Goal: Complete application form: Complete application form

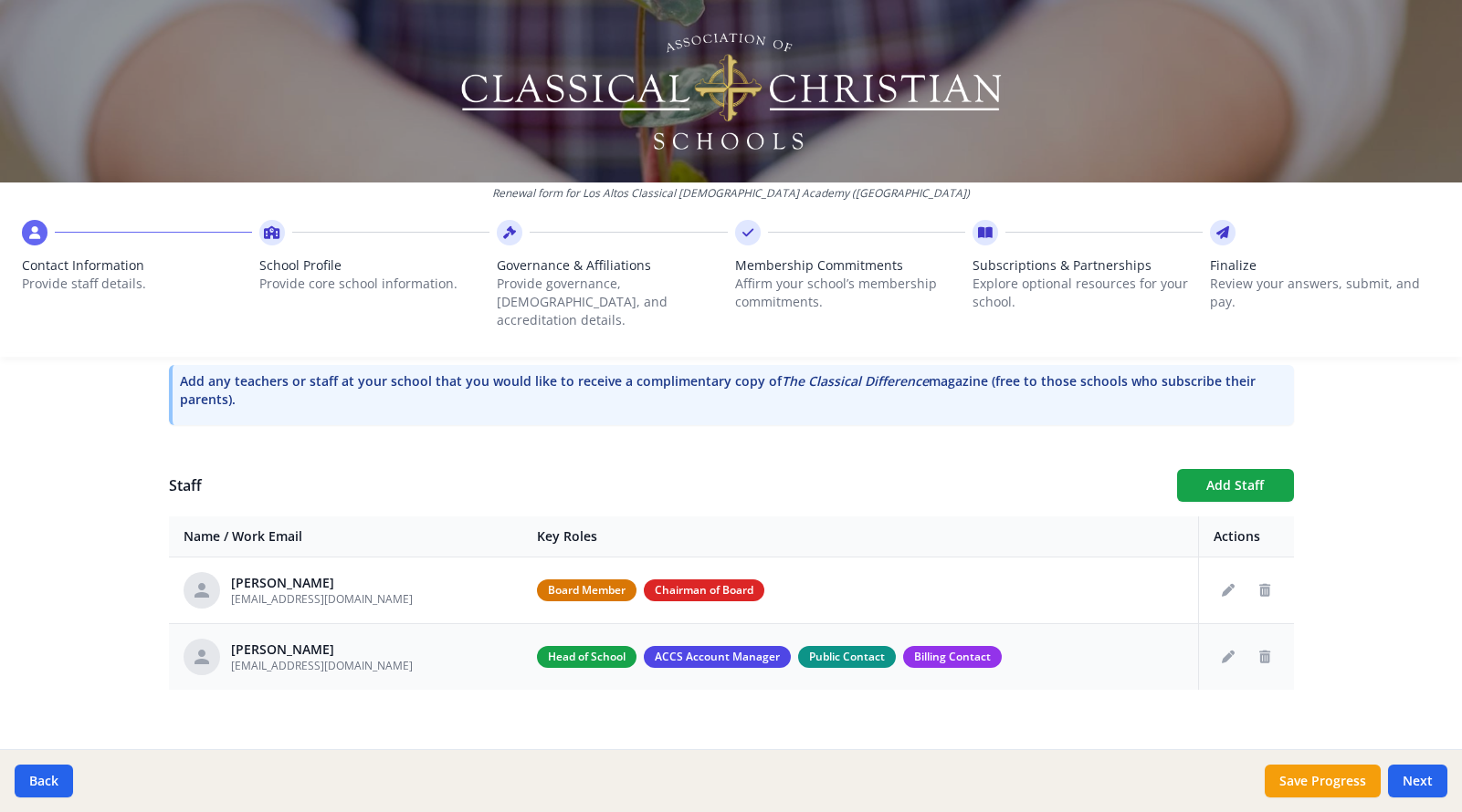
scroll to position [561, 0]
click at [1219, 470] on button "Add Staff" at bounding box center [1234, 486] width 116 height 33
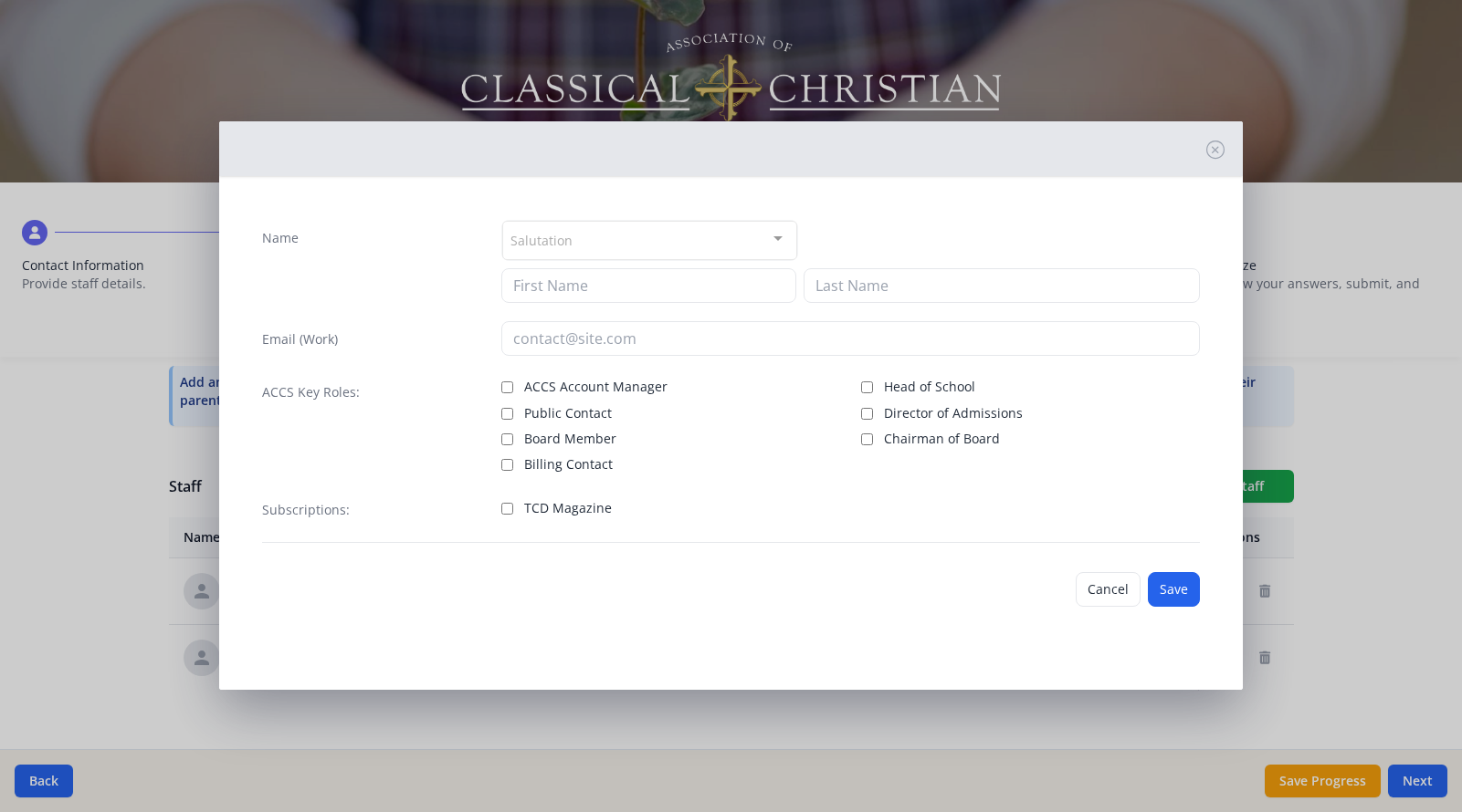
click at [776, 239] on div at bounding box center [777, 239] width 36 height 34
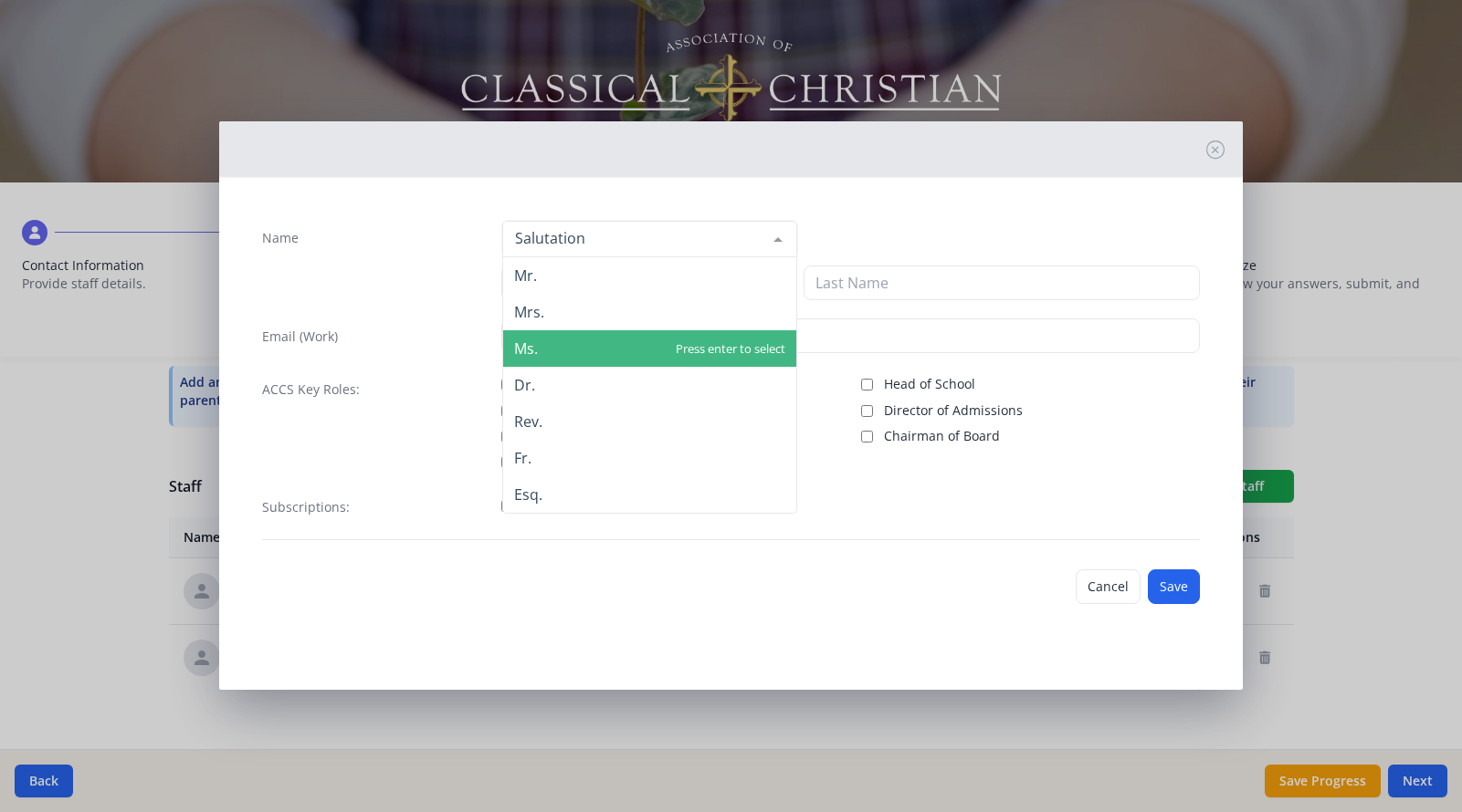
click at [625, 352] on span "Ms." at bounding box center [649, 348] width 293 height 36
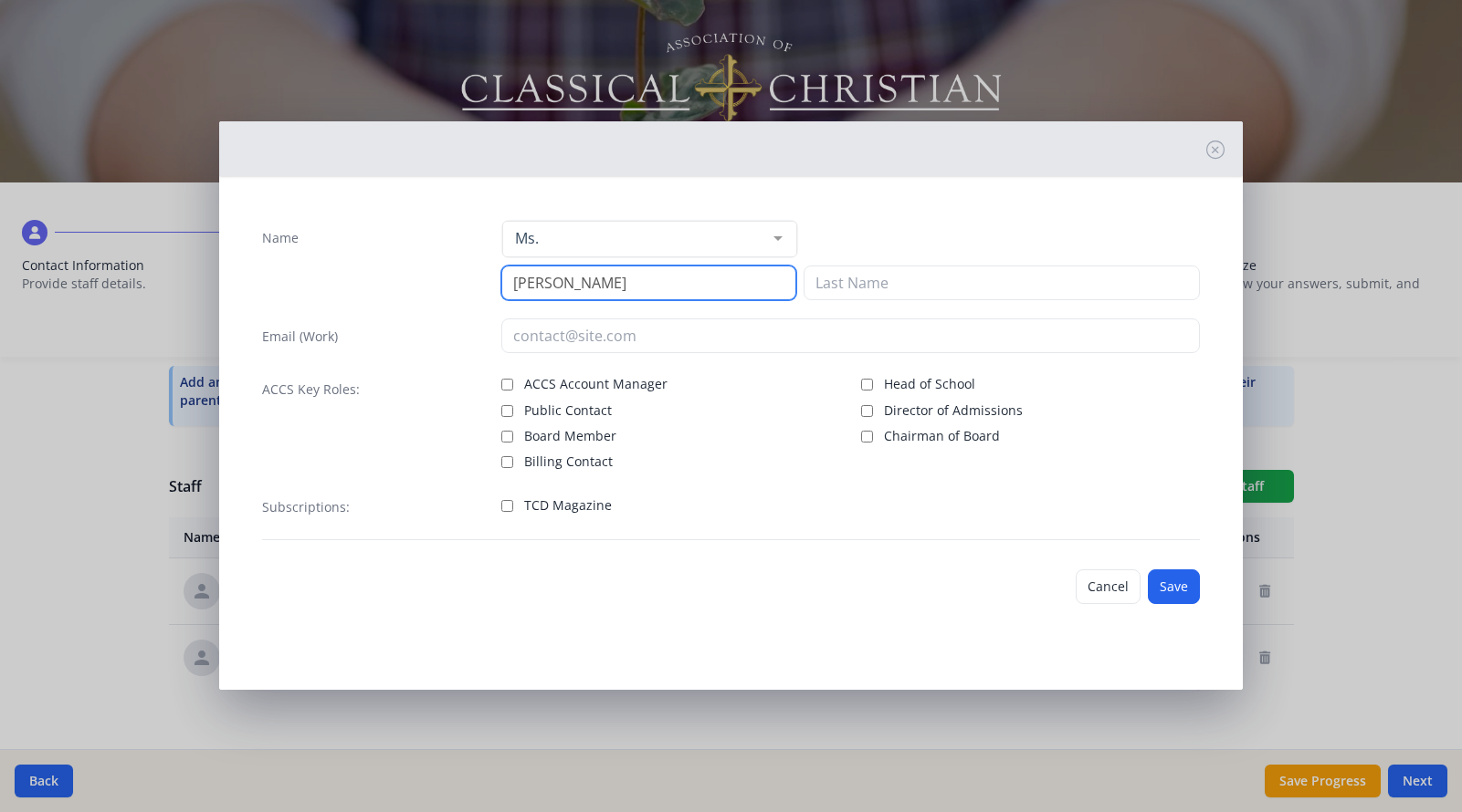
type input "Emily"
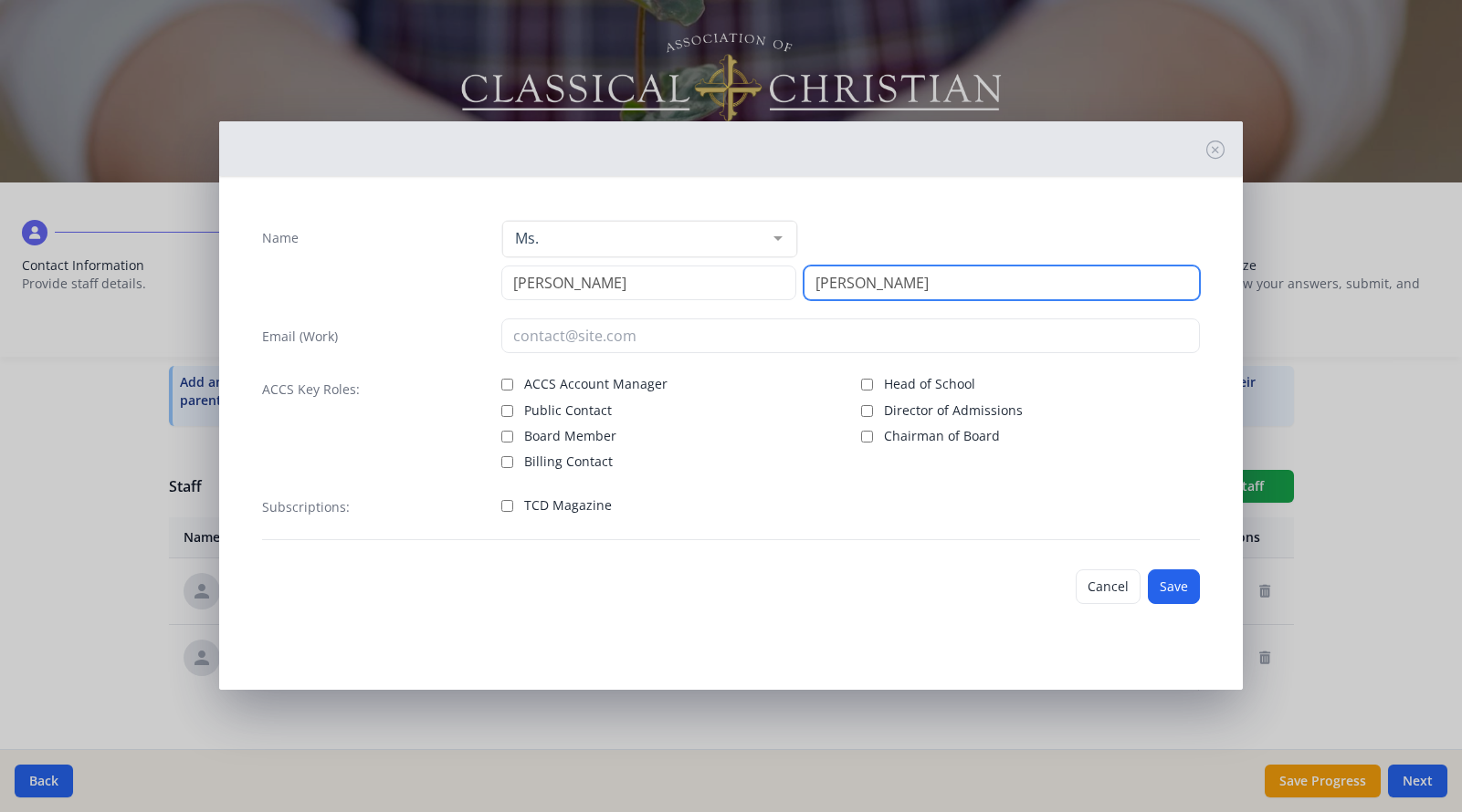
type input "Wills"
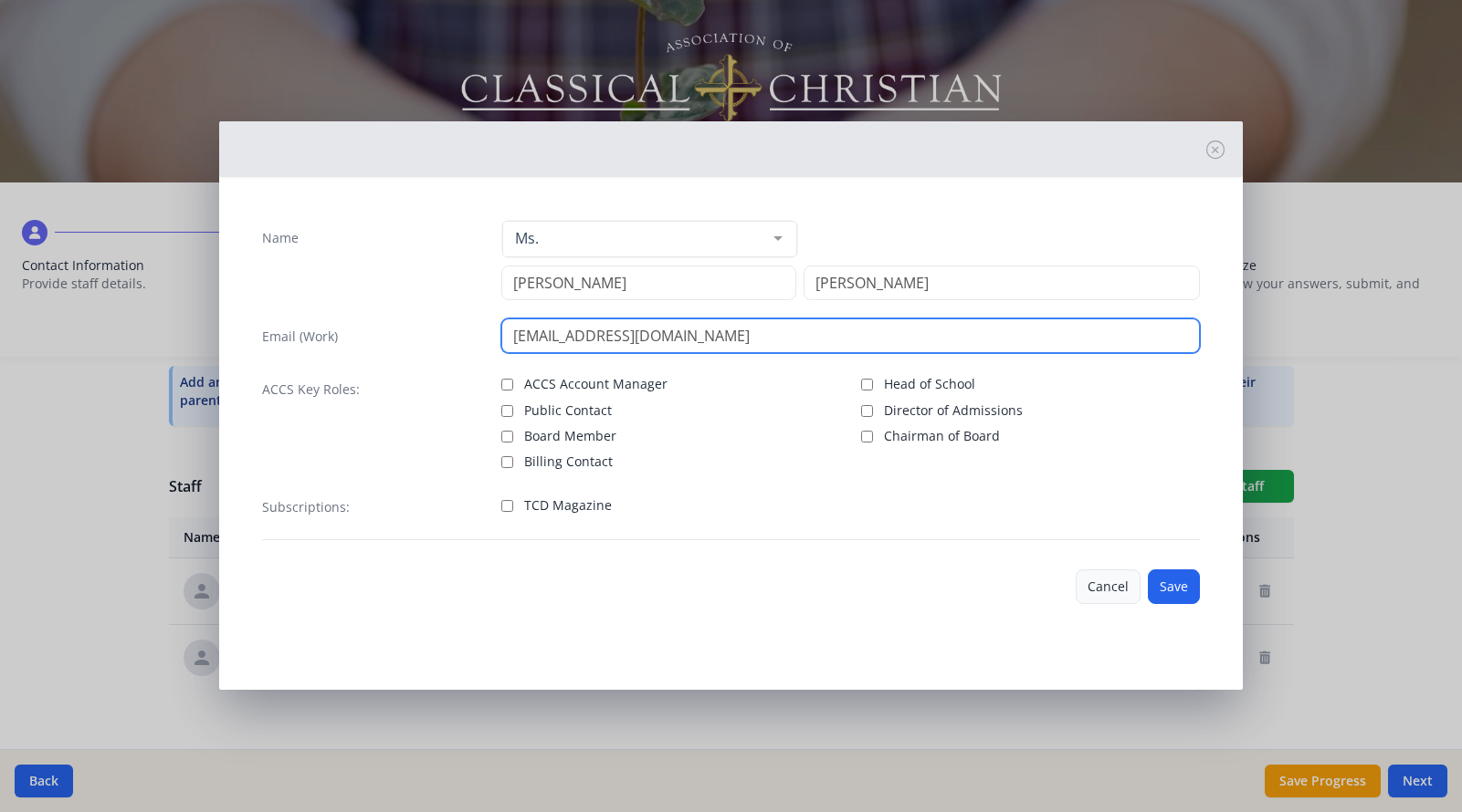
type input "ewills@longbeachchristianschools.org"
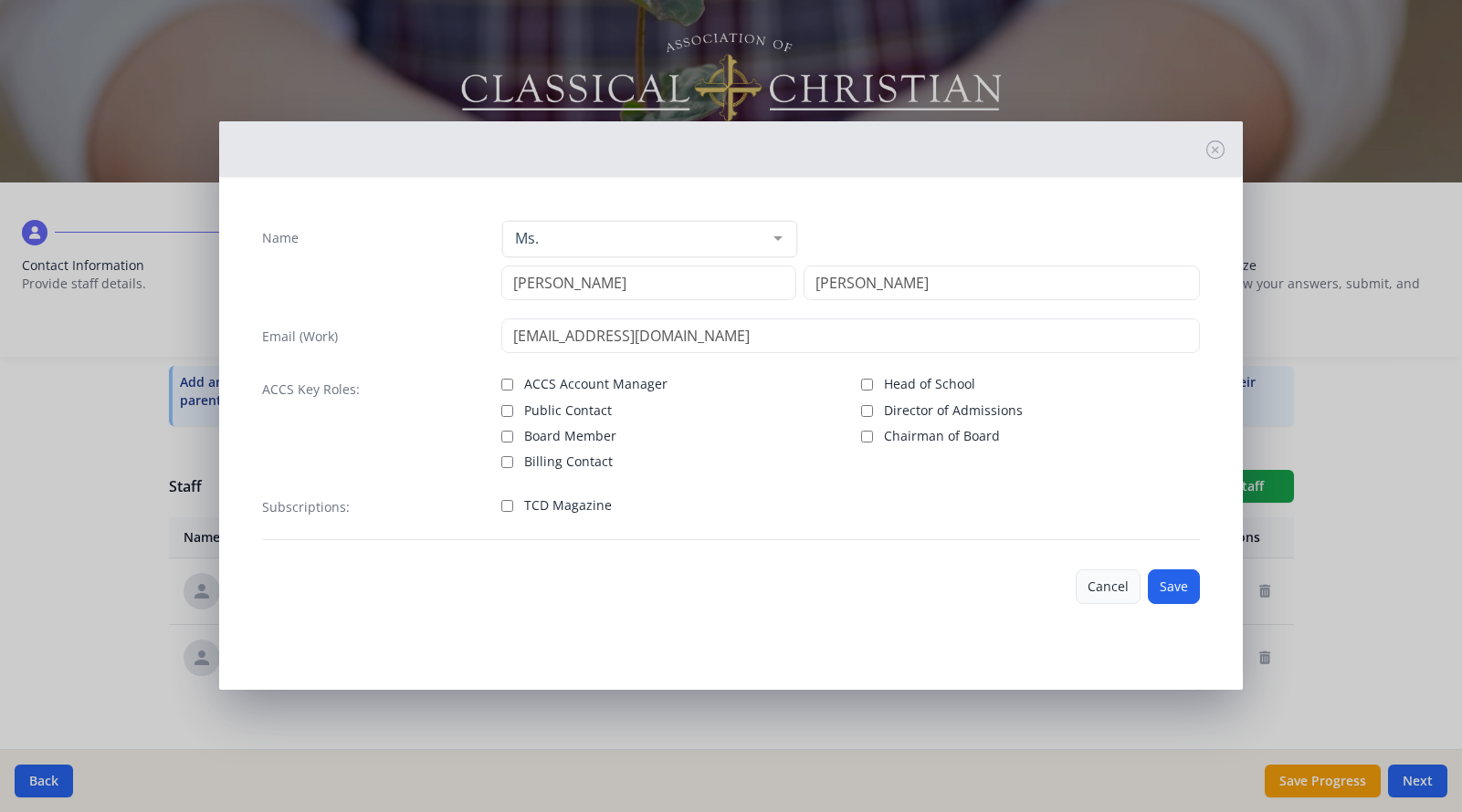
click at [1097, 585] on button "Cancel" at bounding box center [1108, 586] width 65 height 34
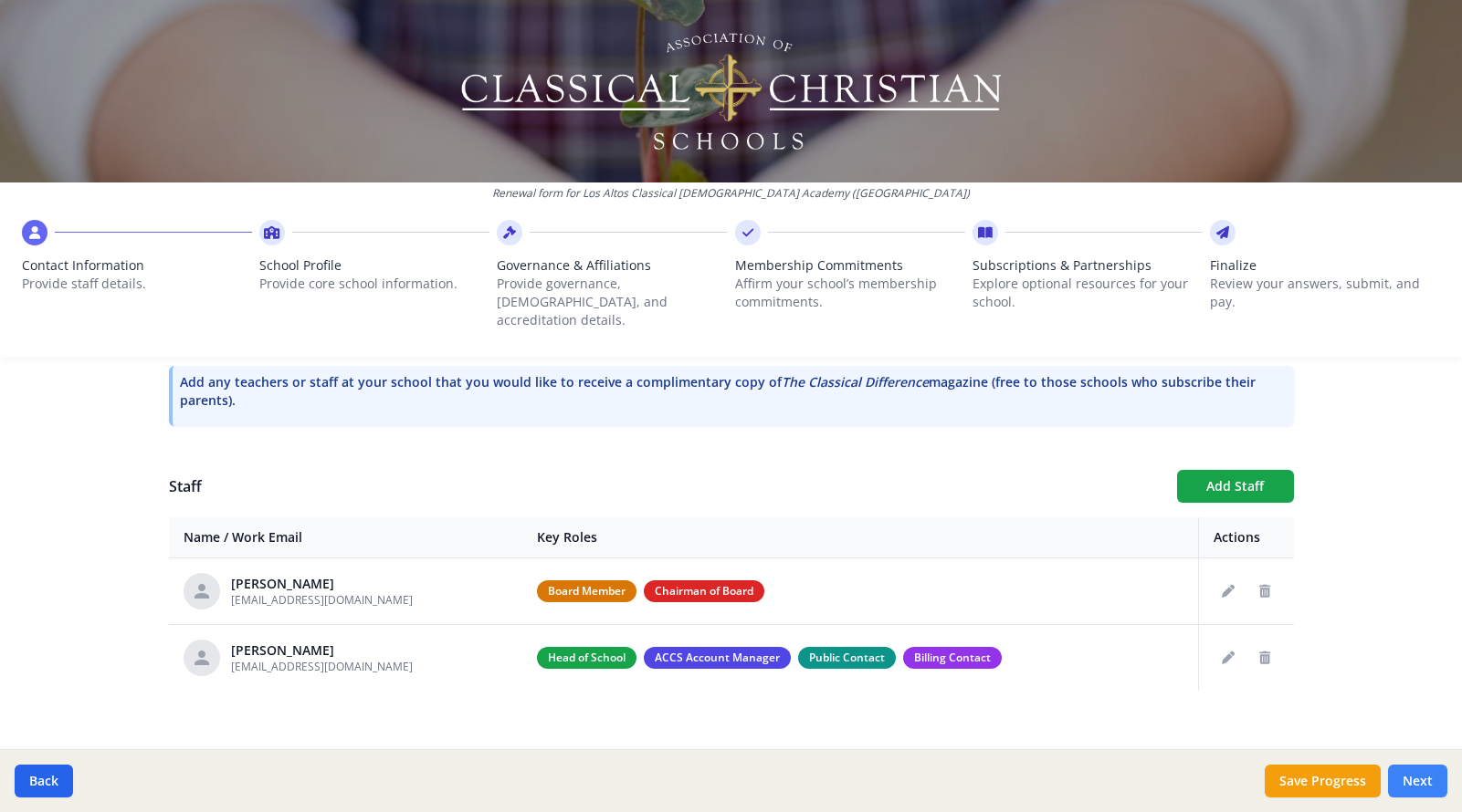
click at [1426, 775] on button "Next" at bounding box center [1417, 782] width 60 height 33
type input "(562) 430-6983"
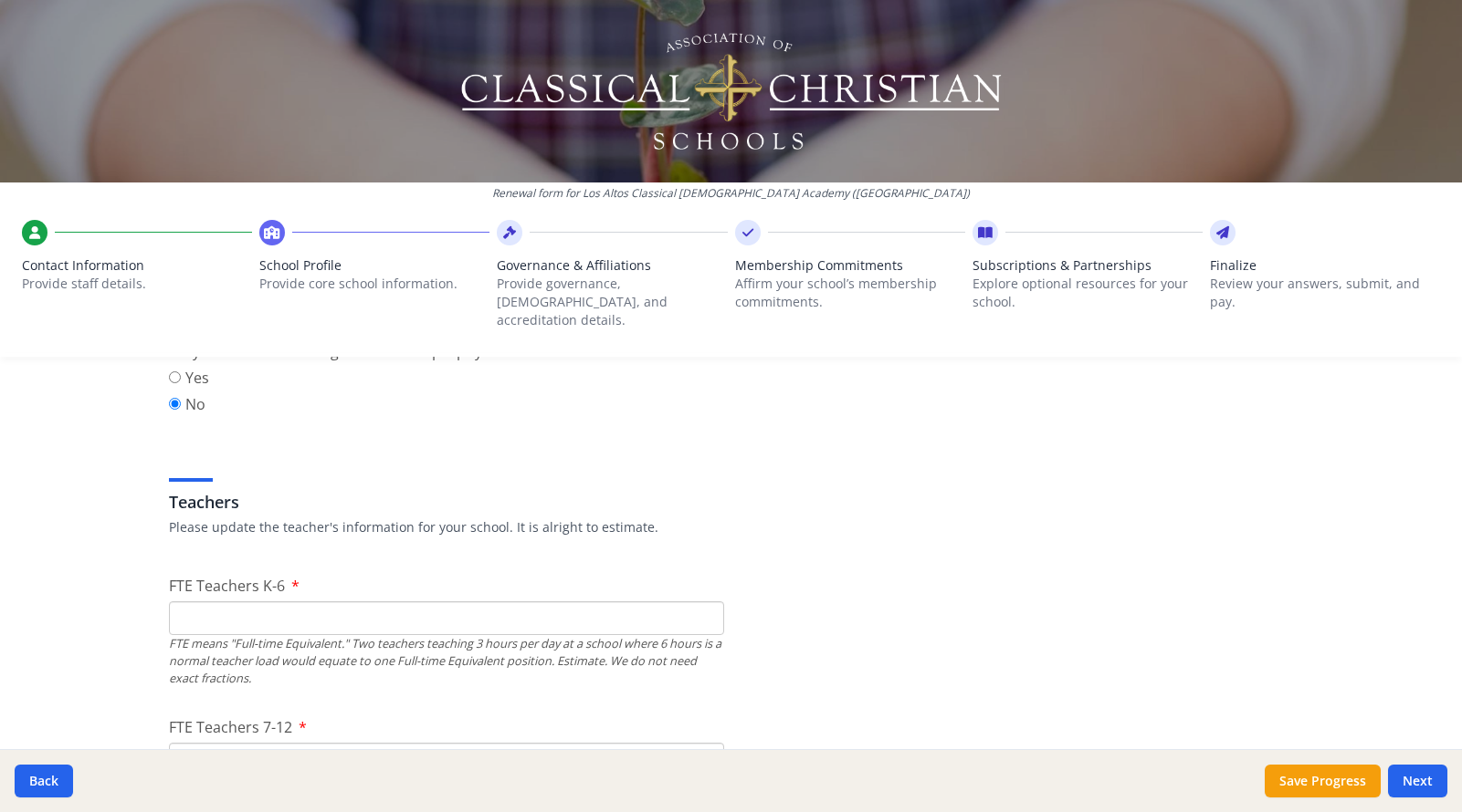
scroll to position [959, 0]
click at [703, 599] on input "1" at bounding box center [446, 615] width 555 height 34
click at [703, 599] on input "2" at bounding box center [446, 615] width 555 height 34
click at [703, 599] on input "3" at bounding box center [446, 615] width 555 height 34
click at [703, 599] on input "4" at bounding box center [446, 615] width 555 height 34
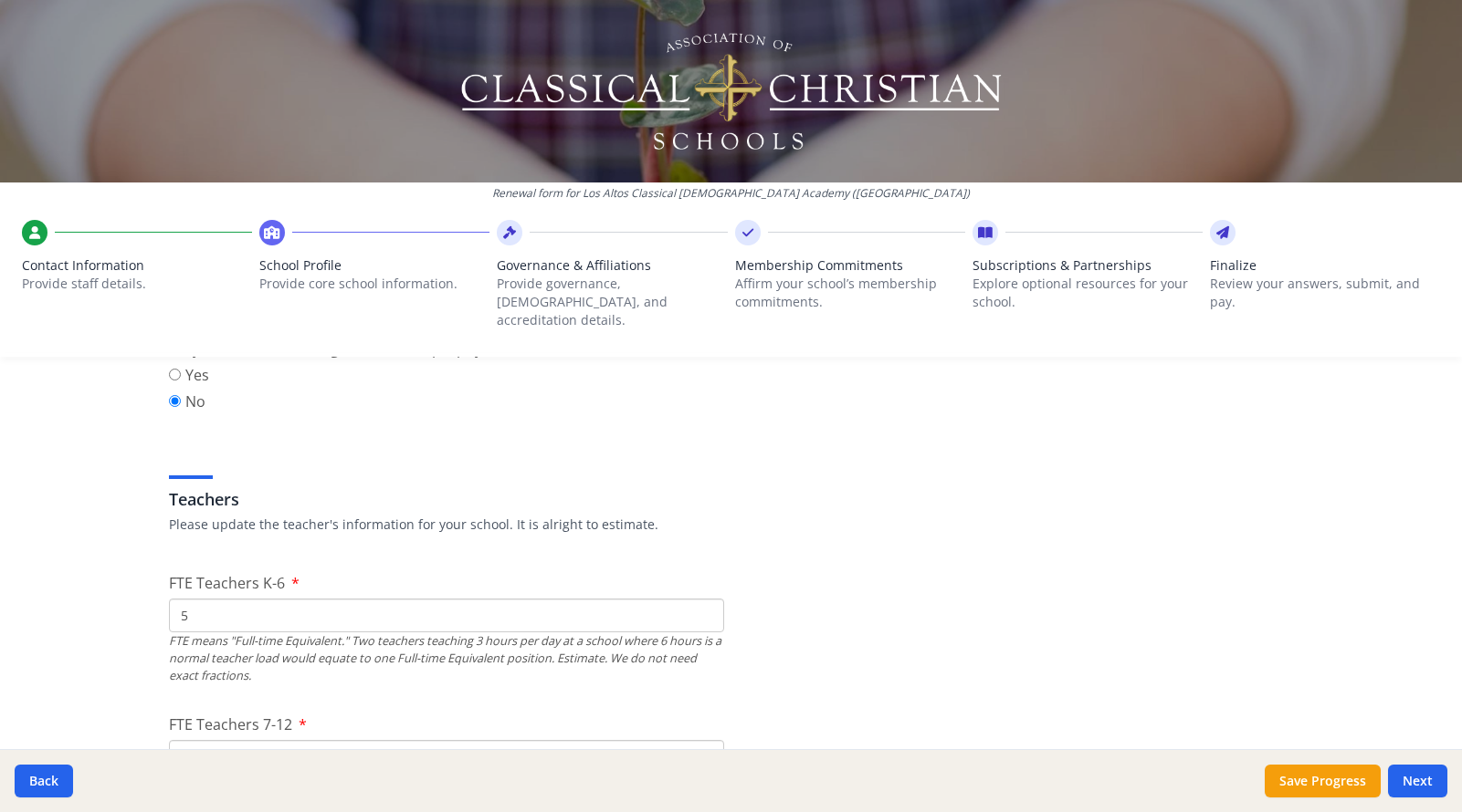
click at [703, 599] on input "5" at bounding box center [446, 615] width 555 height 34
click at [703, 599] on input "6" at bounding box center [446, 615] width 555 height 34
type input "7"
click at [703, 599] on input "7" at bounding box center [446, 615] width 555 height 34
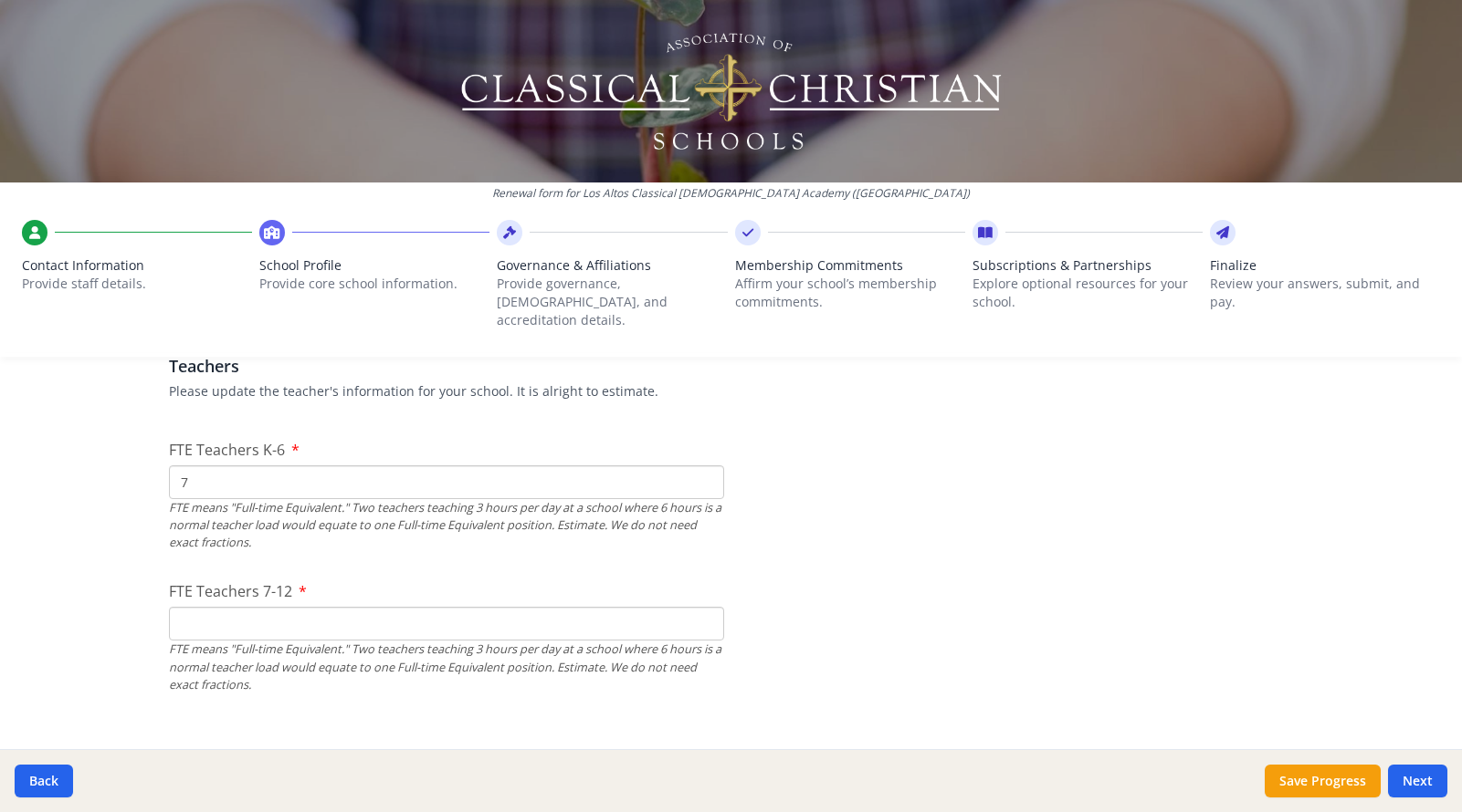
scroll to position [1095, 0]
type input "1"
click at [705, 605] on input "1" at bounding box center [446, 621] width 555 height 34
click at [703, 605] on input "1" at bounding box center [446, 621] width 555 height 34
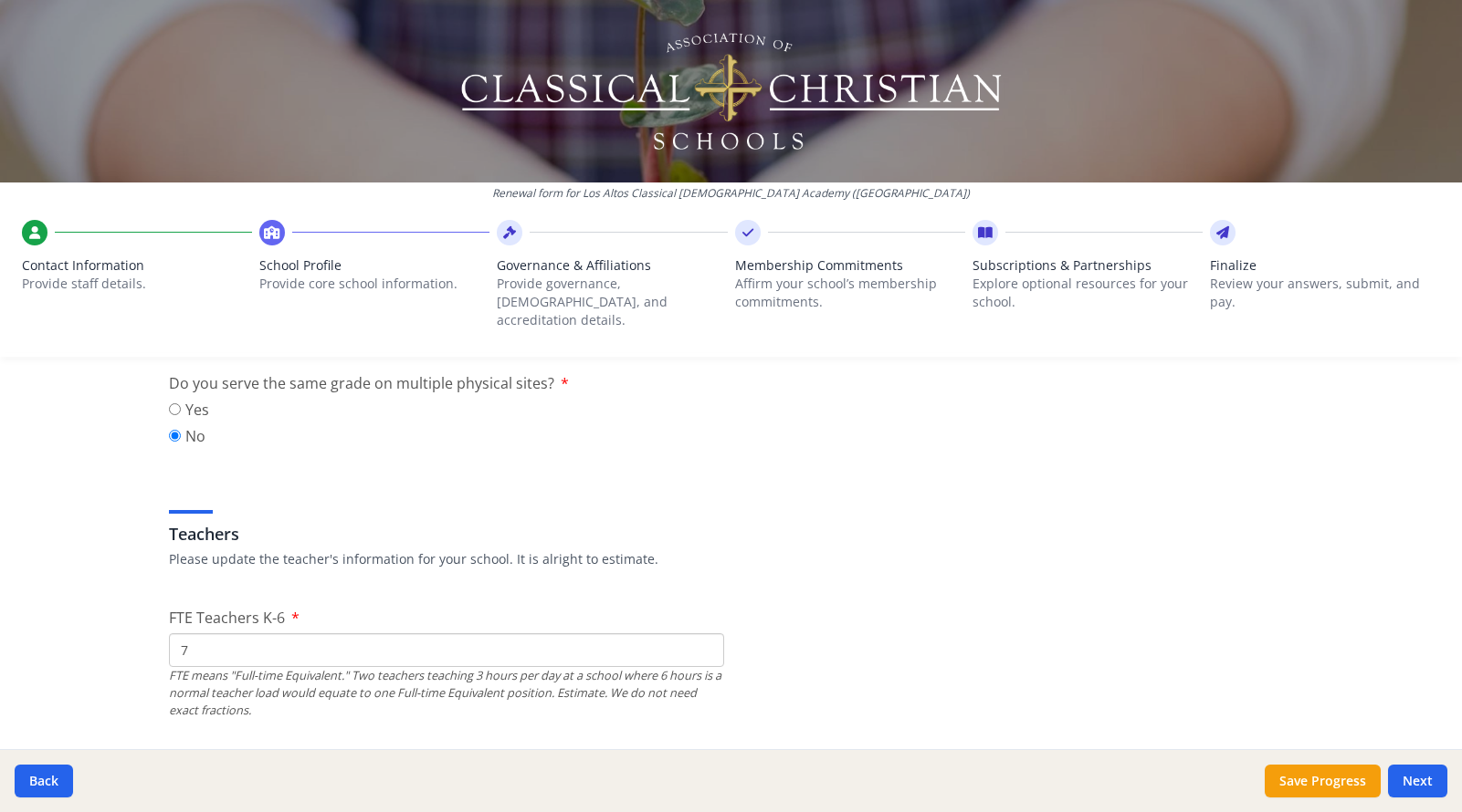
scroll to position [924, 0]
type input "0"
click at [197, 634] on input "7" at bounding box center [446, 651] width 555 height 34
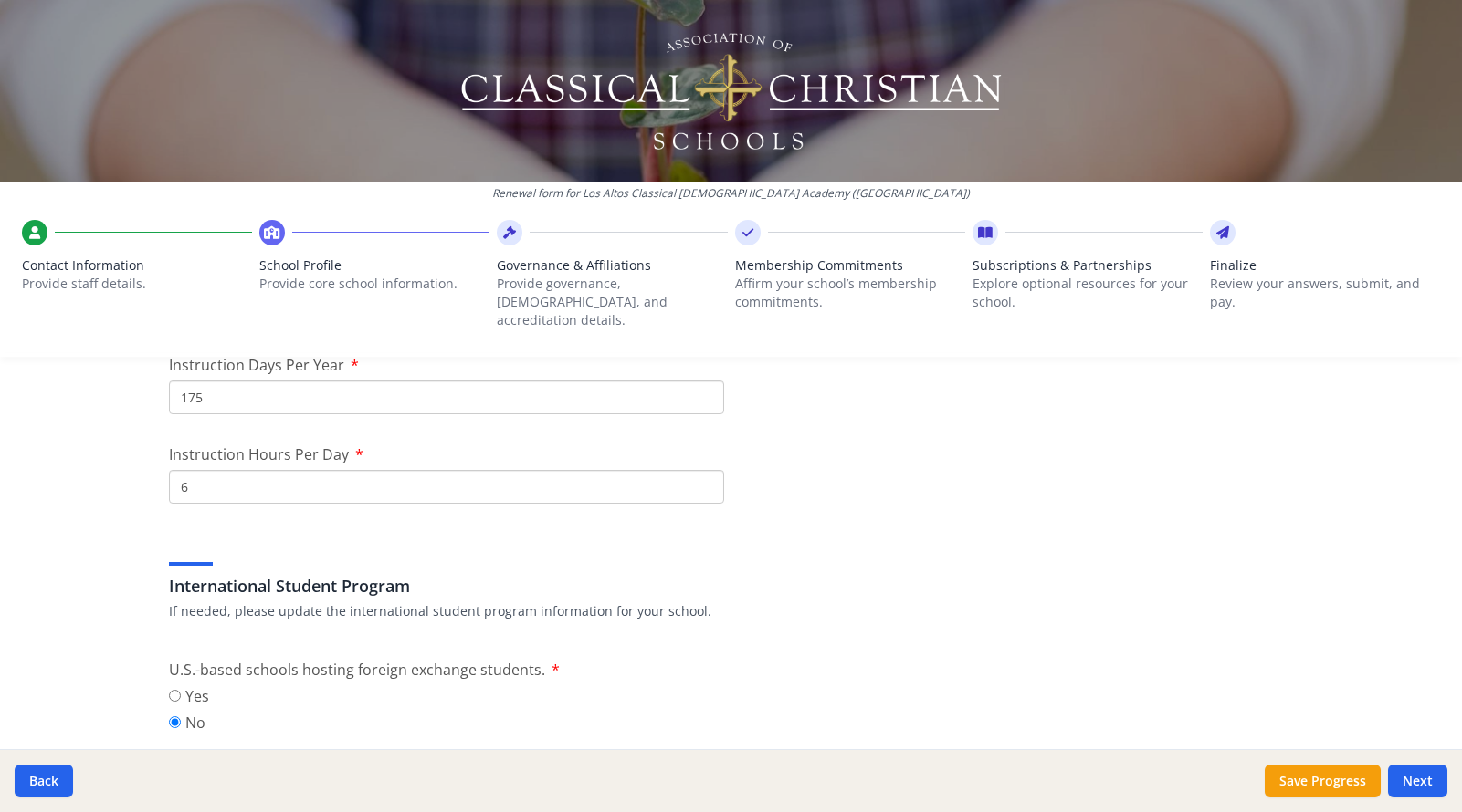
scroll to position [1678, 0]
type input "8"
click at [198, 470] on input "6" at bounding box center [446, 486] width 555 height 34
type input "6.5"
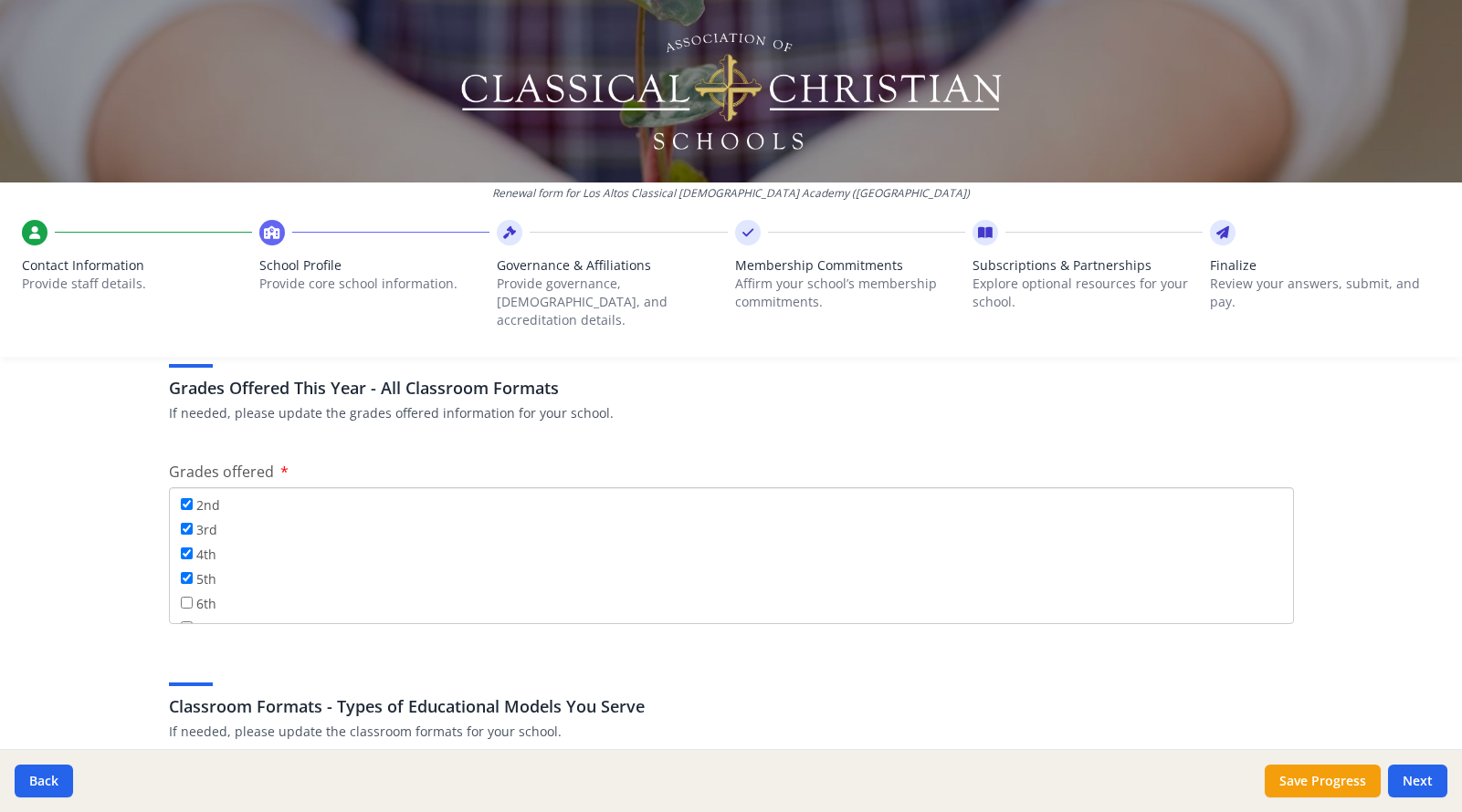
scroll to position [90, 0]
click at [188, 579] on input "6th" at bounding box center [187, 585] width 12 height 12
checkbox input "true"
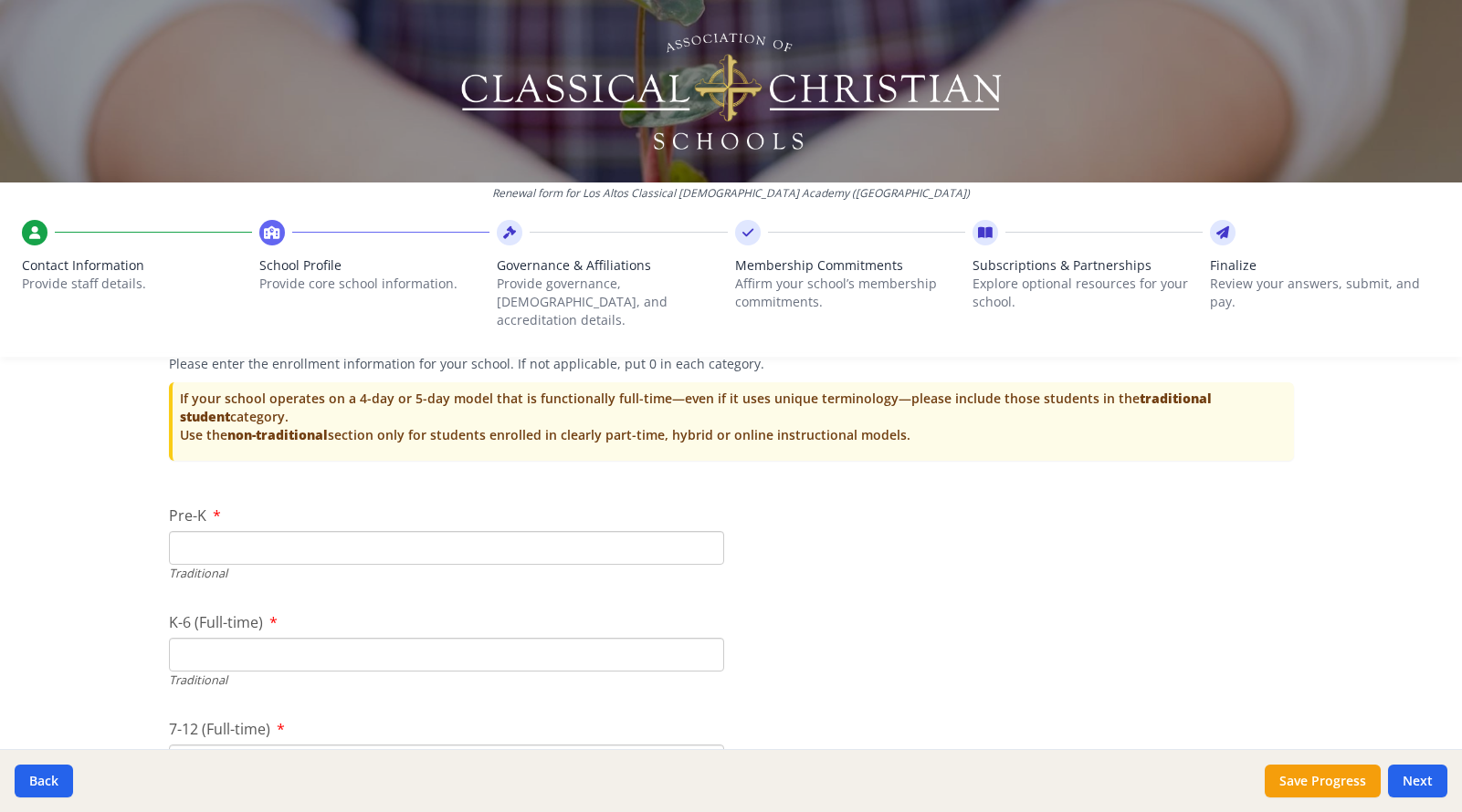
scroll to position [3698, 0]
click at [703, 637] on input "79" at bounding box center [446, 654] width 555 height 34
click at [706, 637] on input "78" at bounding box center [446, 654] width 555 height 34
click at [706, 637] on input "77" at bounding box center [446, 654] width 555 height 34
click at [706, 637] on input "76" at bounding box center [446, 654] width 555 height 34
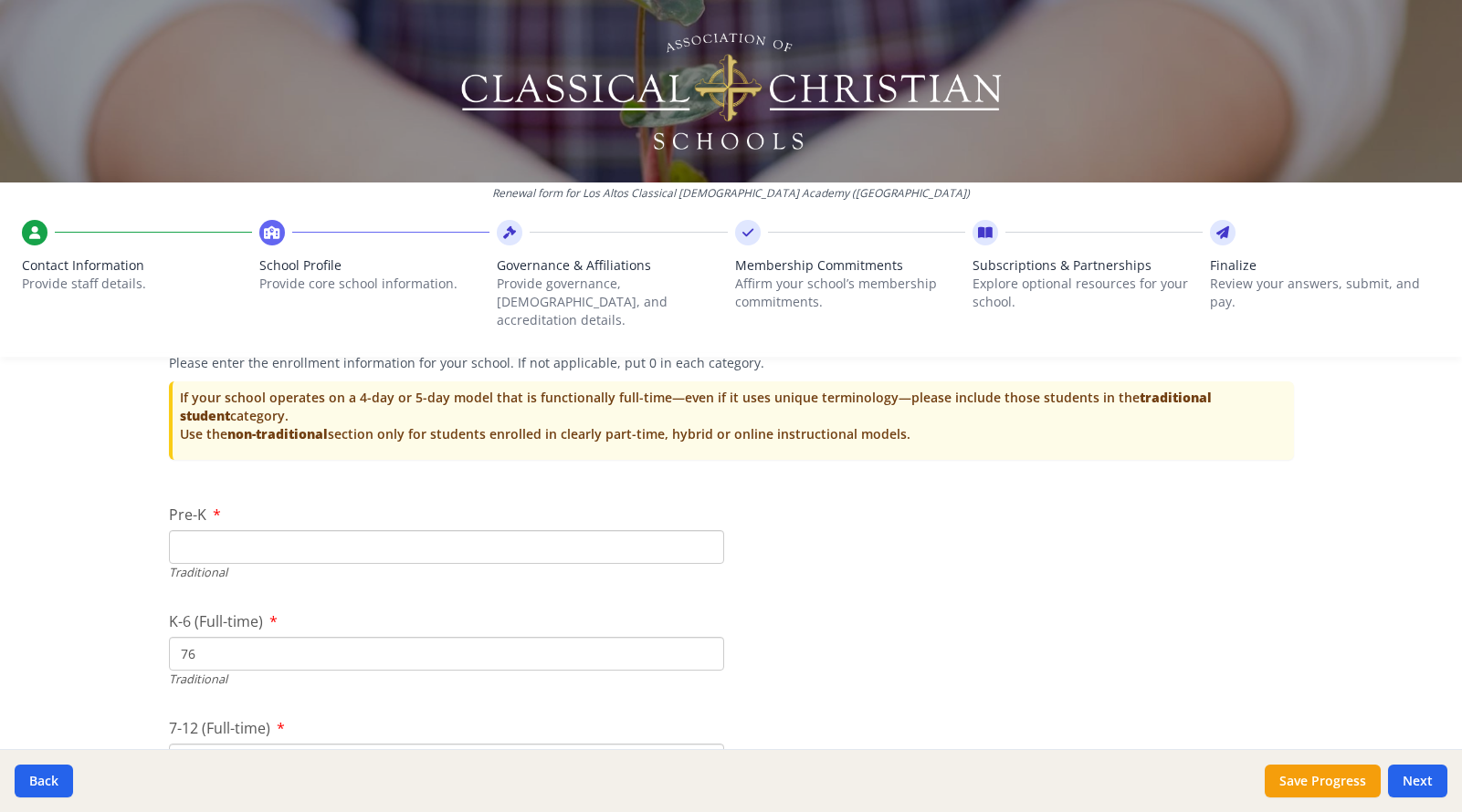
type input "75"
click at [704, 637] on input "75" at bounding box center [446, 654] width 555 height 34
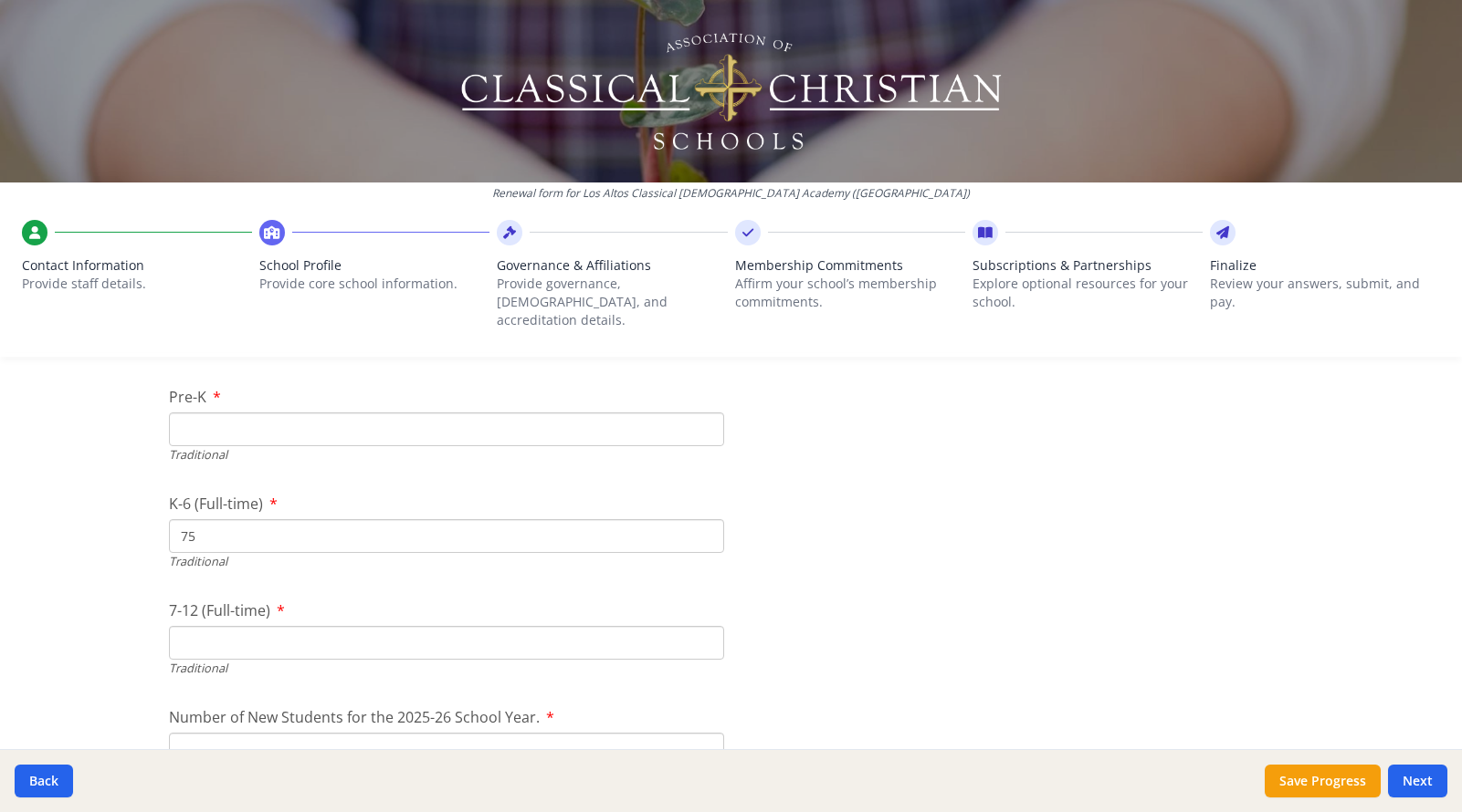
scroll to position [3828, 0]
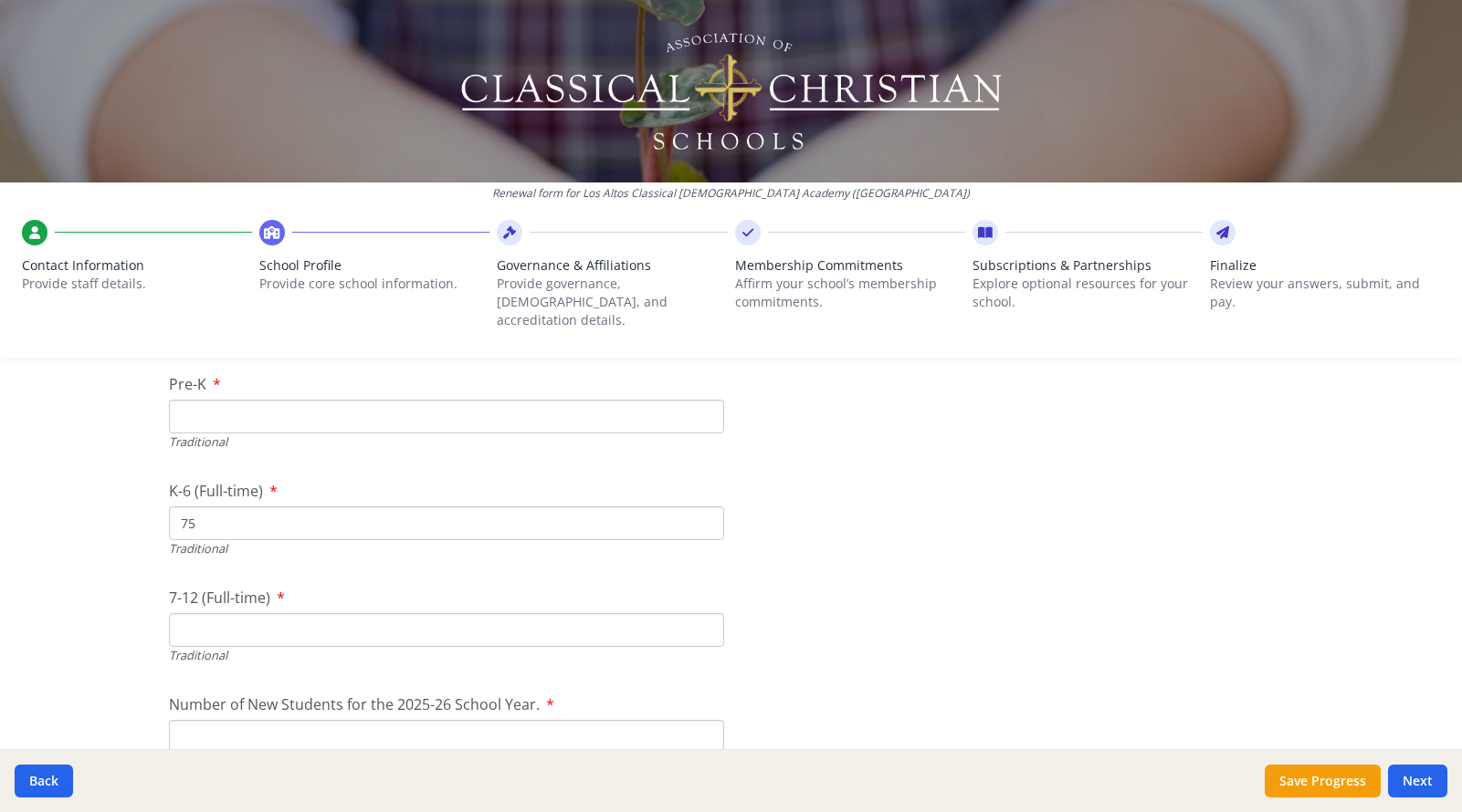
click at [343, 613] on input "7-12 (Full-time)" at bounding box center [446, 630] width 555 height 34
type input "0"
click at [265, 400] on input "Pre-K" at bounding box center [446, 417] width 555 height 34
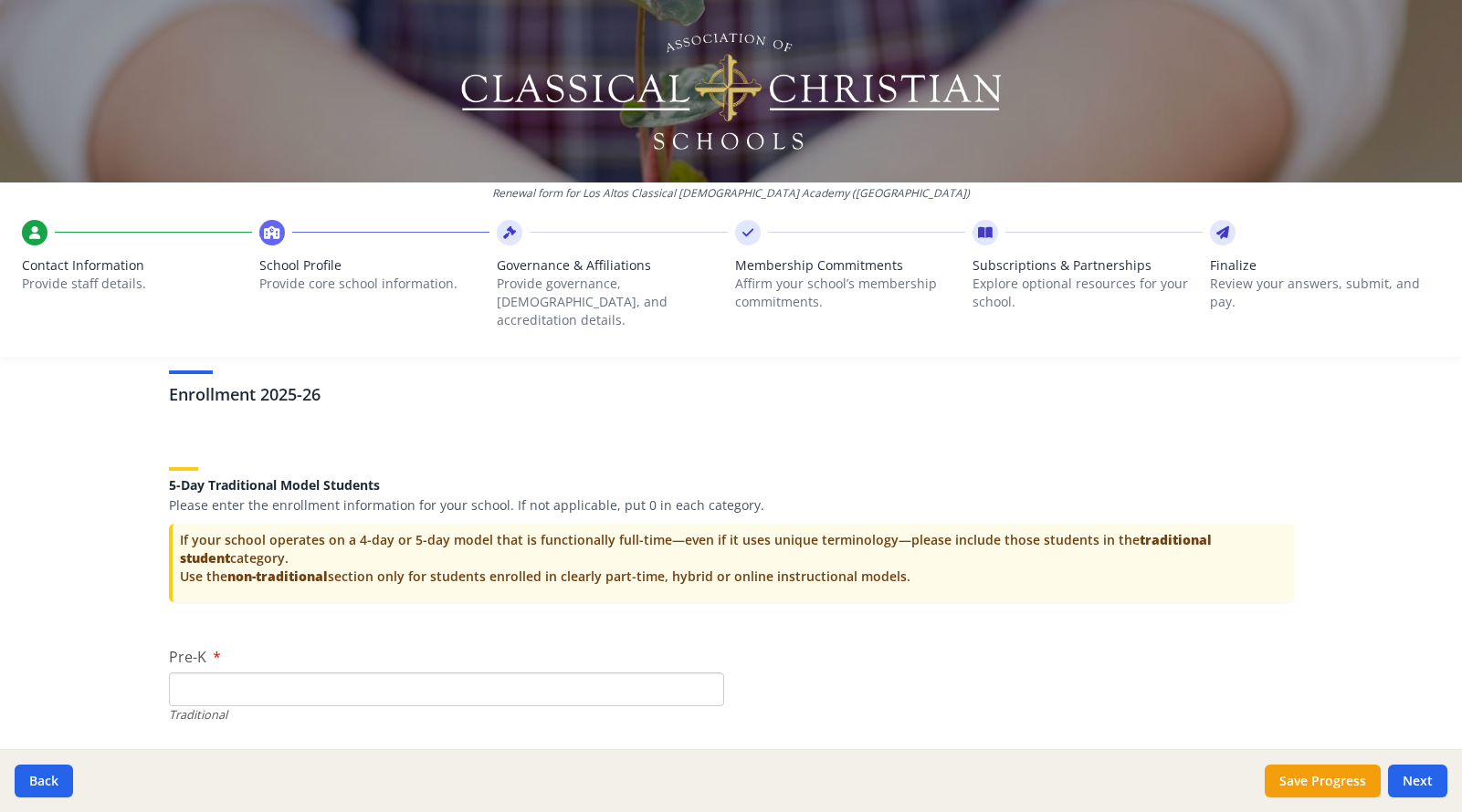
scroll to position [3553, 0]
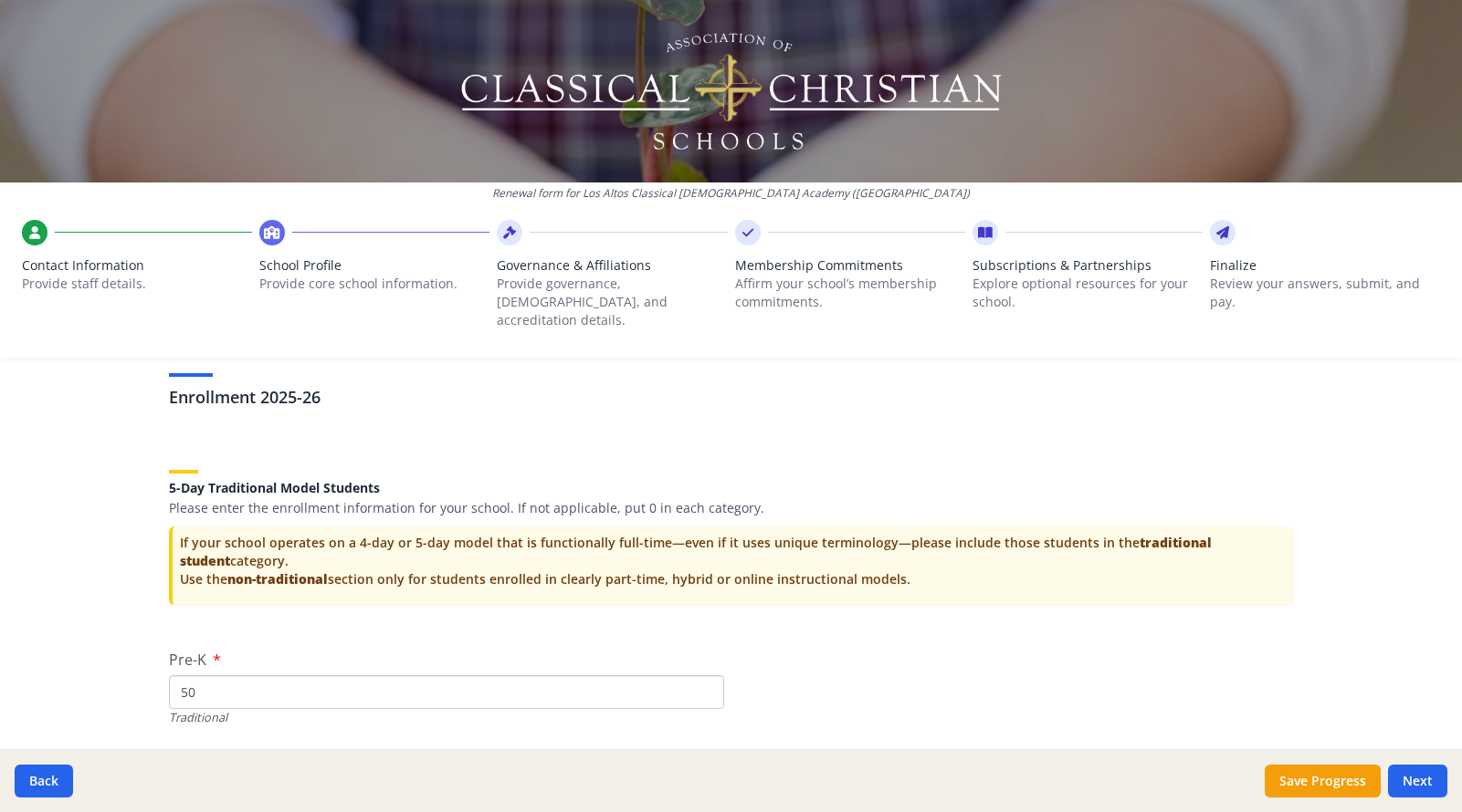
type input "5"
click at [266, 731] on span "Invalid number" at bounding box center [446, 740] width 555 height 18
click at [287, 675] on input "Pre-K" at bounding box center [446, 692] width 555 height 34
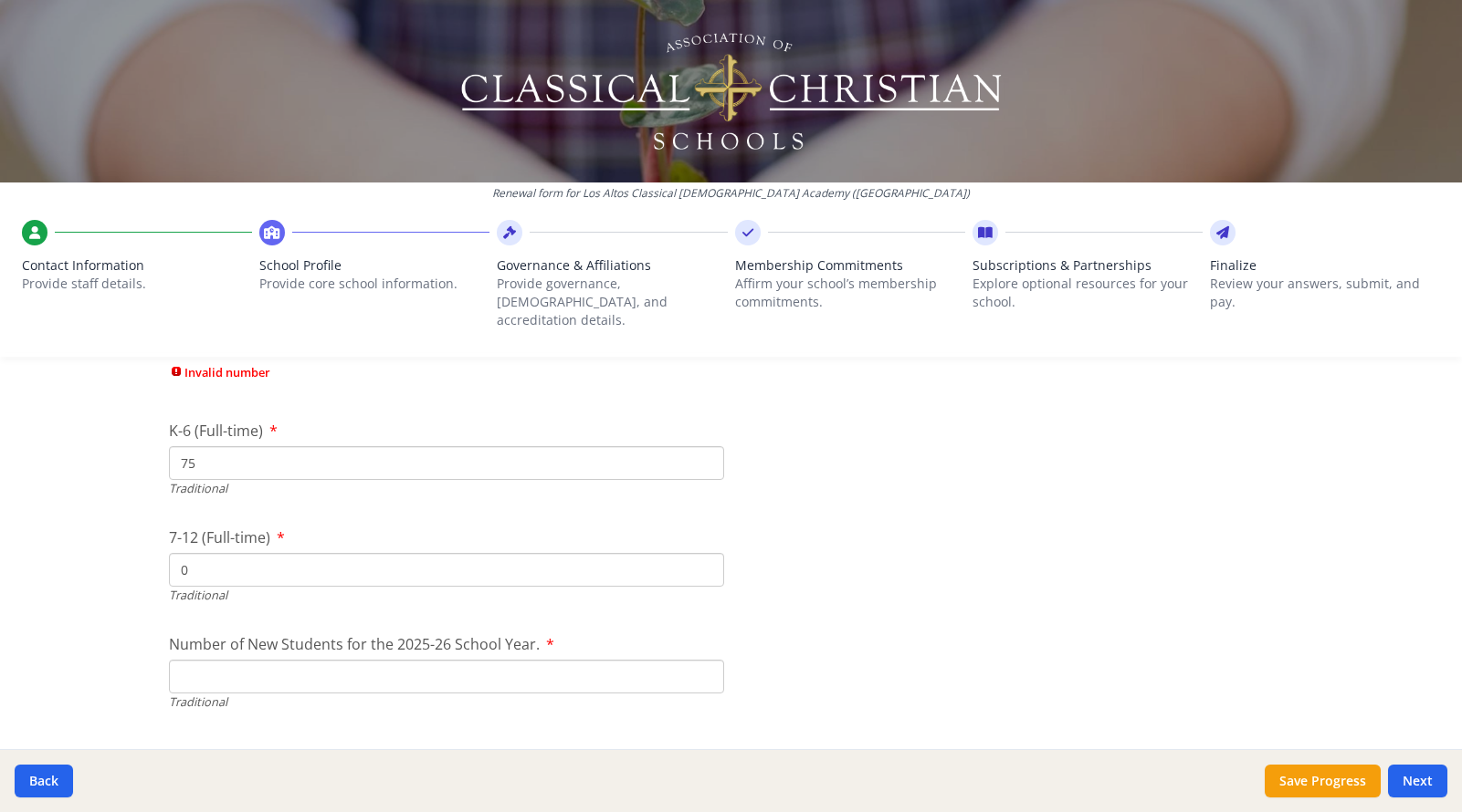
scroll to position [3921, 0]
click at [212, 659] on input "Number of New Students for the 2025-26 School Year." at bounding box center [446, 676] width 555 height 34
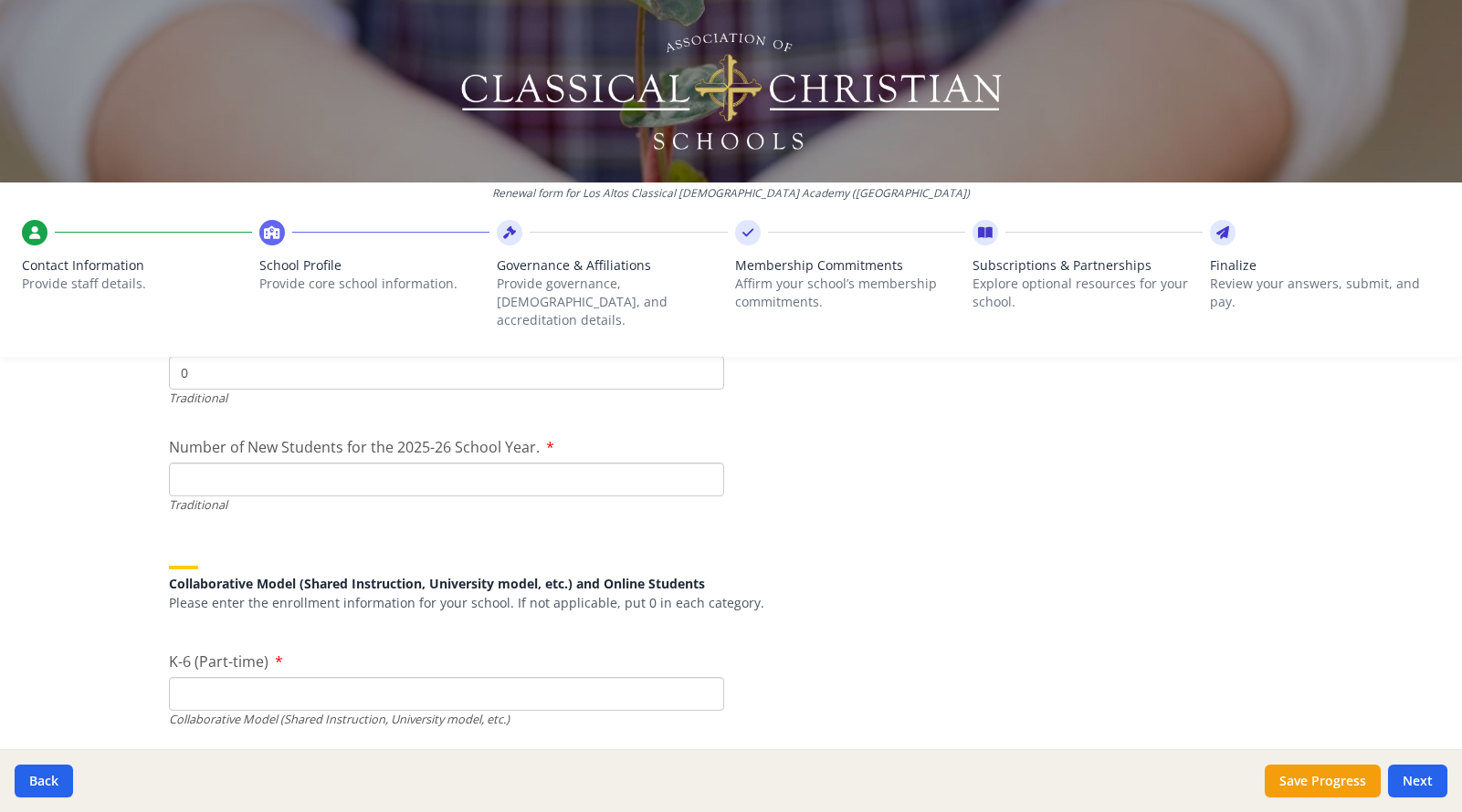
scroll to position [4121, 0]
click at [214, 673] on input "K-6 (Part-time)" at bounding box center [446, 690] width 555 height 34
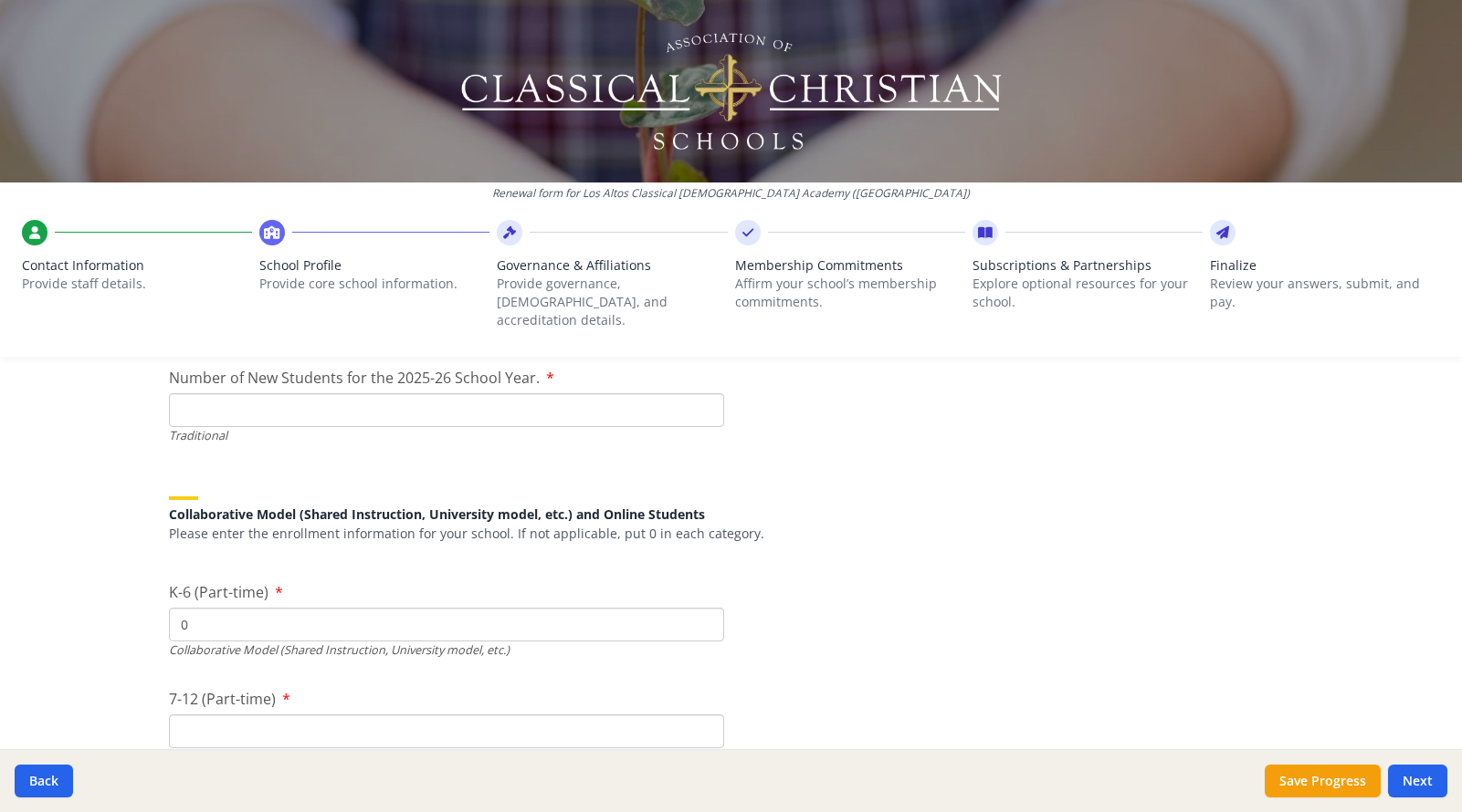
scroll to position [4254, 0]
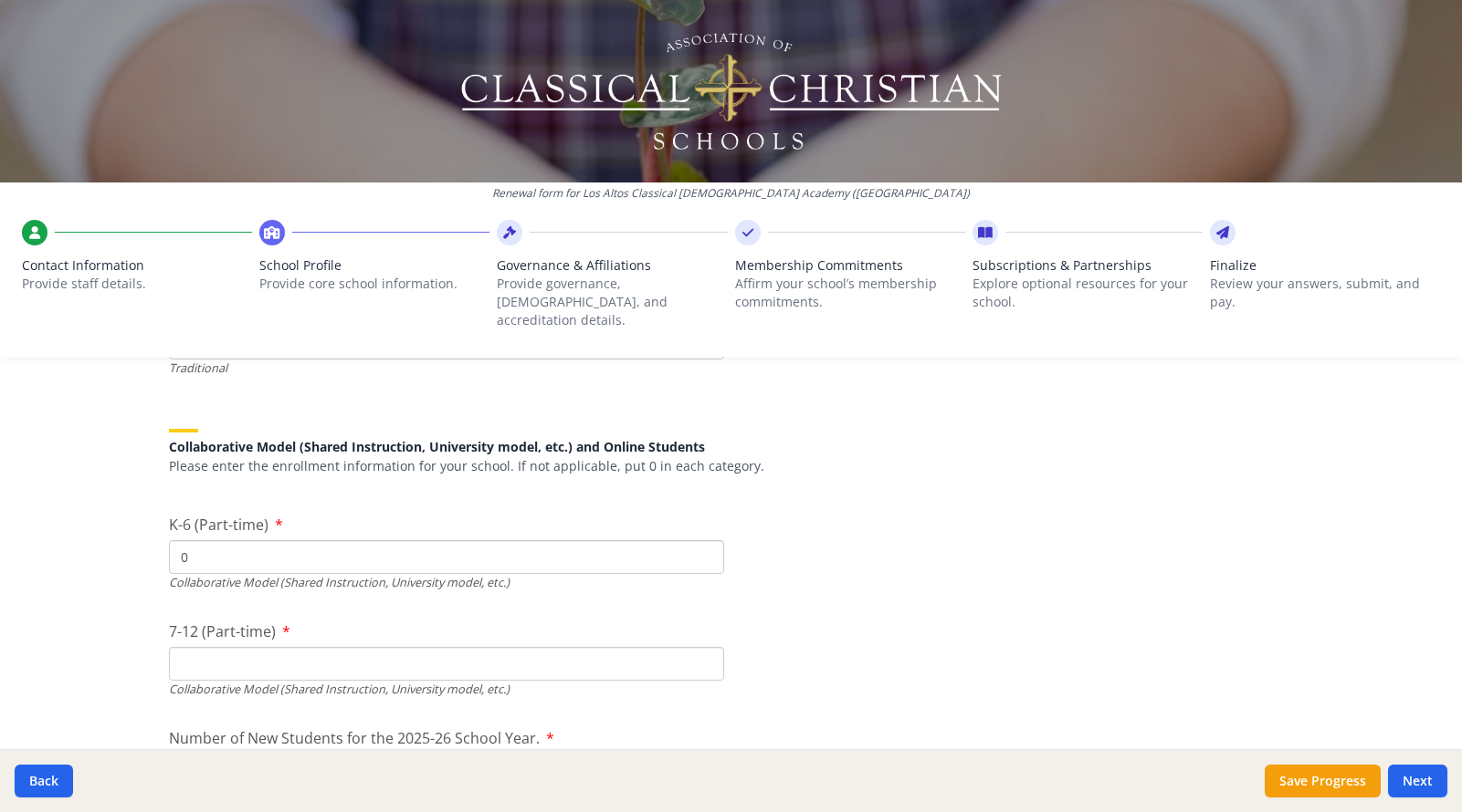
type input "0"
click at [210, 647] on input "7-12 (Part-time)" at bounding box center [446, 663] width 555 height 34
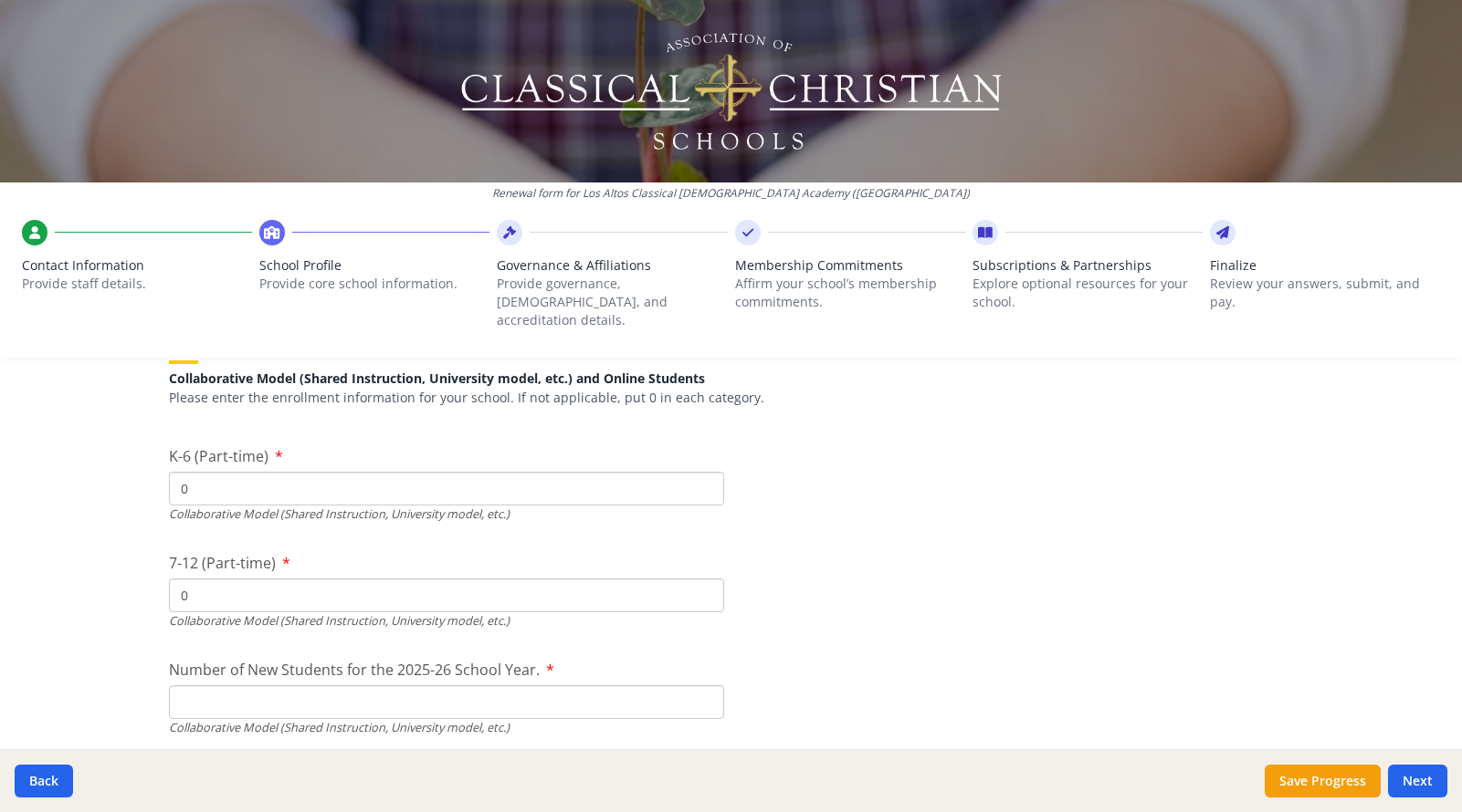
scroll to position [4331, 0]
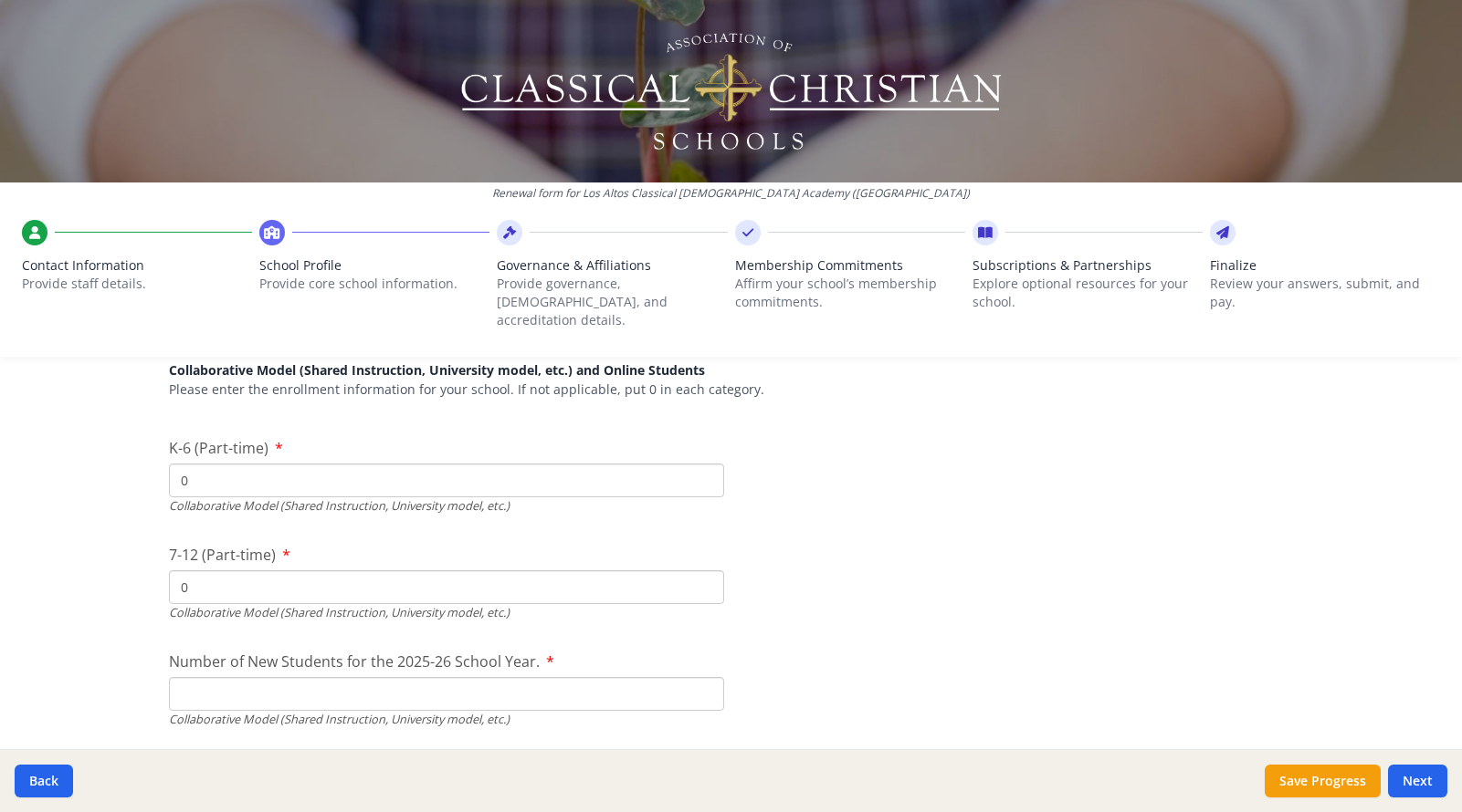
type input "0"
click at [193, 283] on input "Number of New Students for the 2025-26 School Year." at bounding box center [446, 266] width 555 height 34
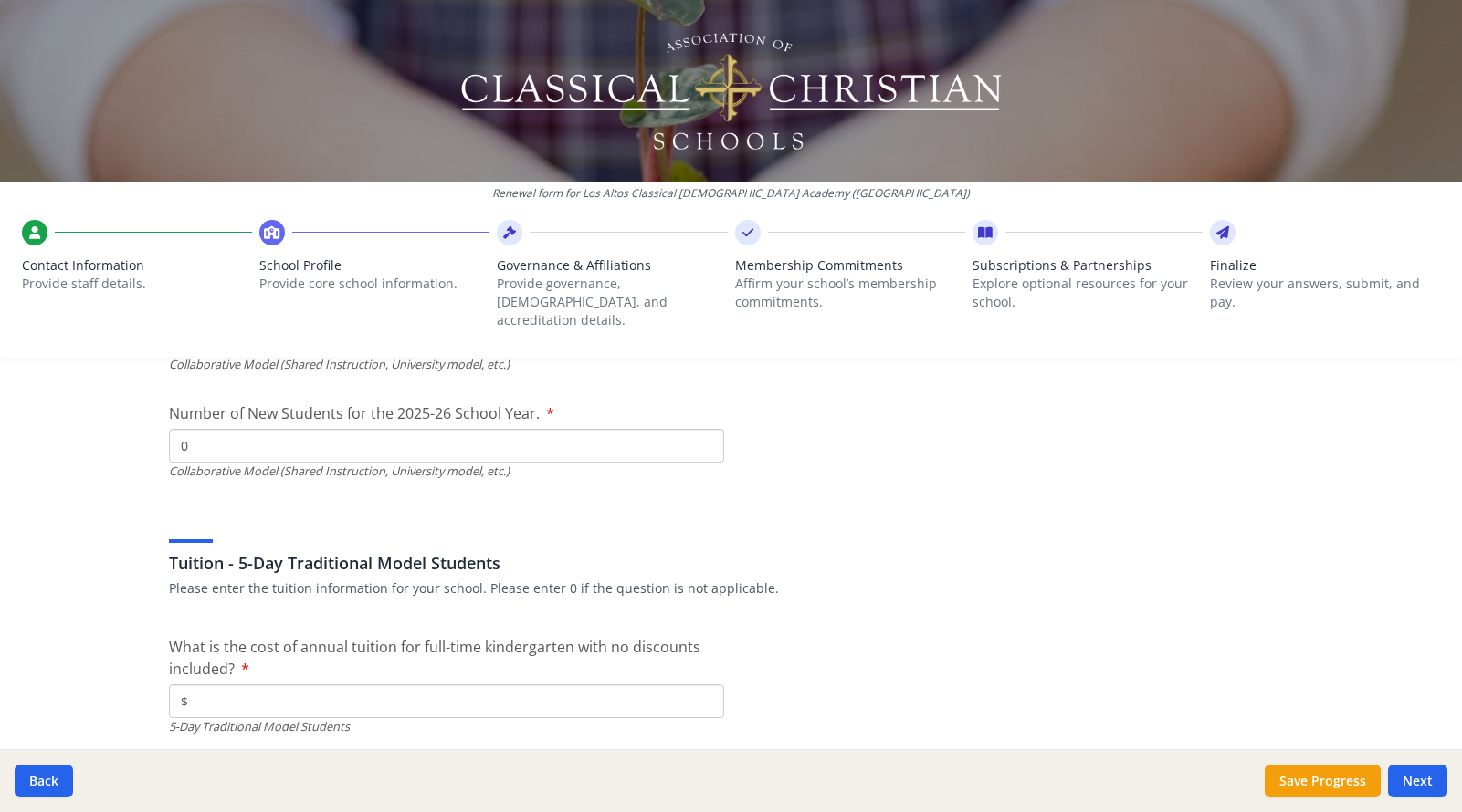
scroll to position [4587, 0]
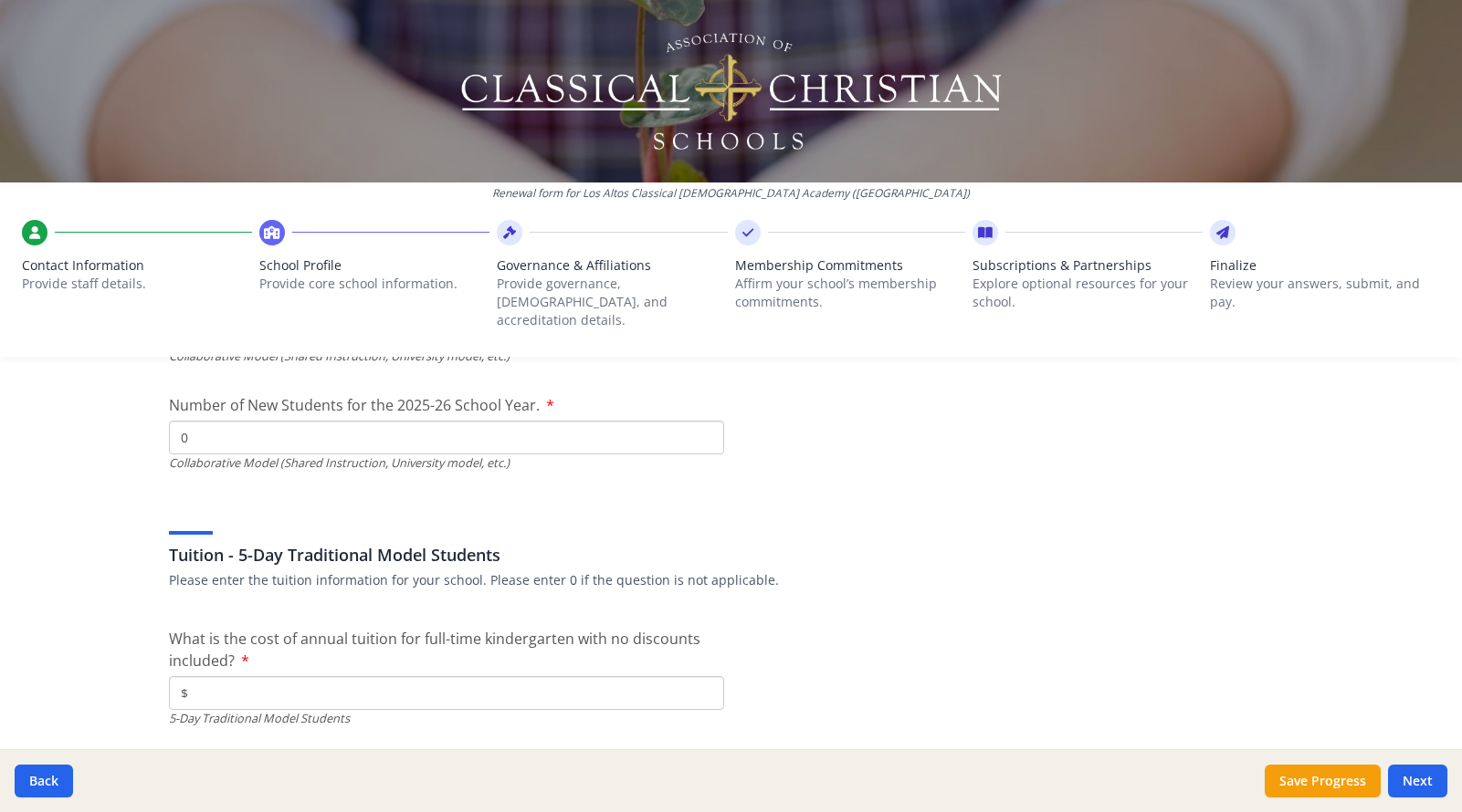
type input "0"
click at [208, 676] on input "$" at bounding box center [446, 693] width 555 height 34
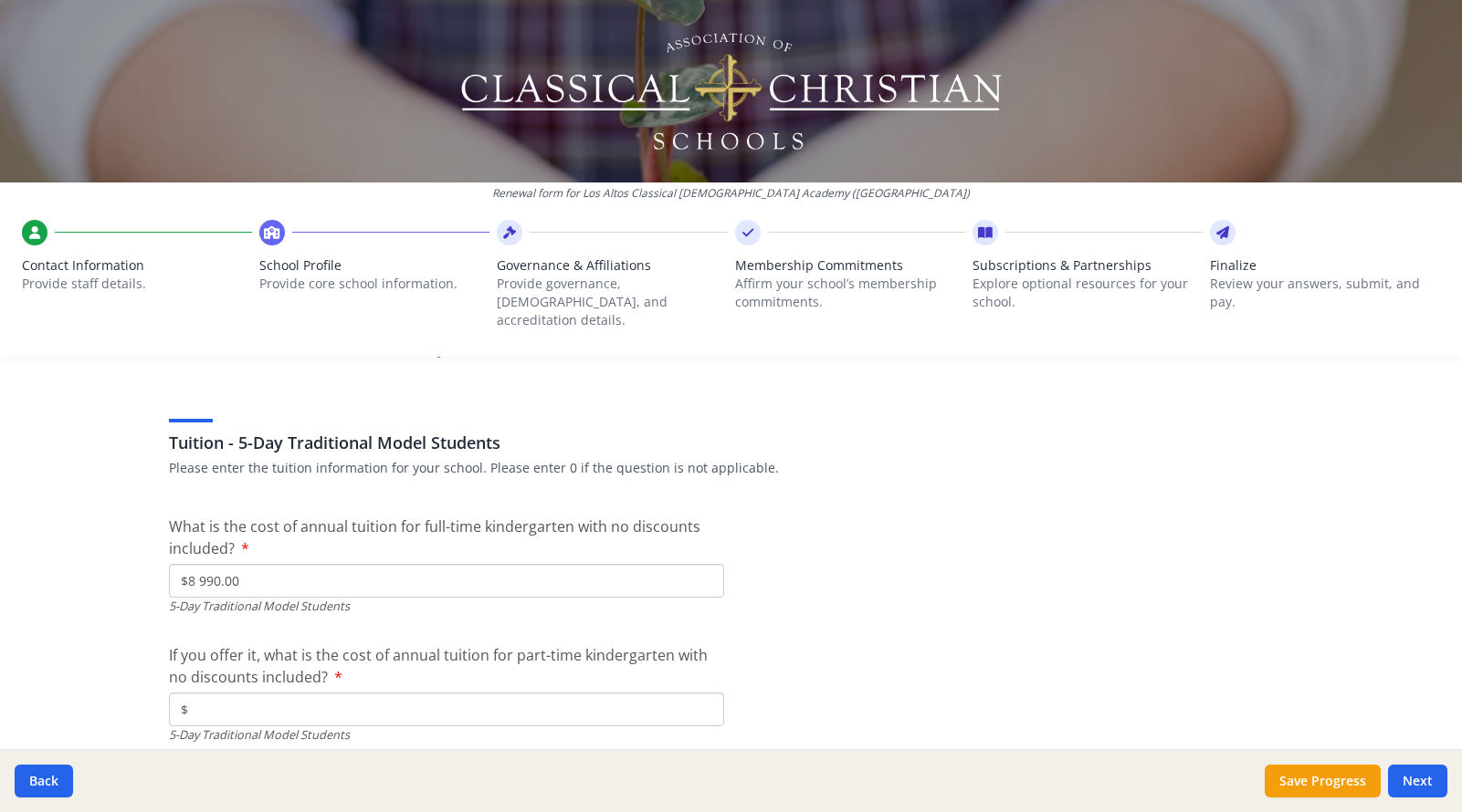
scroll to position [4703, 0]
type input "$8 990.00"
click at [205, 689] on input "$" at bounding box center [446, 705] width 555 height 34
type input "$"
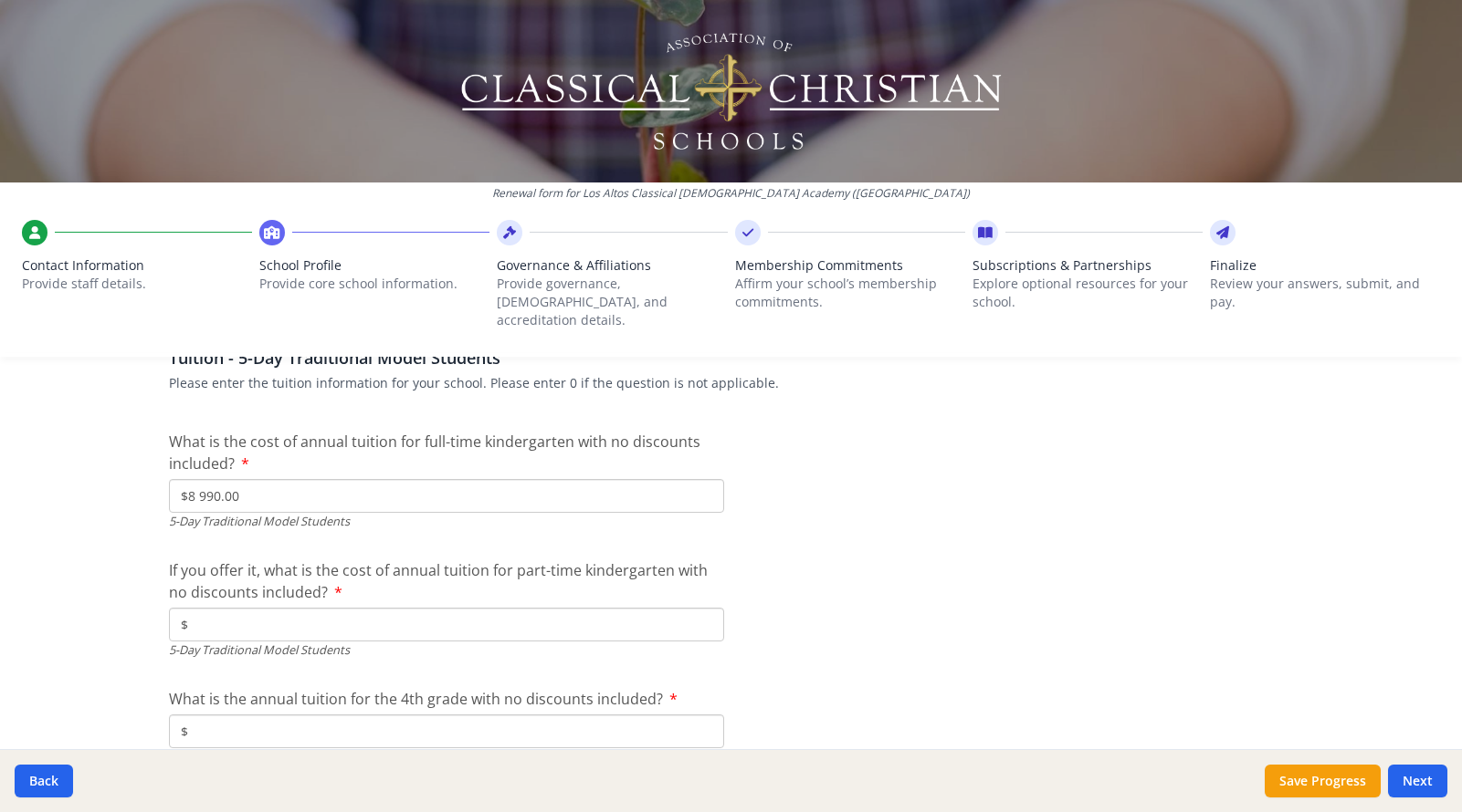
scroll to position [4785, 0]
click at [228, 714] on input "$" at bounding box center [446, 731] width 555 height 34
type input "$8 990.00"
click at [197, 478] on input "$8 990.00" at bounding box center [446, 495] width 555 height 34
click at [199, 478] on input "$8 990.00" at bounding box center [446, 495] width 555 height 34
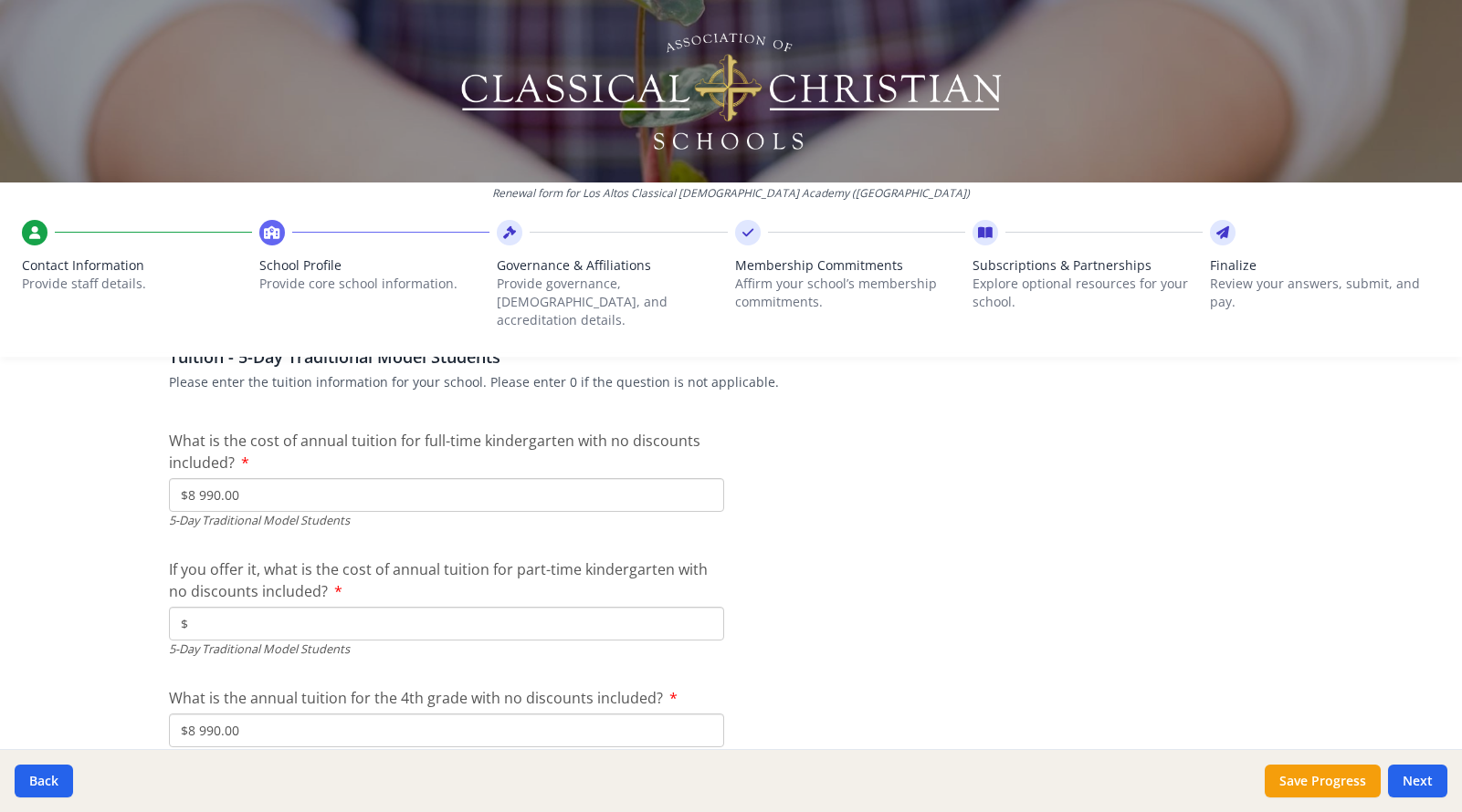
type input "$8 990.00"
click at [220, 607] on input "$" at bounding box center [446, 623] width 555 height 34
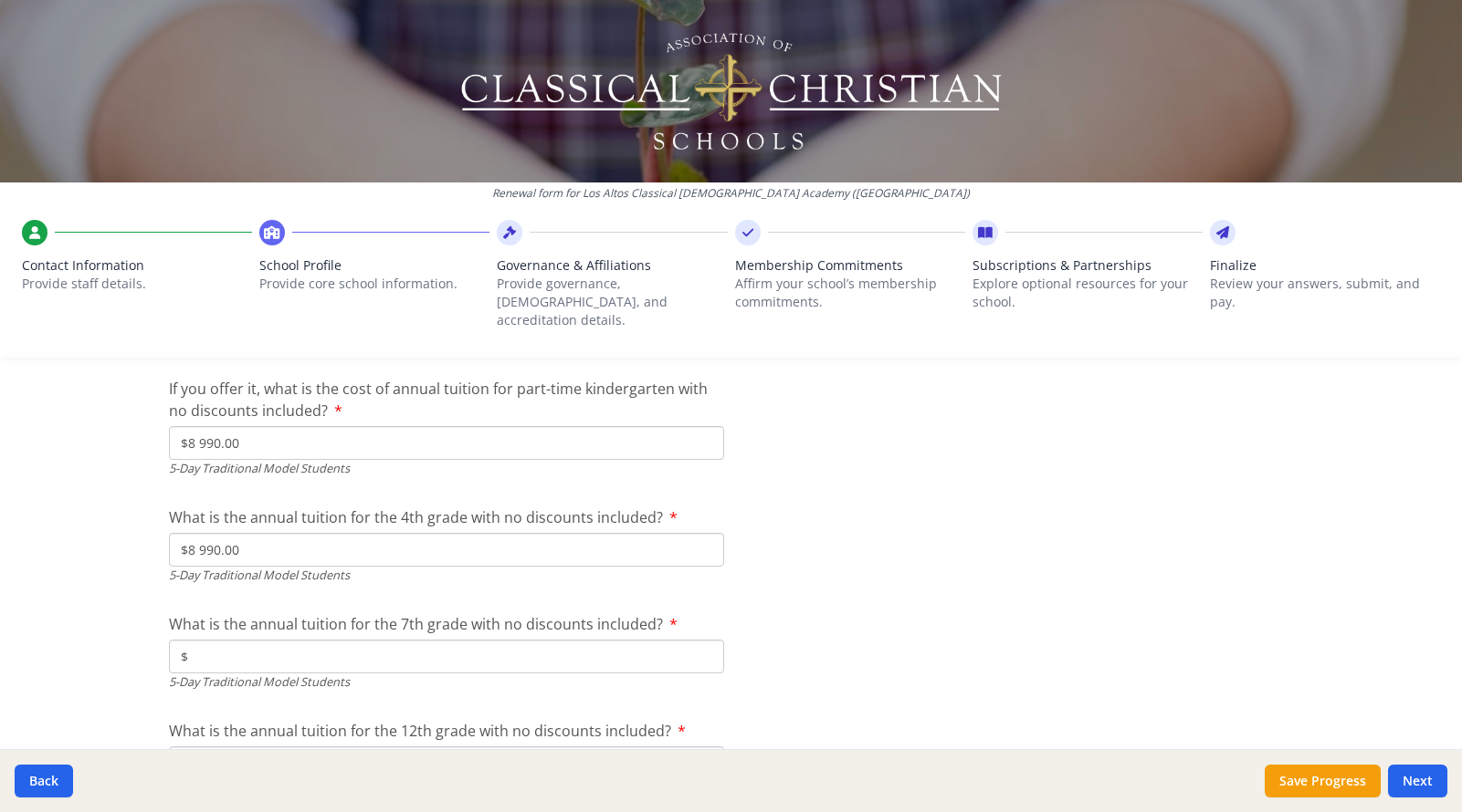
scroll to position [4973, 0]
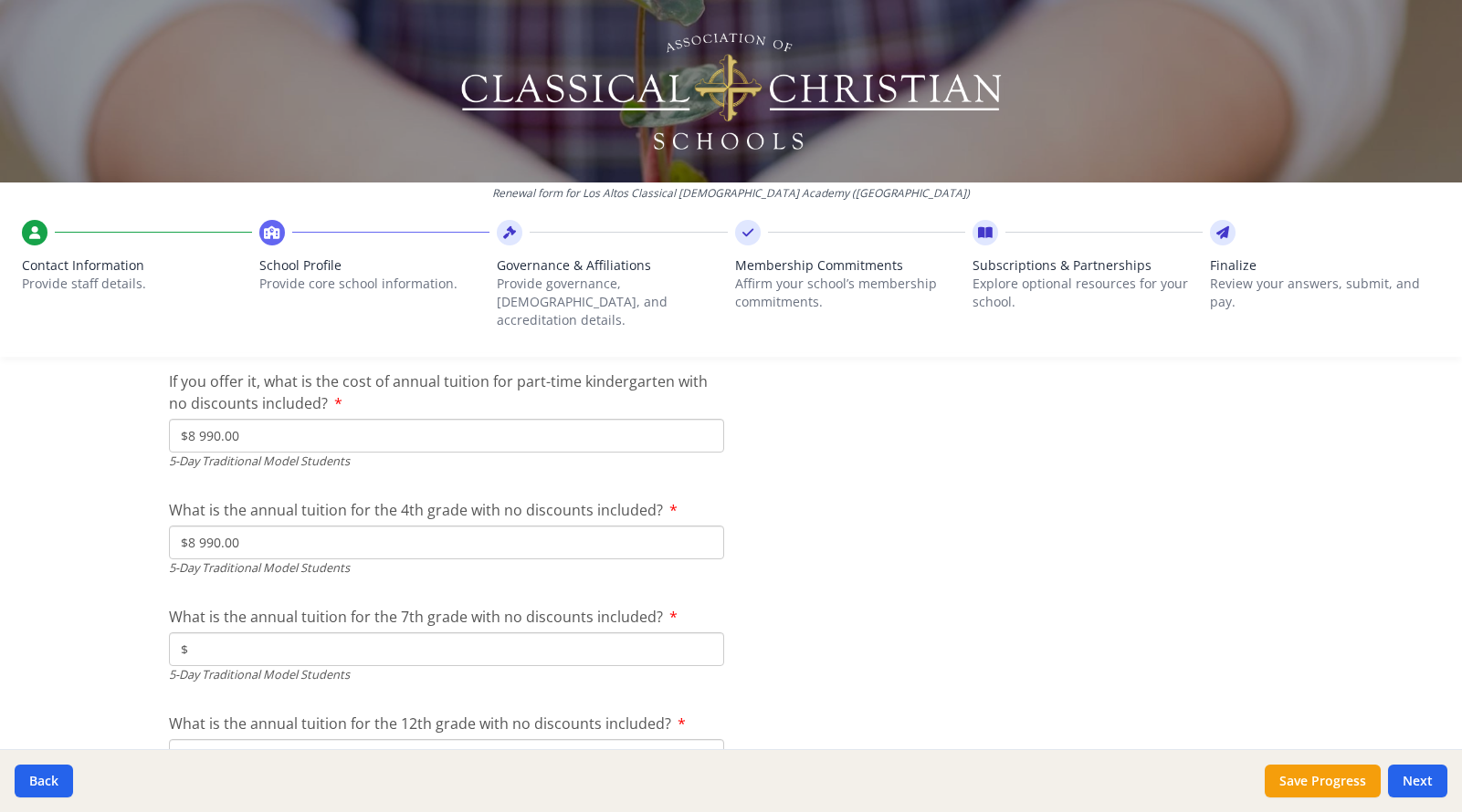
type input "$8 990.00"
click at [207, 632] on input "$" at bounding box center [446, 649] width 555 height 34
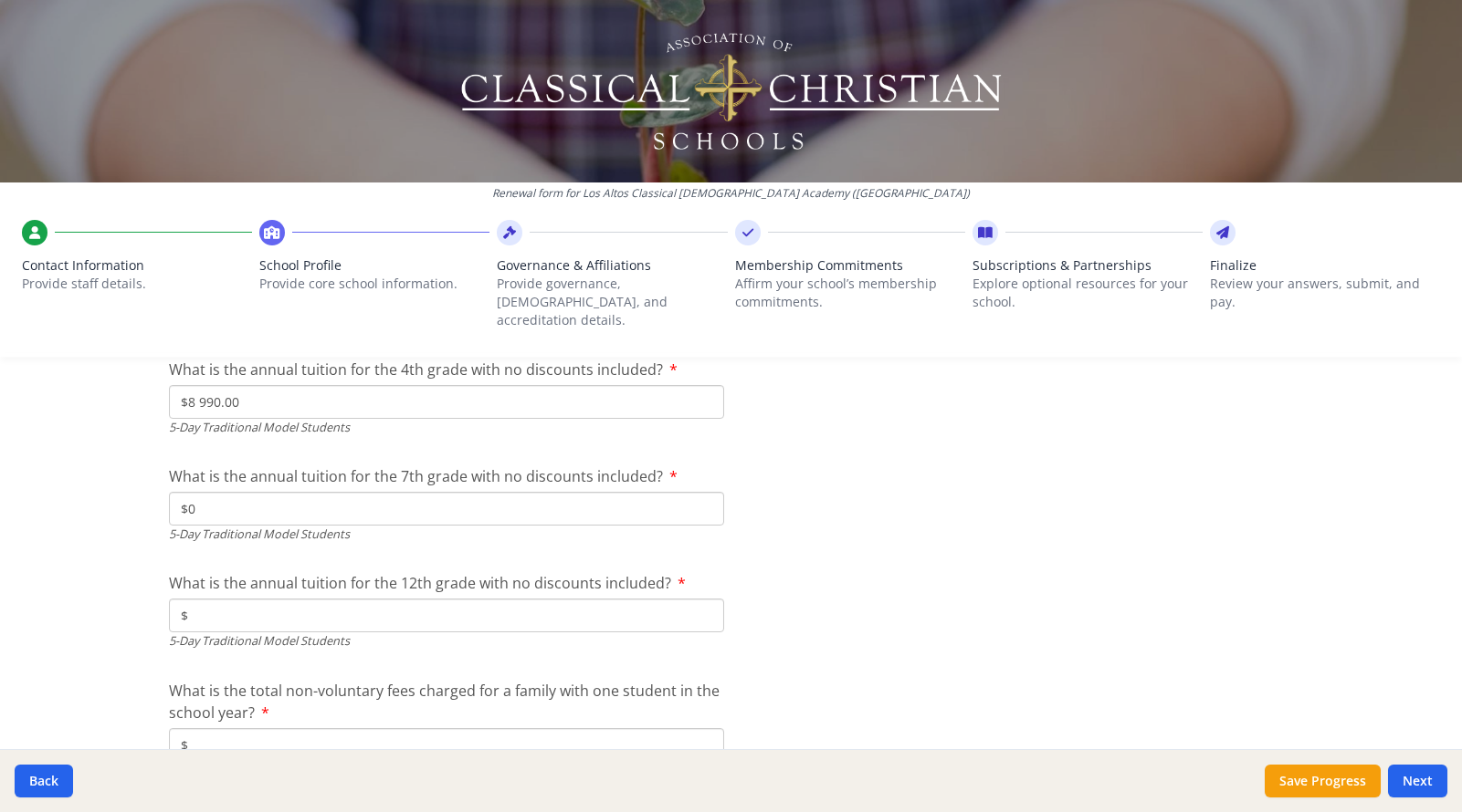
scroll to position [5128, 0]
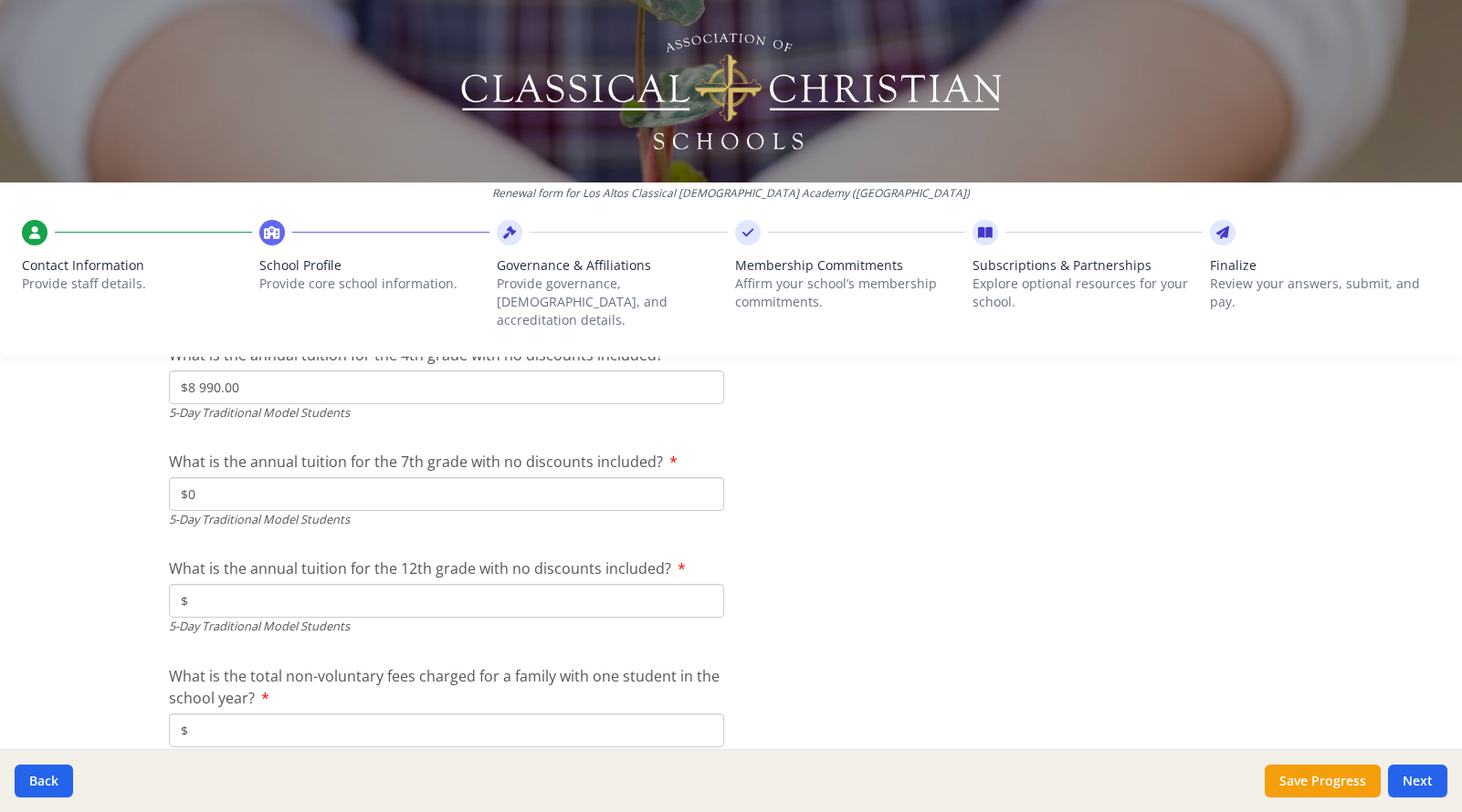
type input "$0"
click at [219, 584] on input "$" at bounding box center [446, 601] width 555 height 34
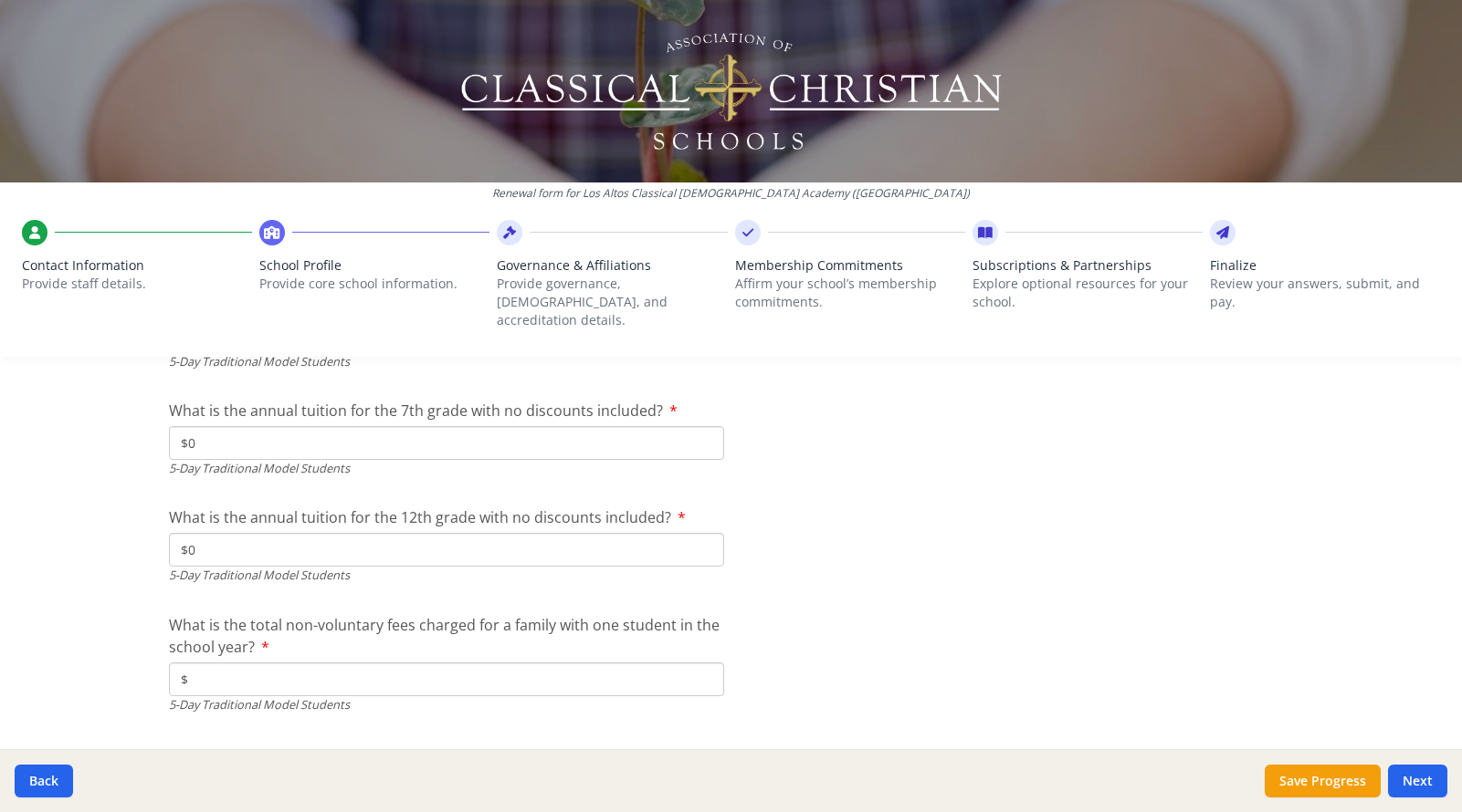
scroll to position [5188, 0]
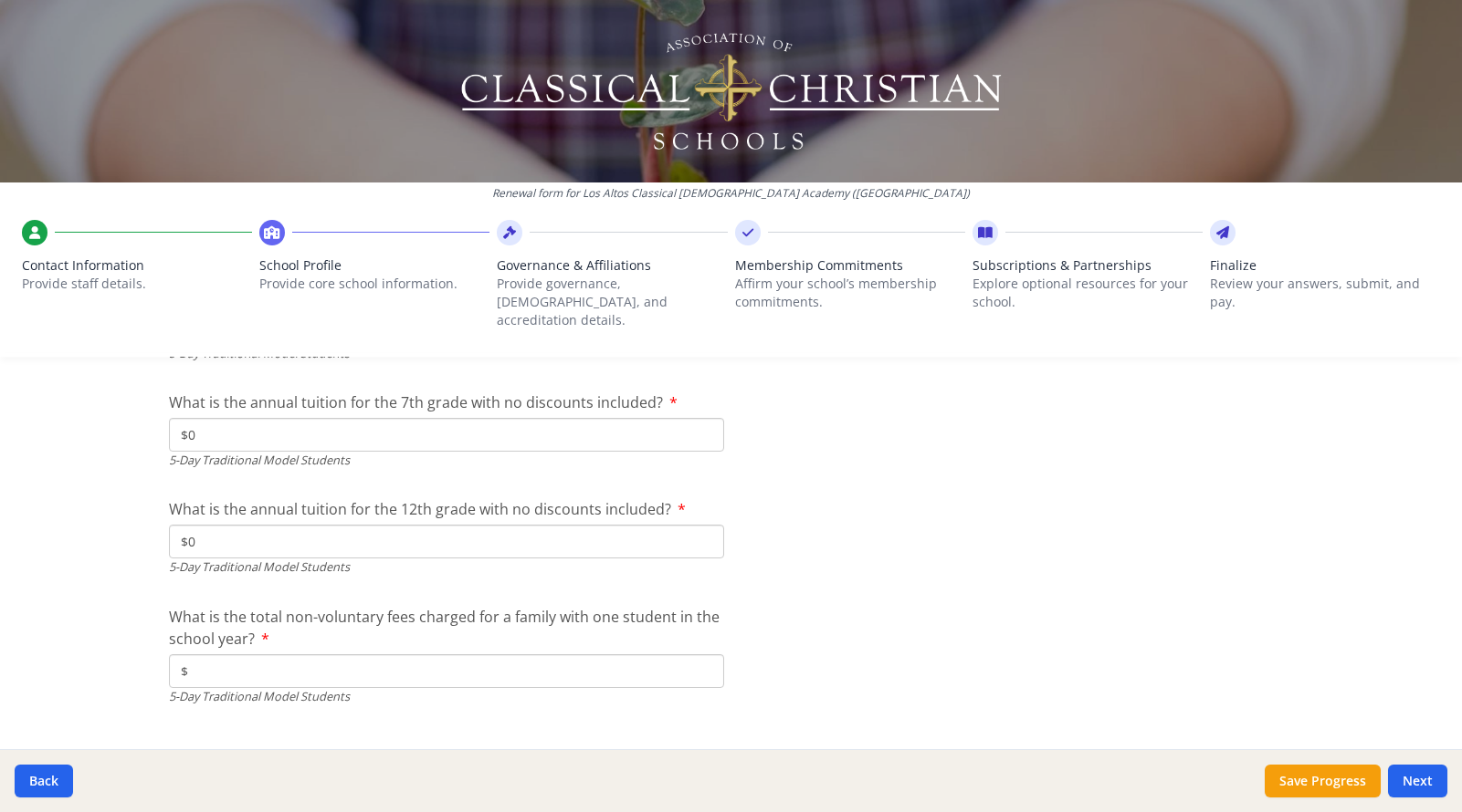
type input "$0"
click at [238, 654] on input "$" at bounding box center [446, 671] width 555 height 34
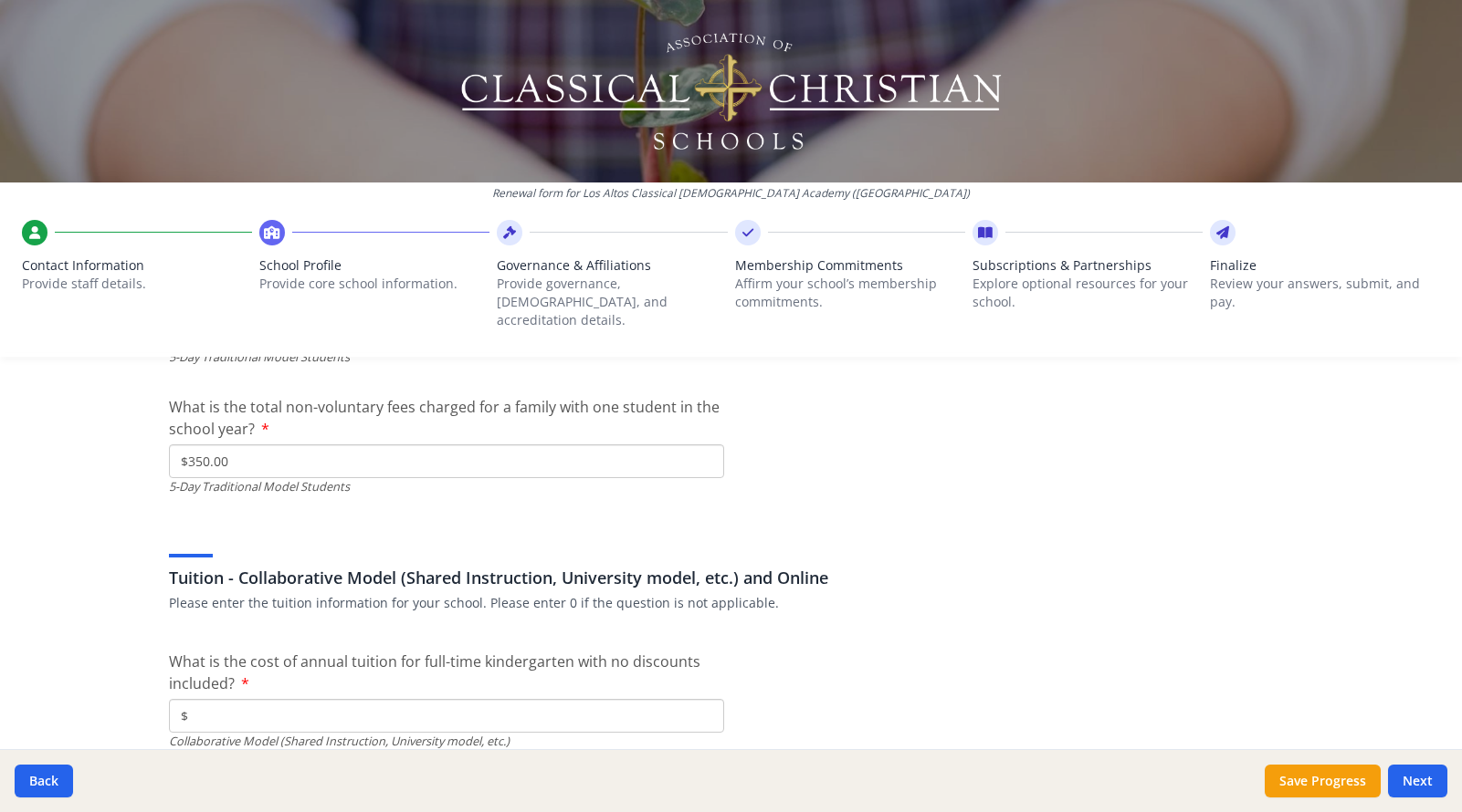
scroll to position [5409, 0]
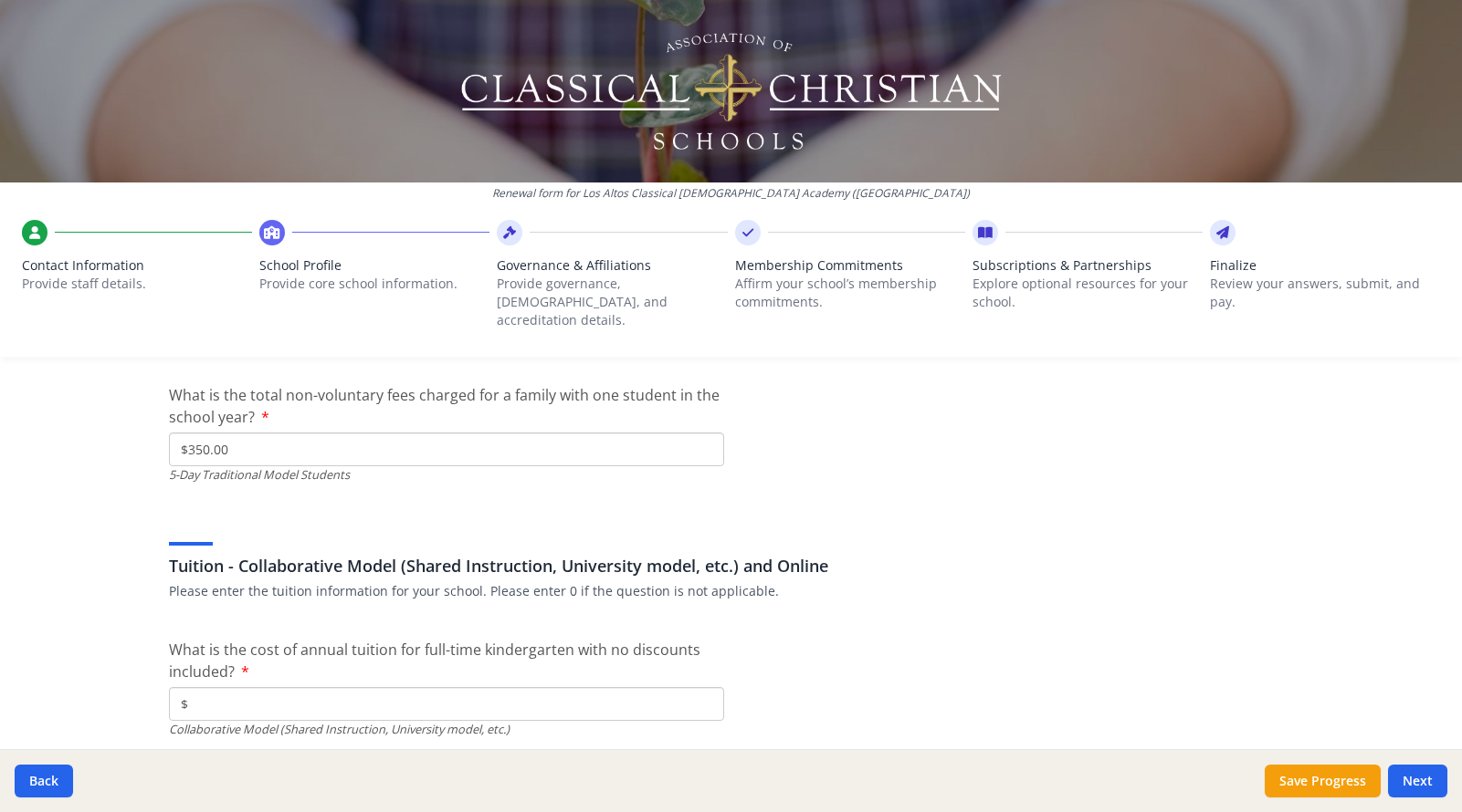
type input "$350.00"
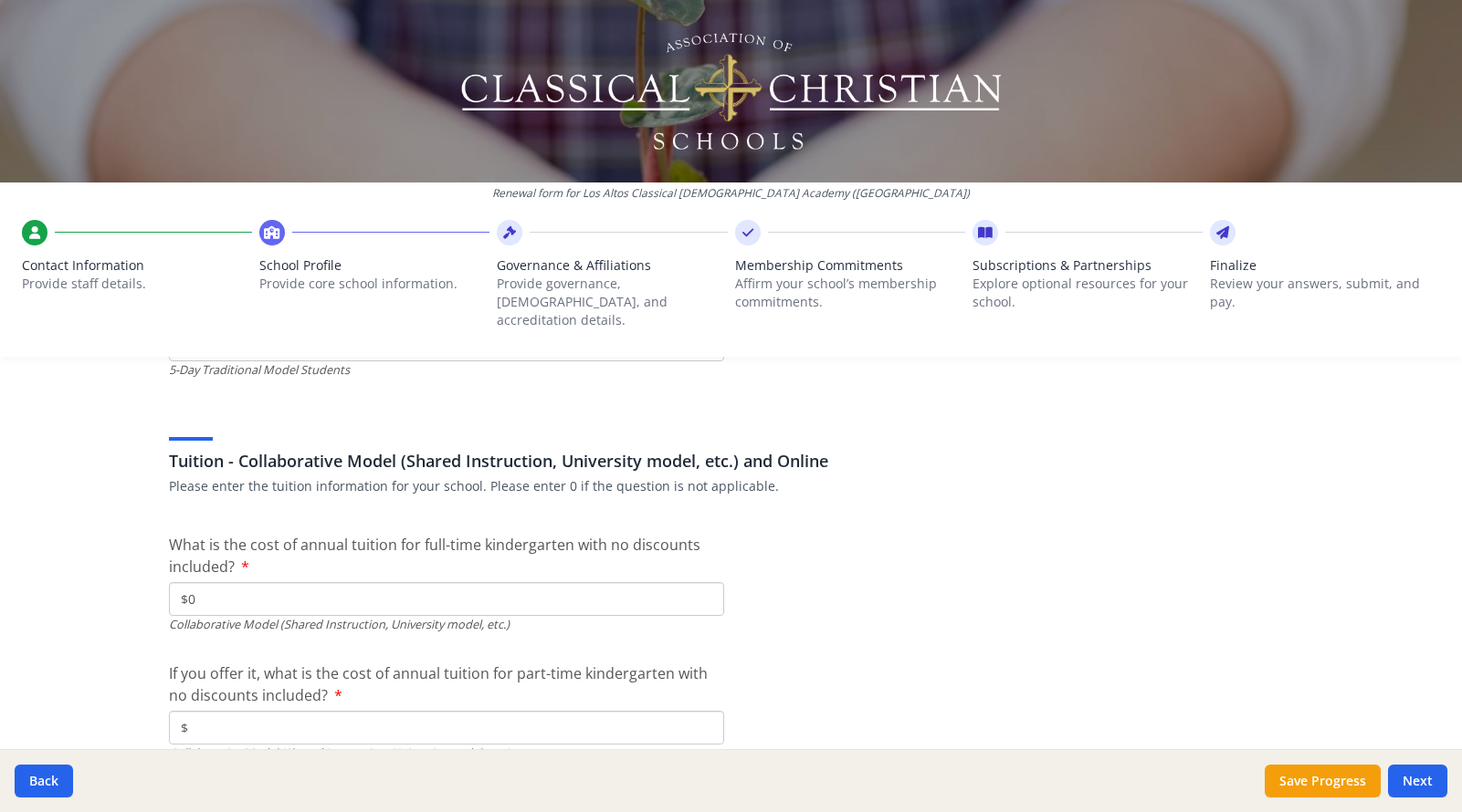
scroll to position [5603, 0]
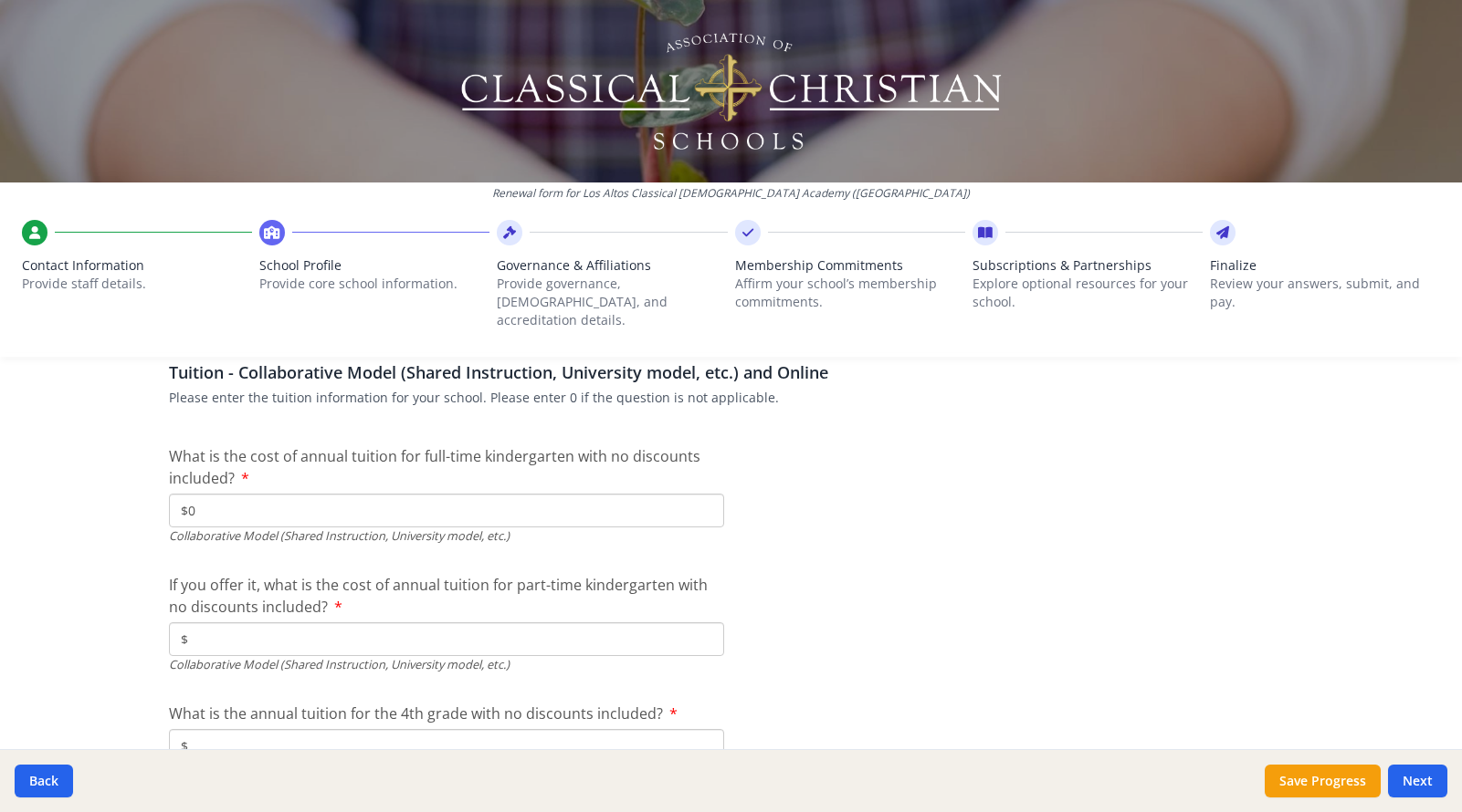
type input "$0"
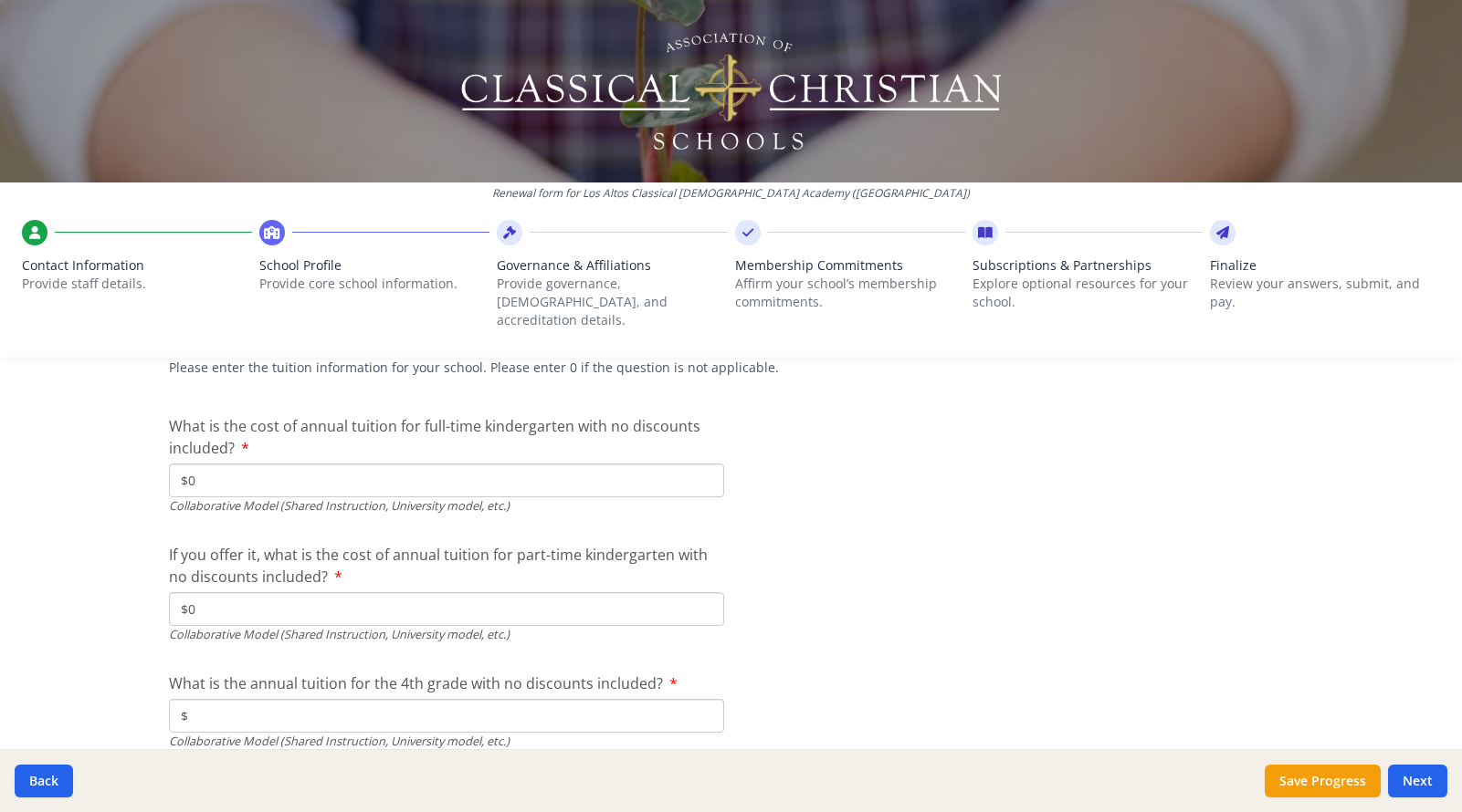
scroll to position [5653, 0]
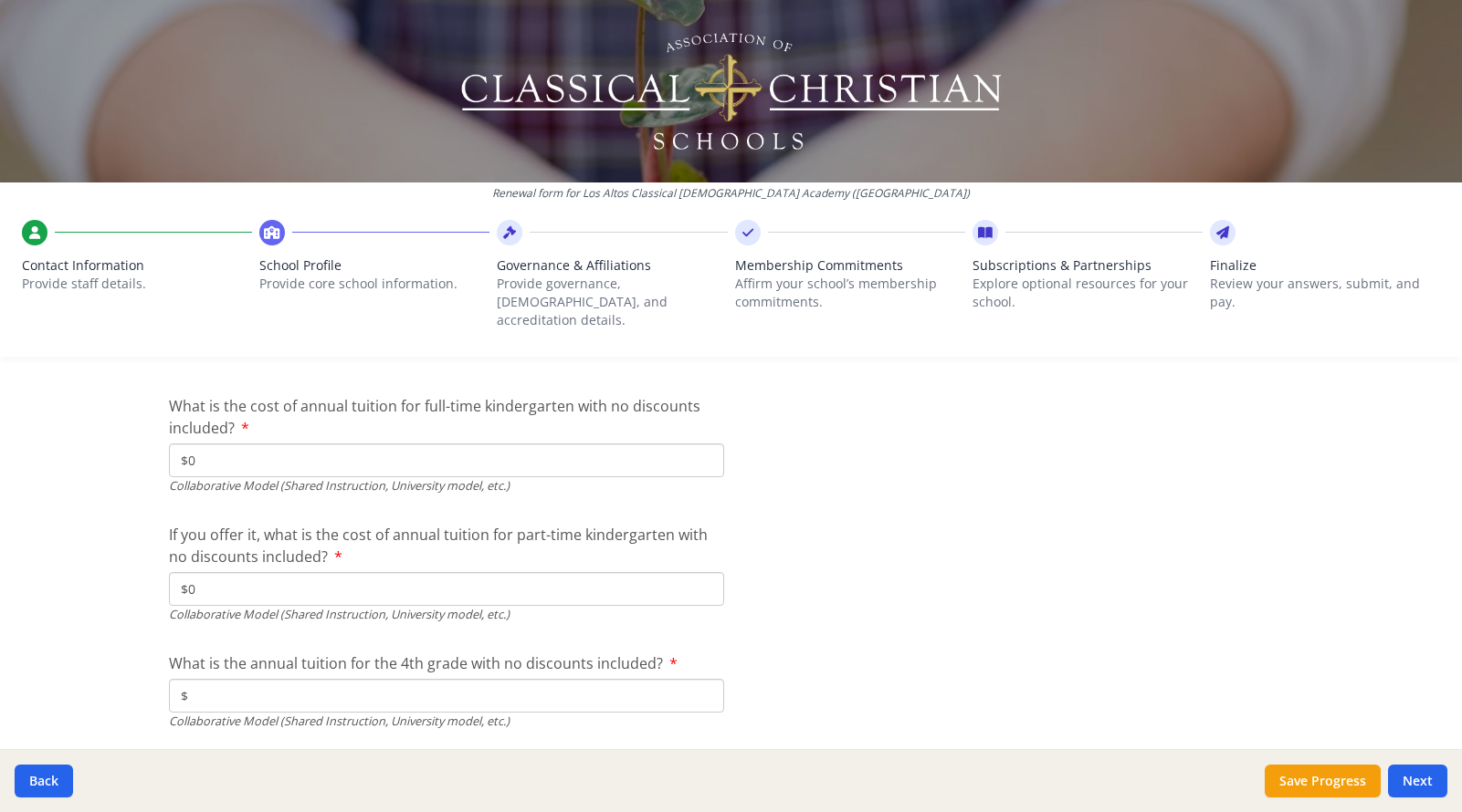
type input "$0"
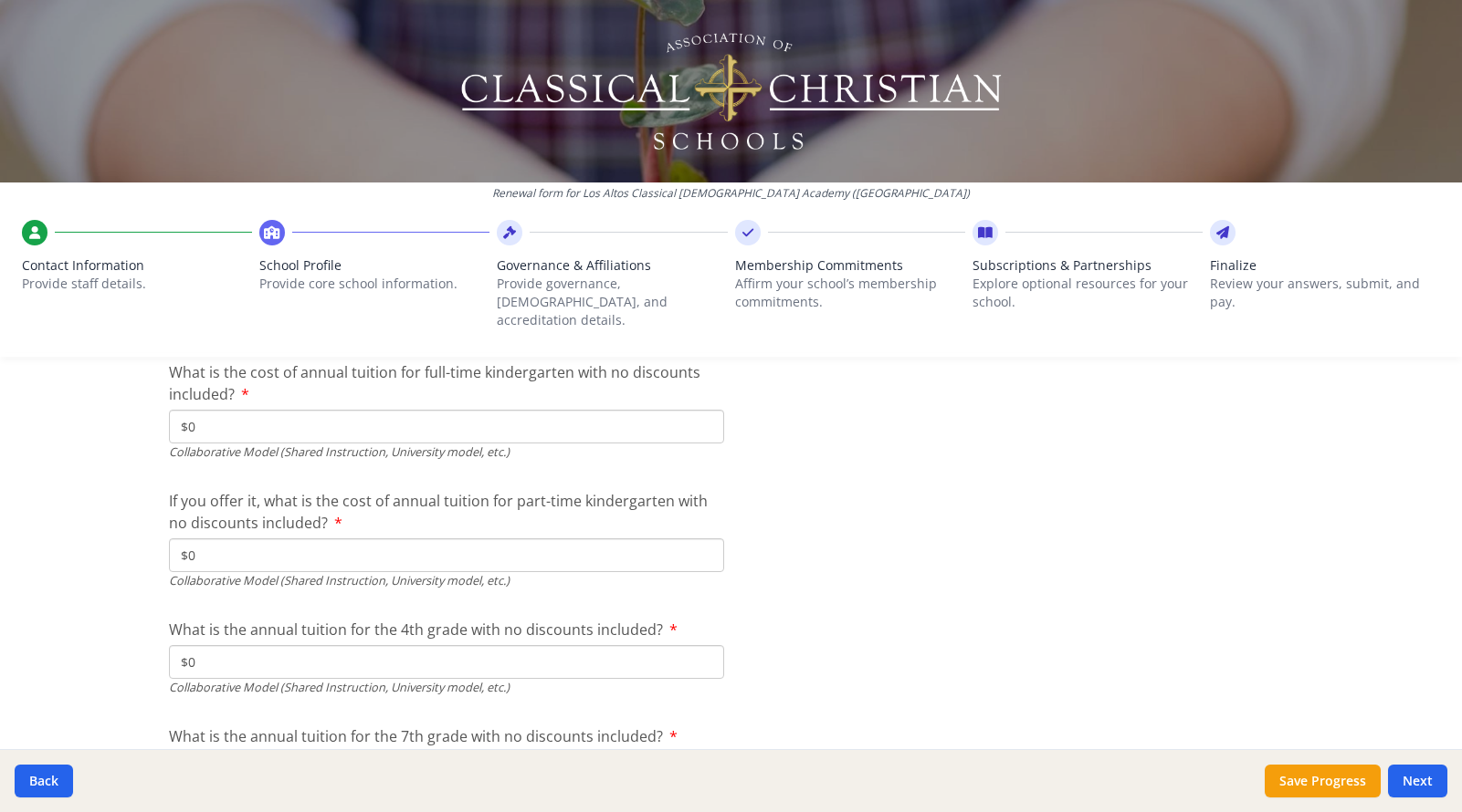
type input "$0"
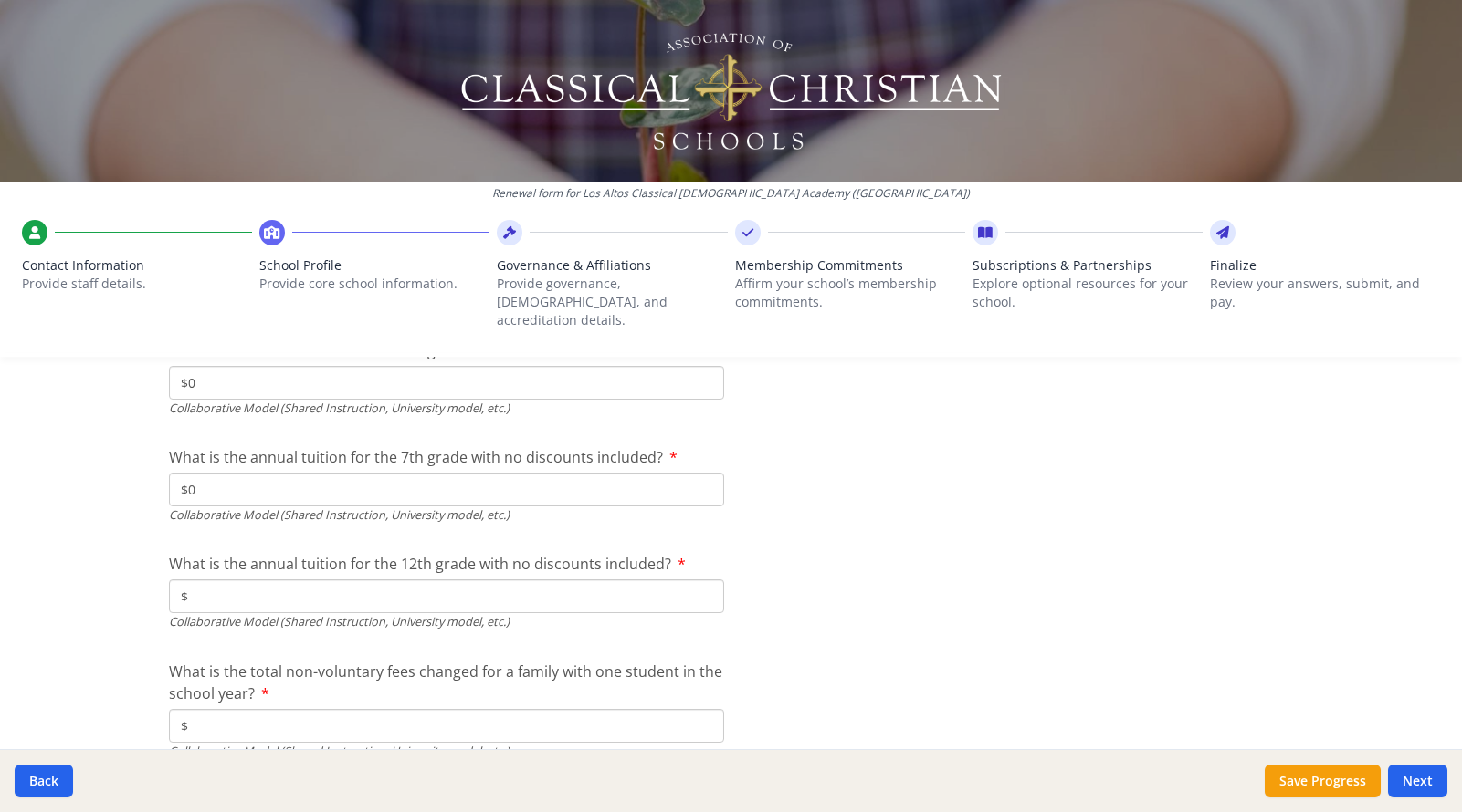
scroll to position [5968, 0]
type input "$0"
click at [206, 707] on input "$" at bounding box center [446, 724] width 555 height 34
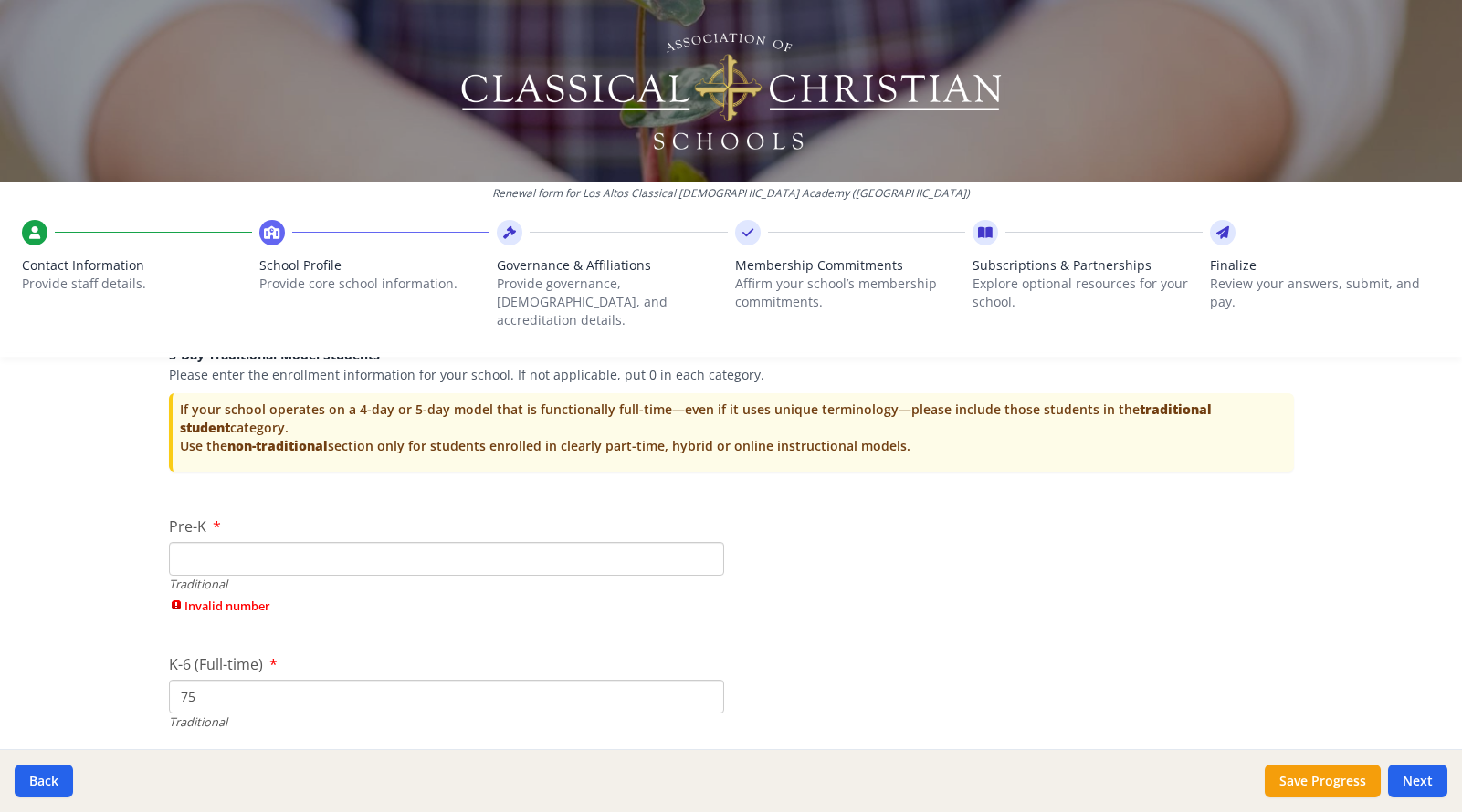
scroll to position [3698, 0]
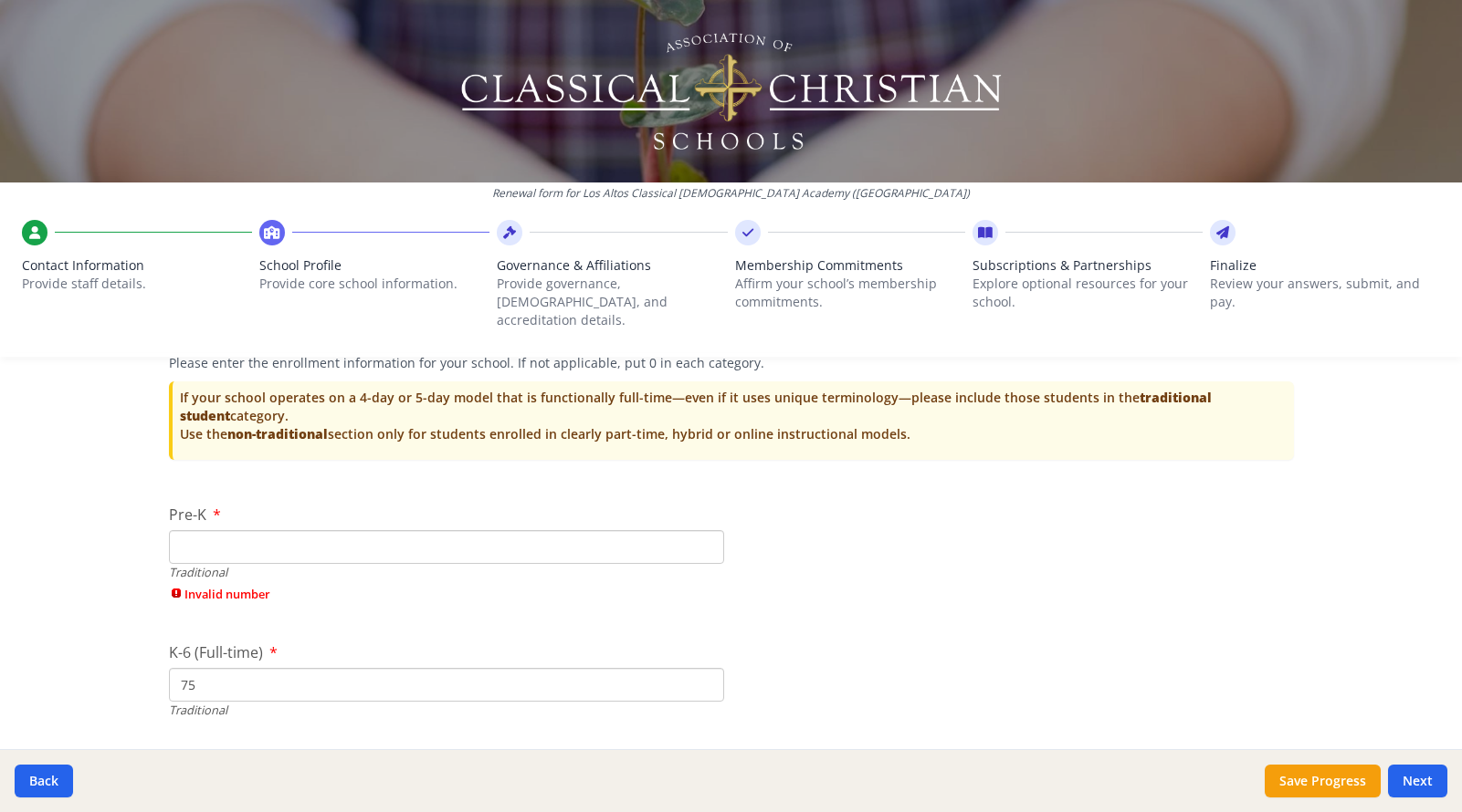
type input "$0"
click at [293, 530] on input "Pre-K" at bounding box center [446, 547] width 555 height 34
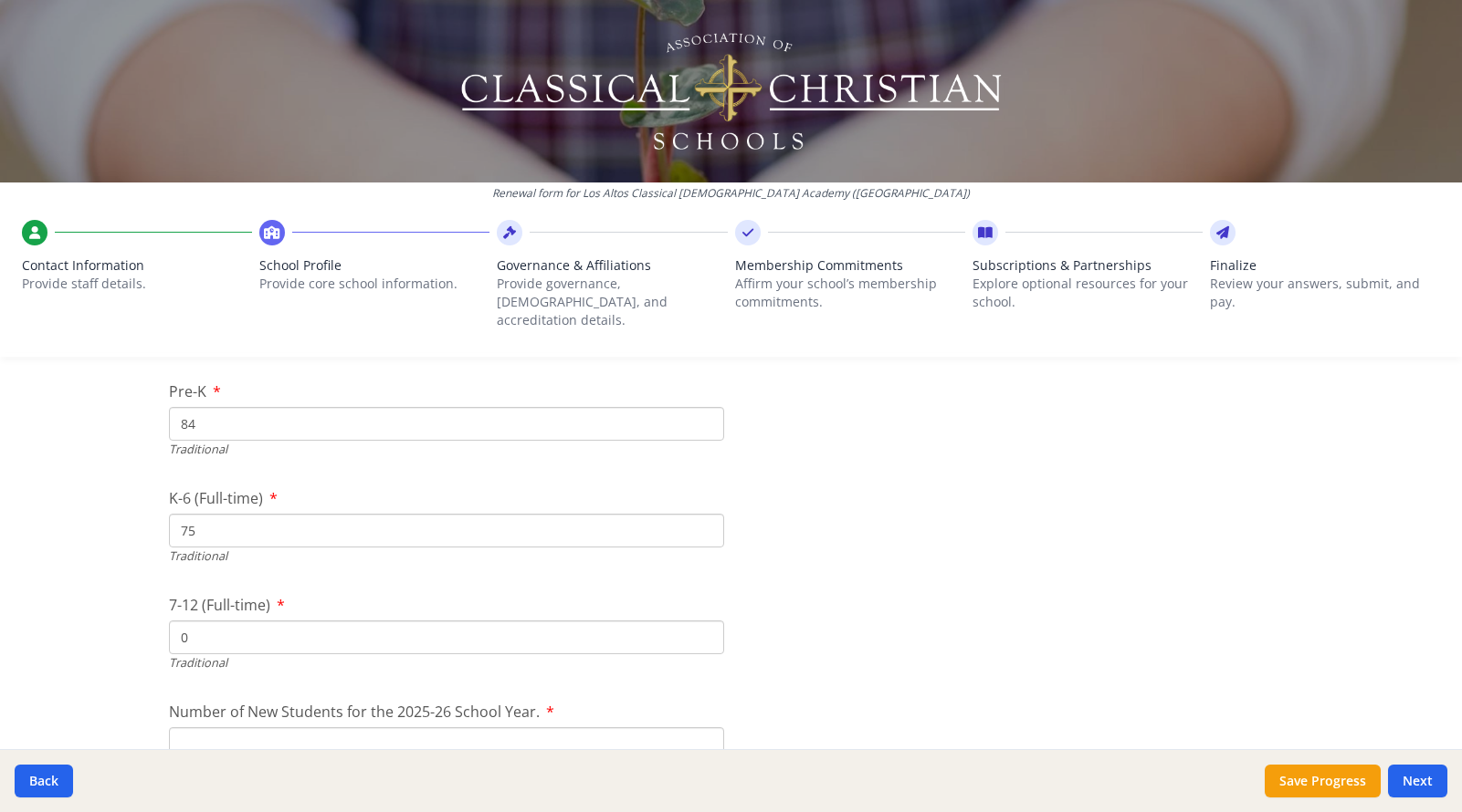
scroll to position [3879, 0]
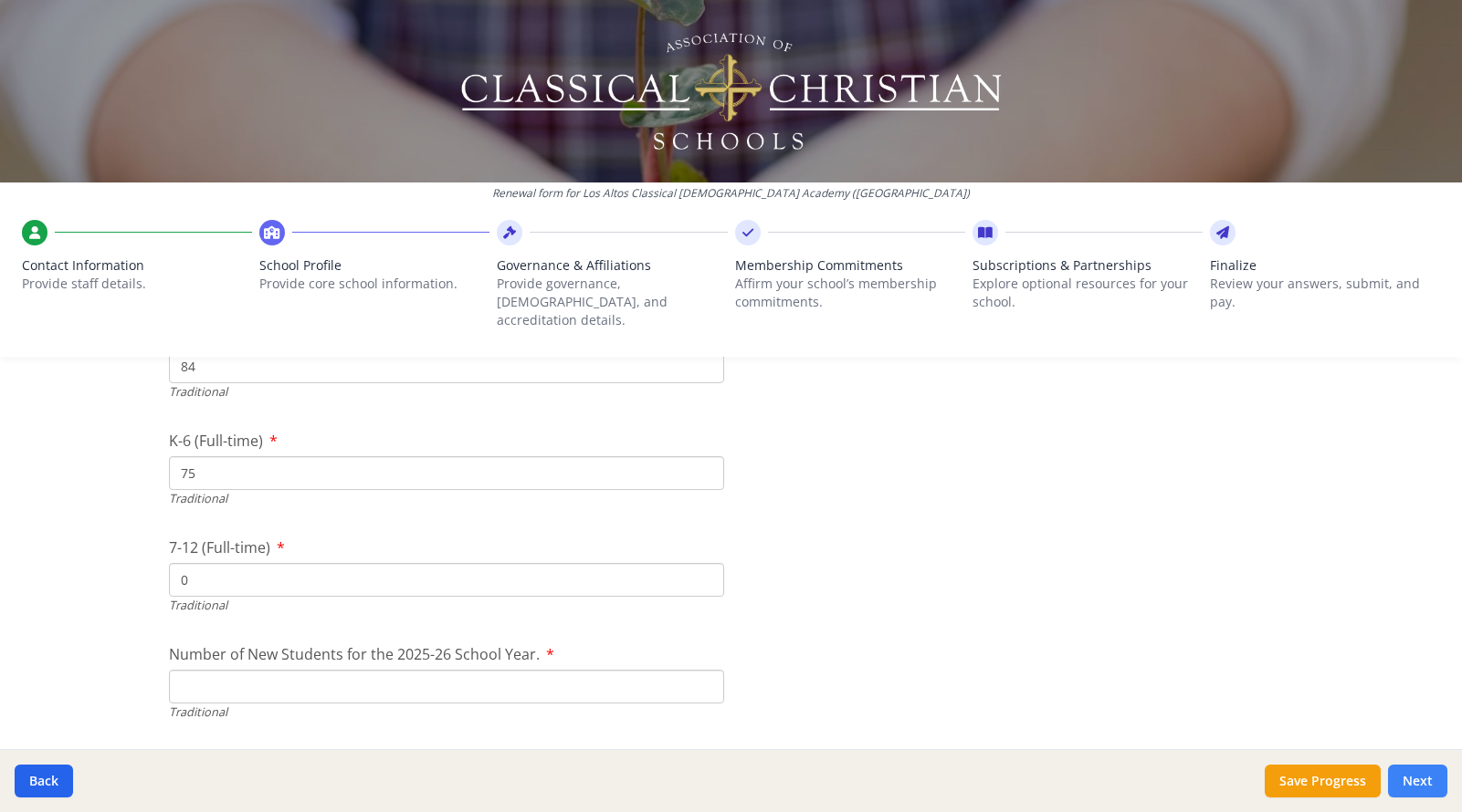
type input "84"
click at [1408, 782] on button "Next" at bounding box center [1417, 782] width 60 height 33
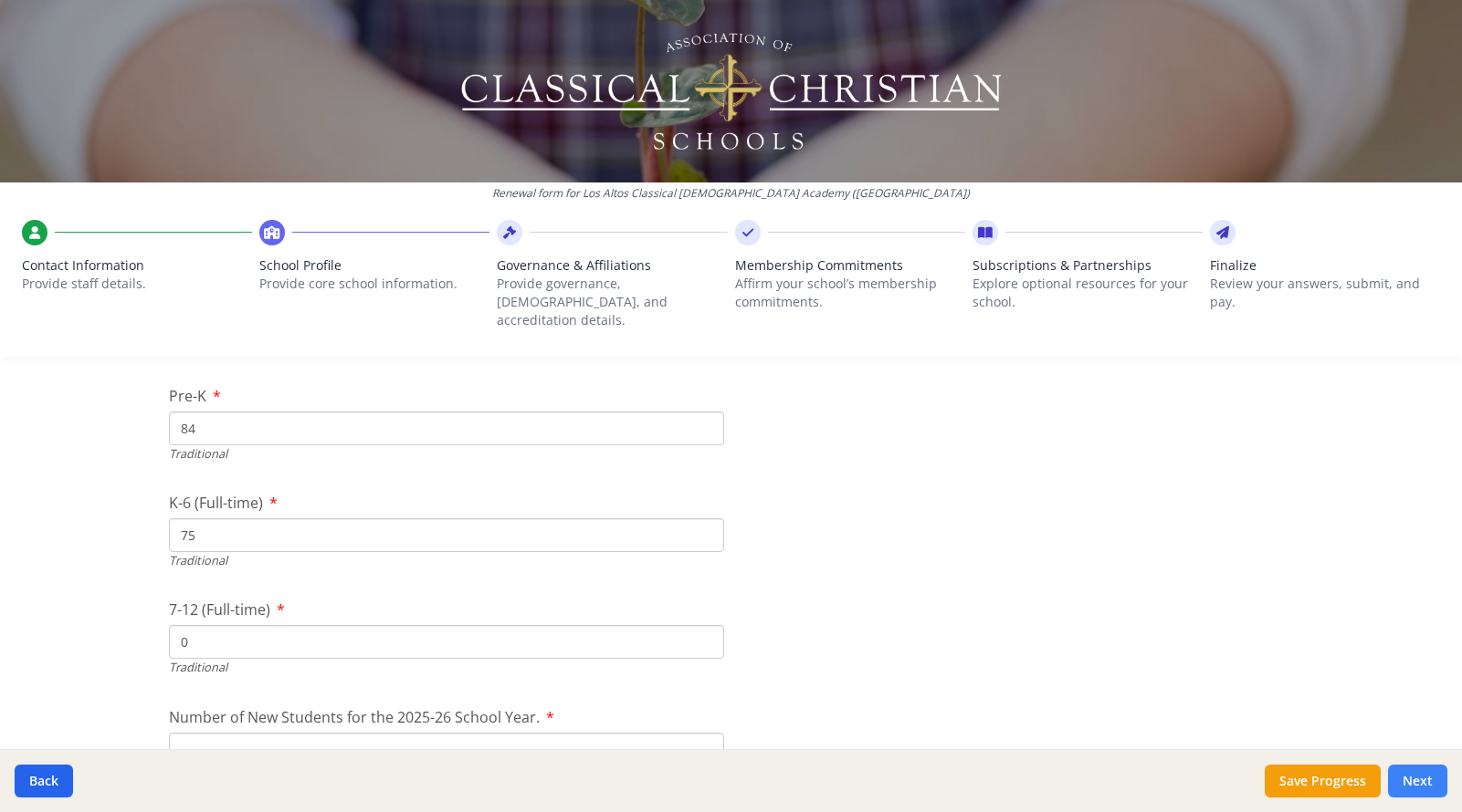
click at [1412, 775] on button "Next" at bounding box center [1417, 782] width 60 height 33
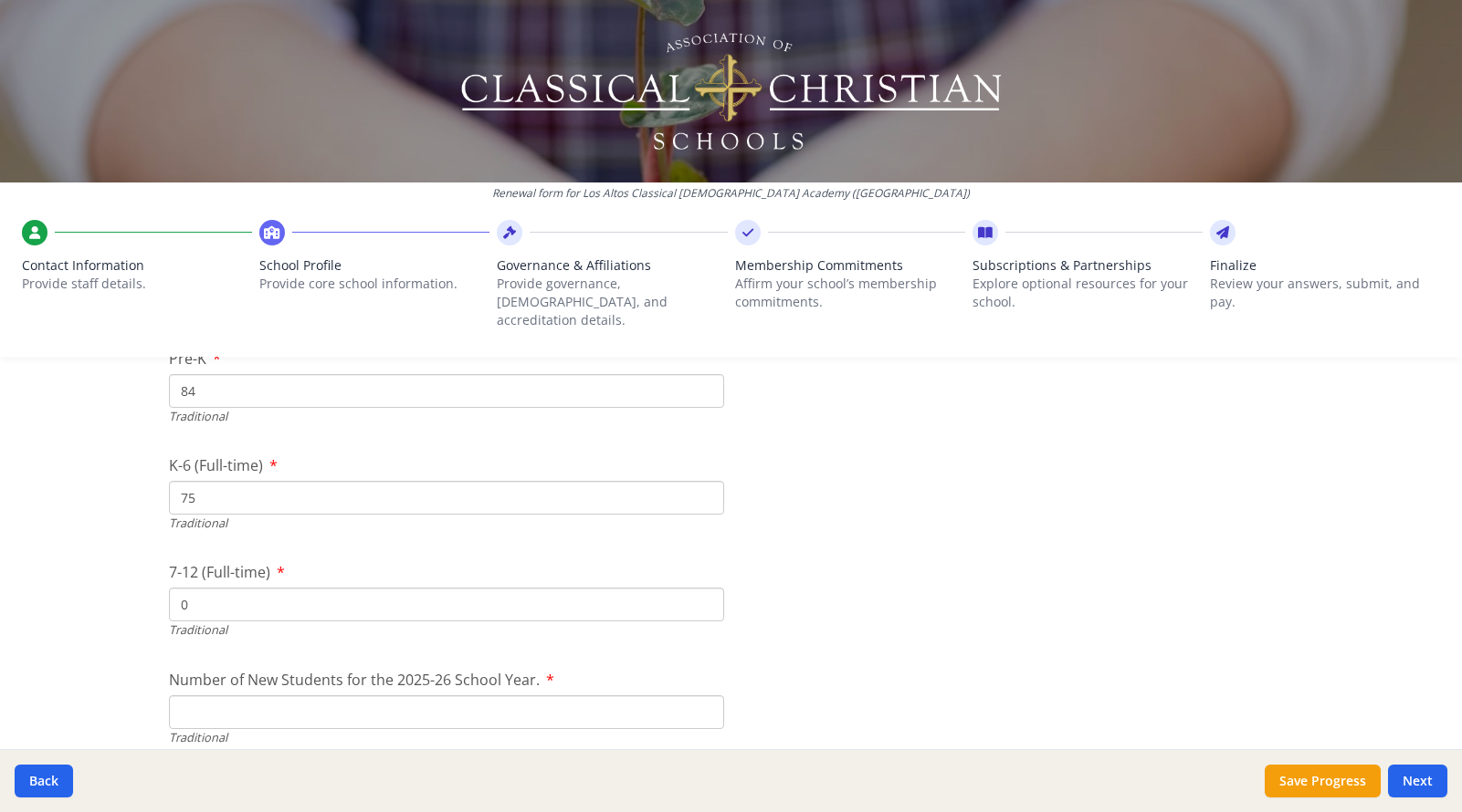
scroll to position [3922, 0]
click at [239, 690] on input "Number of New Students for the 2025-26 School Year." at bounding box center [446, 706] width 555 height 34
type input "11"
click at [1415, 780] on button "Next" at bounding box center [1417, 782] width 60 height 33
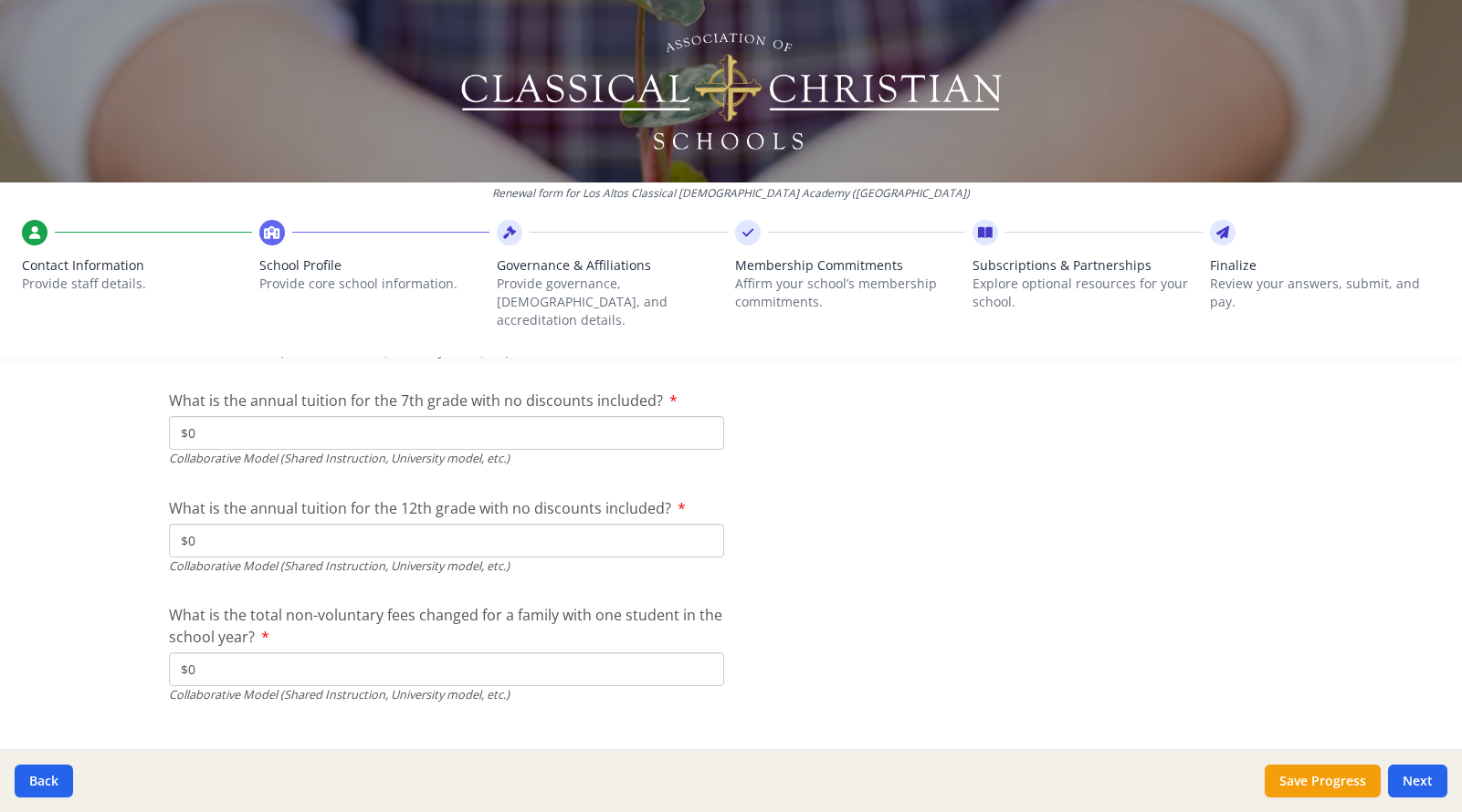
scroll to position [6053, 0]
click at [1414, 779] on button "Next" at bounding box center [1417, 782] width 60 height 33
click at [1344, 787] on button "Save Progress" at bounding box center [1322, 782] width 115 height 33
type input "(562) 431-7013"
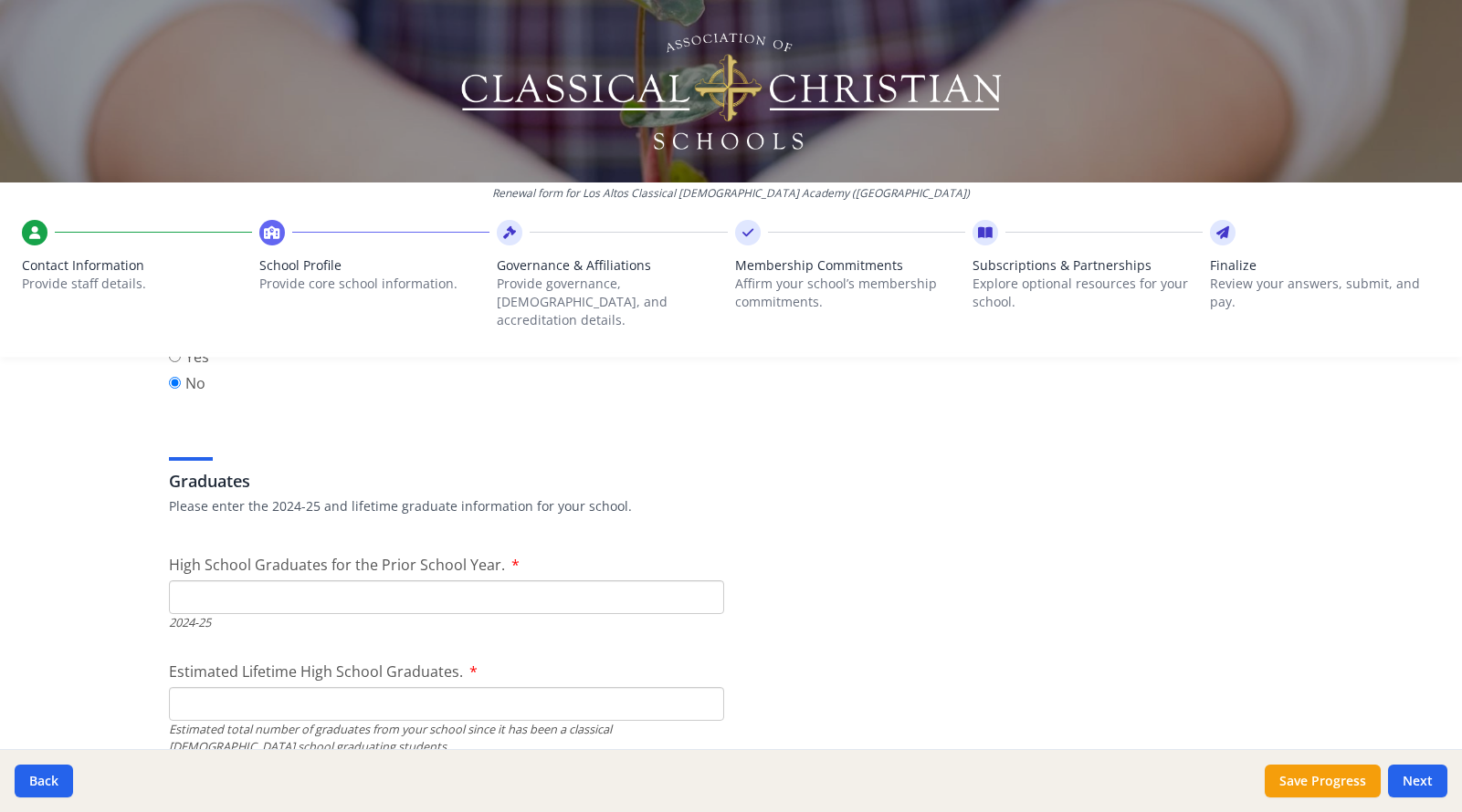
scroll to position [2482, 0]
click at [375, 563] on div "High School Graduates for the Prior School Year. 2024-25" at bounding box center [446, 595] width 555 height 77
click at [367, 583] on input "High School Graduates for the Prior School Year." at bounding box center [446, 600] width 555 height 34
type input "0"
click at [316, 690] on input "Estimated Lifetime High School Graduates." at bounding box center [446, 706] width 555 height 34
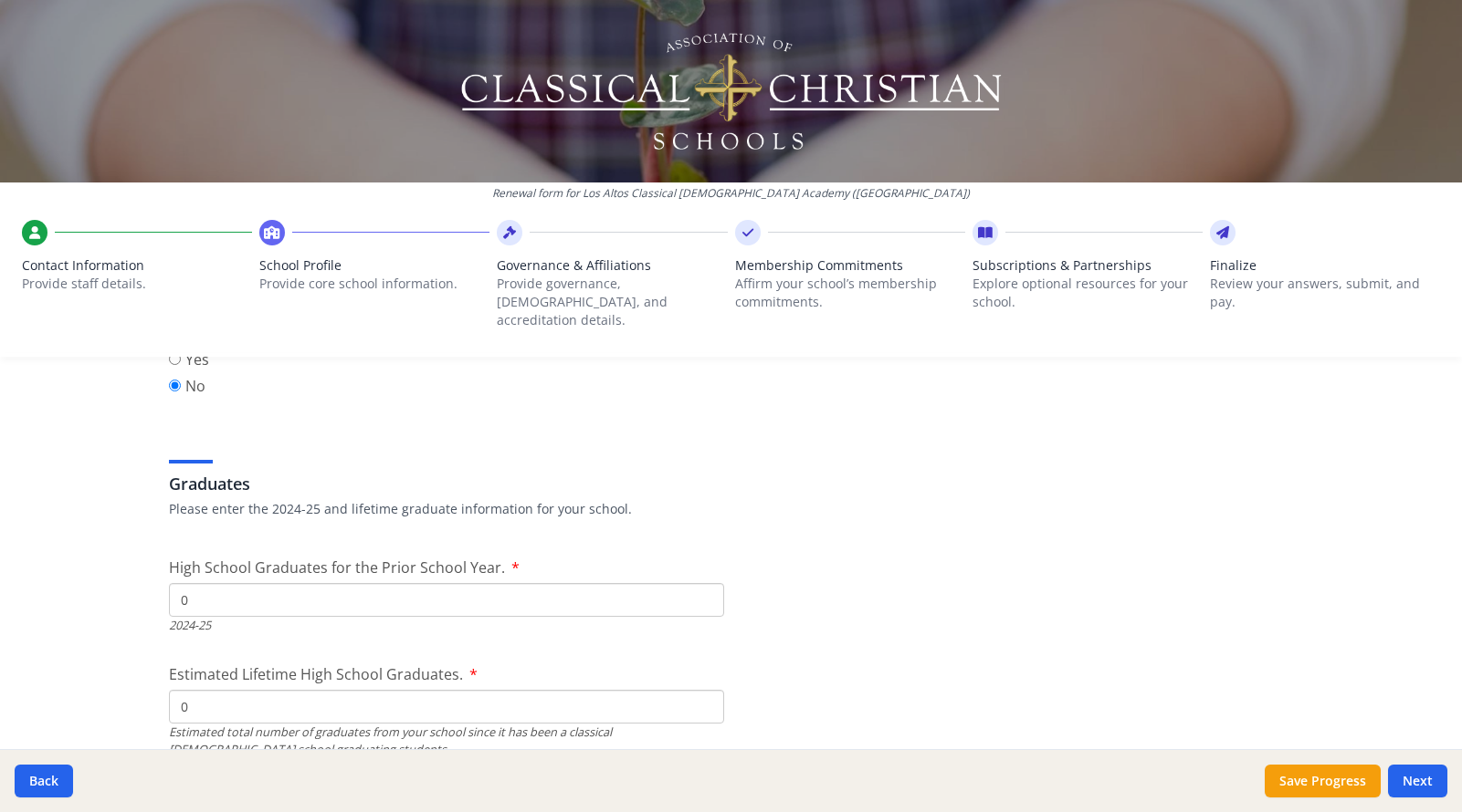
click at [316, 690] on input "0" at bounding box center [446, 706] width 555 height 34
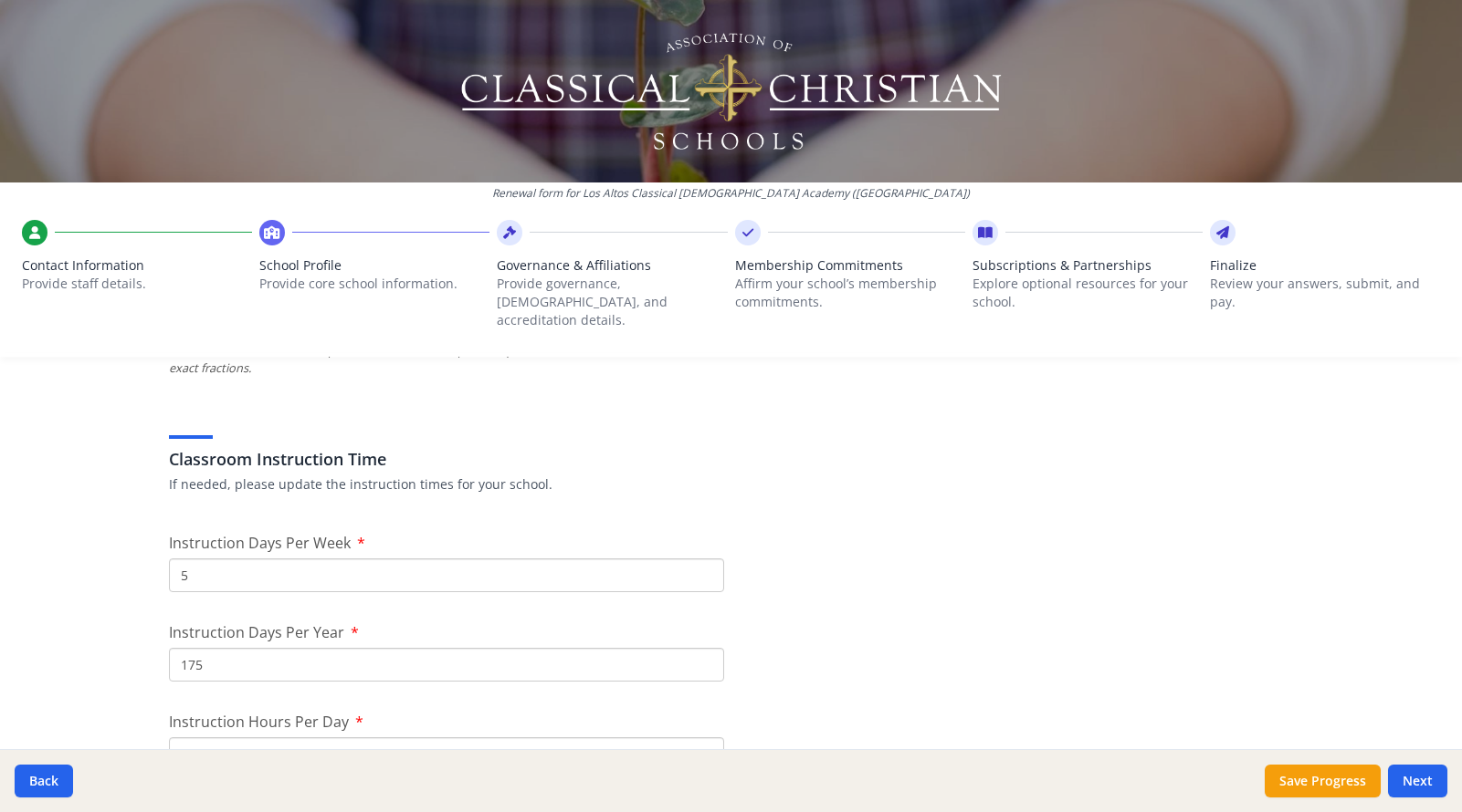
scroll to position [1407, 0]
type input "0"
click at [1395, 780] on button "Next" at bounding box center [1417, 782] width 60 height 33
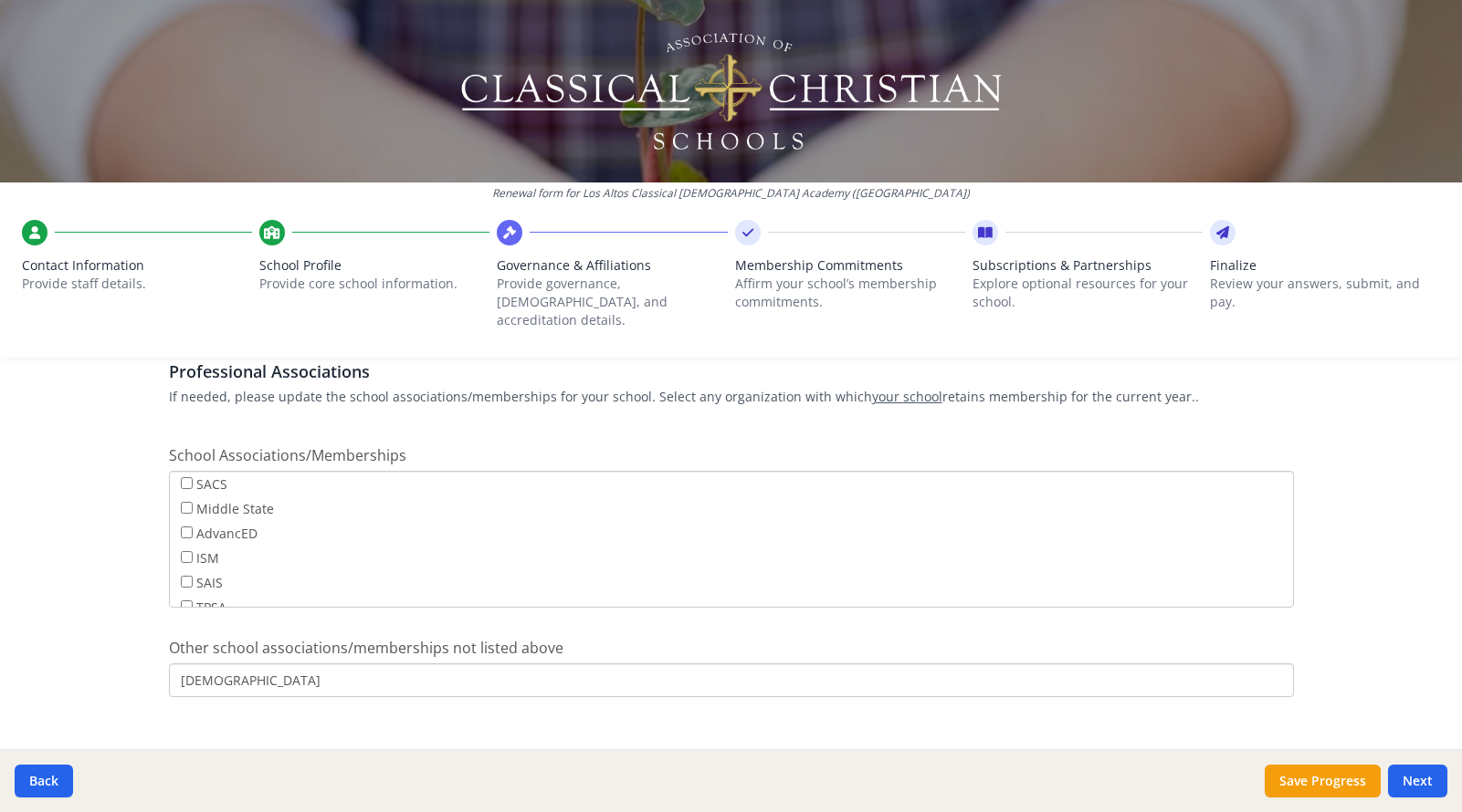
scroll to position [1337, 0]
click at [1408, 774] on button "Next" at bounding box center [1417, 782] width 60 height 33
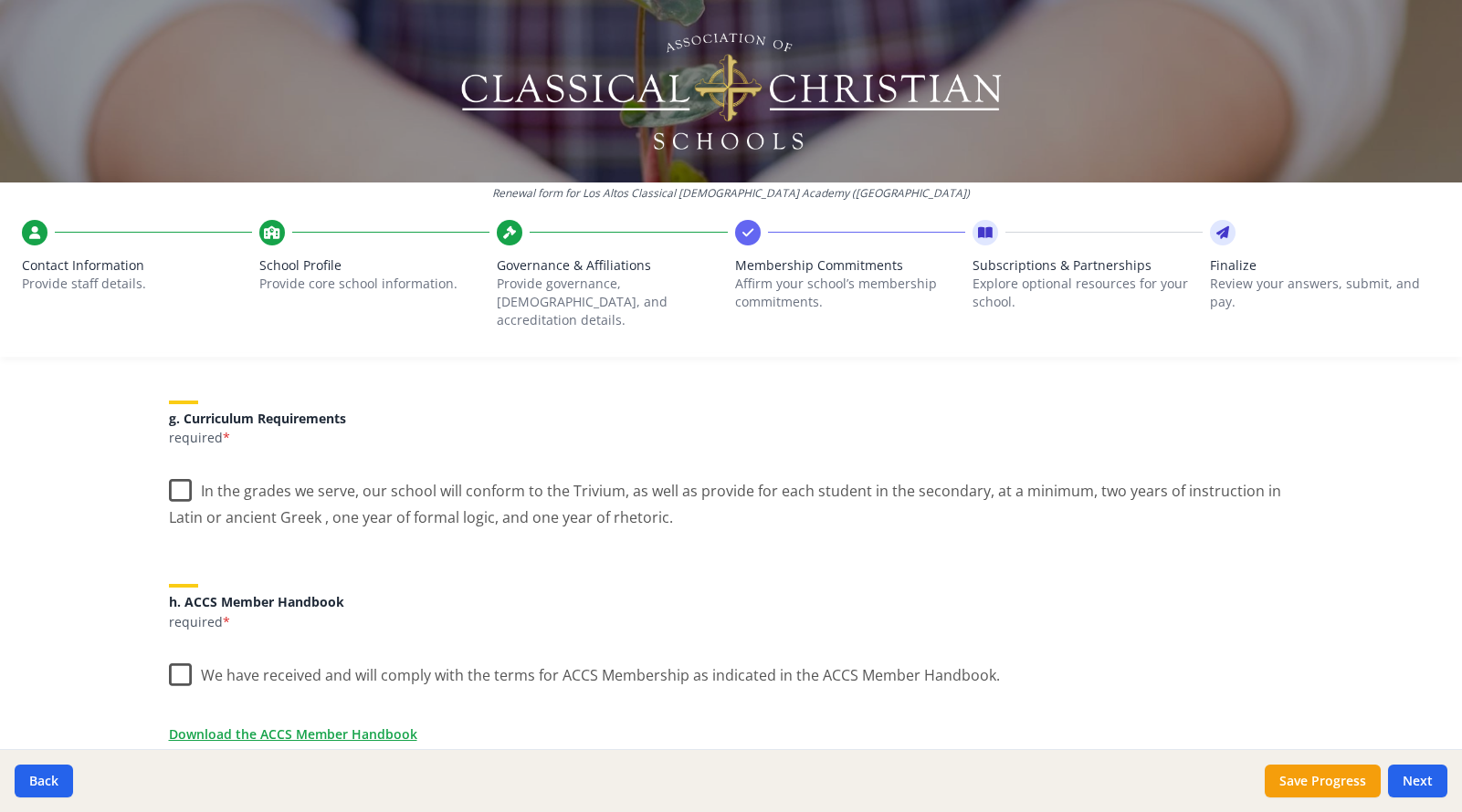
click at [174, 473] on label "In the grades we serve, our school will conform to the Trivium, as well as prov…" at bounding box center [731, 498] width 1124 height 62
click at [0, 0] on input "In the grades we serve, our school will conform to the Trivium, as well as prov…" at bounding box center [0, 0] width 0 height 0
click at [223, 725] on link "Download the ACCS Member Handbook" at bounding box center [297, 735] width 249 height 20
click at [182, 652] on label "We have received and will comply with the terms for ACCS Membership as indicate…" at bounding box center [584, 671] width 831 height 39
click at [0, 0] on input "We have received and will comply with the terms for ACCS Membership as indicate…" at bounding box center [0, 0] width 0 height 0
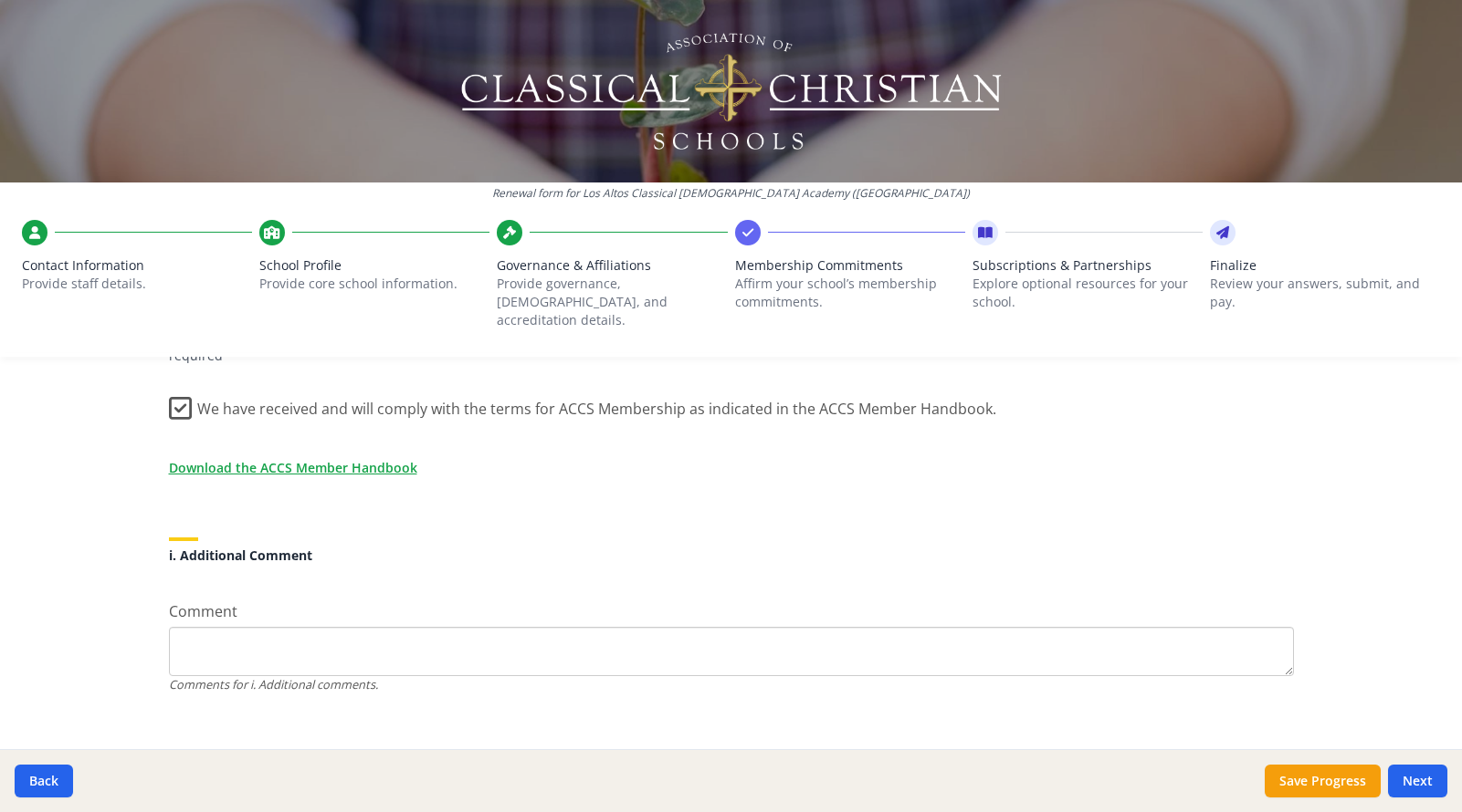
scroll to position [1601, 0]
click at [1423, 781] on button "Next" at bounding box center [1417, 782] width 60 height 33
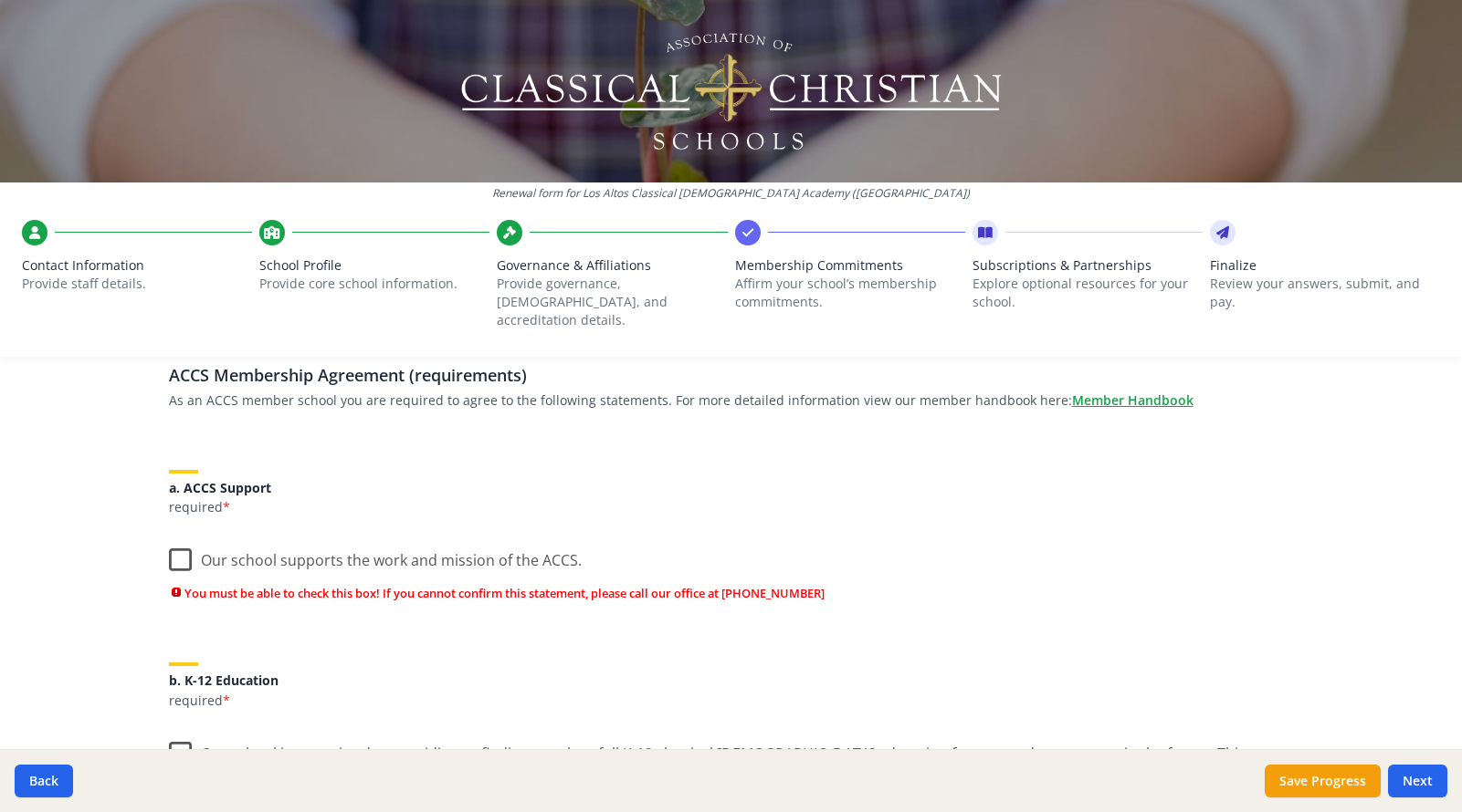
scroll to position [143, 0]
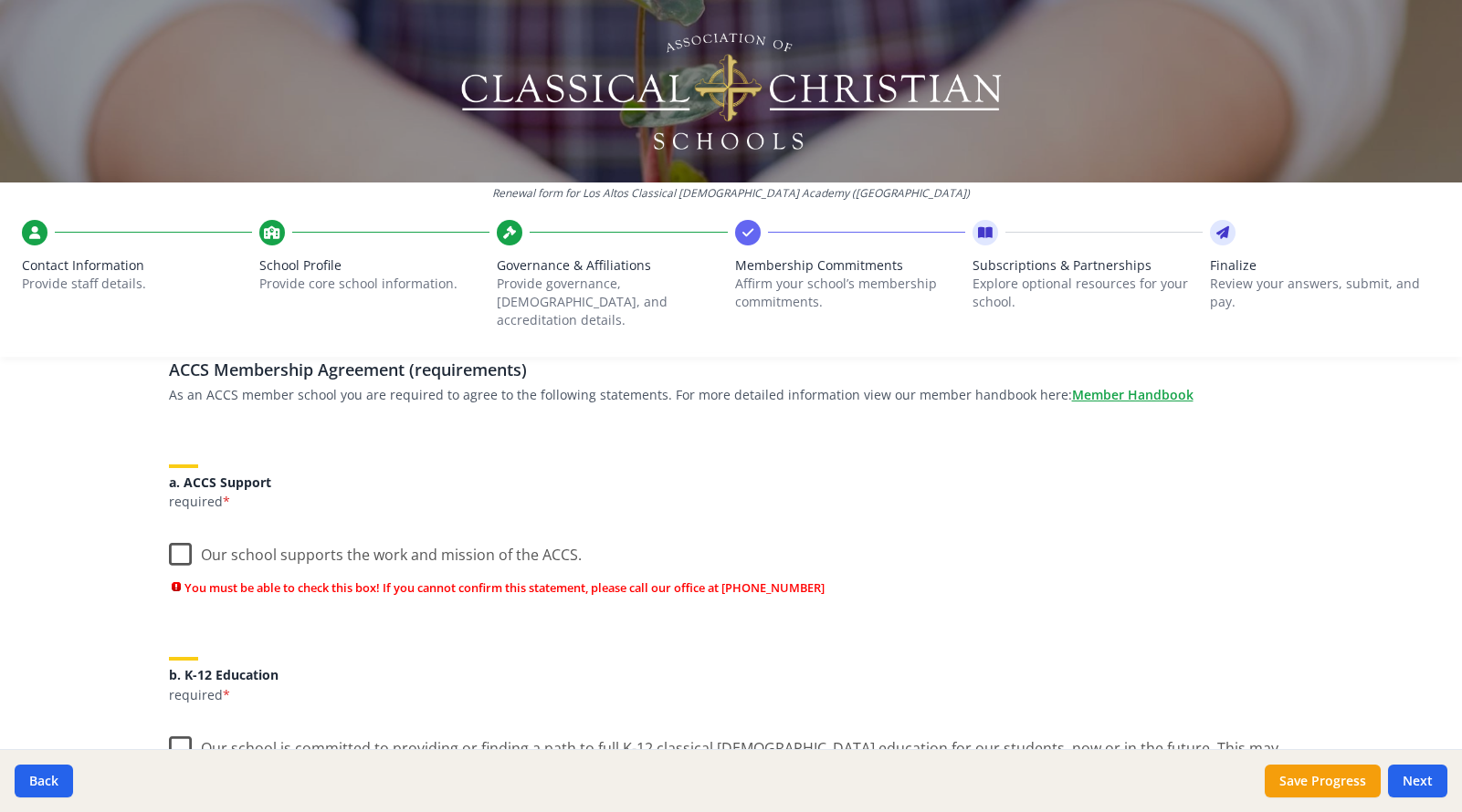
click at [184, 531] on label "Our school supports the work and mission of the ACCS." at bounding box center [376, 551] width 413 height 39
click at [0, 0] on input "Our school supports the work and mission of the ACCS." at bounding box center [0, 0] width 0 height 0
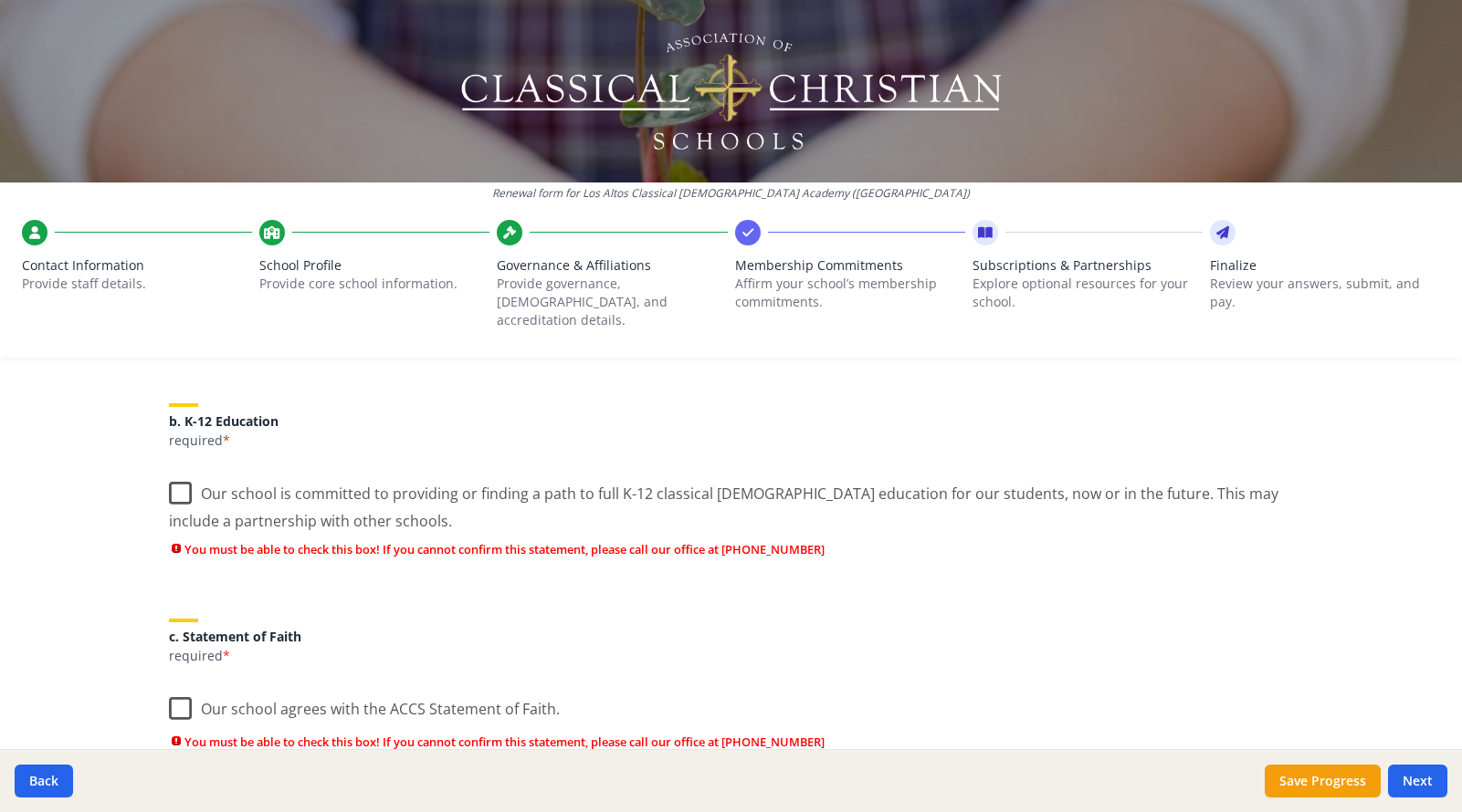
scroll to position [366, 0]
click at [184, 471] on label "Our school is committed to providing or finding a path to full K-12 classical C…" at bounding box center [731, 500] width 1124 height 62
click at [0, 0] on input "Our school is committed to providing or finding a path to full K-12 classical C…" at bounding box center [0, 0] width 0 height 0
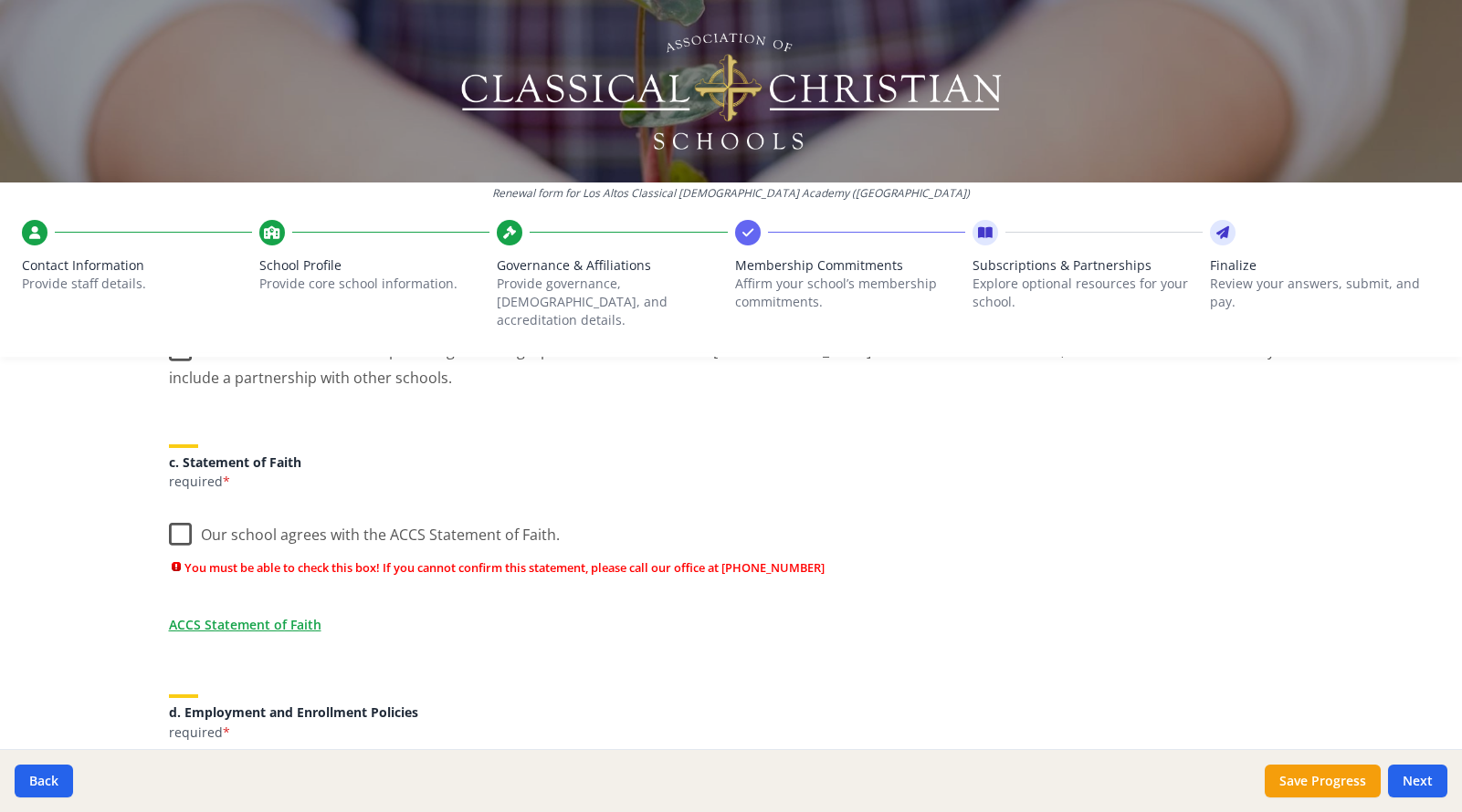
scroll to position [511, 0]
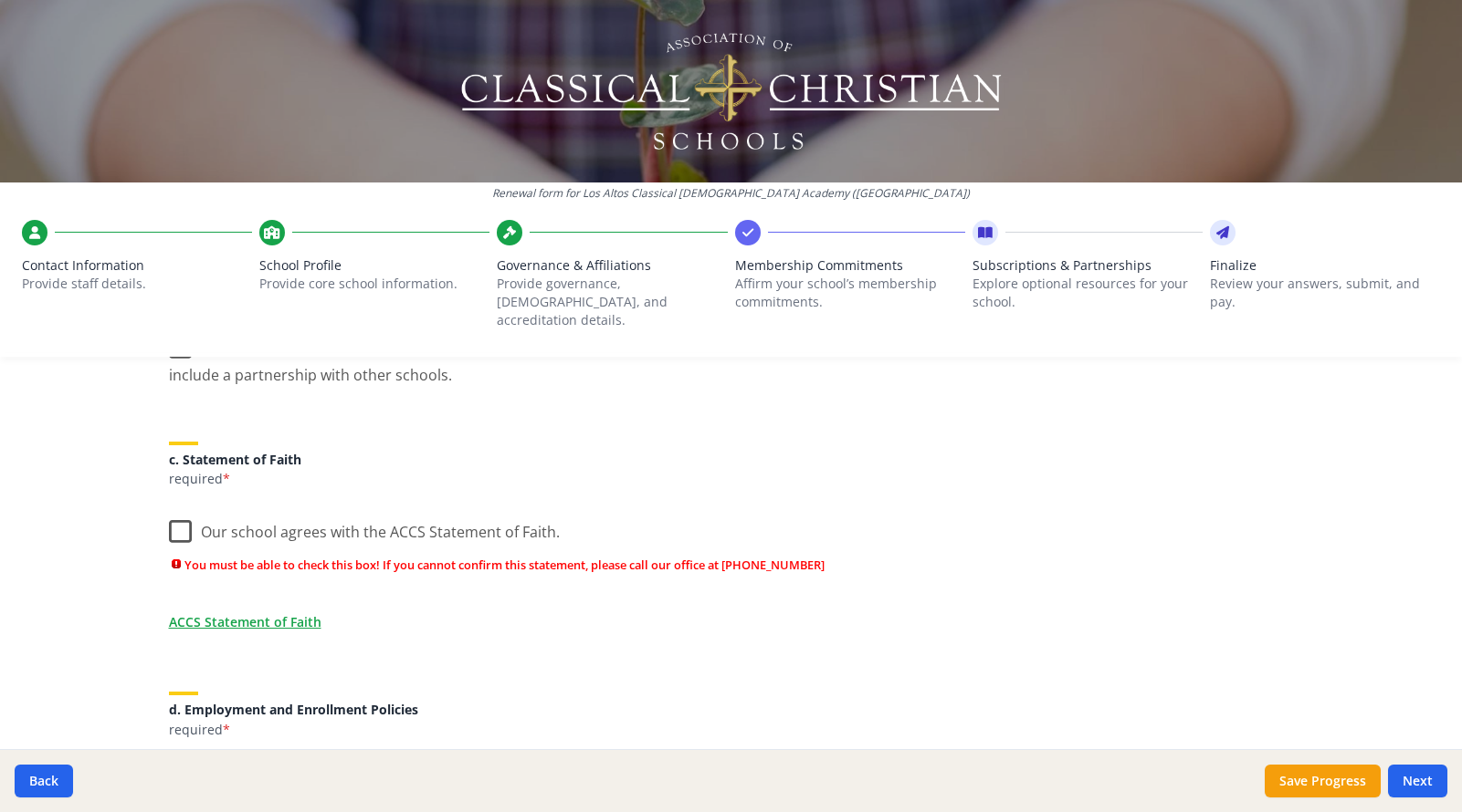
click at [183, 518] on label "Our school agrees with the ACCS Statement of Faith." at bounding box center [364, 528] width 390 height 39
click at [0, 0] on input "Our school agrees with the ACCS Statement of Faith." at bounding box center [0, 0] width 0 height 0
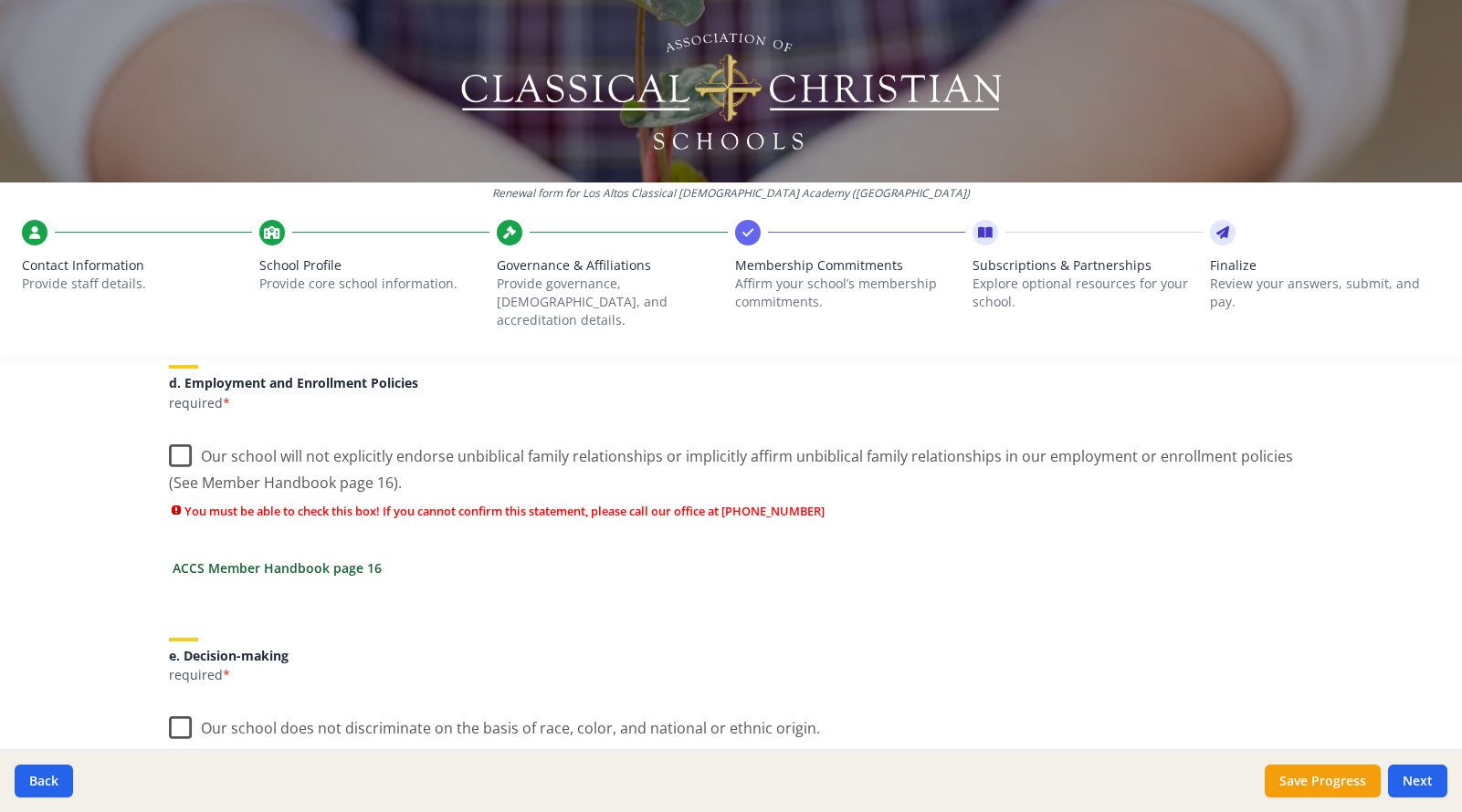
scroll to position [798, 0]
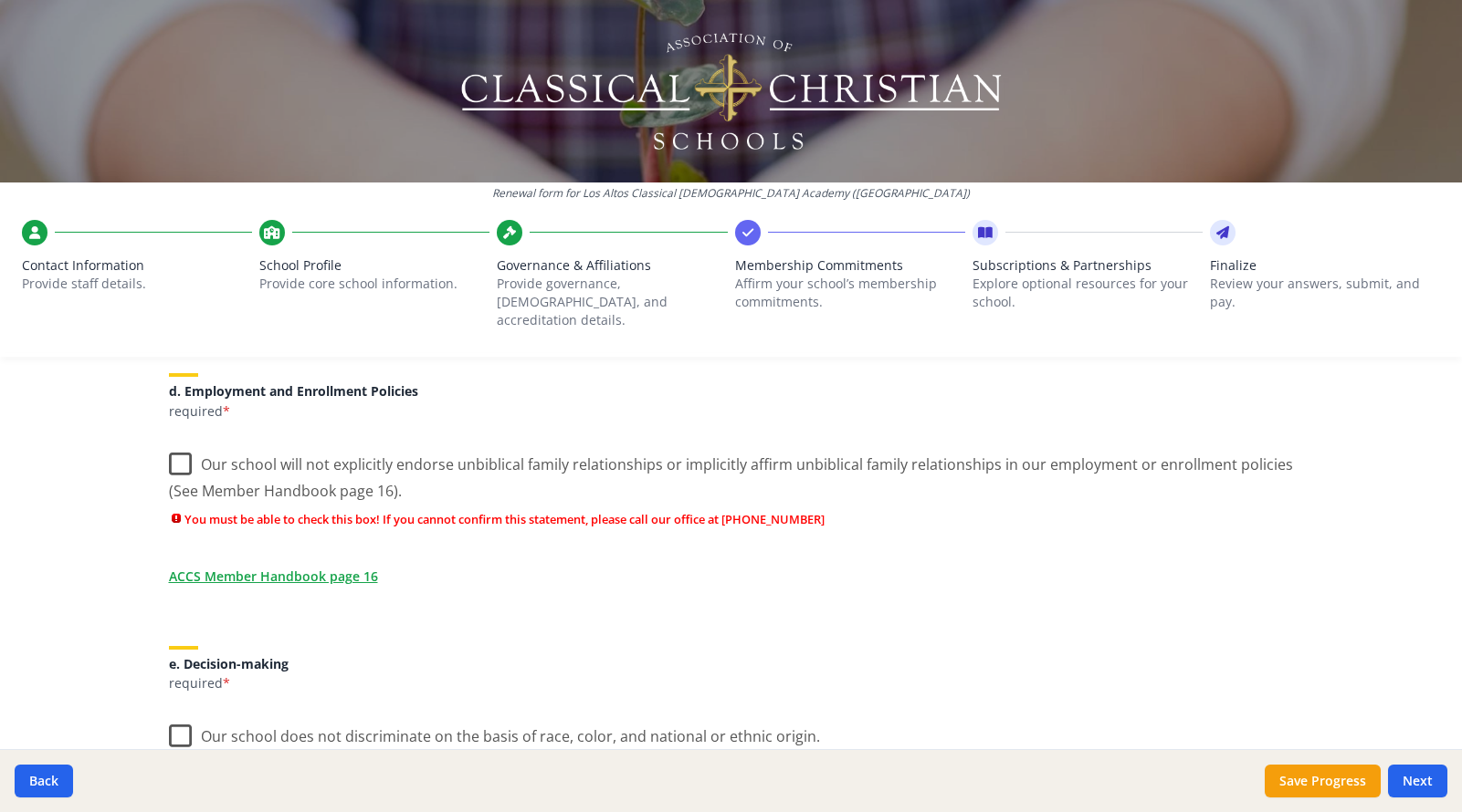
click at [183, 445] on label "Our school will not explicitly endorse unbiblical family relationships or impli…" at bounding box center [731, 472] width 1124 height 62
click at [0, 0] on input "Our school will not explicitly endorse unbiblical family relationships or impli…" at bounding box center [0, 0] width 0 height 0
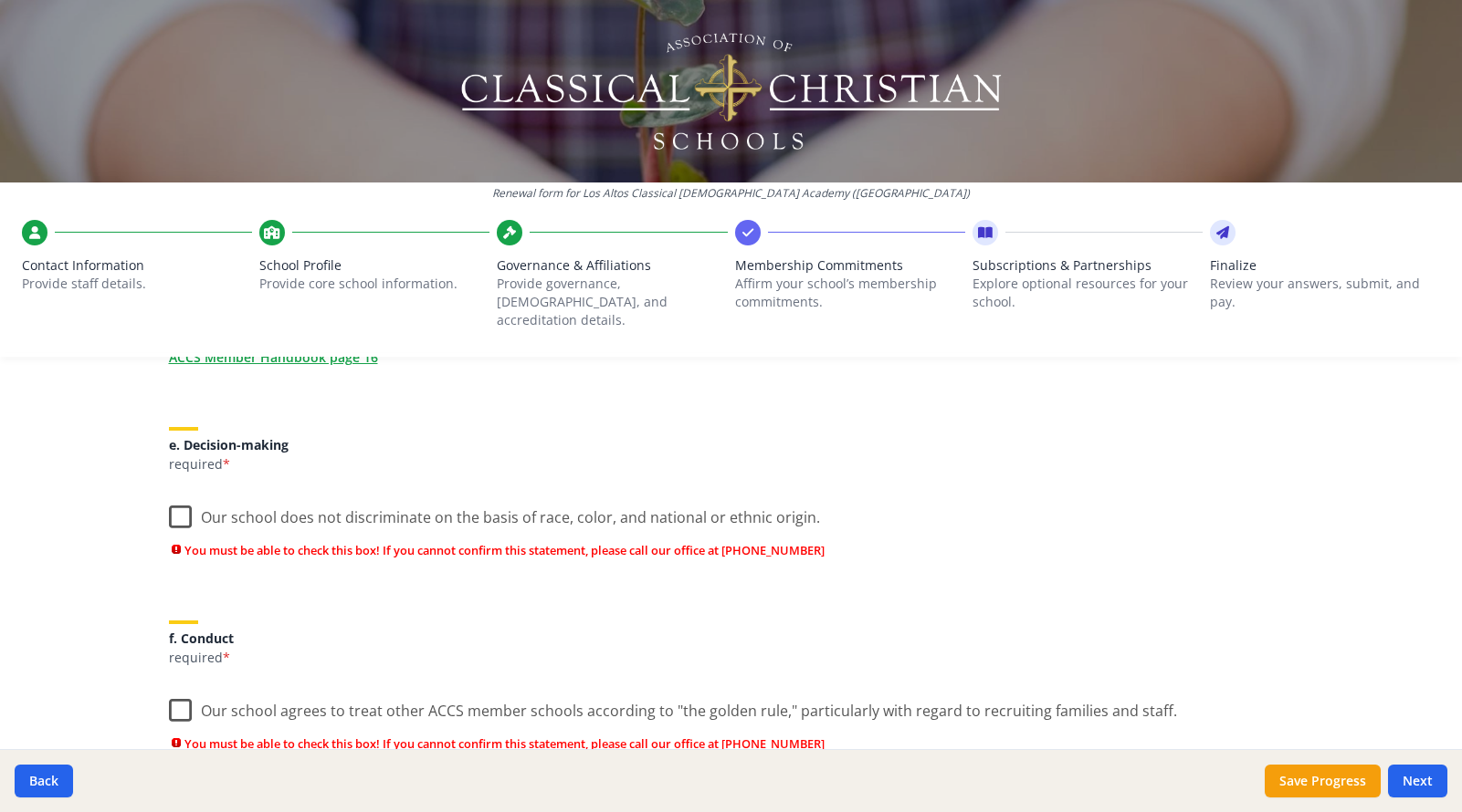
scroll to position [987, 0]
click at [184, 498] on label "Our school does not discriminate on the basis of race, color, and national or e…" at bounding box center [494, 513] width 651 height 39
click at [0, 0] on input "Our school does not discriminate on the basis of race, color, and national or e…" at bounding box center [0, 0] width 0 height 0
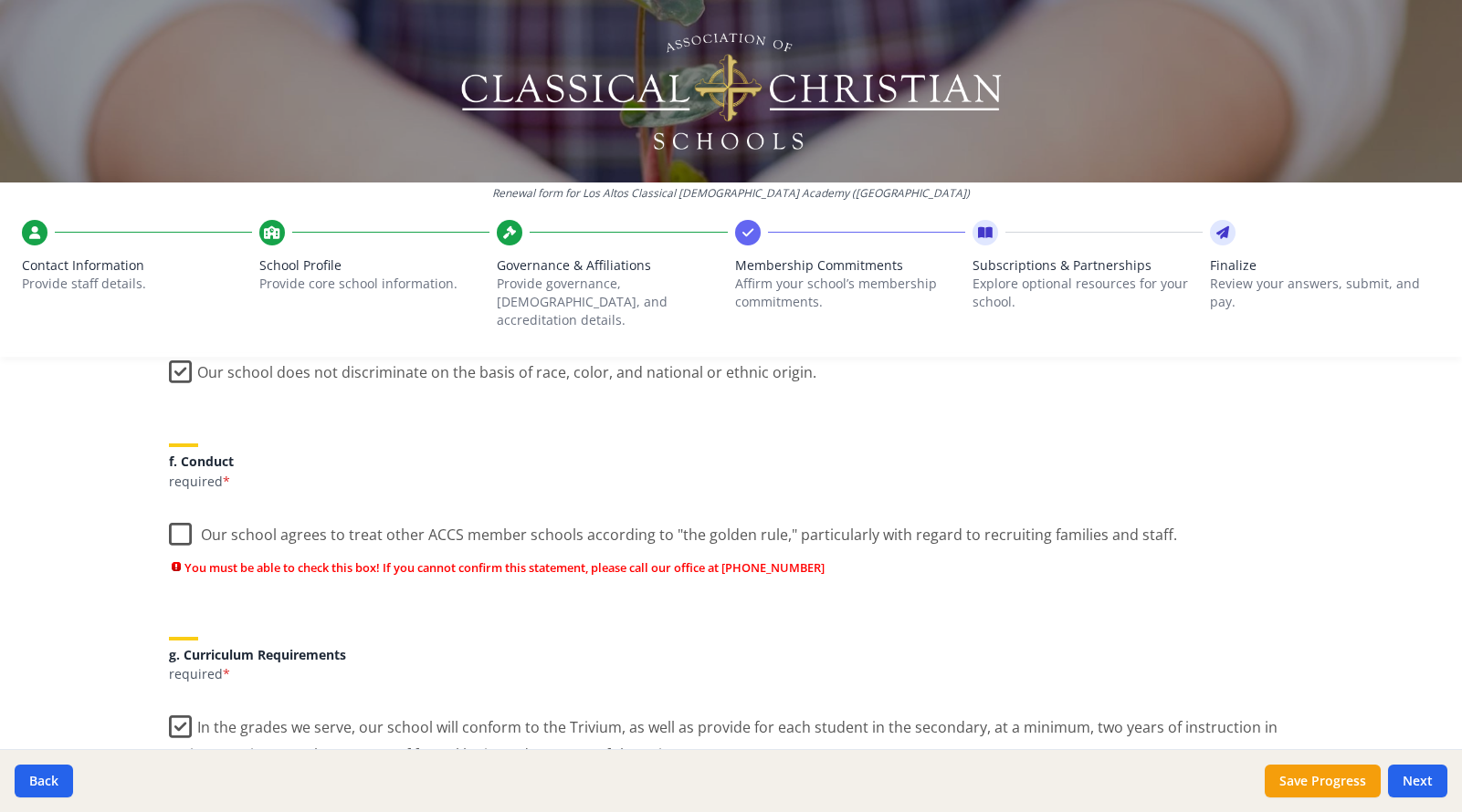
scroll to position [1134, 0]
click at [184, 515] on label "Our school agrees to treat other ACCS member schools according to "the golden r…" at bounding box center [673, 529] width 1008 height 39
click at [0, 0] on input "Our school agrees to treat other ACCS member schools according to "the golden r…" at bounding box center [0, 0] width 0 height 0
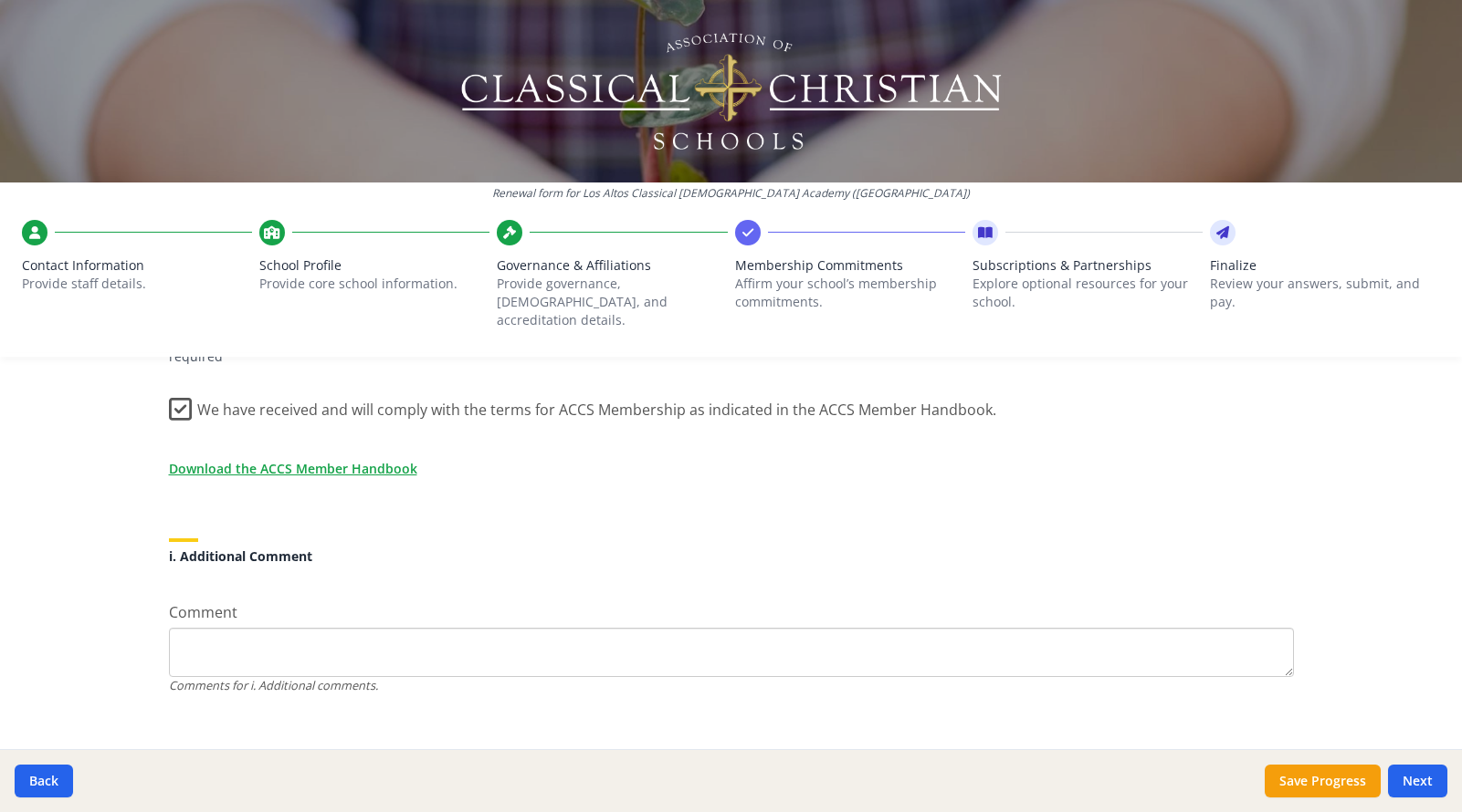
scroll to position [1601, 0]
click at [1411, 781] on button "Next" at bounding box center [1417, 782] width 60 height 33
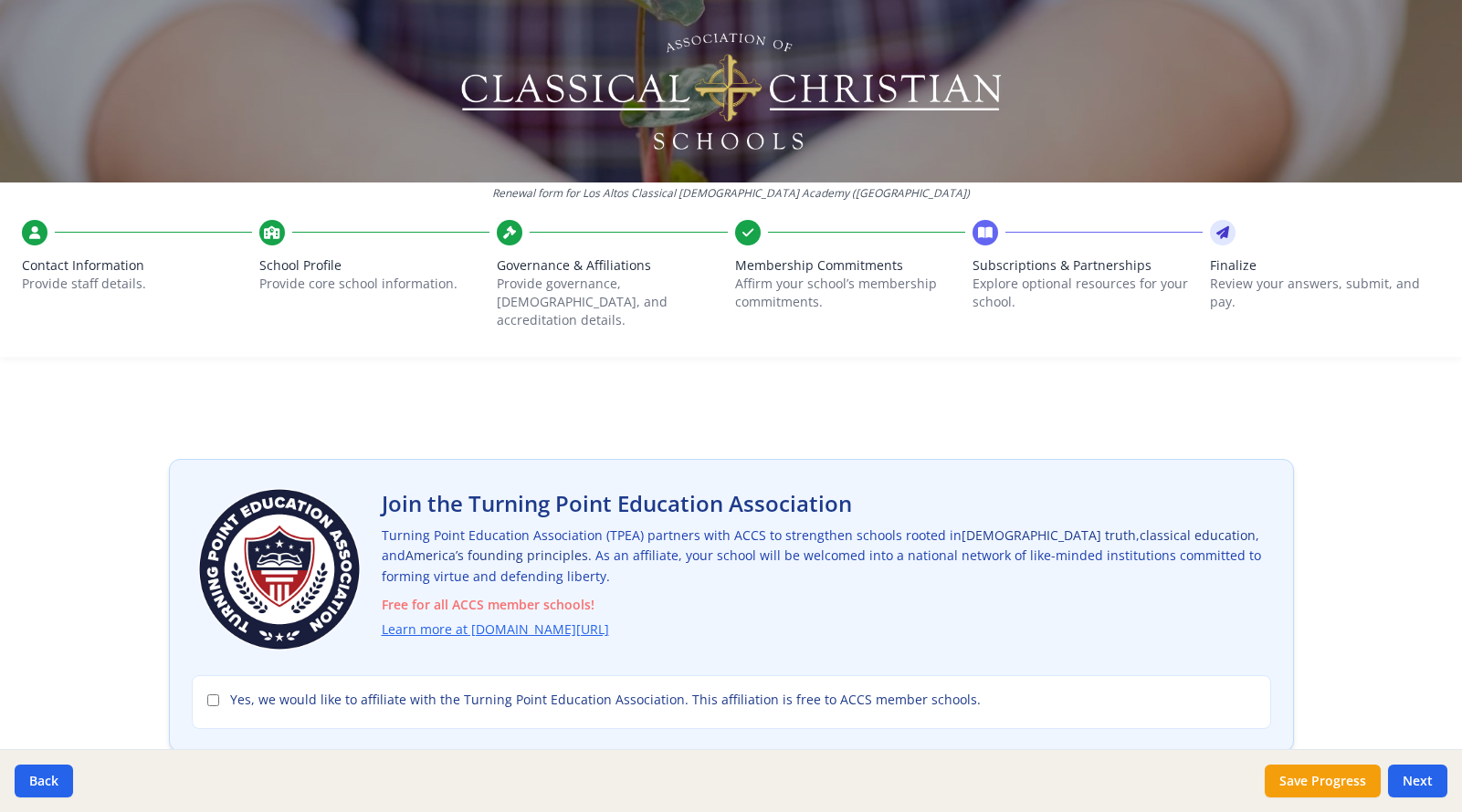
scroll to position [0, 0]
click at [214, 695] on input "Yes, we would like to affiliate with the Turning Point Education Association. T…" at bounding box center [213, 700] width 12 height 12
checkbox input "true"
click at [452, 619] on link "Learn more at turningpointed.com/accs" at bounding box center [499, 629] width 227 height 21
click at [52, 782] on button "Back" at bounding box center [44, 782] width 59 height 33
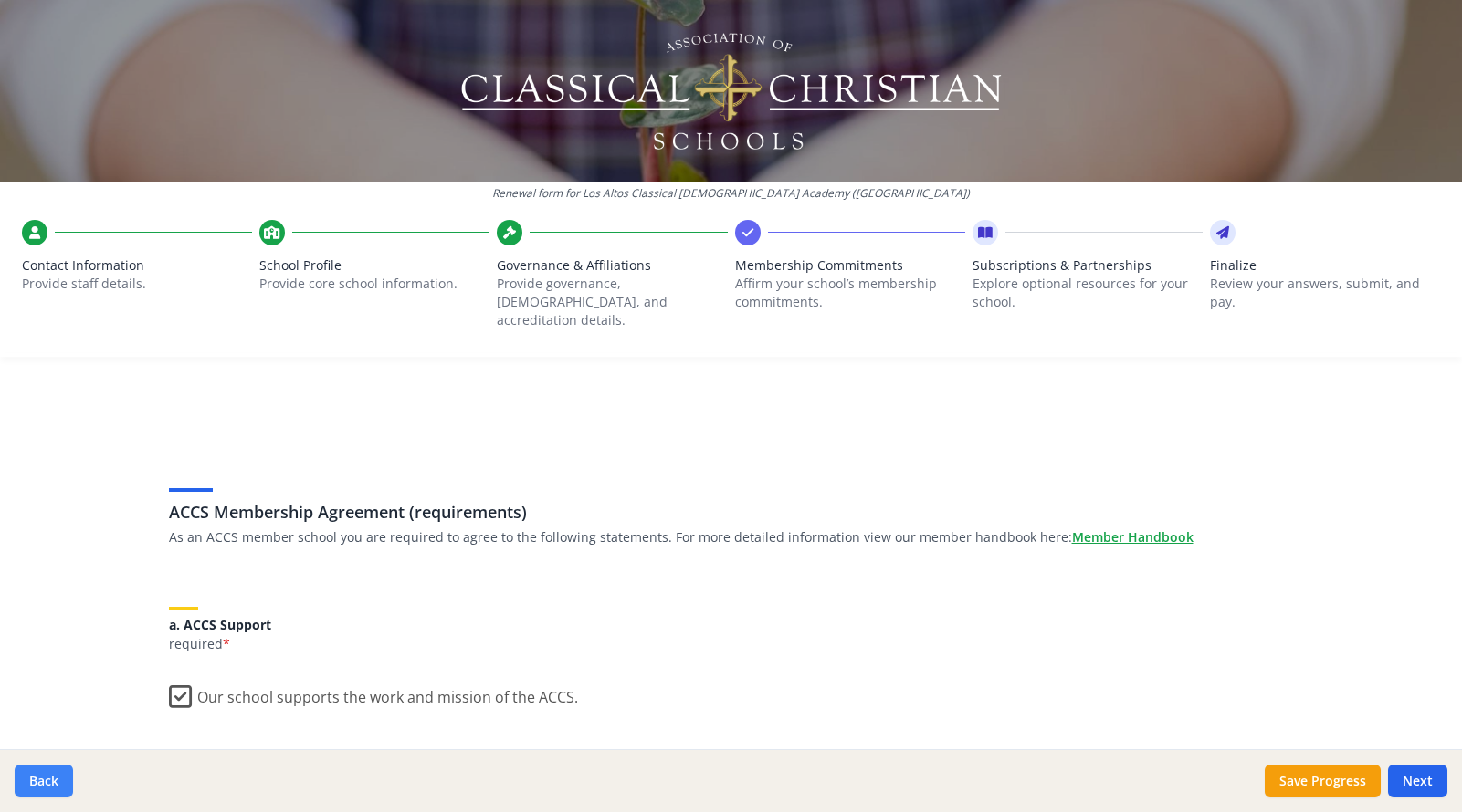
click at [52, 782] on button "Back" at bounding box center [44, 782] width 59 height 33
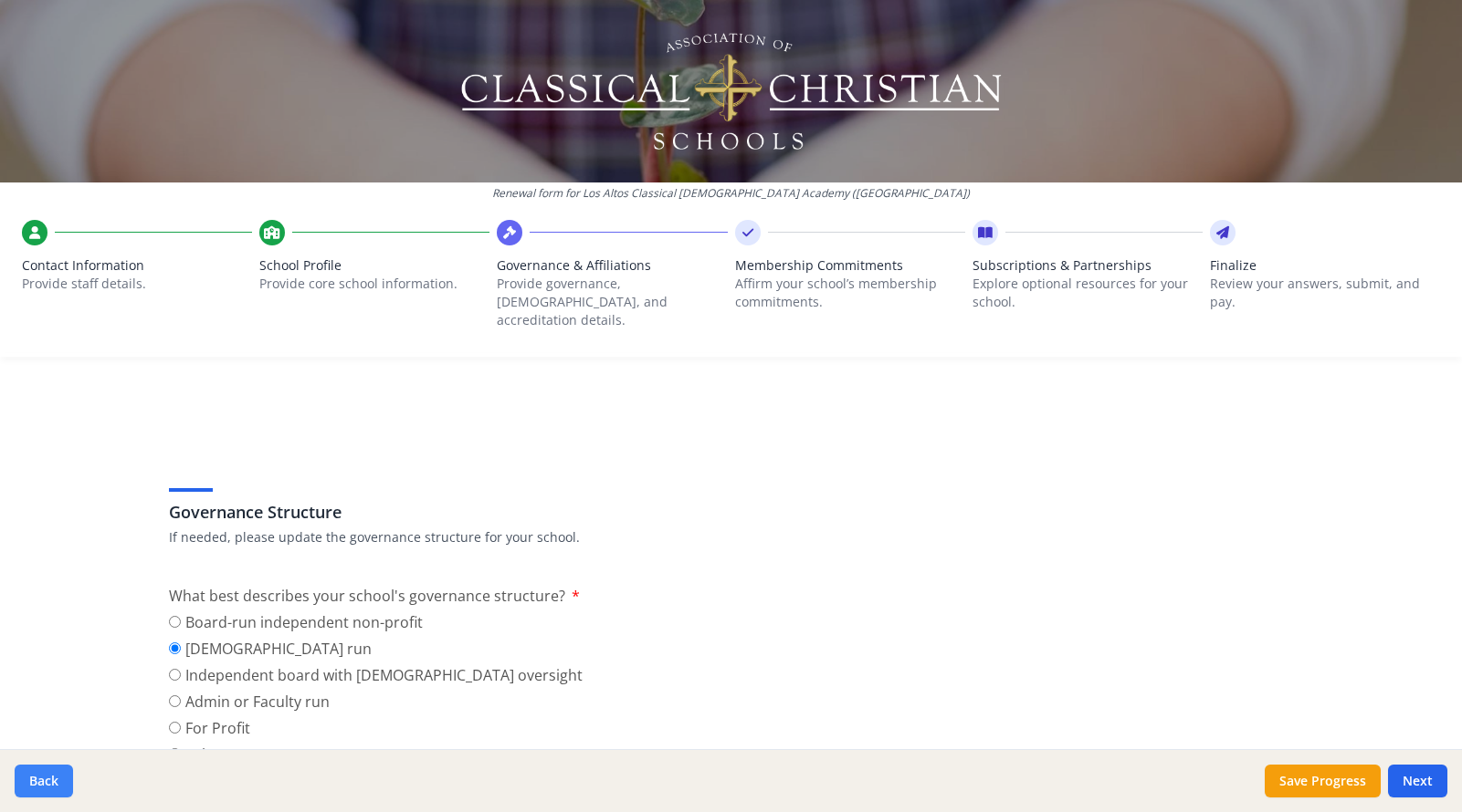
click at [52, 782] on button "Back" at bounding box center [44, 782] width 59 height 33
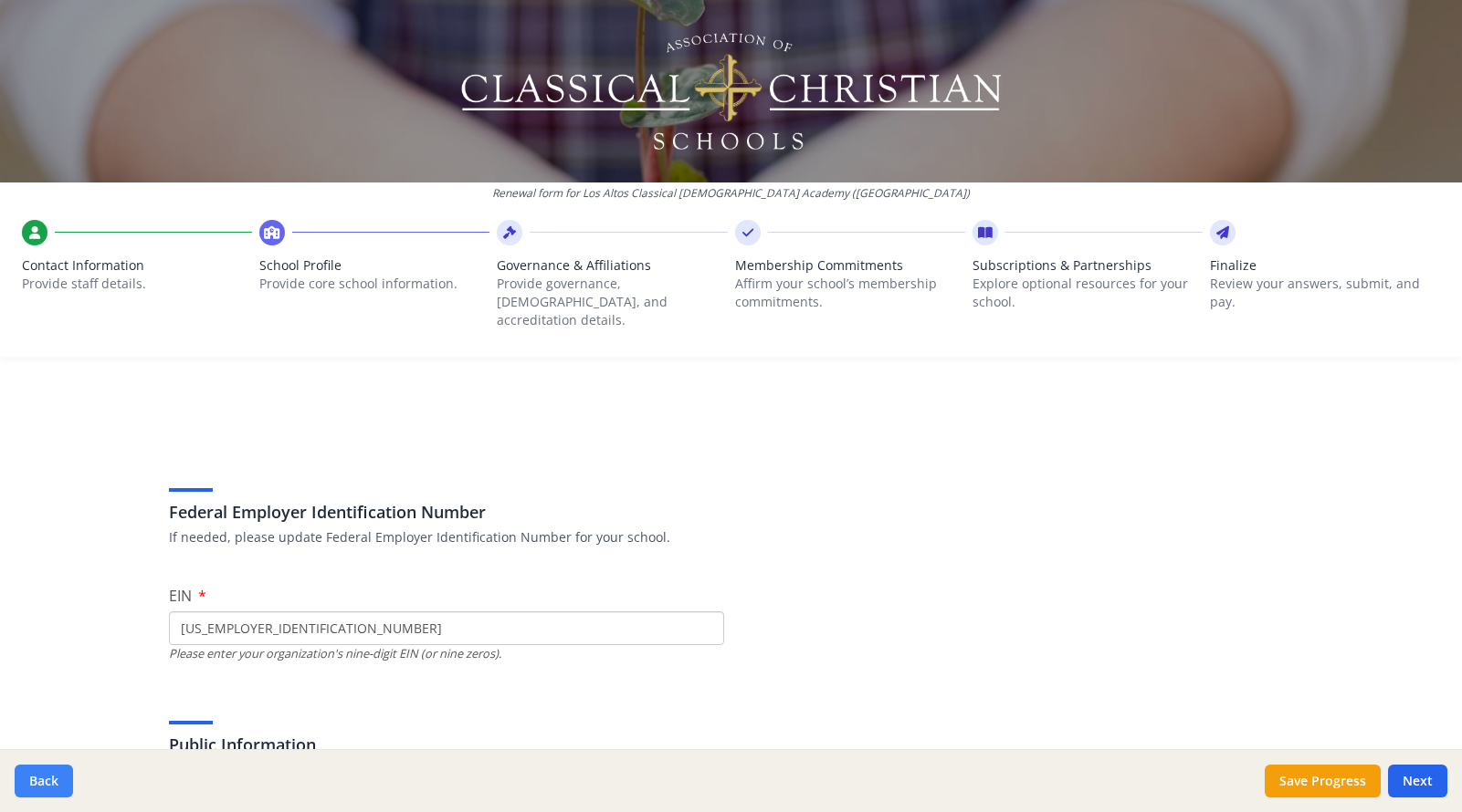
click at [52, 782] on button "Back" at bounding box center [44, 782] width 59 height 33
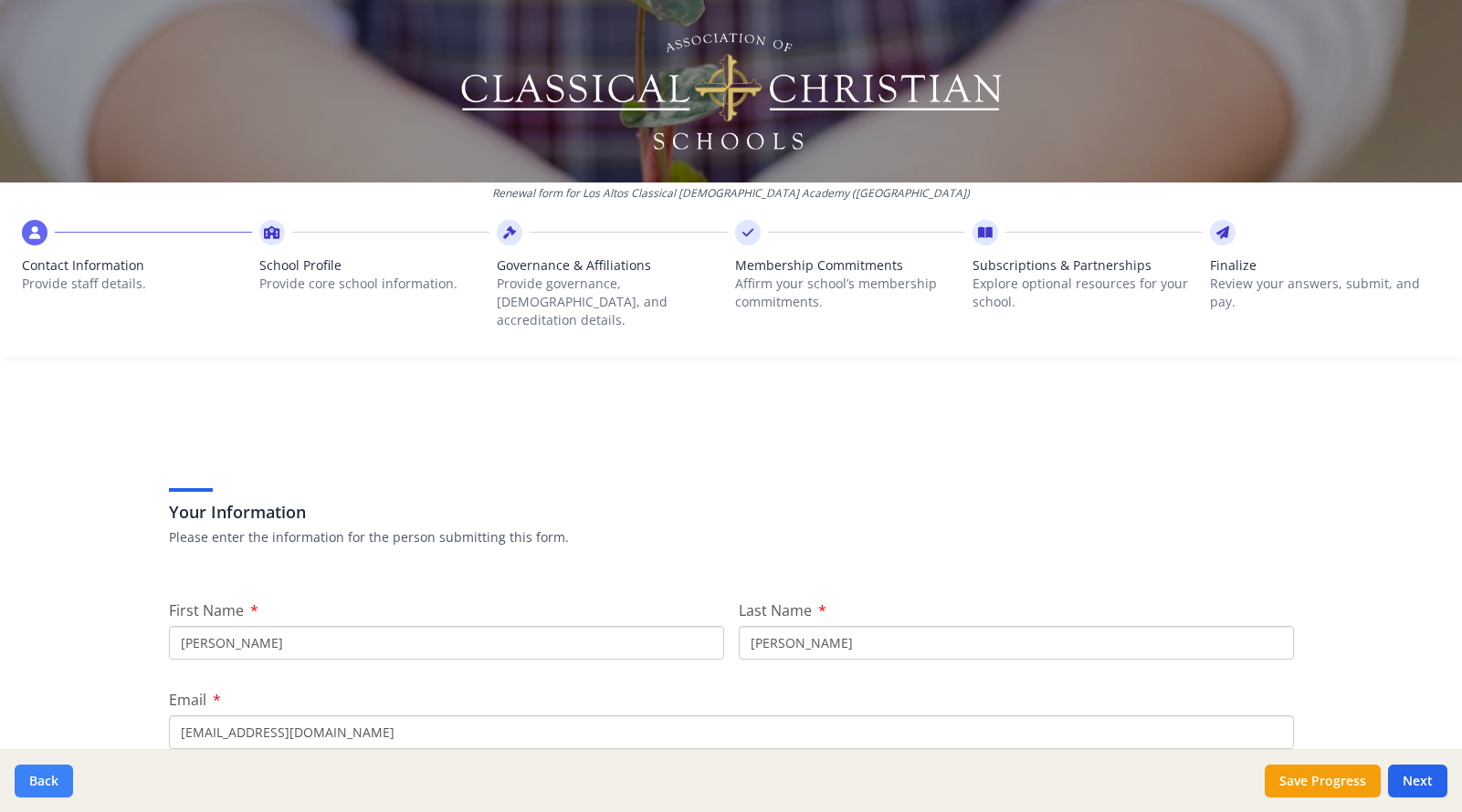
click at [52, 782] on button "Back" at bounding box center [44, 782] width 59 height 33
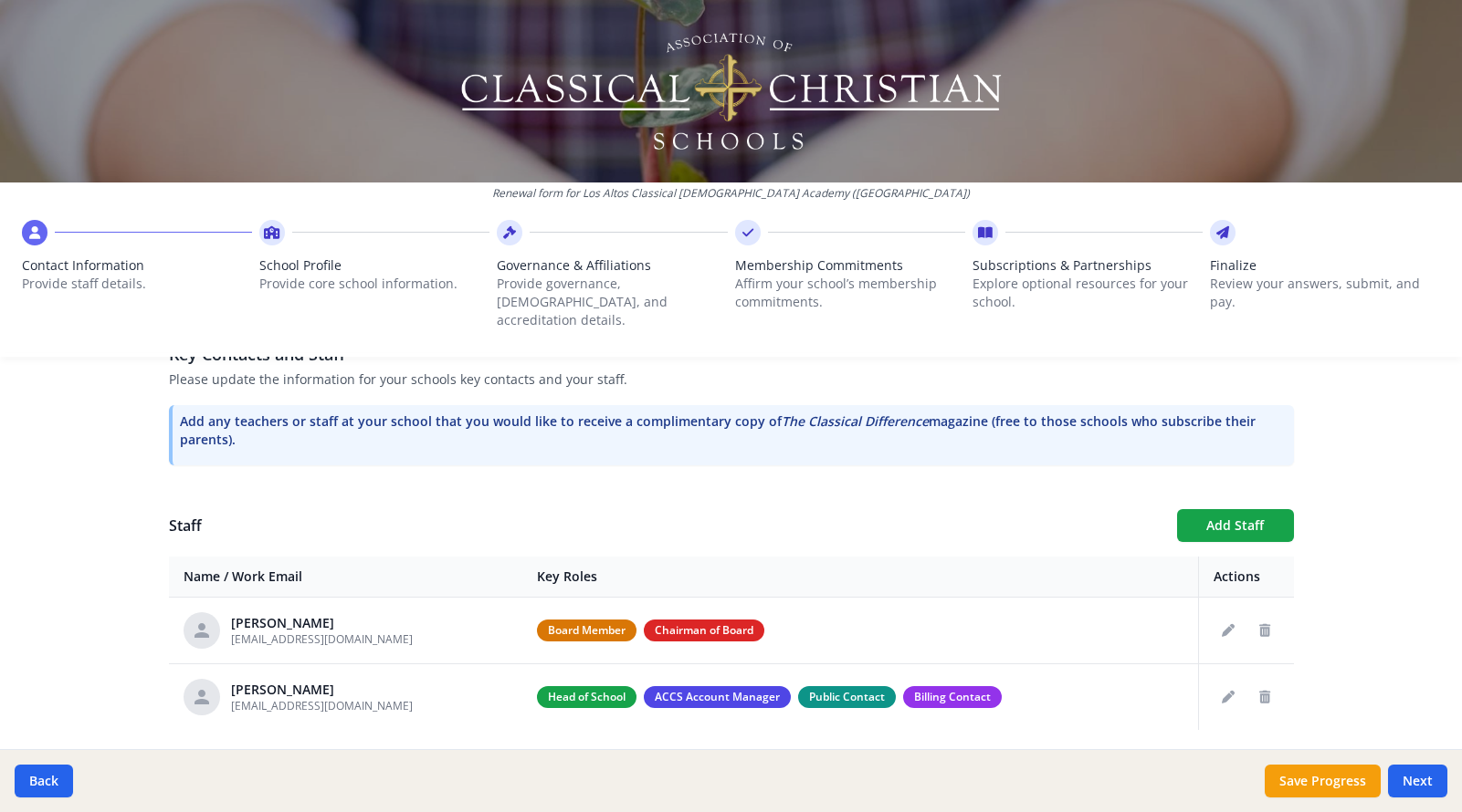
scroll to position [545, 0]
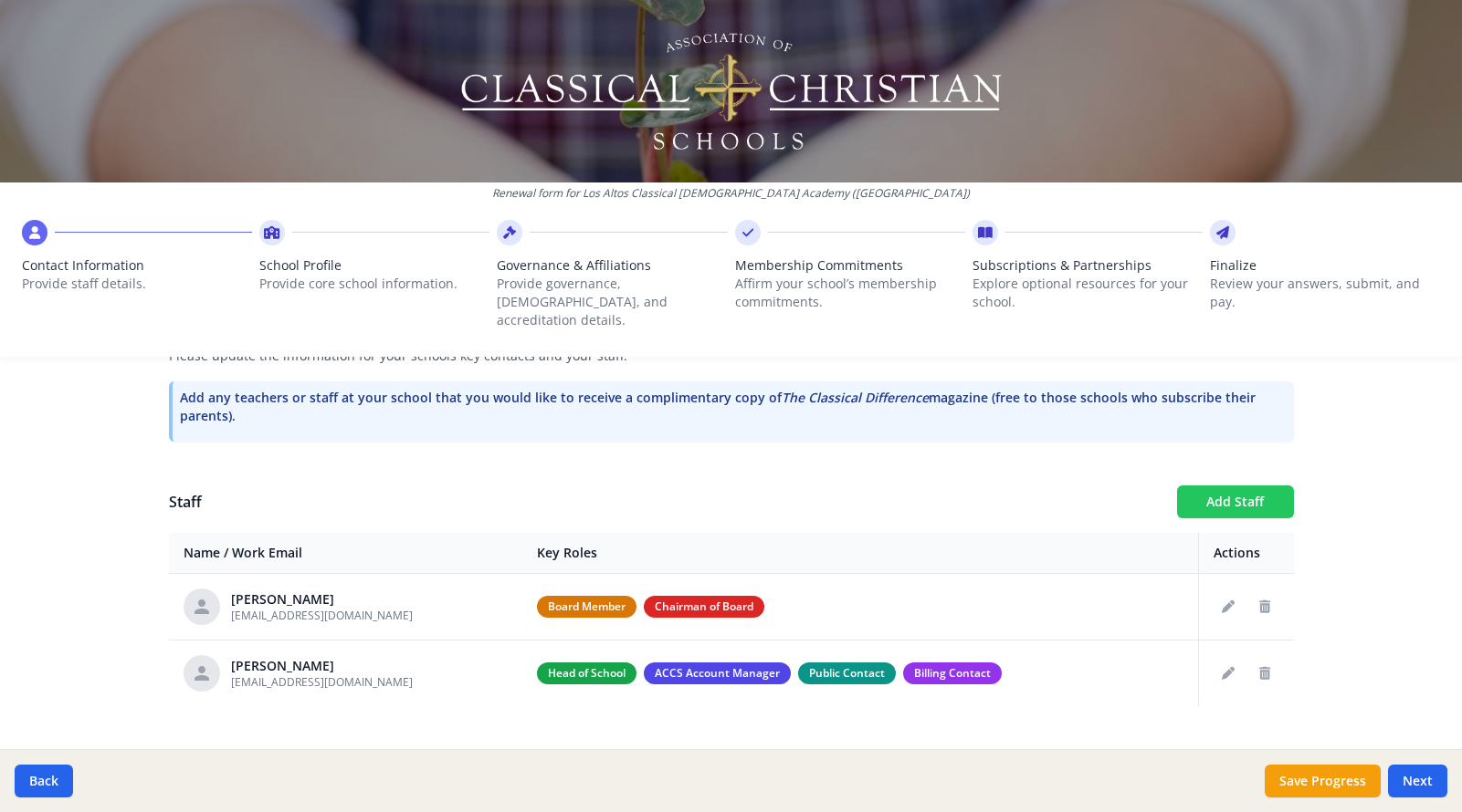
click at [1249, 488] on button "Add Staff" at bounding box center [1234, 502] width 116 height 33
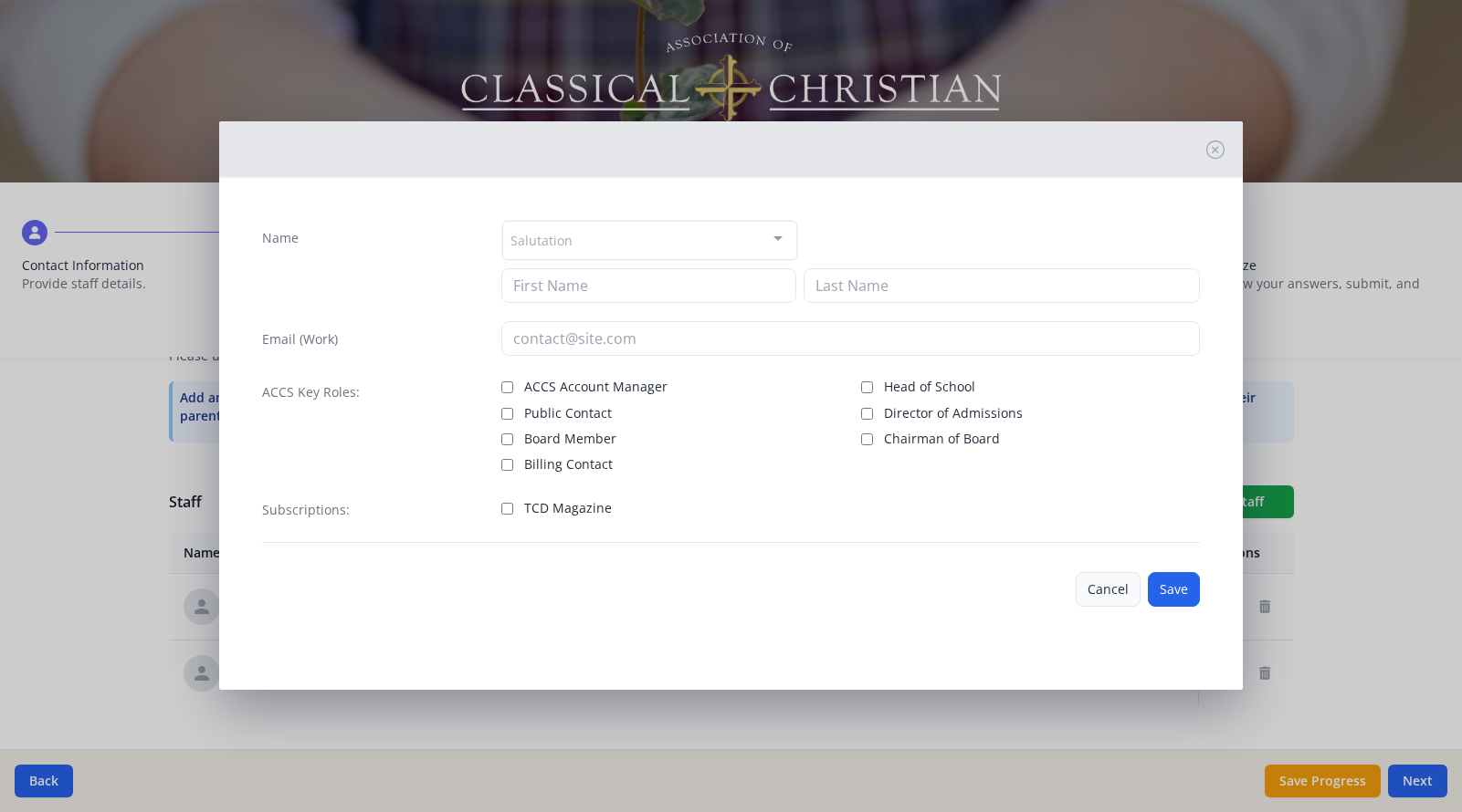
click at [1114, 591] on button "Cancel" at bounding box center [1108, 589] width 65 height 34
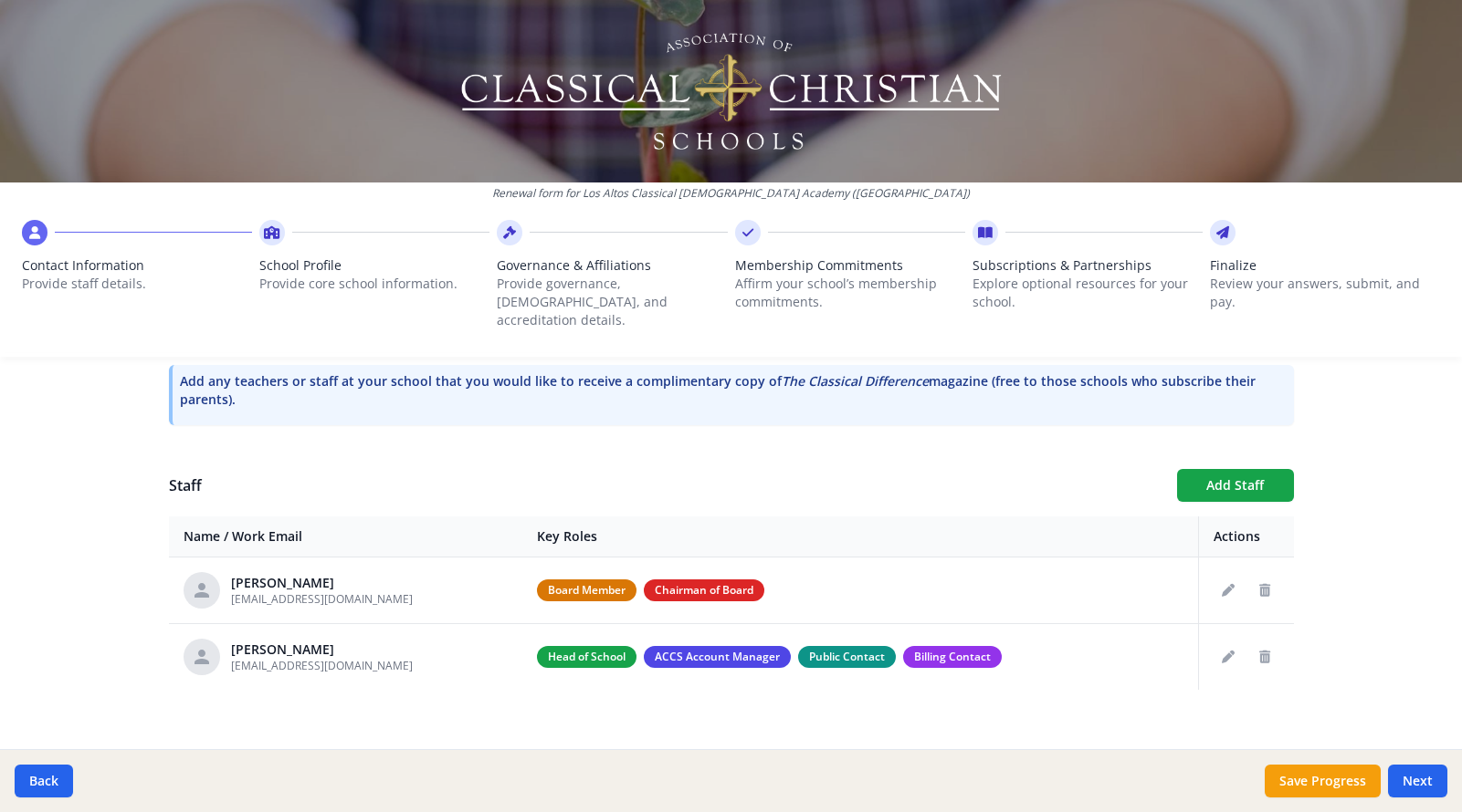
scroll to position [561, 0]
click at [1244, 470] on button "Add Staff" at bounding box center [1234, 486] width 116 height 33
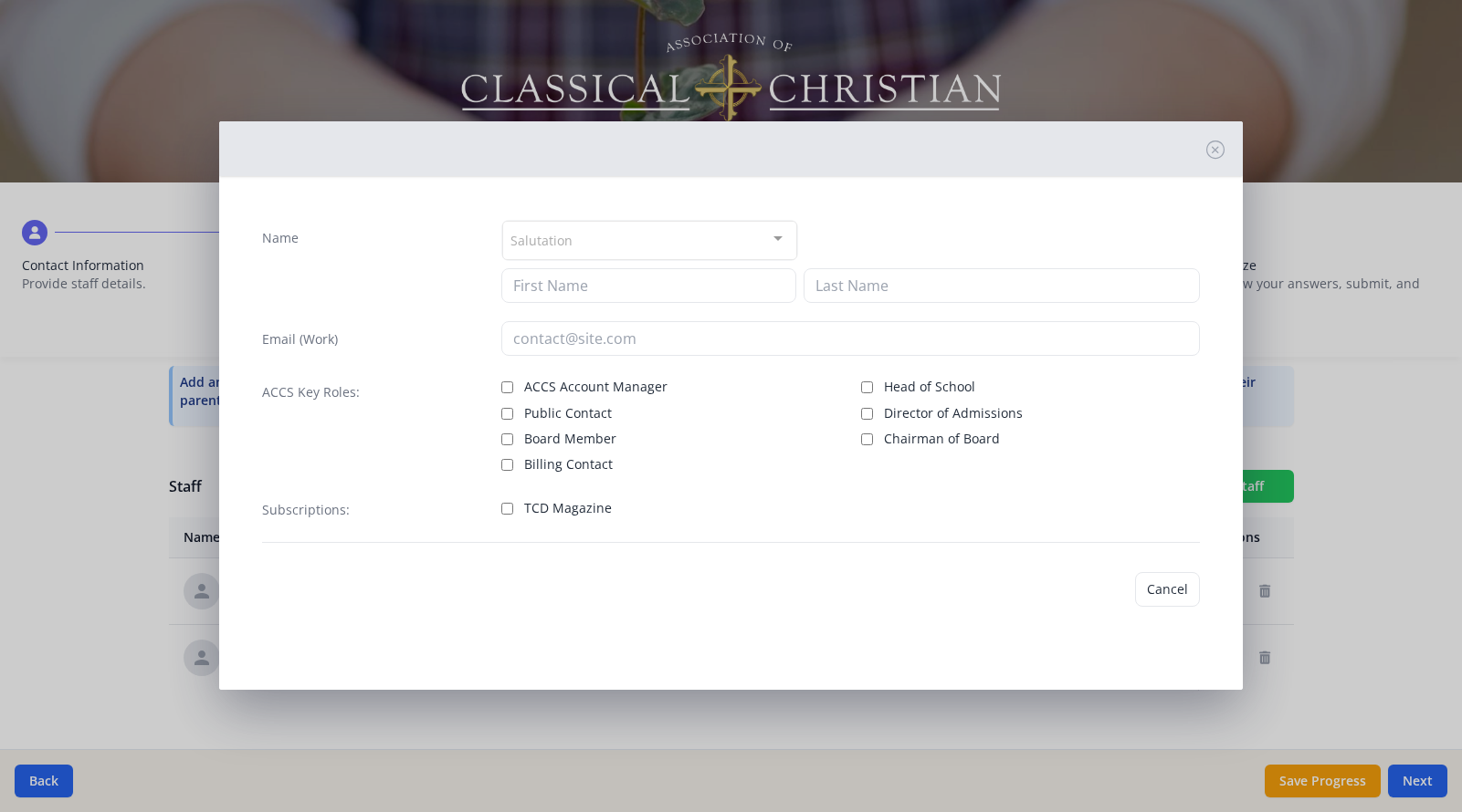
checkbox input "false"
type input "Emily"
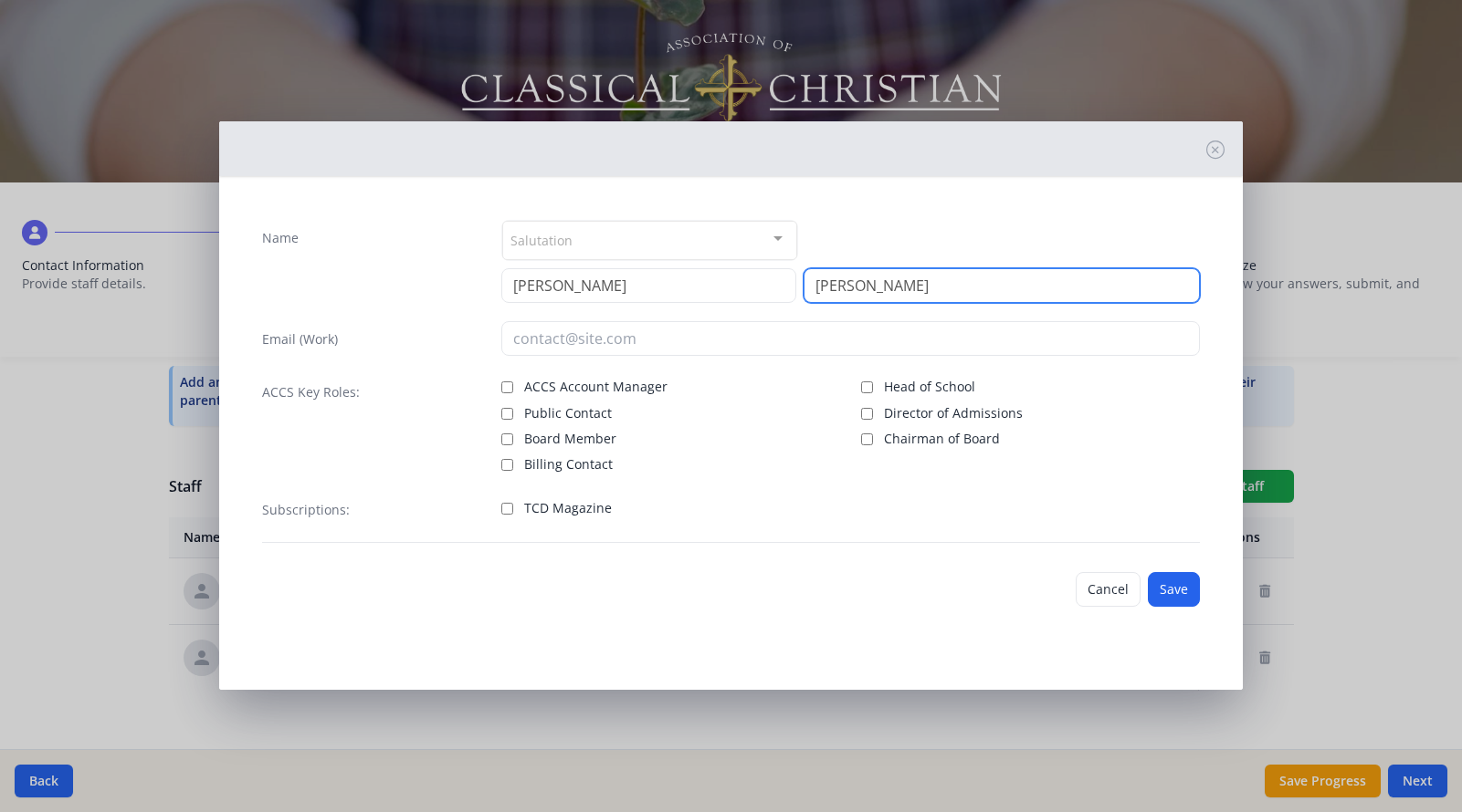
type input "Wills"
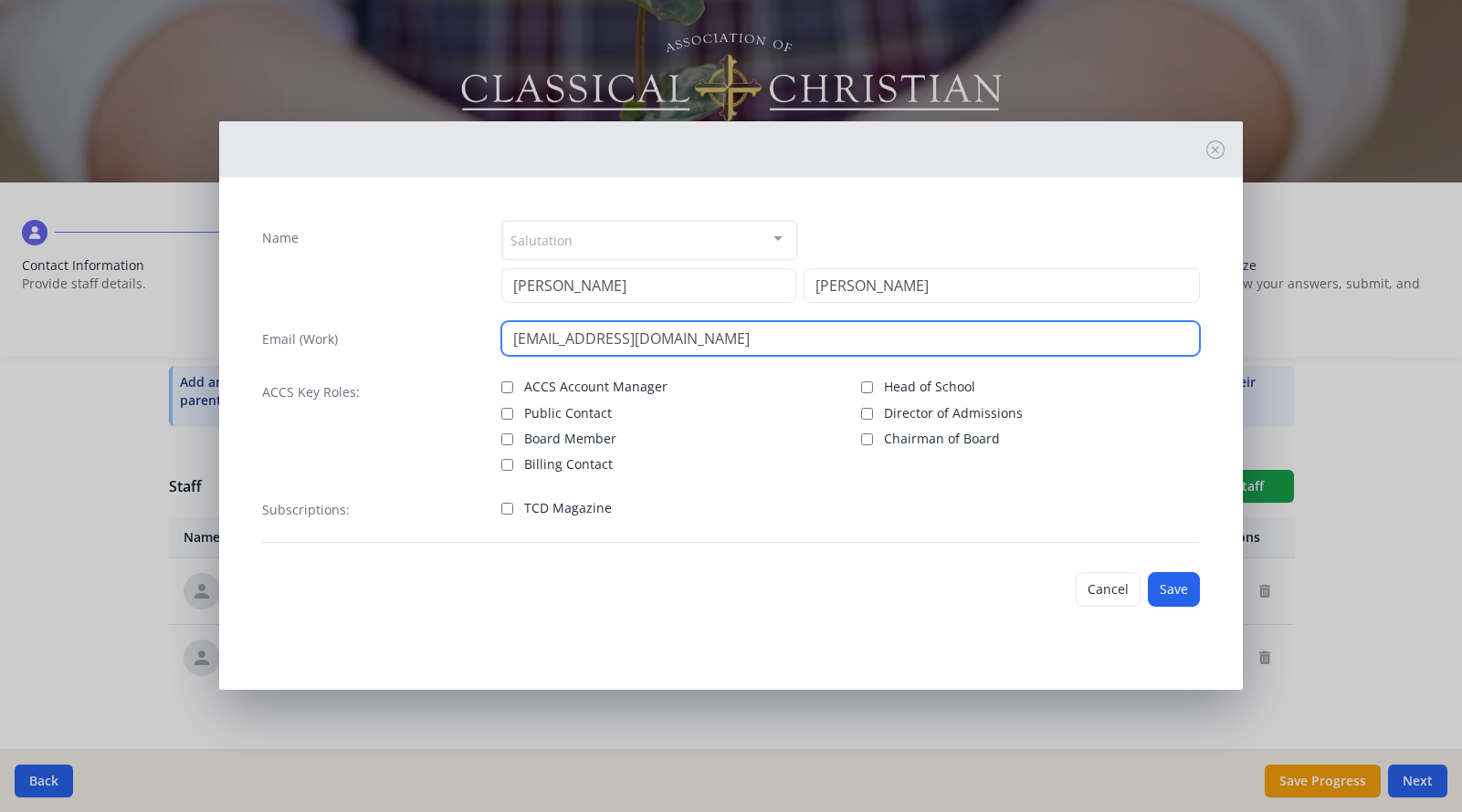
type input "ewills@longbeachchristianschools.org"
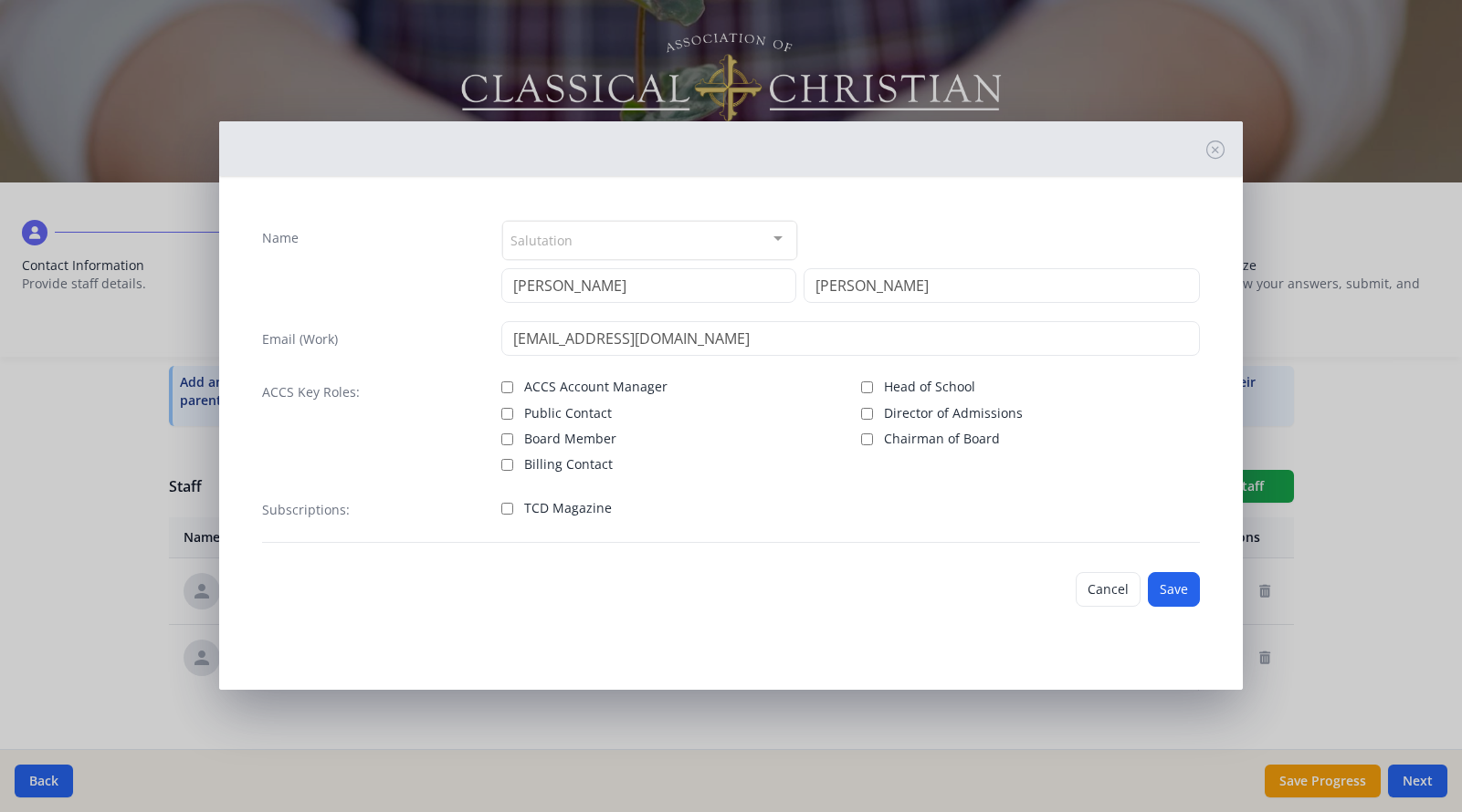
click at [510, 513] on input "TCD Magazine" at bounding box center [507, 509] width 12 height 12
checkbox input "true"
click at [1167, 590] on button "Save" at bounding box center [1173, 589] width 52 height 34
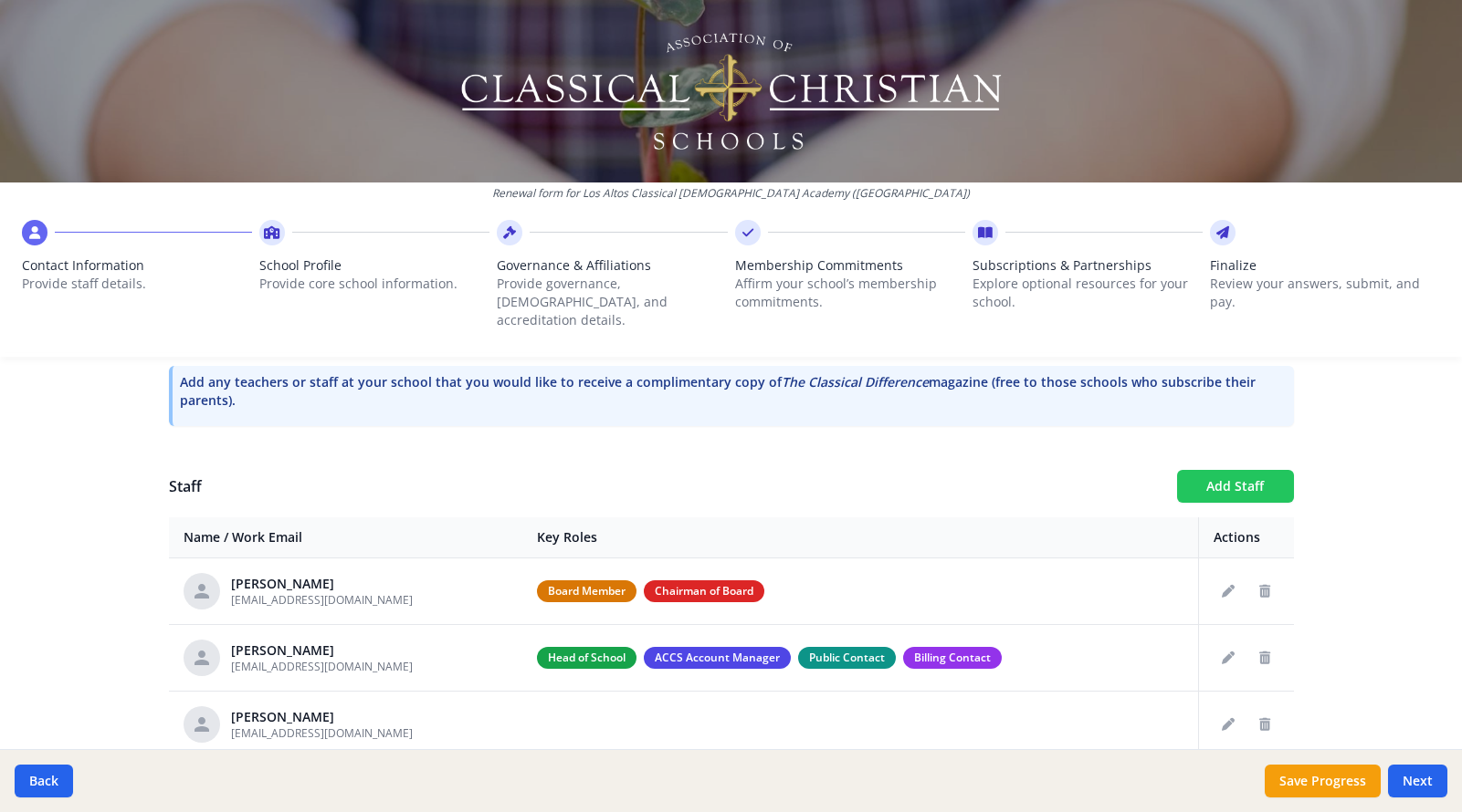
click at [1214, 470] on button "Add Staff" at bounding box center [1234, 486] width 116 height 33
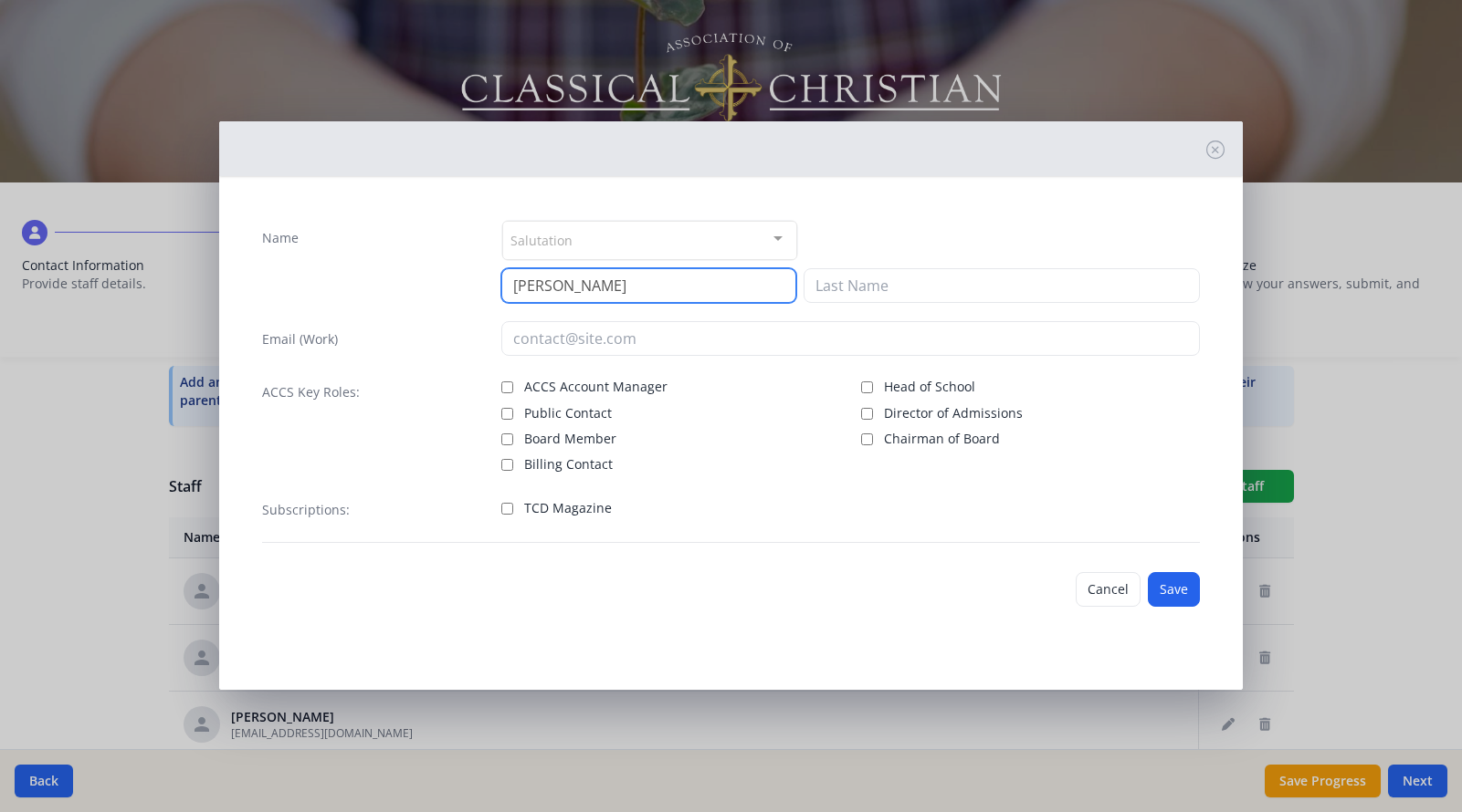
type input "Sherry"
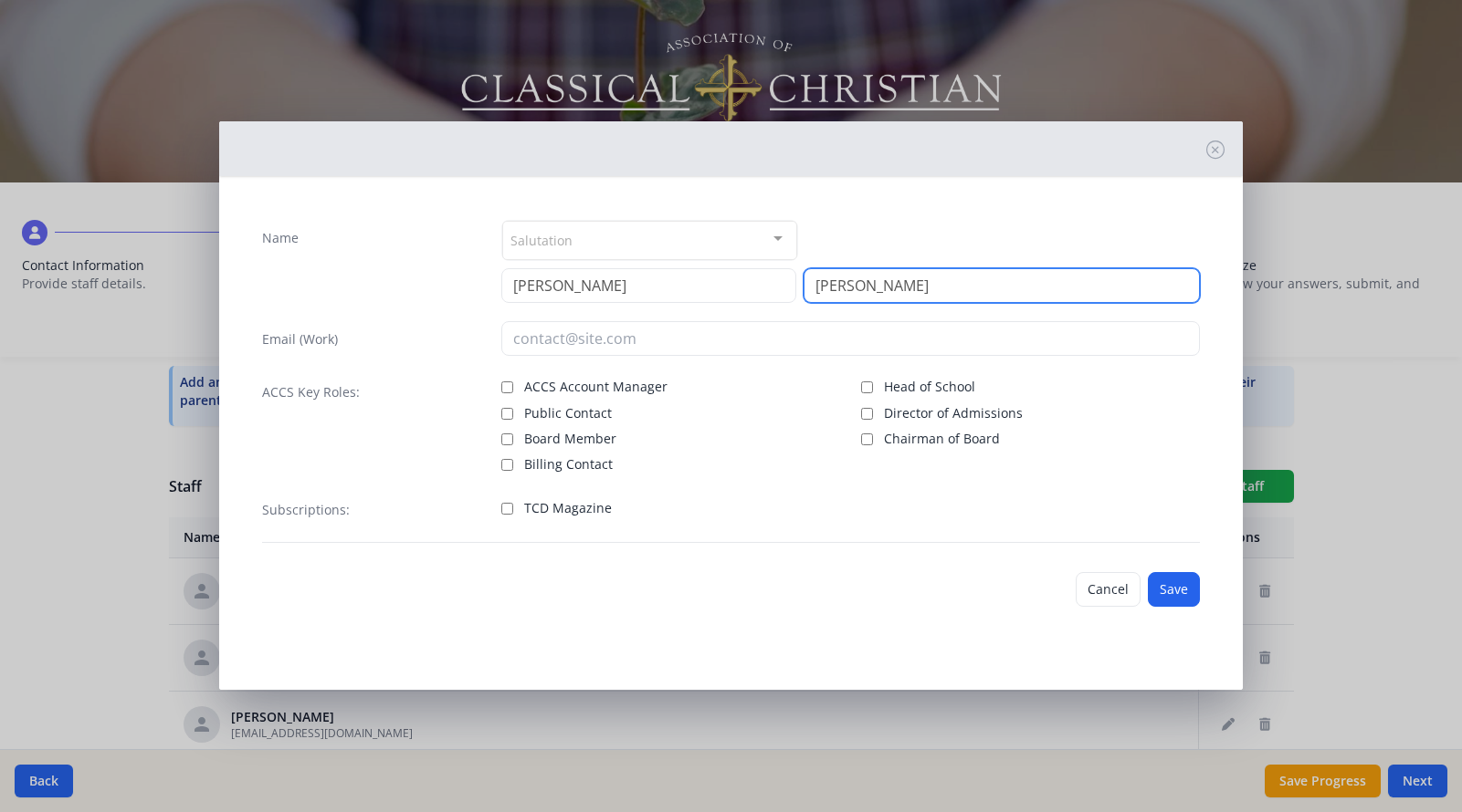
type input "Jones"
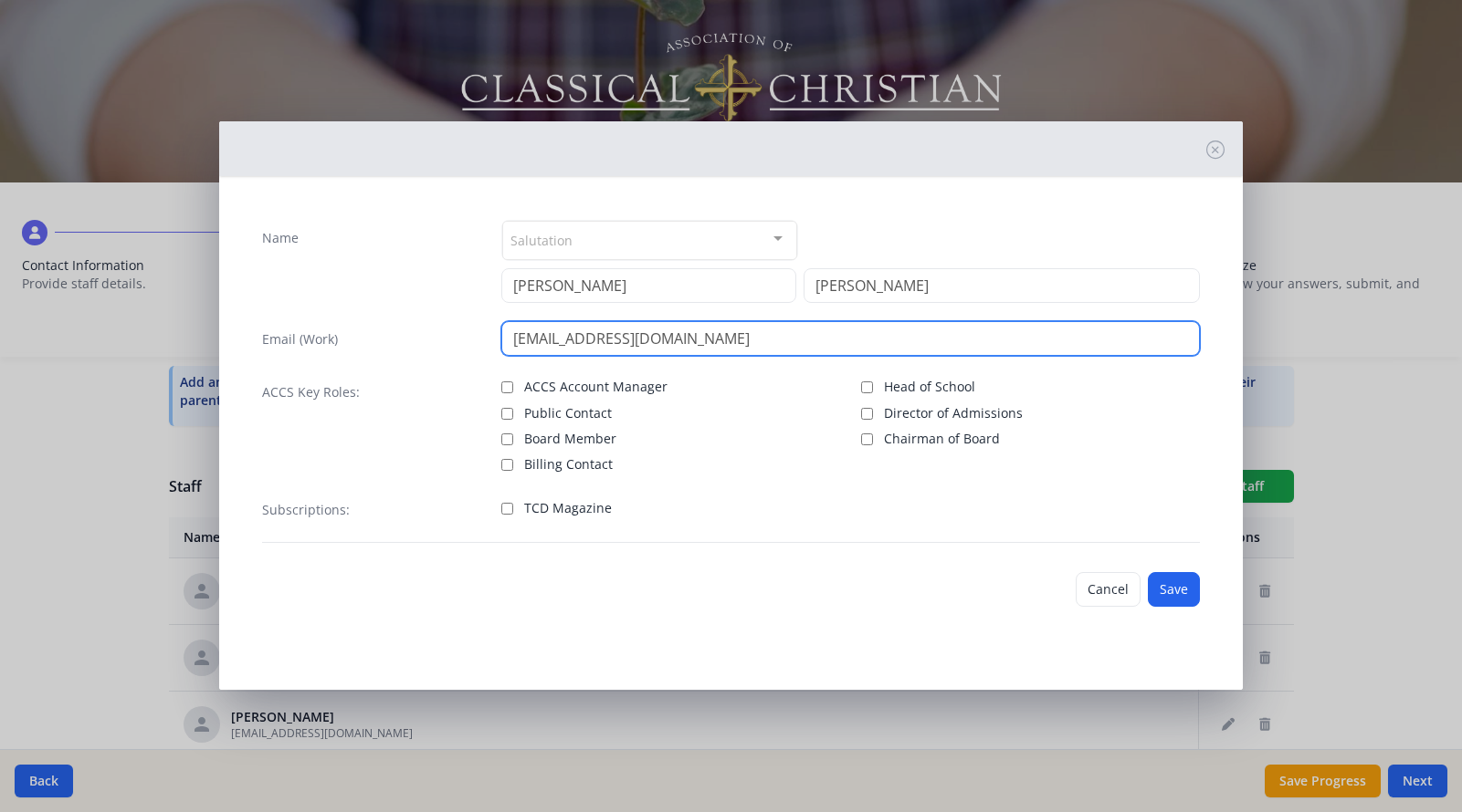
type input "sjones@longbeachchristianschools.org"
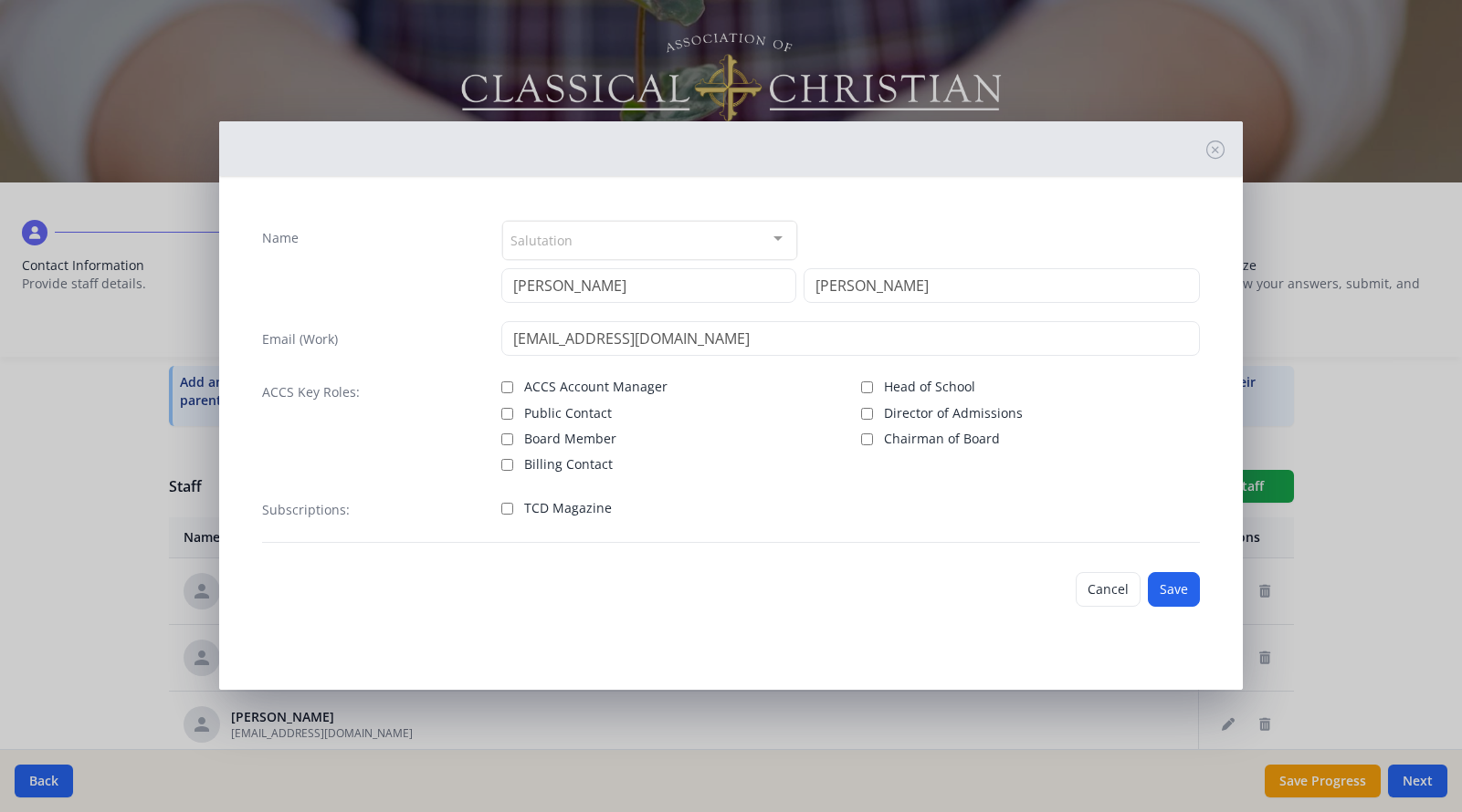
click at [512, 510] on label "TCD Magazine" at bounding box center [670, 507] width 339 height 22
click at [512, 510] on input "TCD Magazine" at bounding box center [507, 509] width 12 height 12
checkbox input "true"
click at [1176, 582] on button "Save" at bounding box center [1173, 589] width 52 height 34
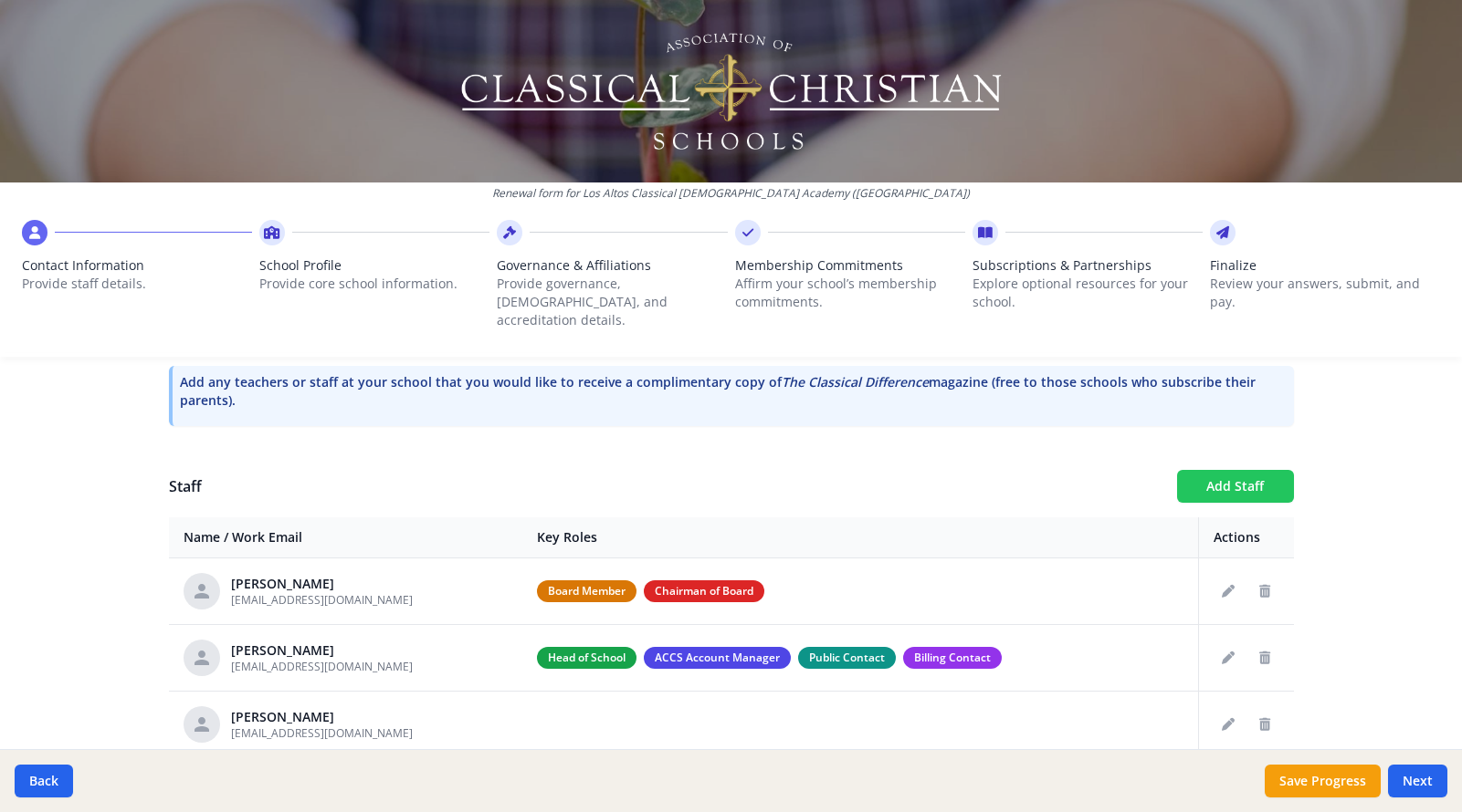
click at [1232, 471] on button "Add Staff" at bounding box center [1234, 486] width 116 height 33
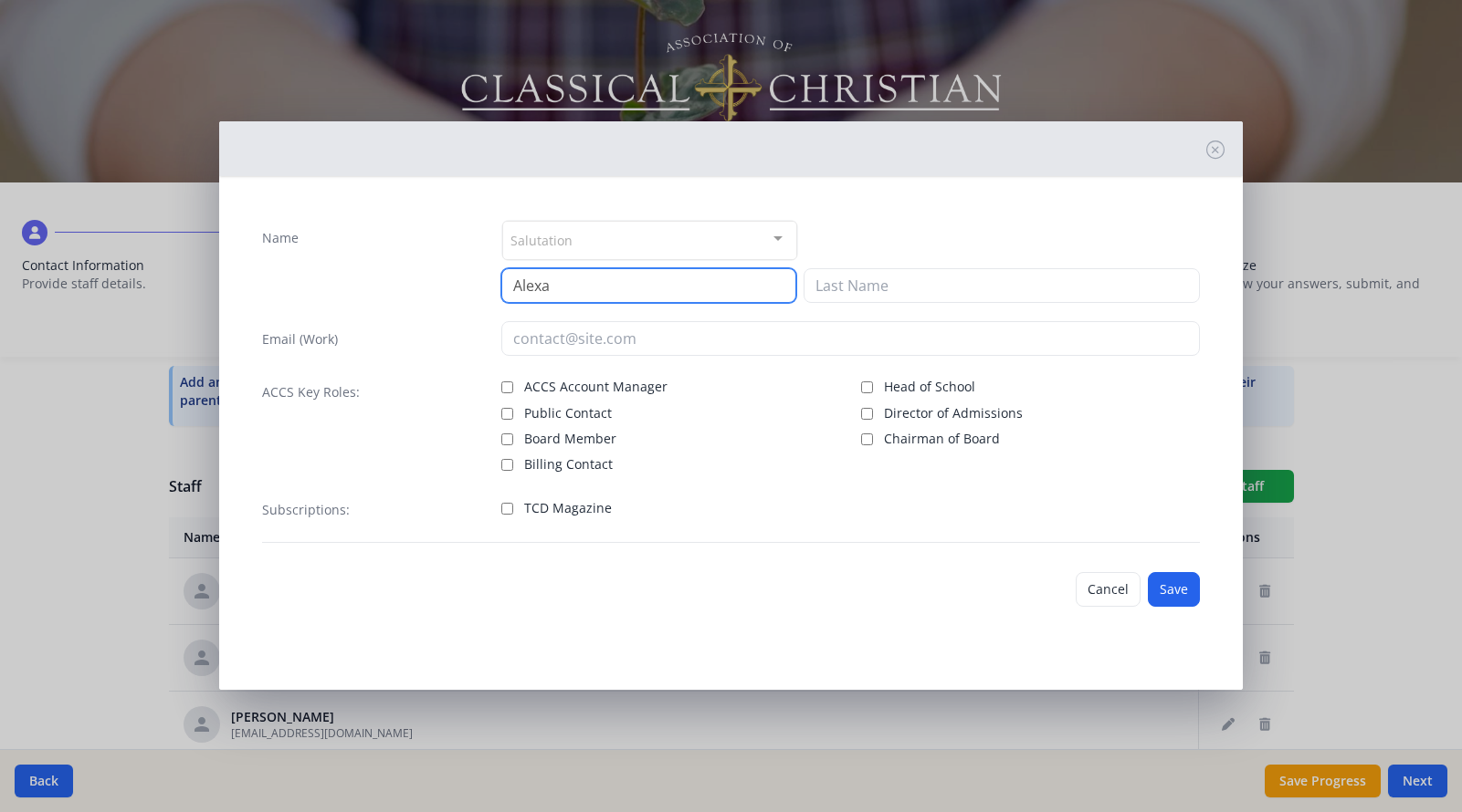
type input "Alexa"
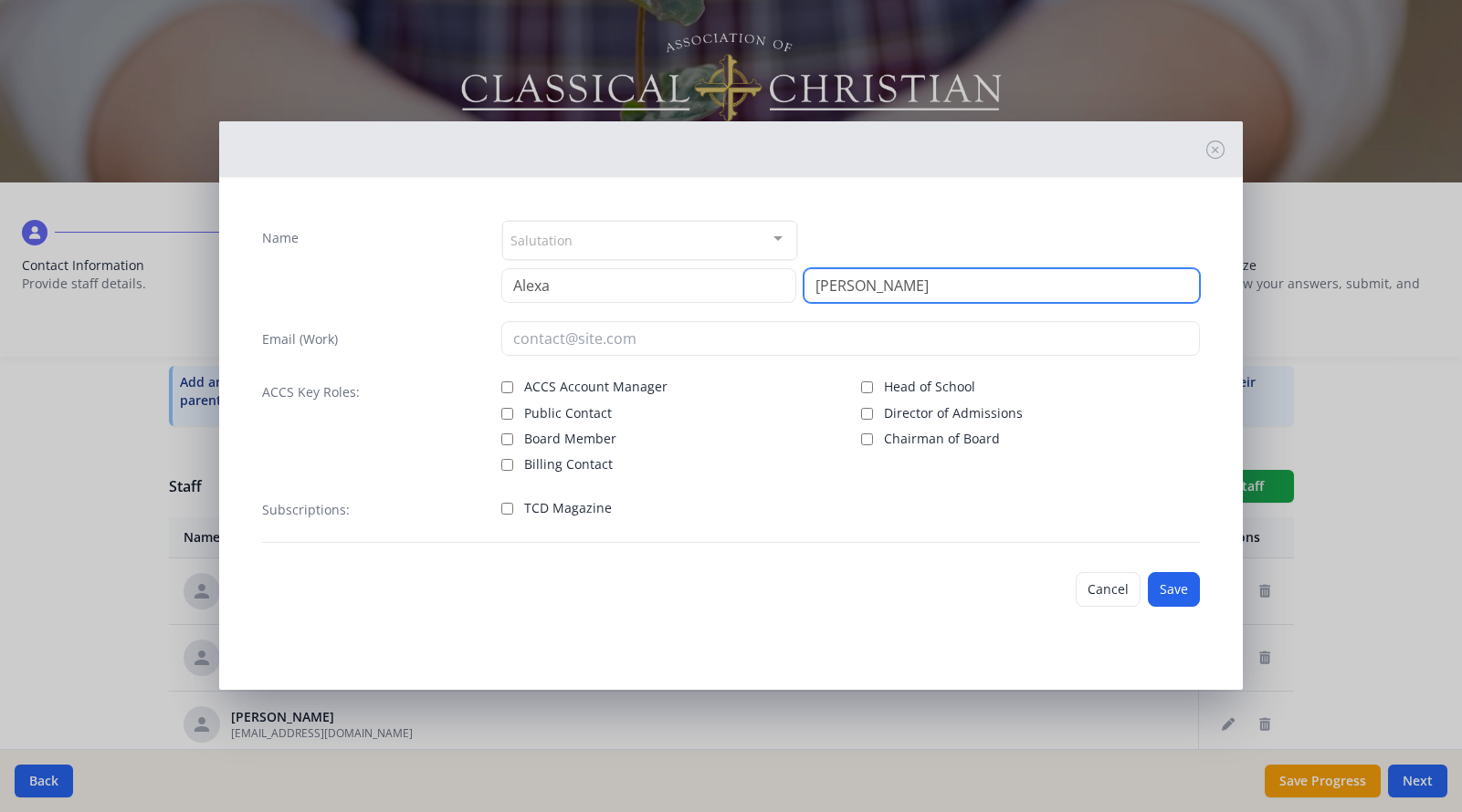
type input "Escobar-Robbins"
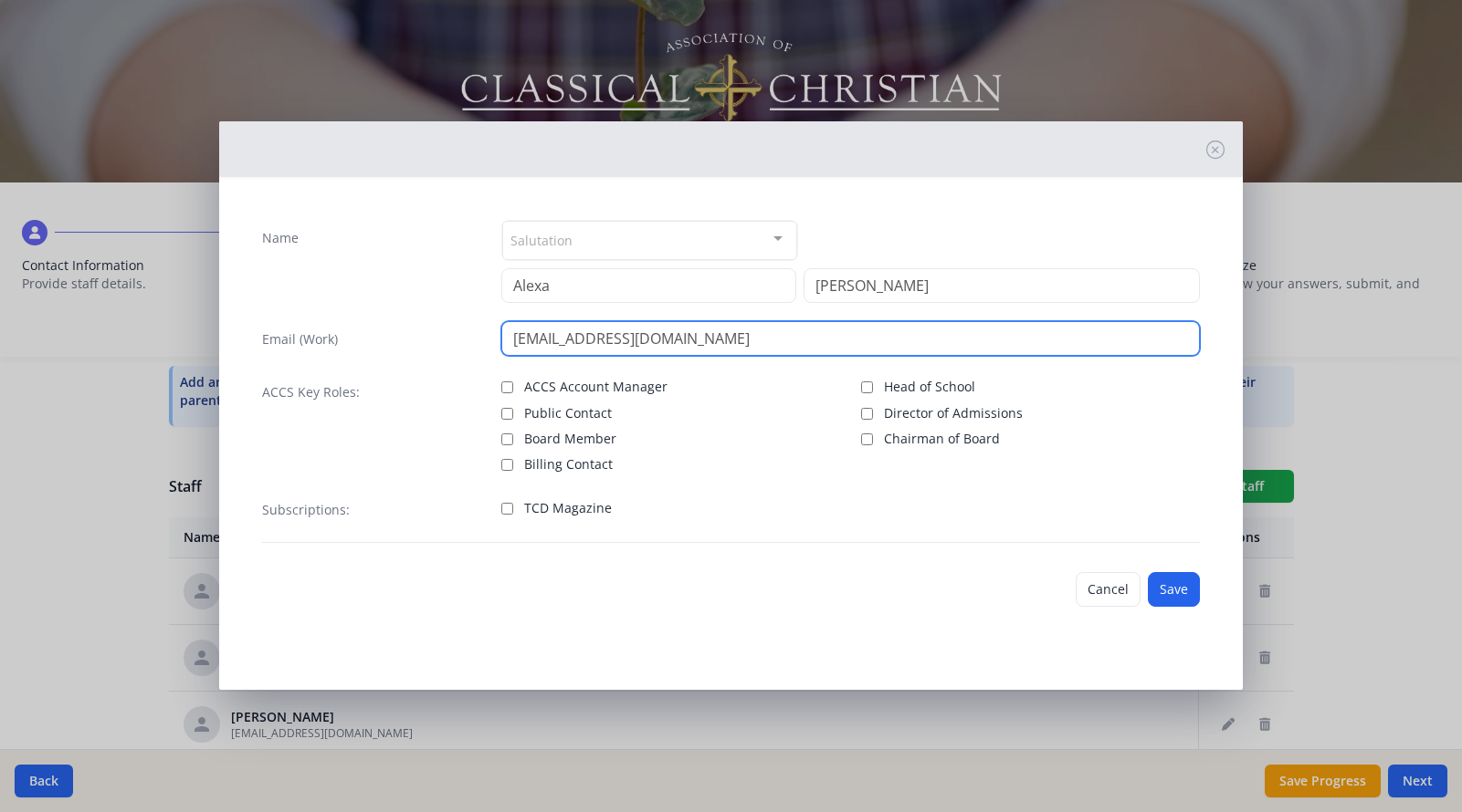
type input "arobbins@longbeachchristianschools.org"
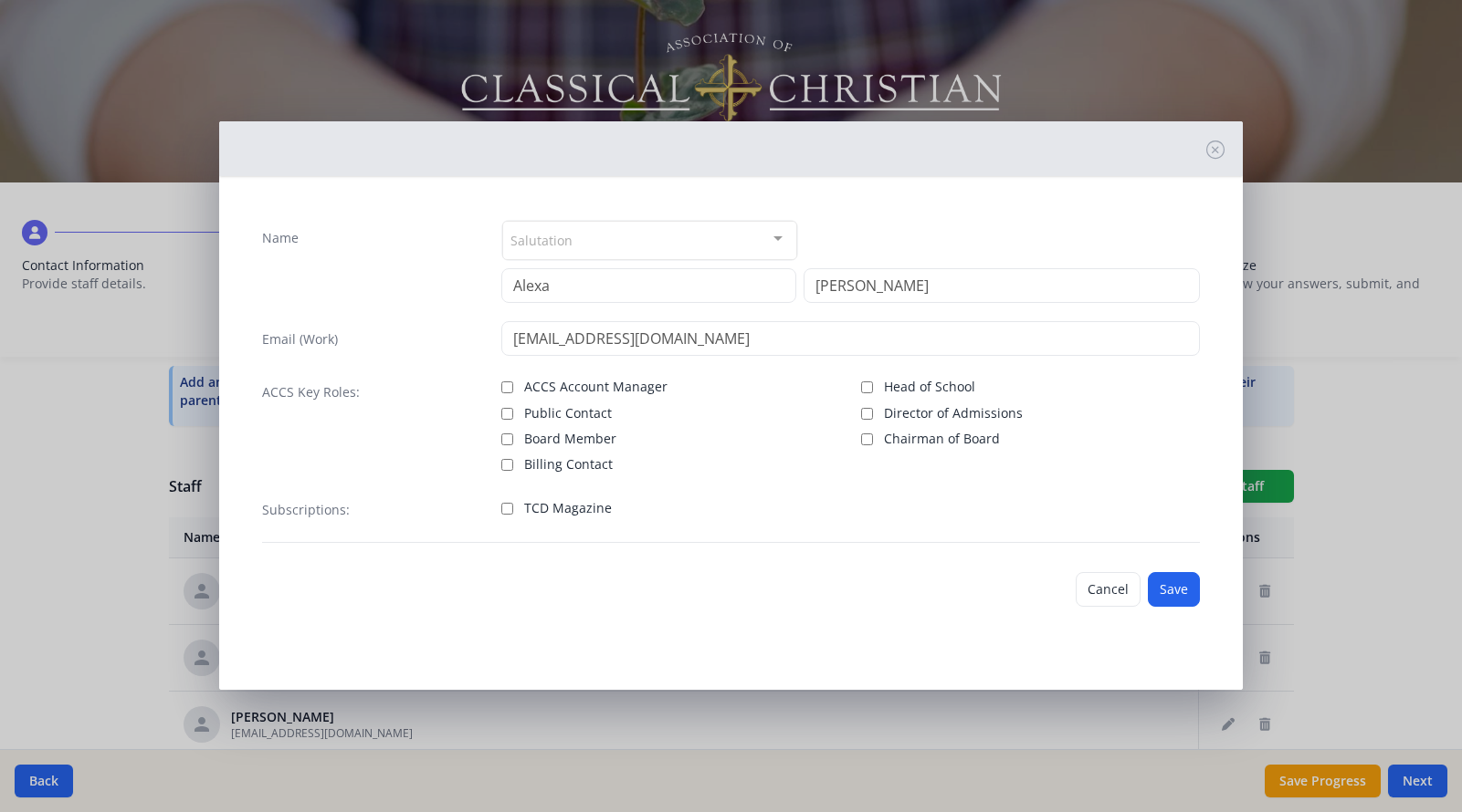
click at [507, 511] on input "TCD Magazine" at bounding box center [507, 509] width 12 height 12
checkbox input "true"
click at [1163, 593] on button "Save" at bounding box center [1173, 589] width 52 height 34
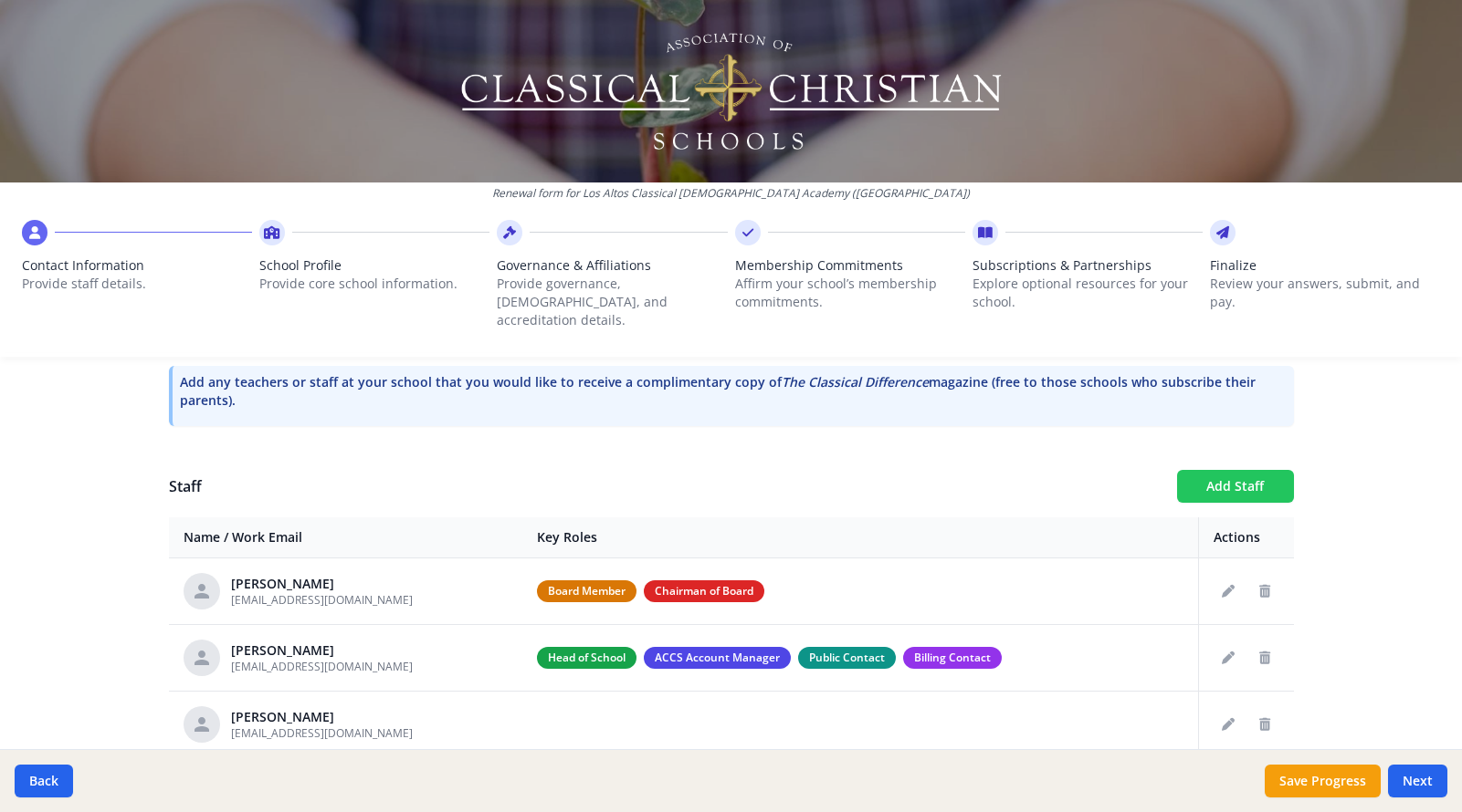
click at [1233, 470] on button "Add Staff" at bounding box center [1234, 486] width 116 height 33
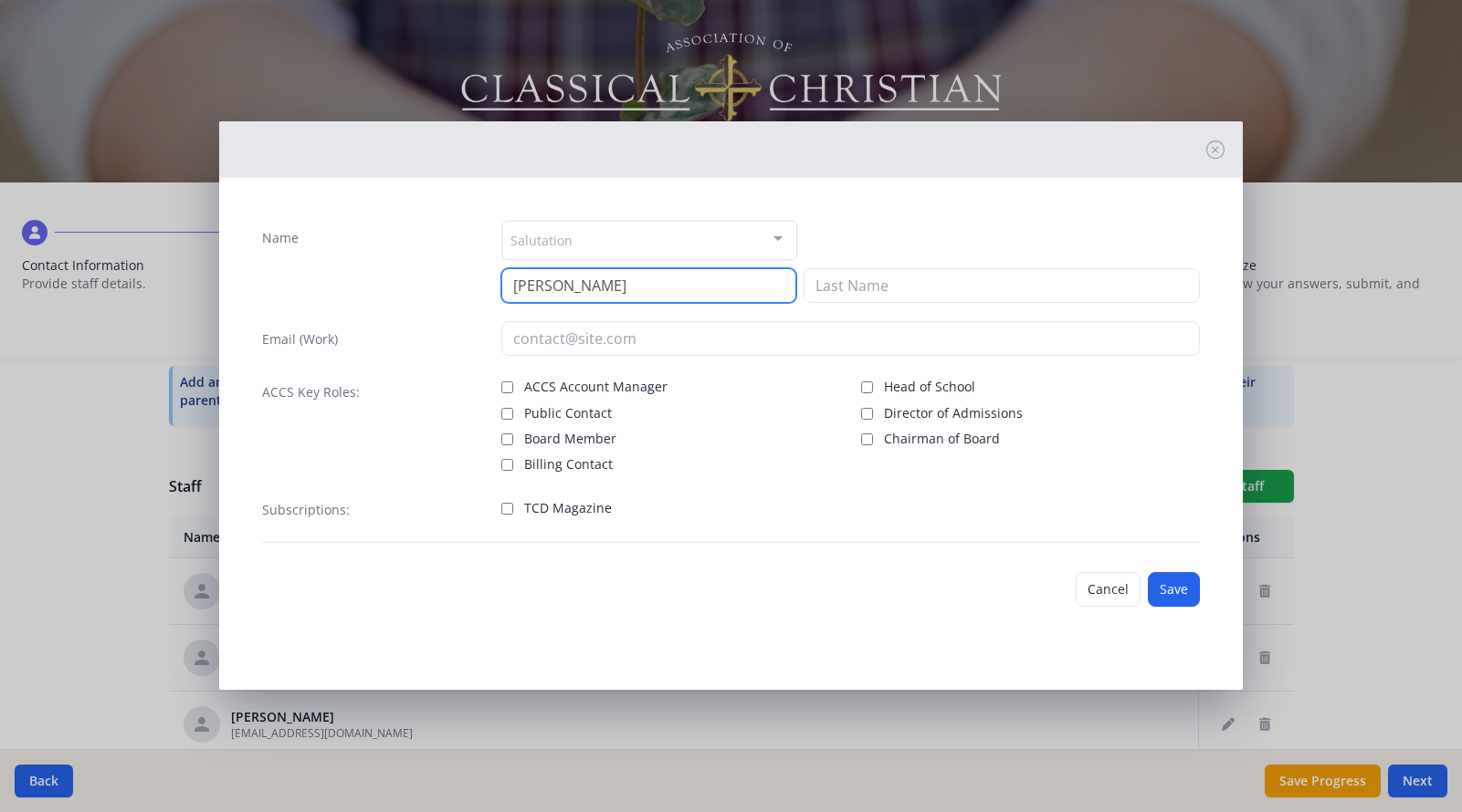
type input "Haley"
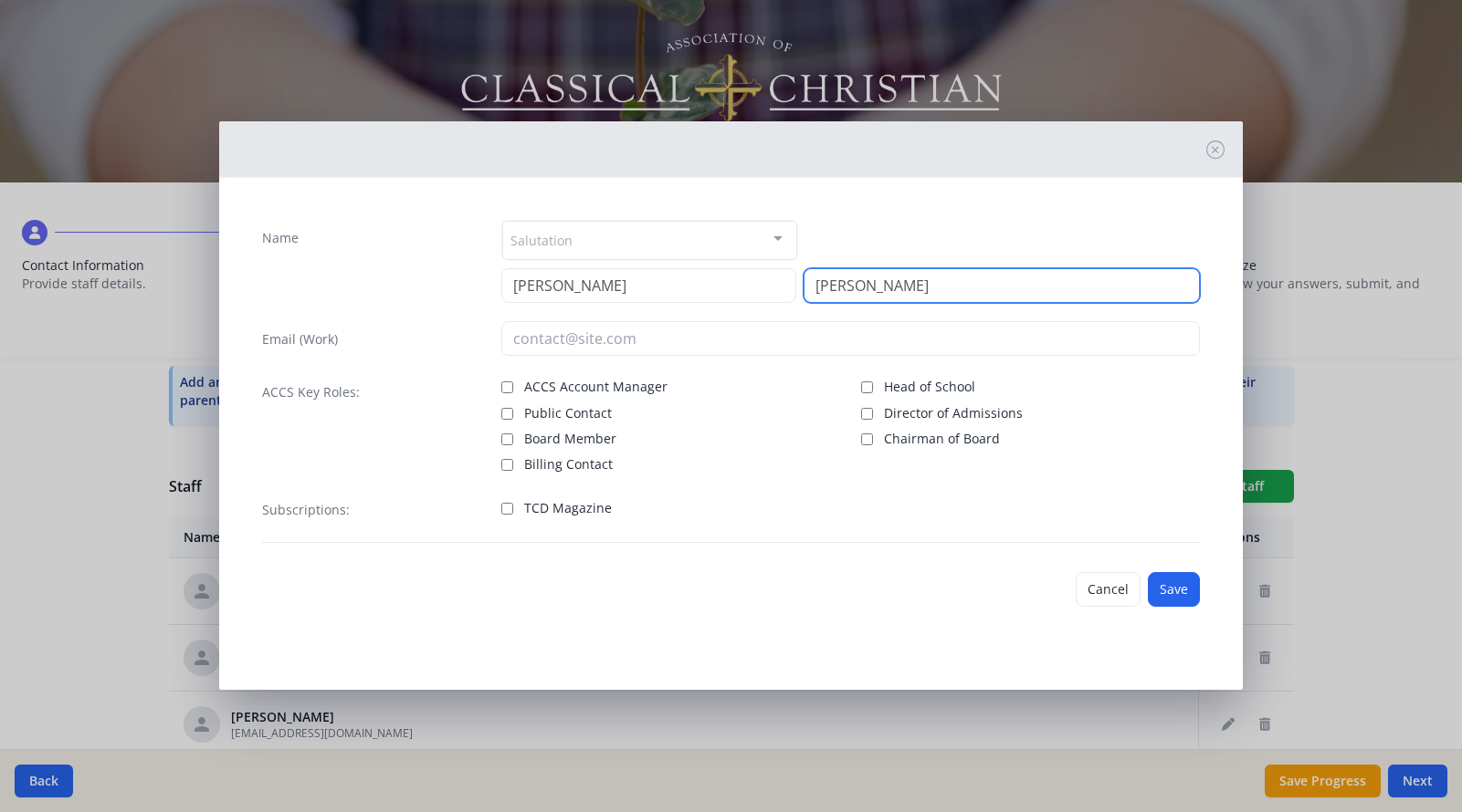
type input "Sousa"
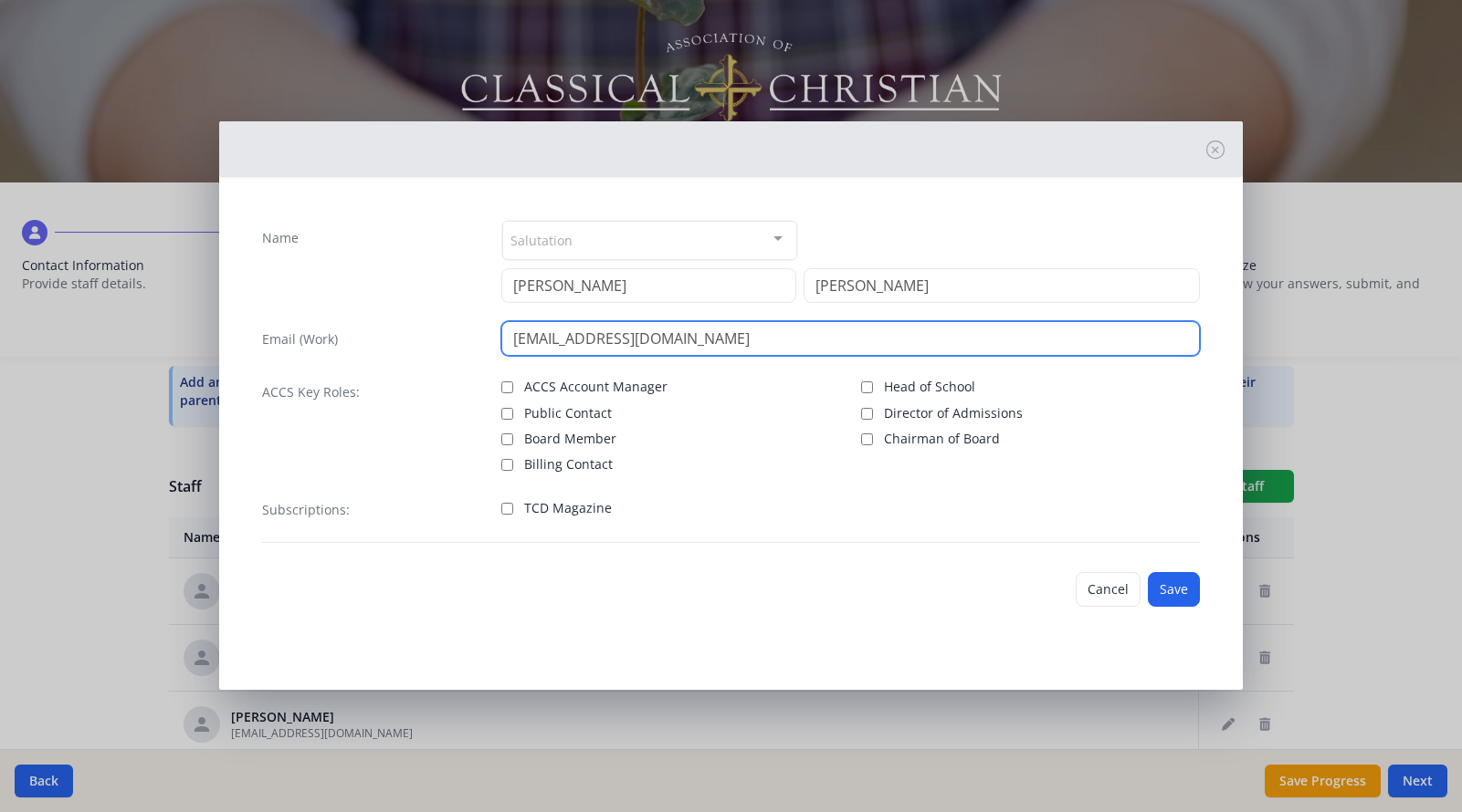
type input "hsousa@longbeachchristianschools.org"
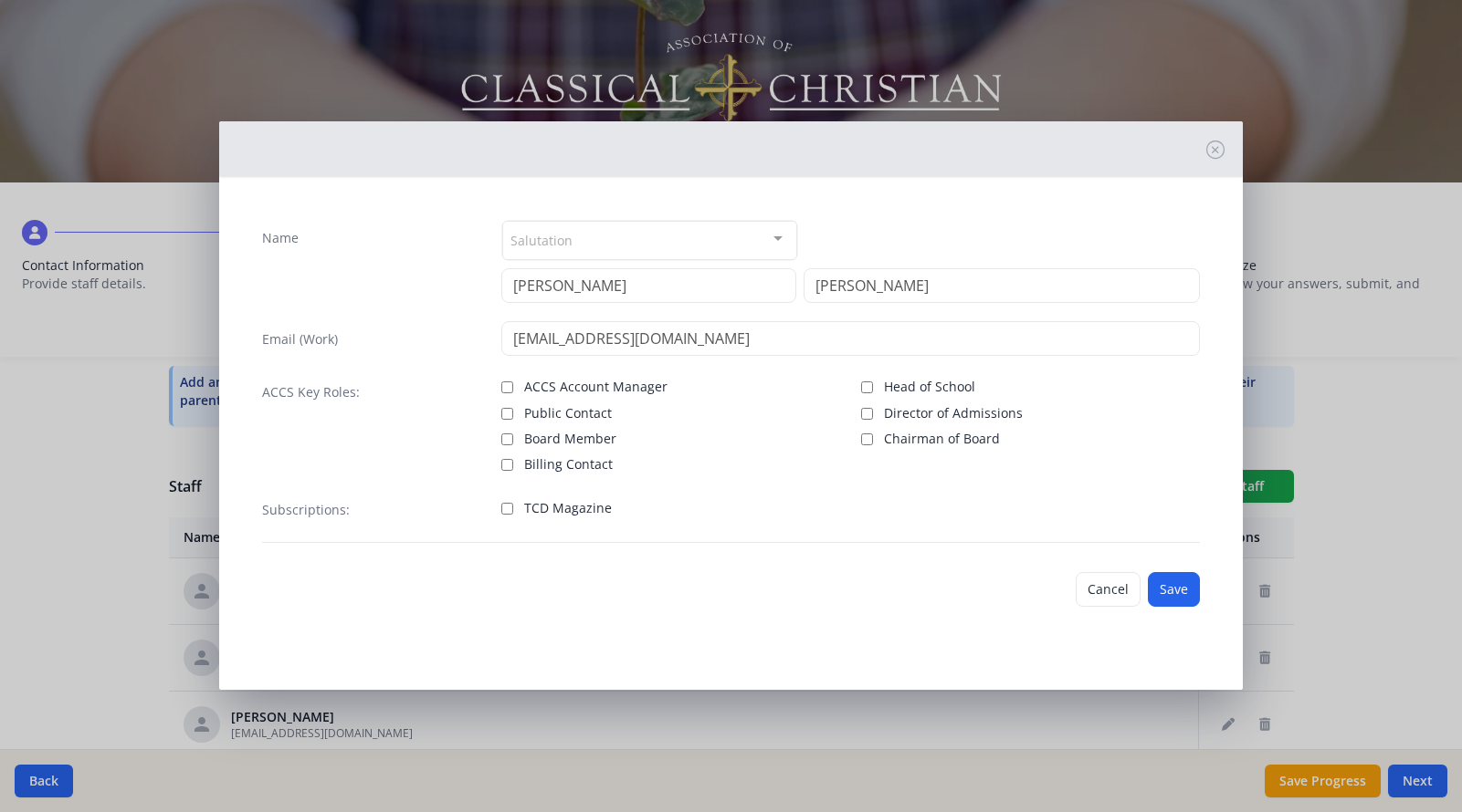
click at [512, 506] on label "TCD Magazine" at bounding box center [670, 507] width 339 height 22
click at [512, 506] on input "TCD Magazine" at bounding box center [507, 509] width 12 height 12
checkbox input "true"
click at [1165, 583] on button "Save" at bounding box center [1173, 589] width 52 height 34
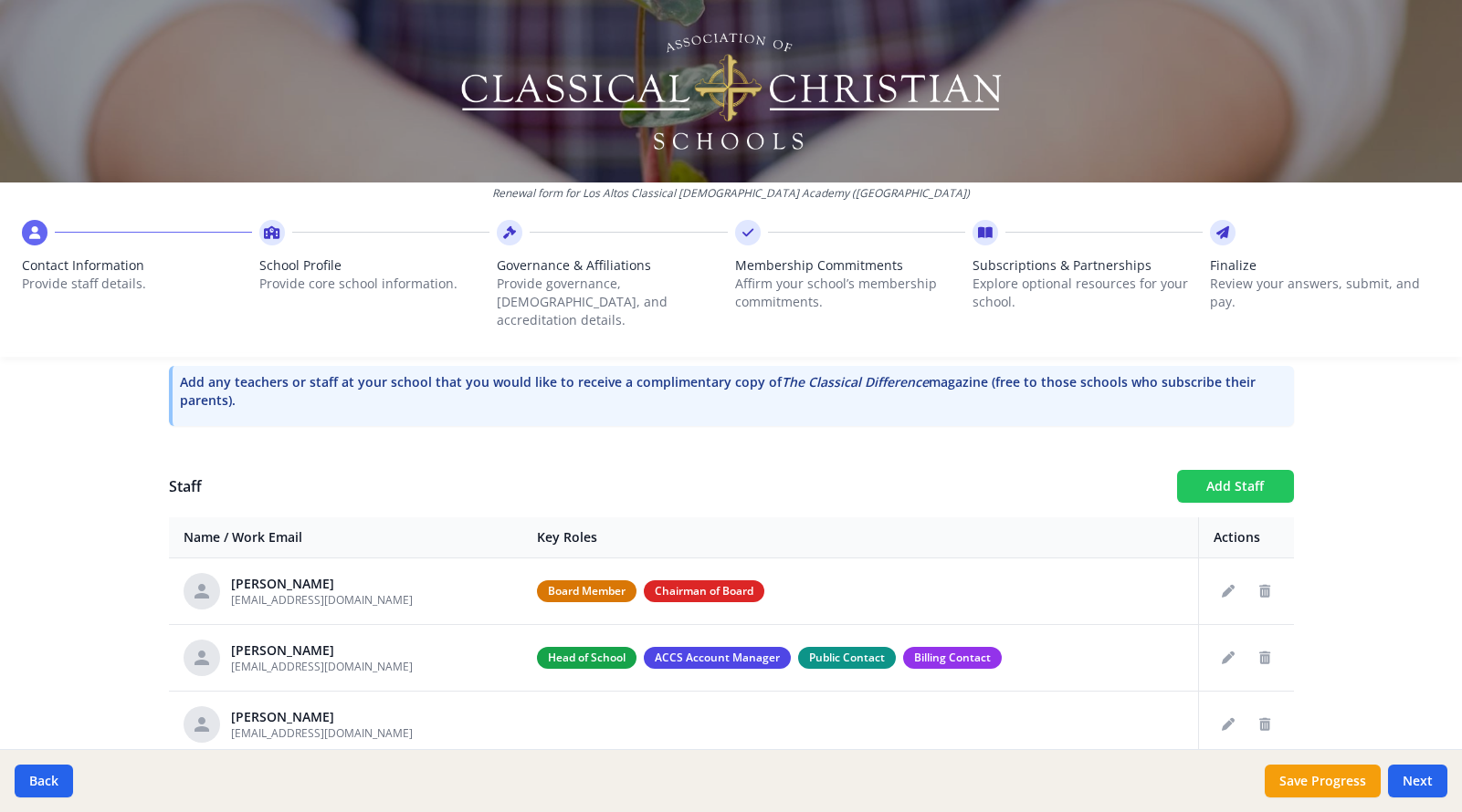
click at [1229, 470] on button "Add Staff" at bounding box center [1234, 486] width 116 height 33
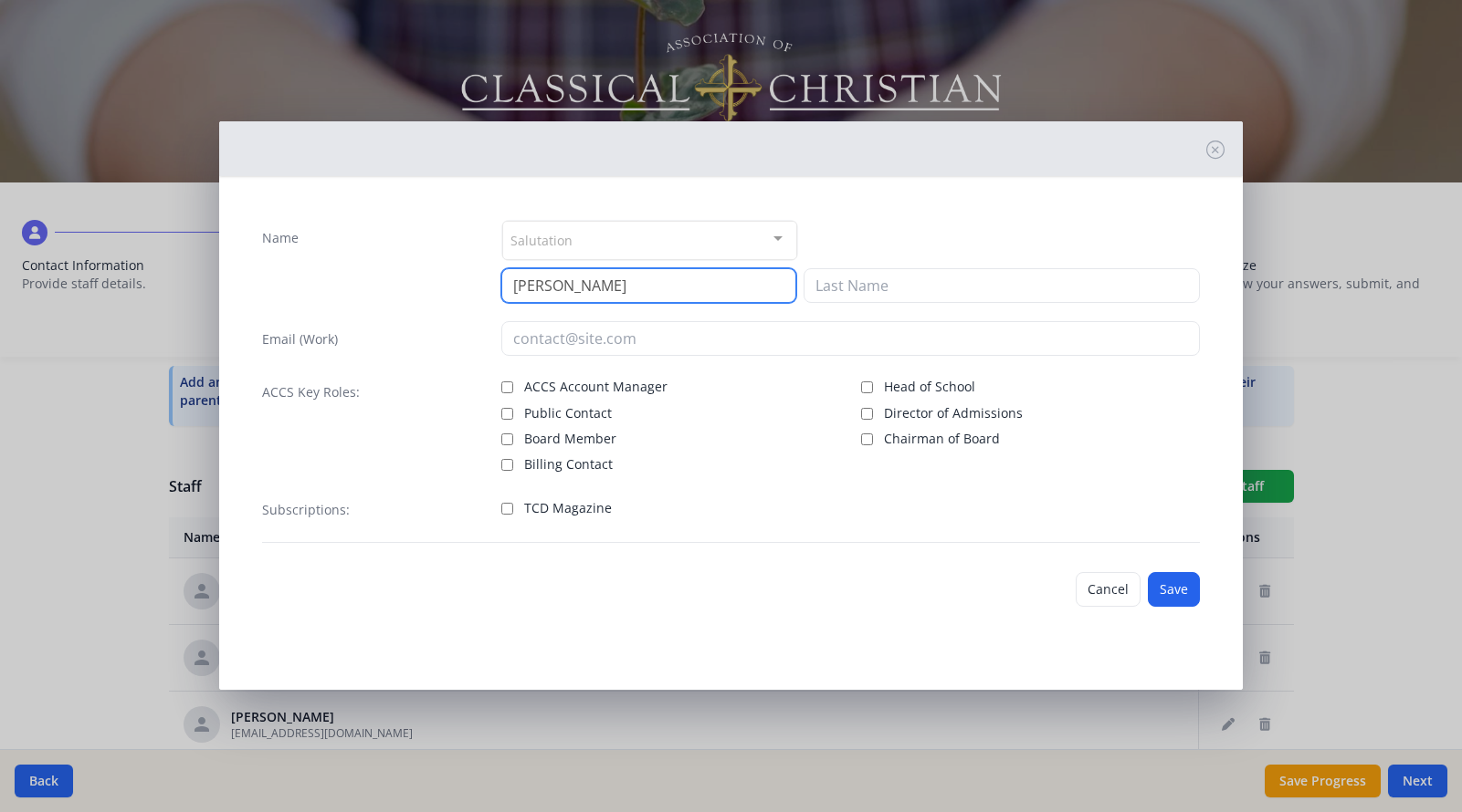
type input "Jon"
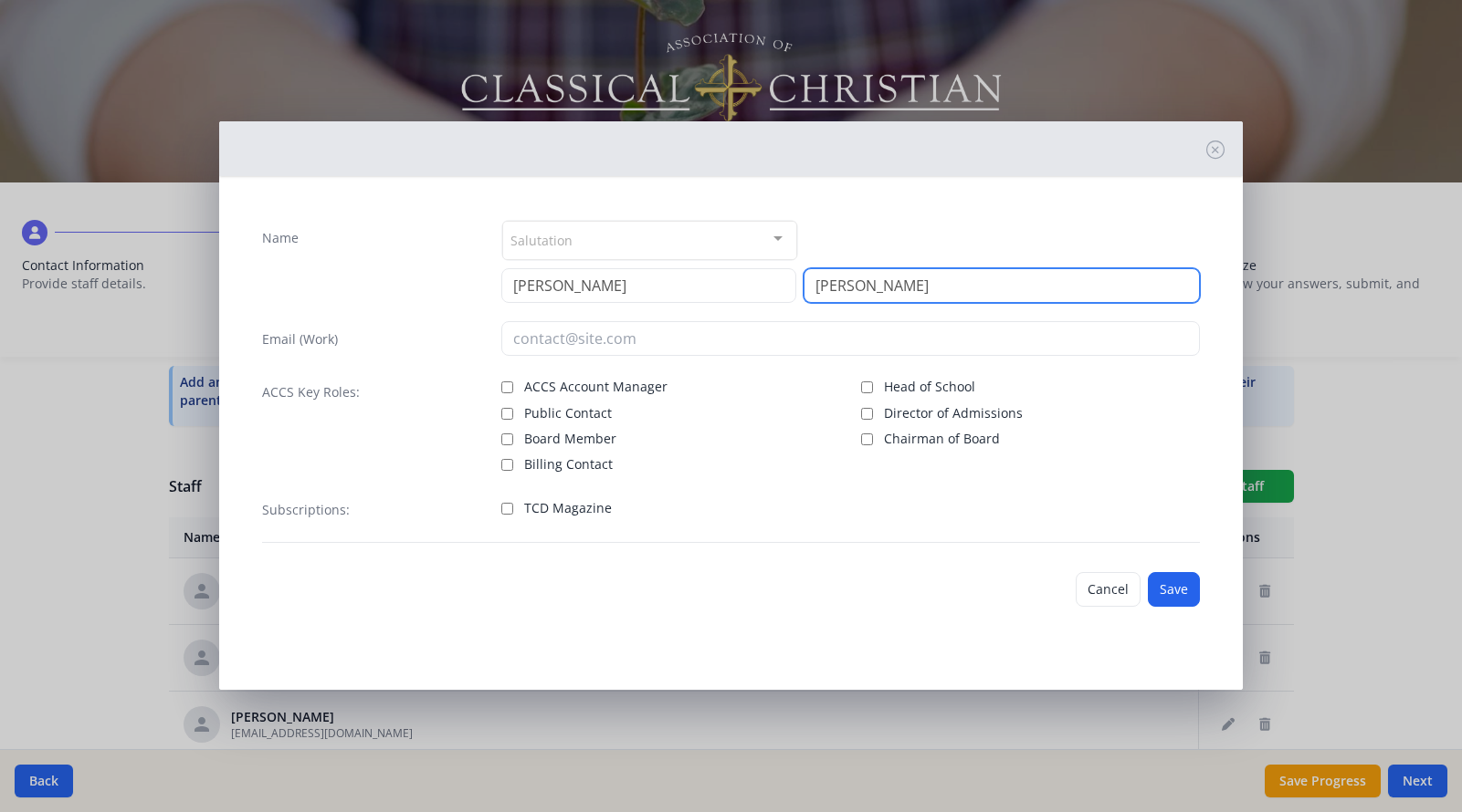
type input "Willingham"
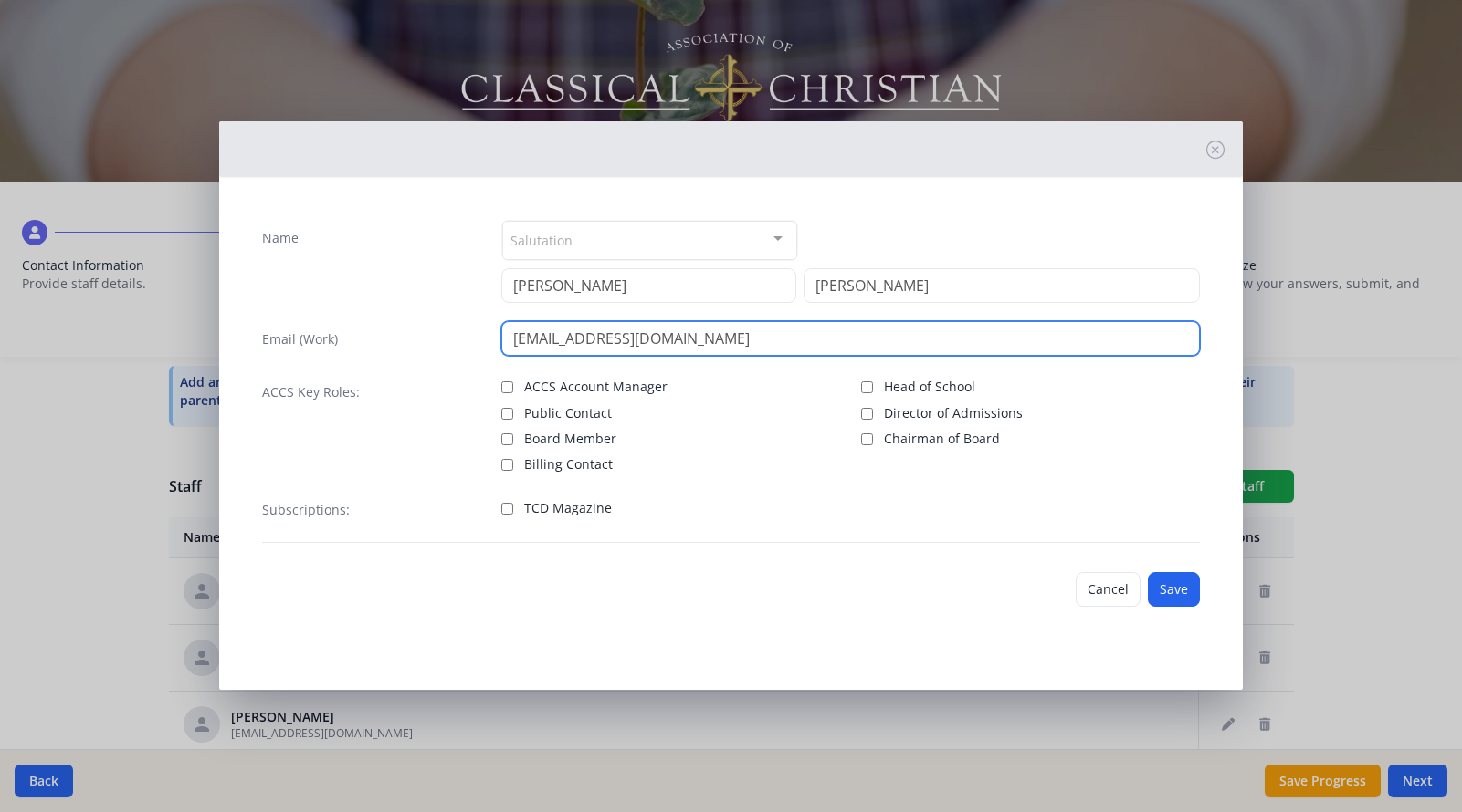
type input "jwillingham@longbeachchristianschools.org"
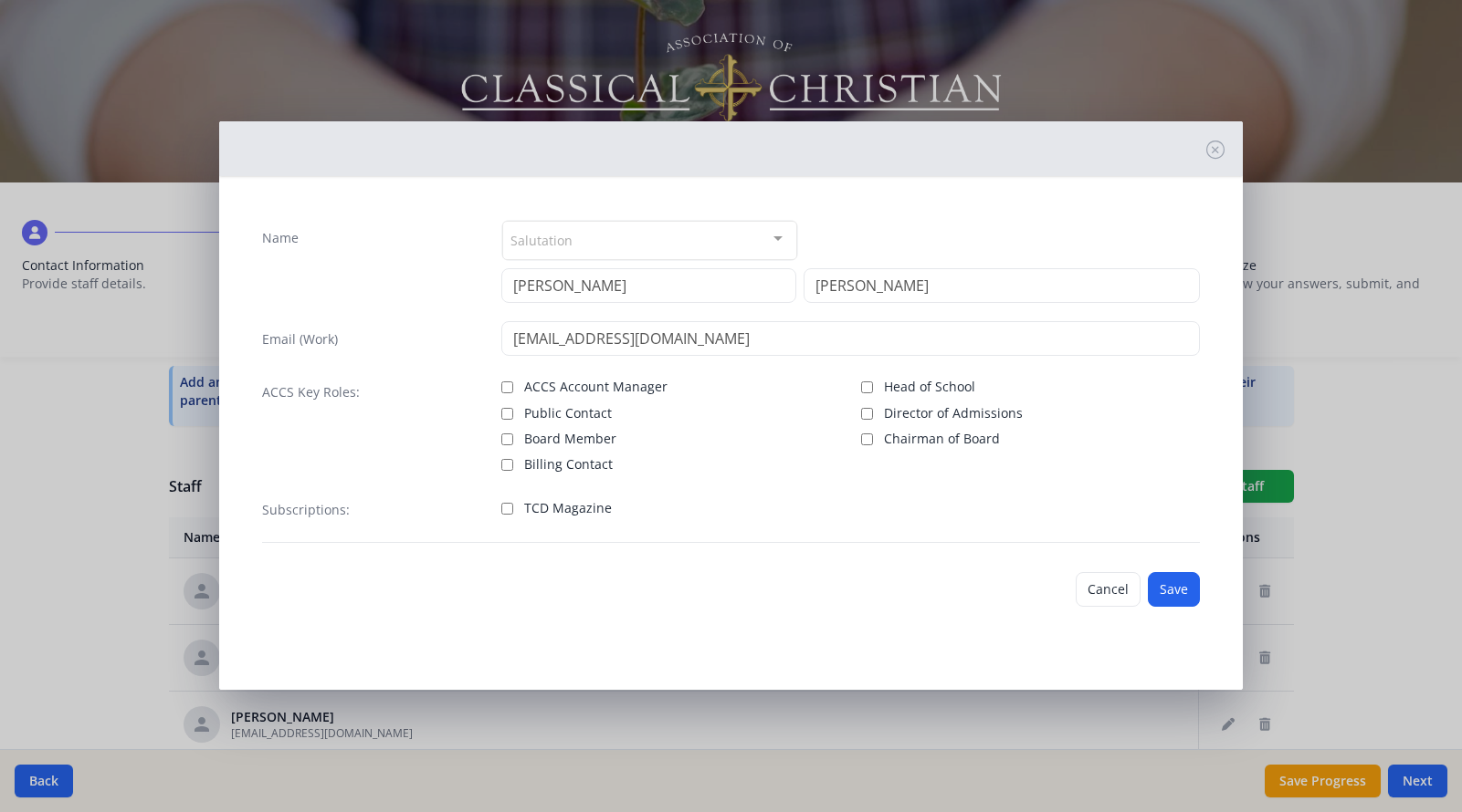
click at [508, 510] on input "TCD Magazine" at bounding box center [507, 509] width 12 height 12
checkbox input "true"
click at [1168, 594] on button "Save" at bounding box center [1173, 589] width 52 height 34
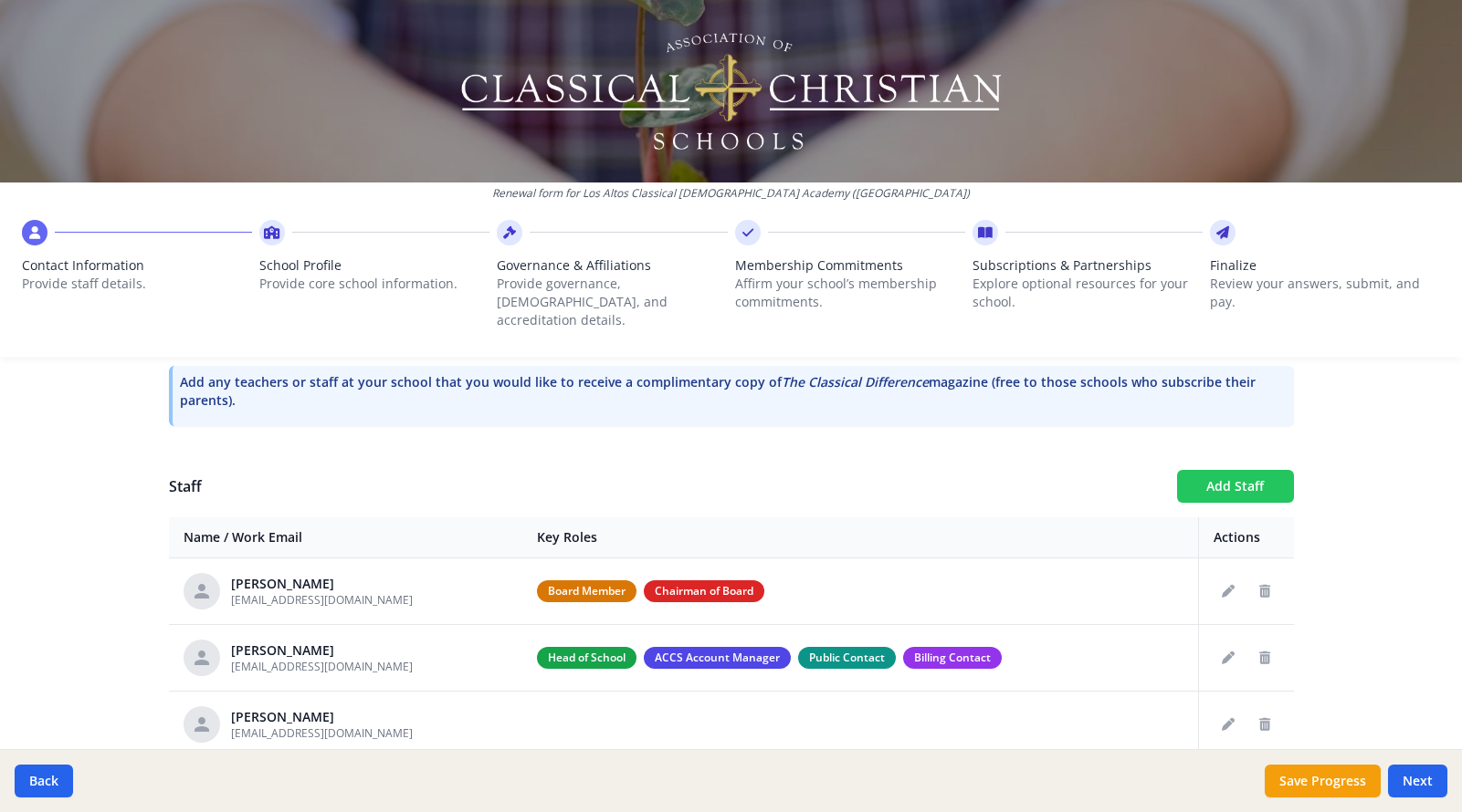
click at [1198, 474] on button "Add Staff" at bounding box center [1234, 486] width 116 height 33
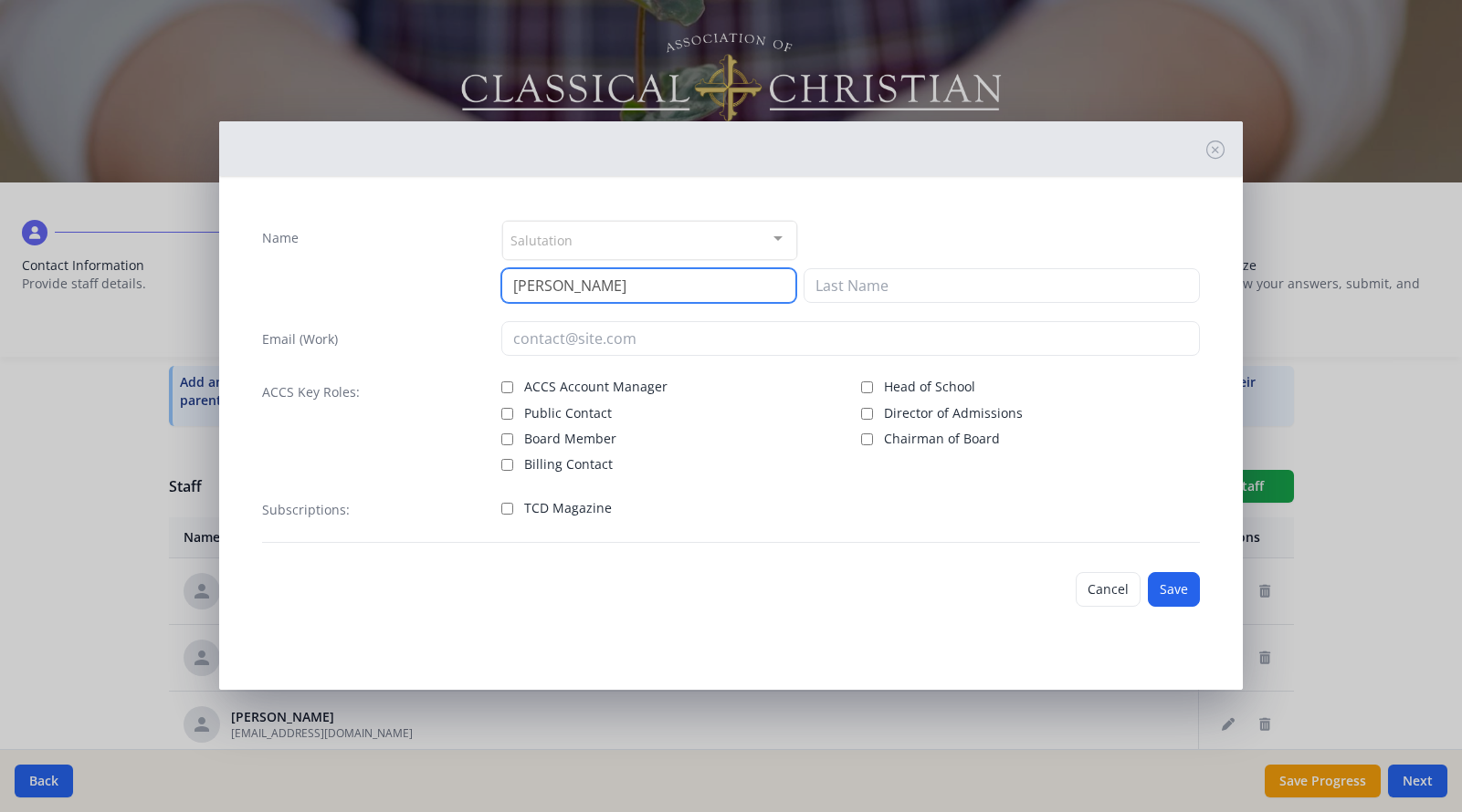
type input "Jessica"
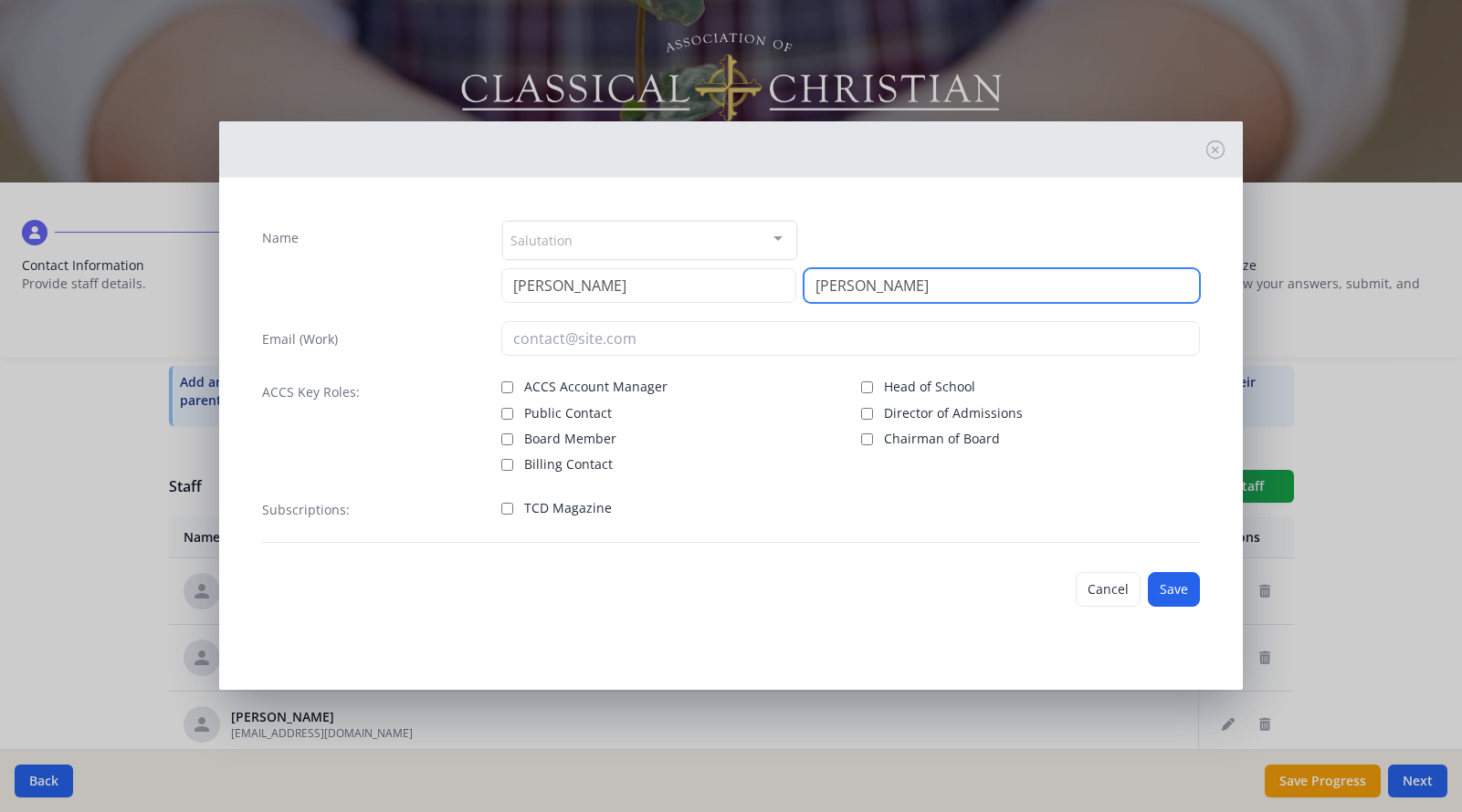
type input "Gonzalez"
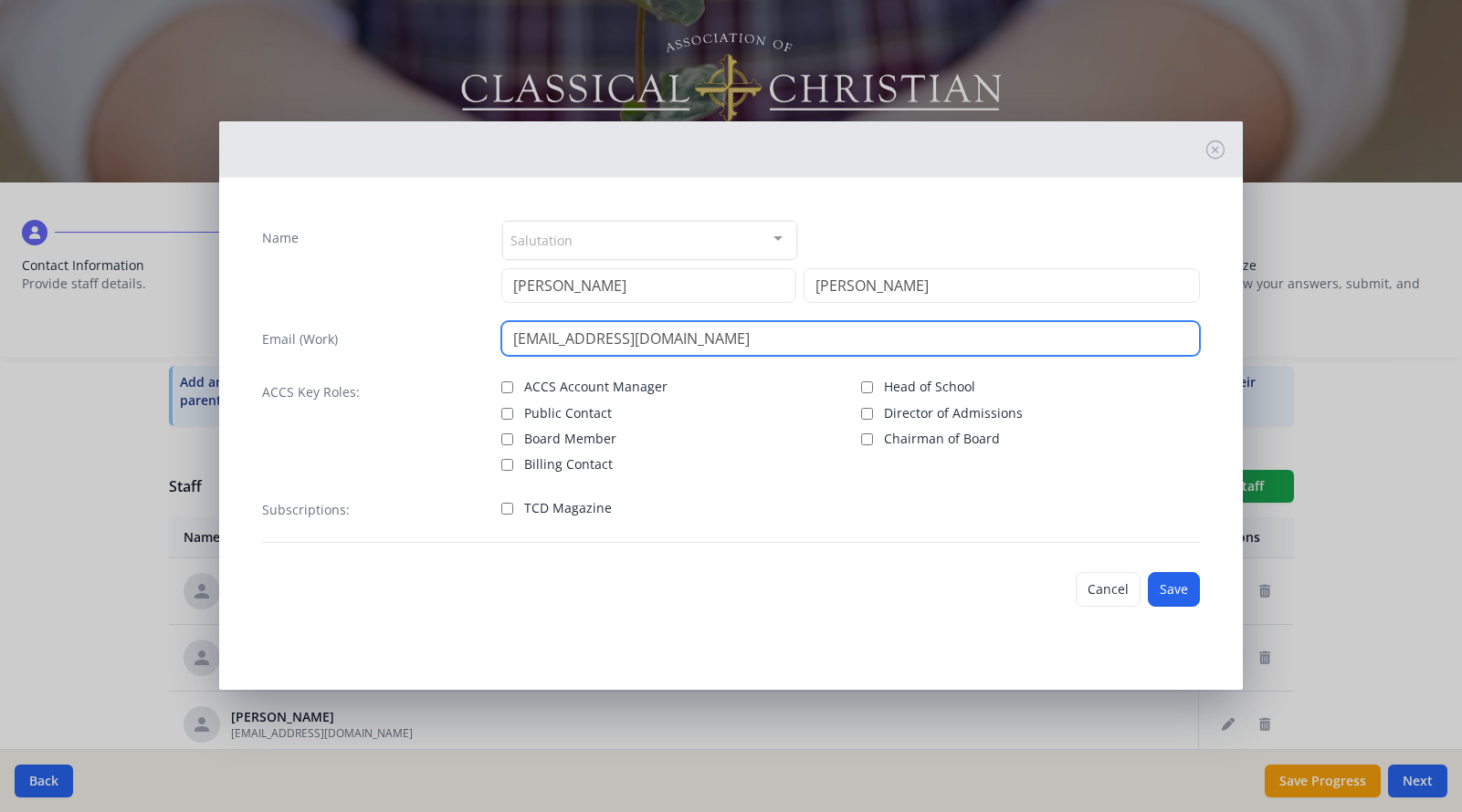
type input "jgonzalez@longbeachchristianschools.org"
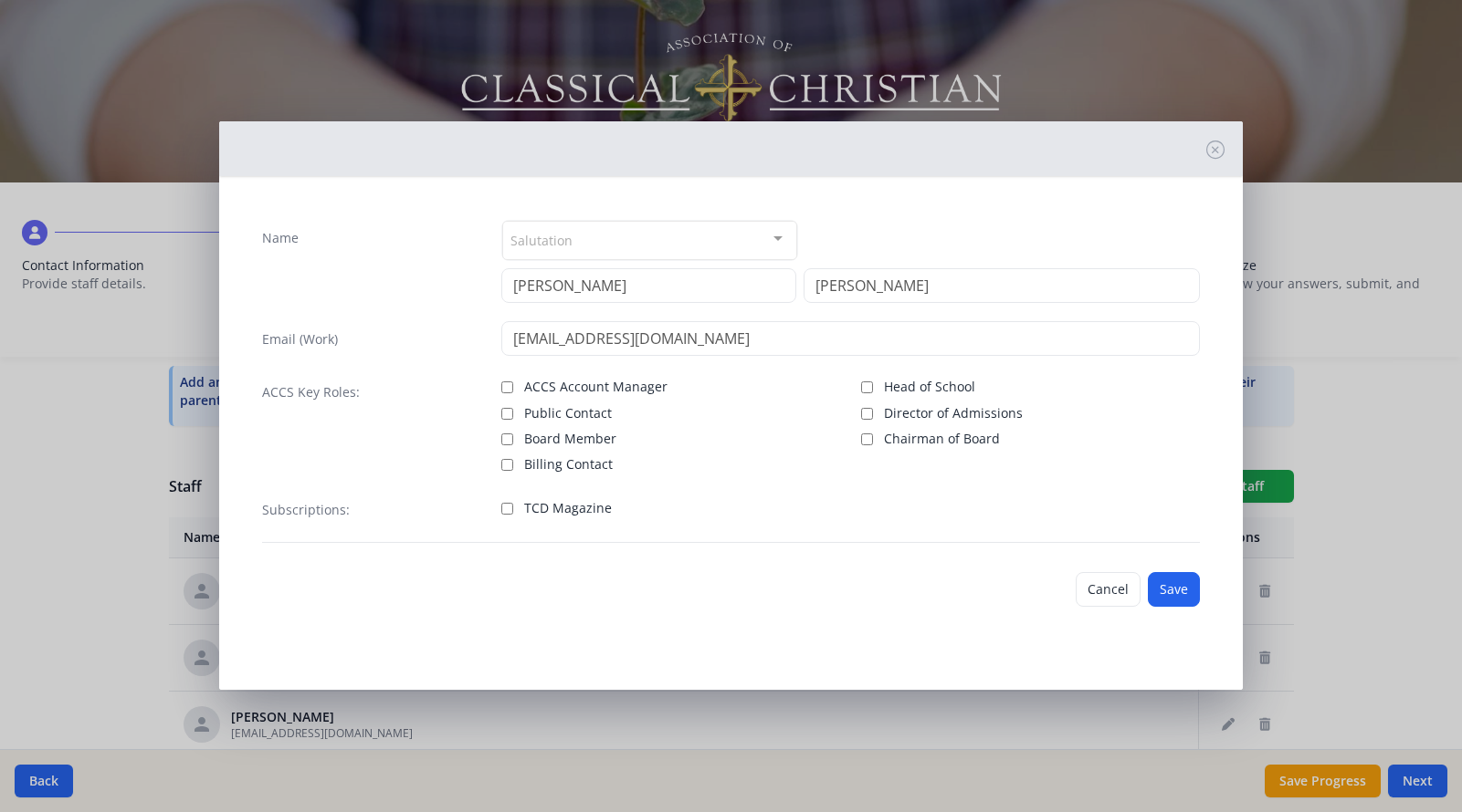
click at [505, 515] on label "TCD Magazine" at bounding box center [670, 507] width 339 height 22
click at [505, 515] on input "TCD Magazine" at bounding box center [507, 509] width 12 height 12
checkbox input "true"
click at [1163, 598] on button "Save" at bounding box center [1173, 589] width 52 height 34
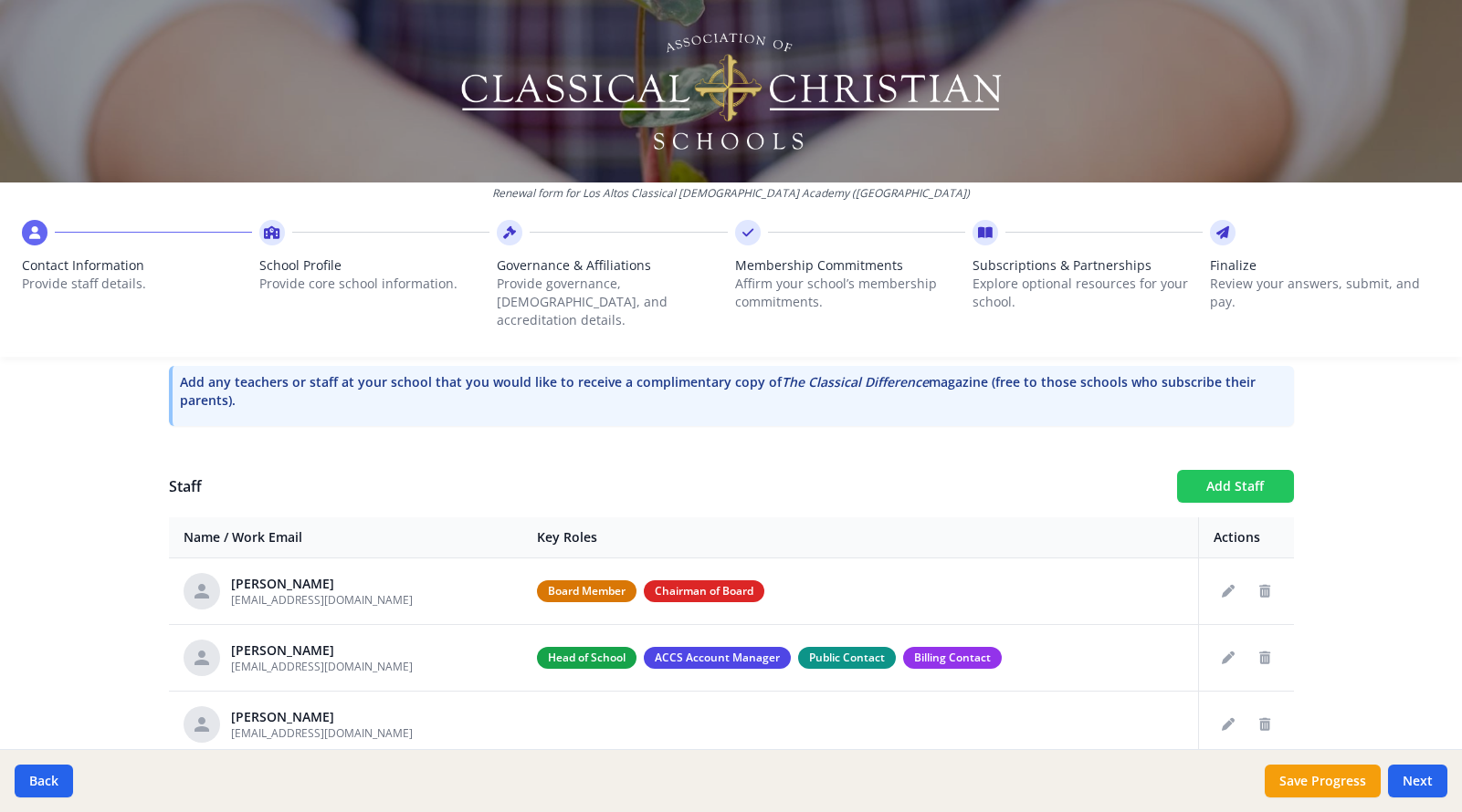
click at [1198, 470] on button "Add Staff" at bounding box center [1234, 486] width 116 height 33
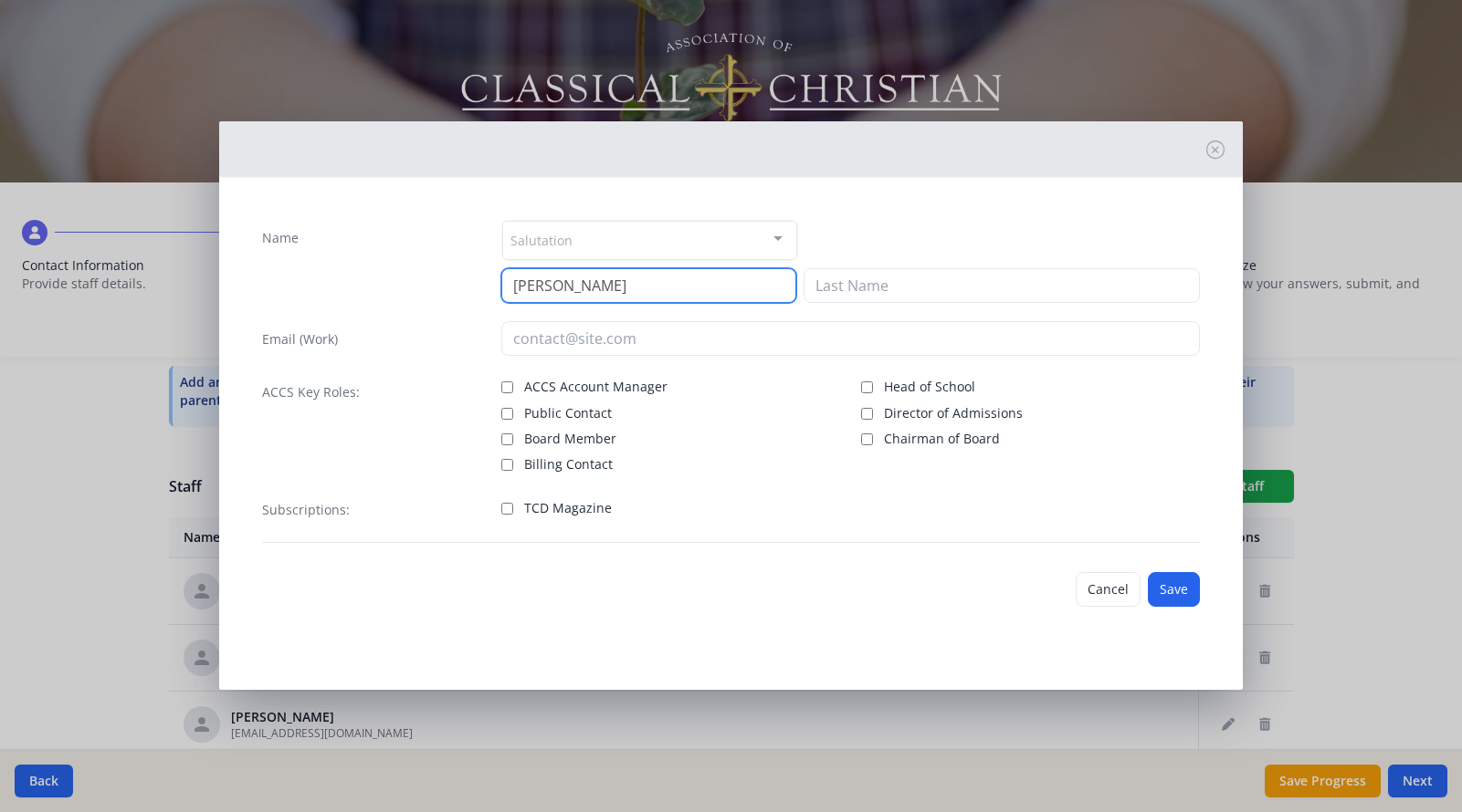
type input "Carole"
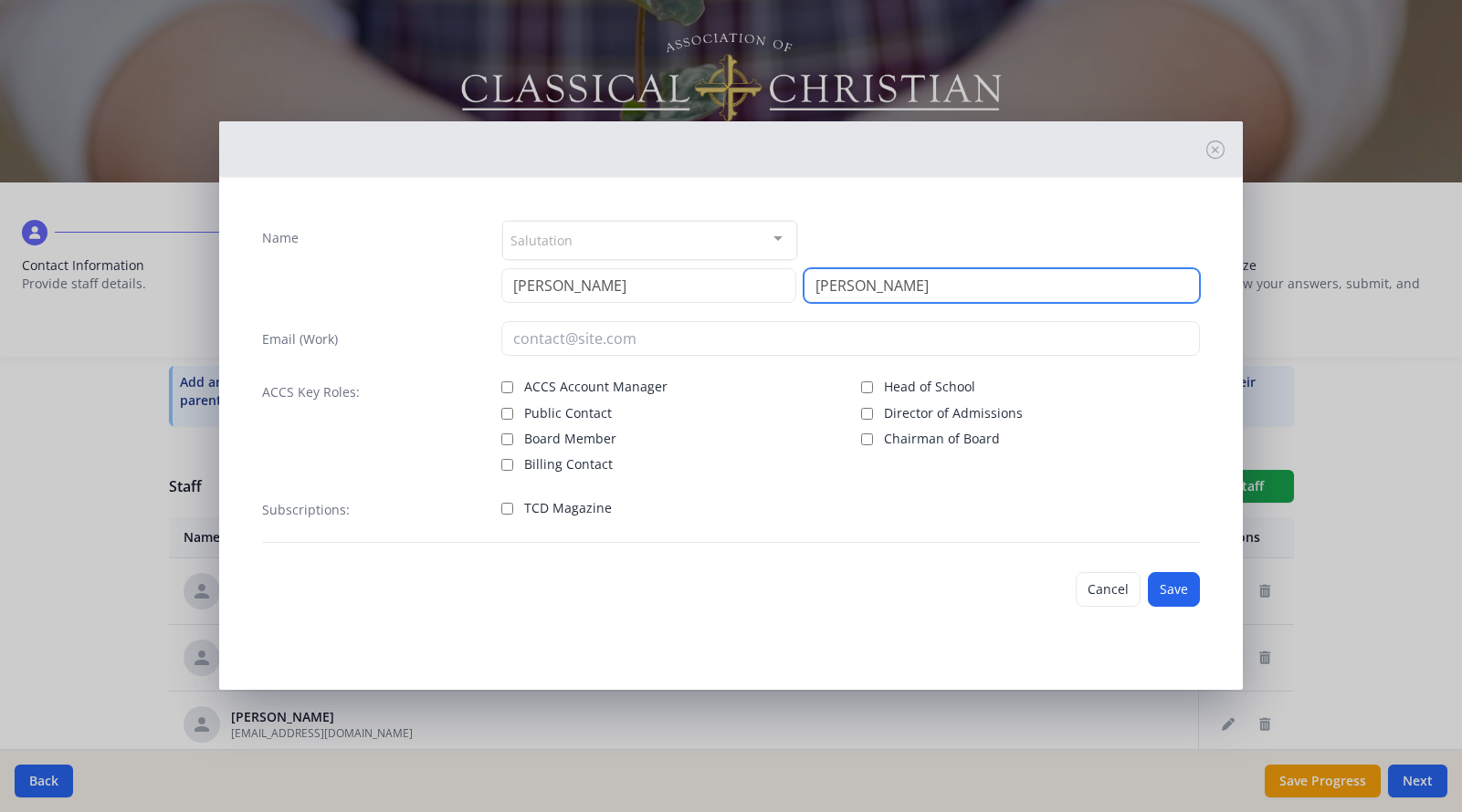
type input "Agnew"
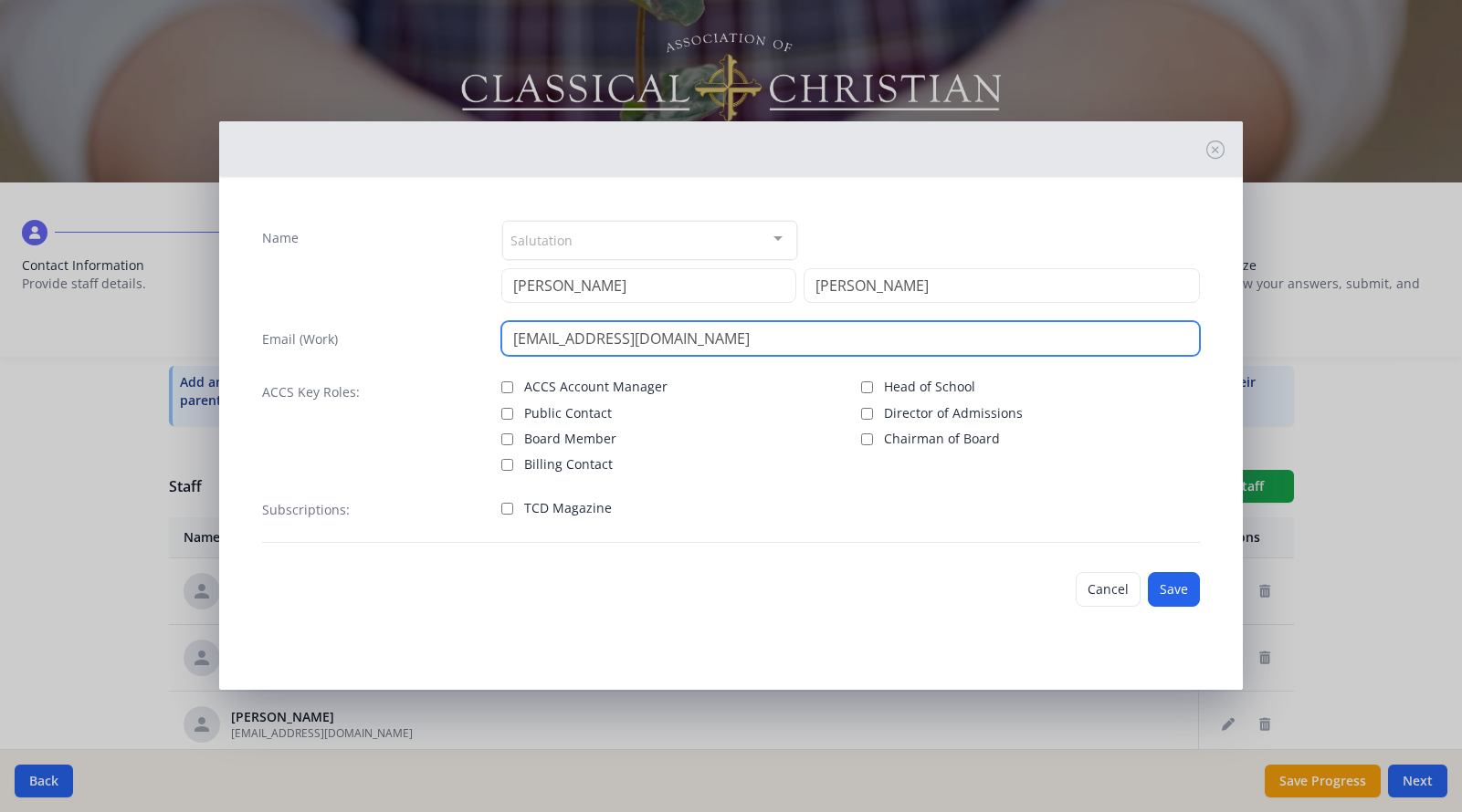
type input "cagnew@longbeachchristianschools.org"
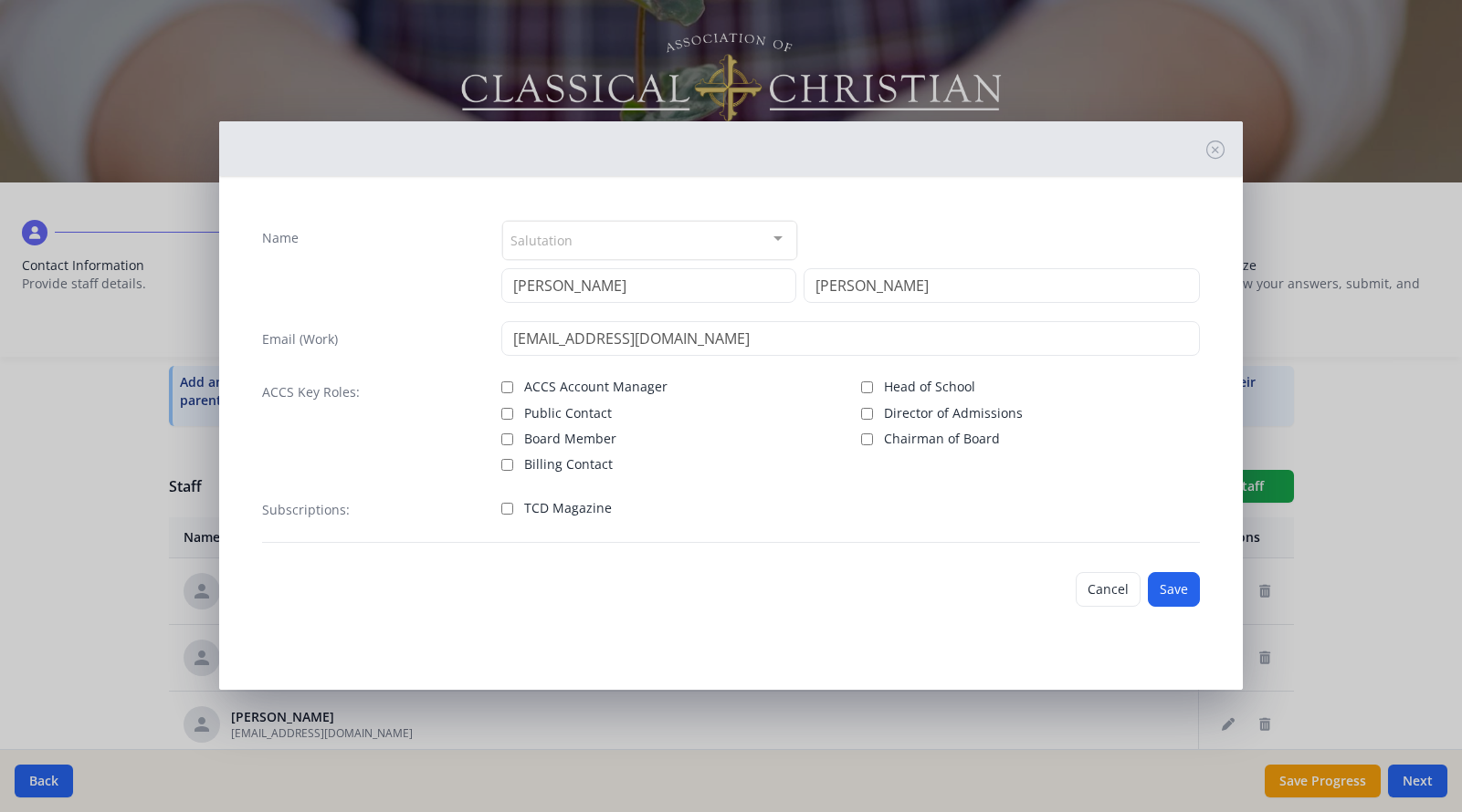
click at [506, 510] on input "TCD Magazine" at bounding box center [507, 509] width 12 height 12
checkbox input "true"
click at [1164, 587] on button "Save" at bounding box center [1173, 589] width 52 height 34
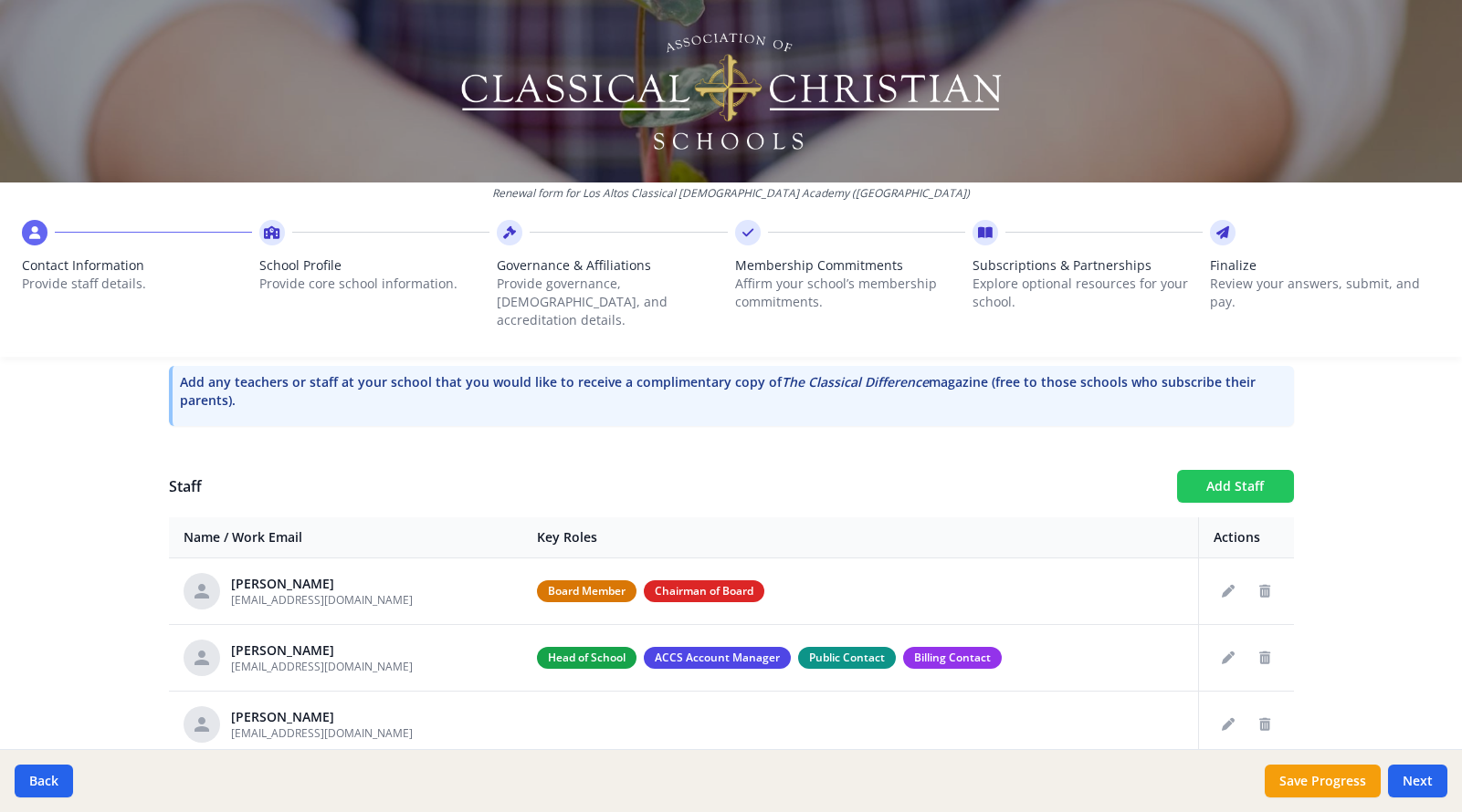
click at [1224, 470] on button "Add Staff" at bounding box center [1234, 486] width 116 height 33
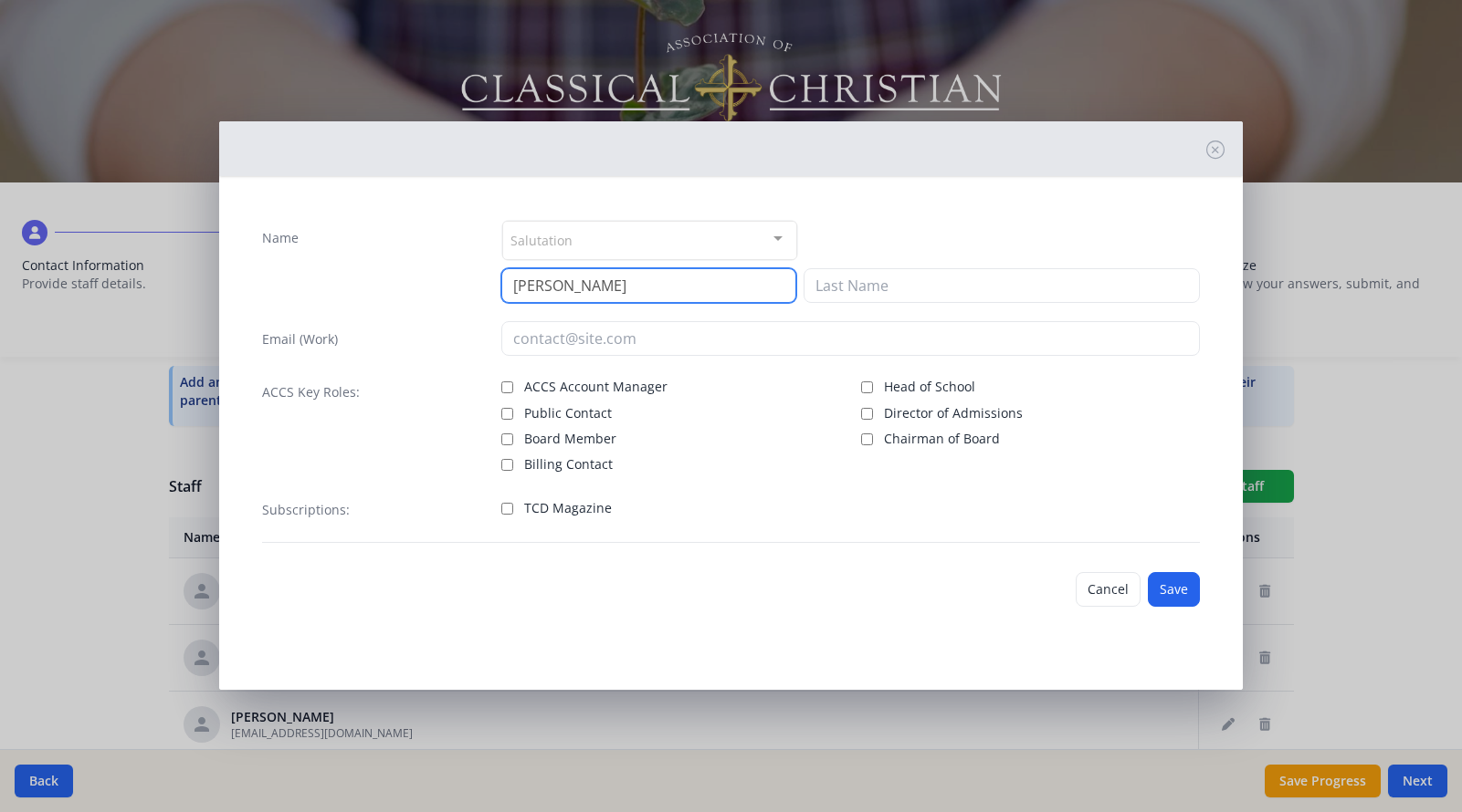
type input "Luke"
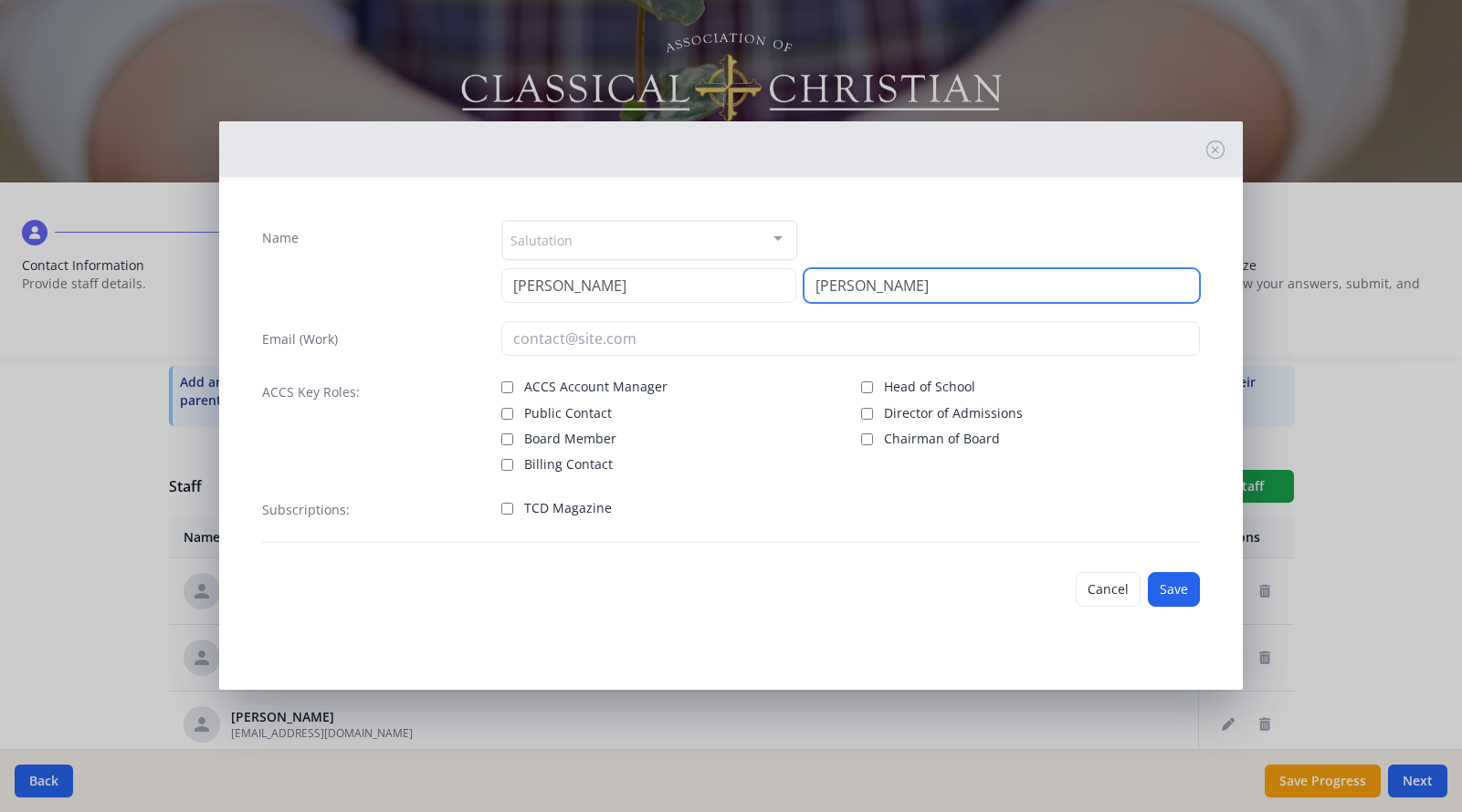
type input "Lizotte"
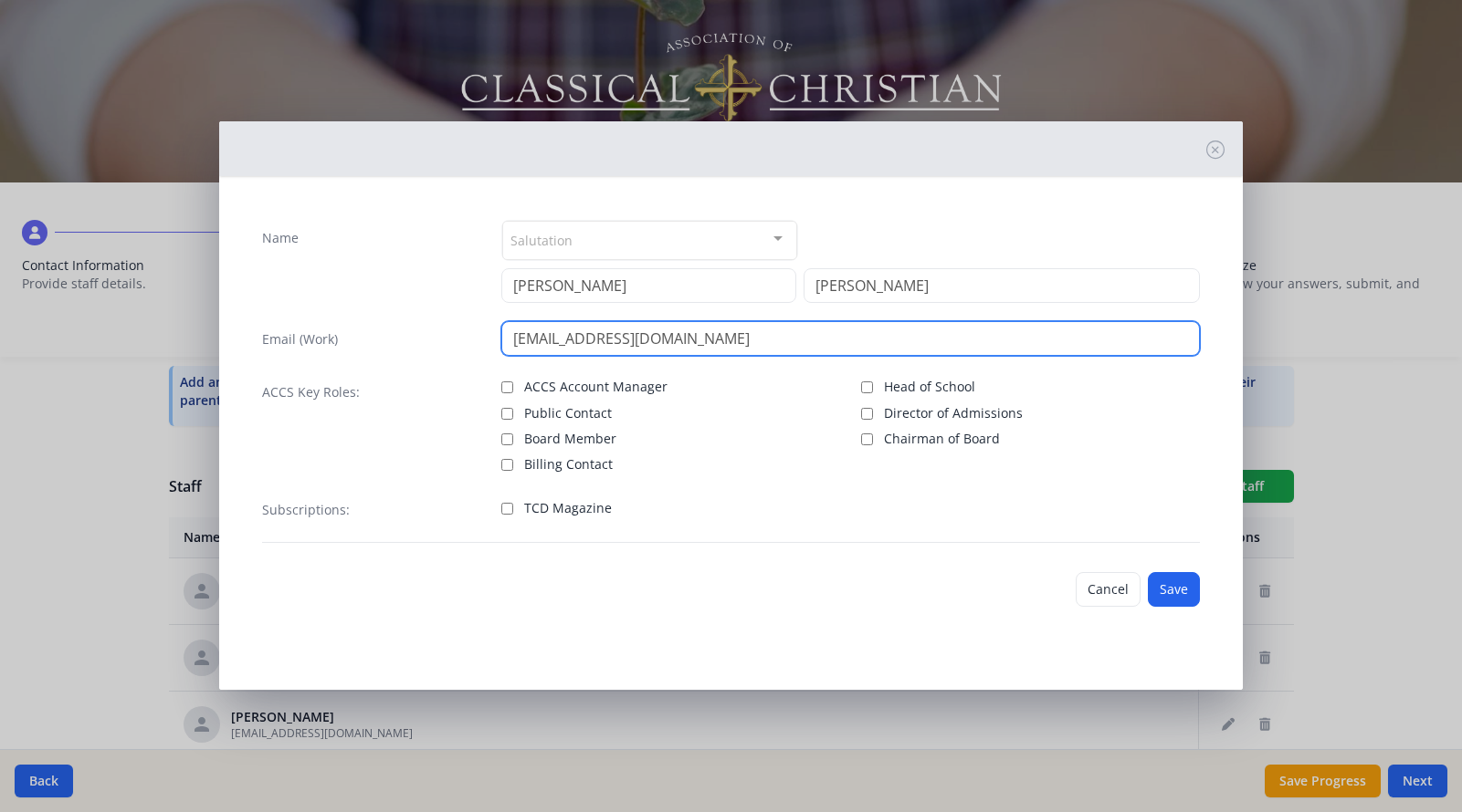
type input "llizotte@longbeachchristianschools.org"
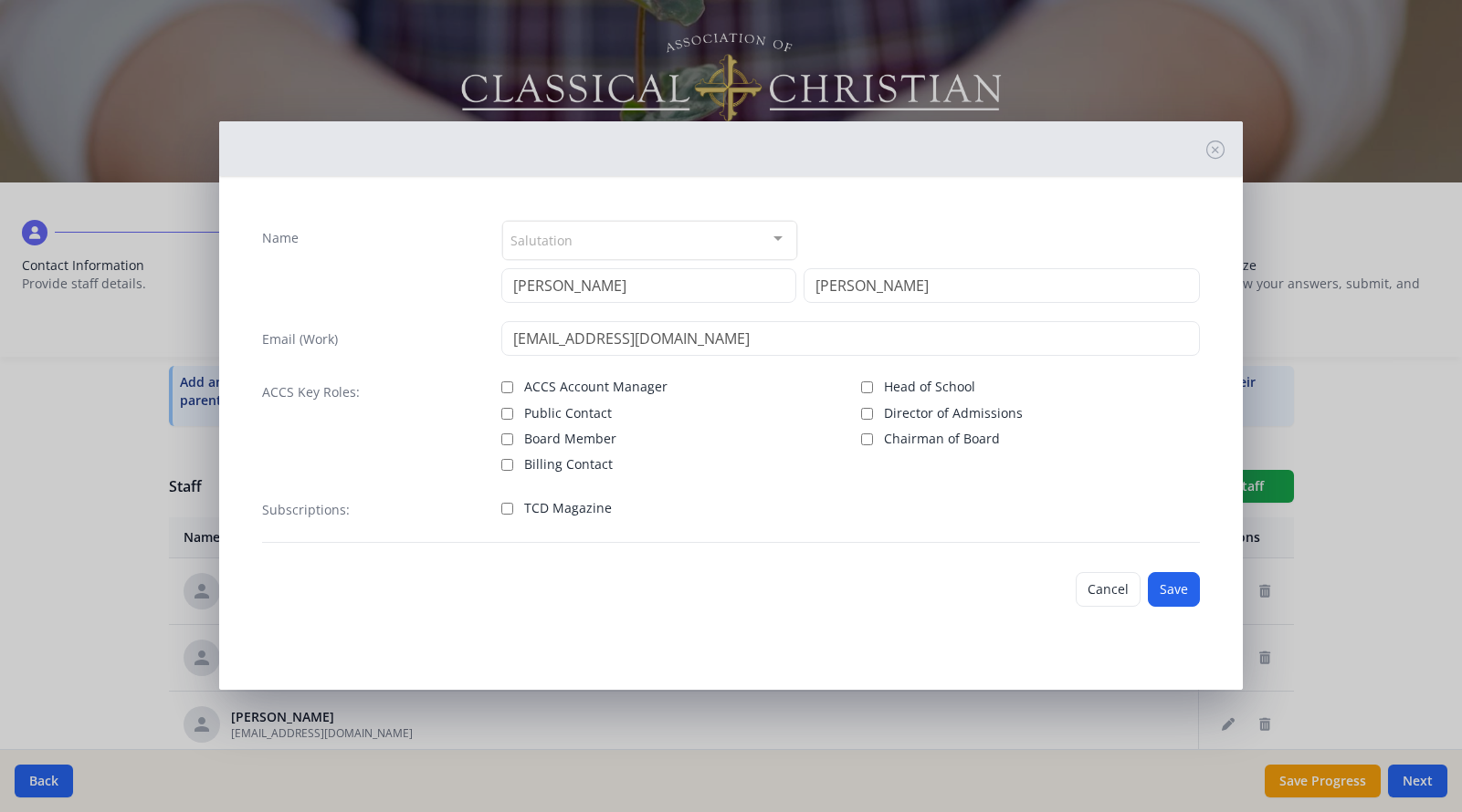
click at [510, 506] on input "TCD Magazine" at bounding box center [507, 509] width 12 height 12
checkbox input "true"
click at [1162, 593] on button "Save" at bounding box center [1173, 589] width 52 height 34
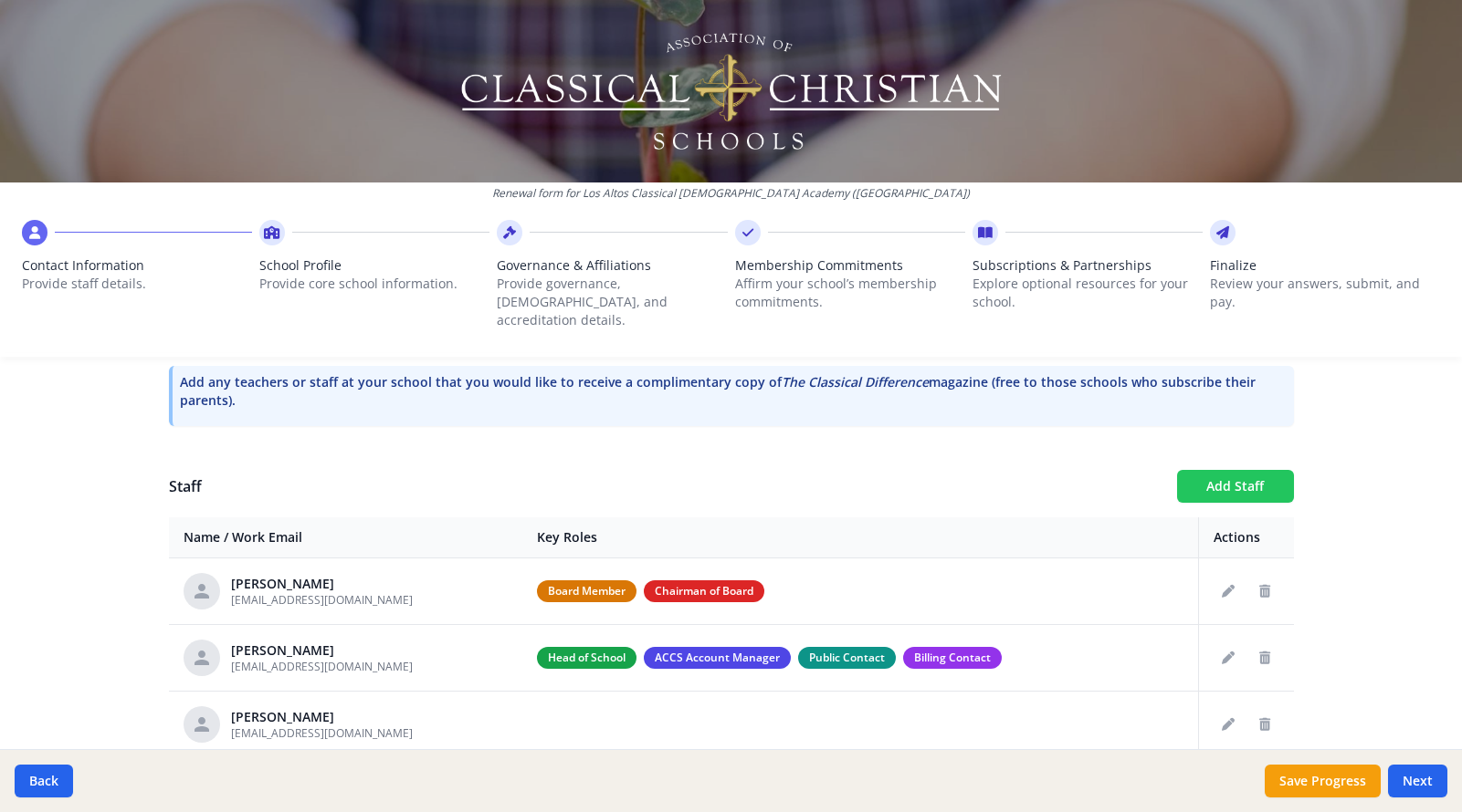
click at [1262, 470] on button "Add Staff" at bounding box center [1234, 486] width 116 height 33
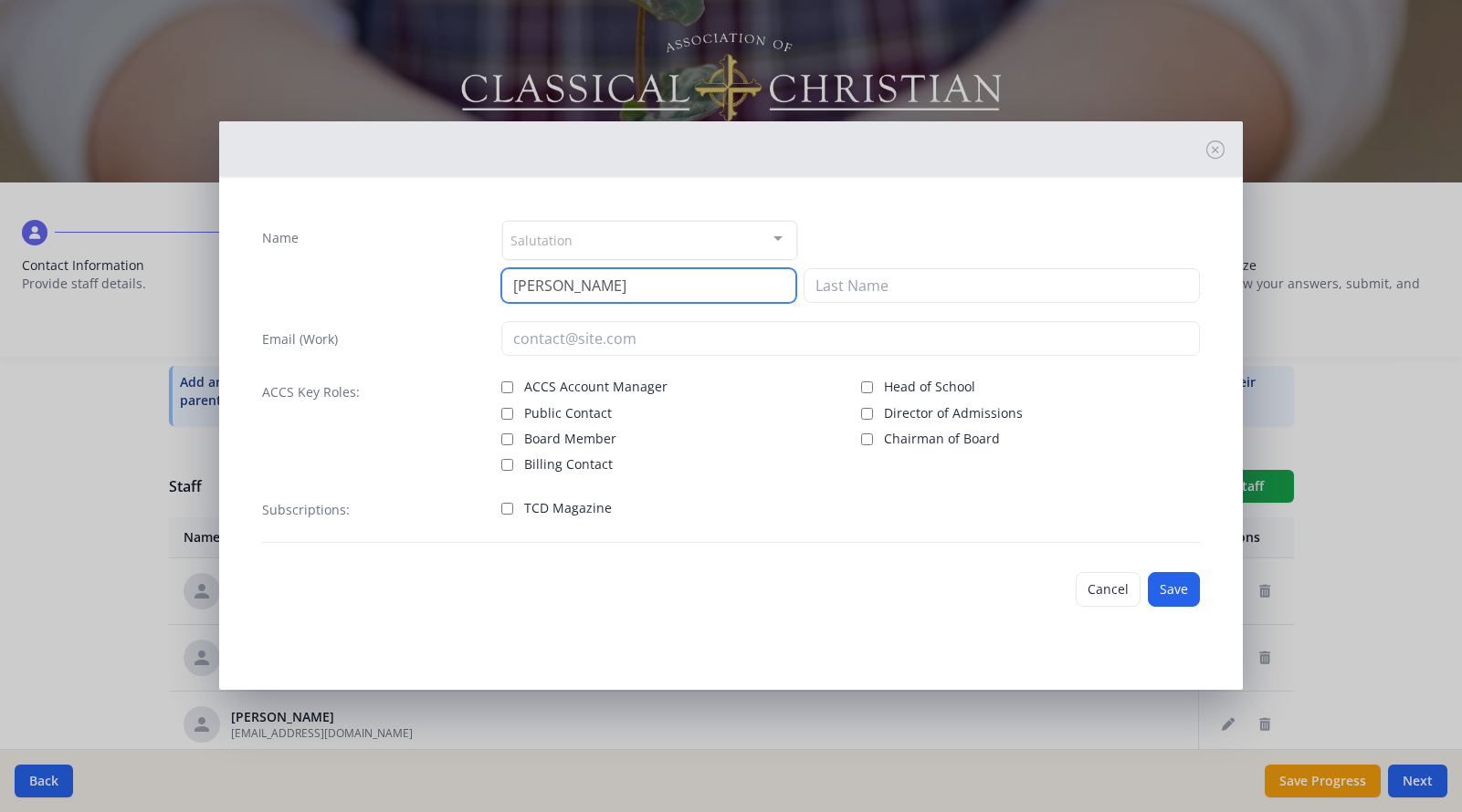
type input "Jenna"
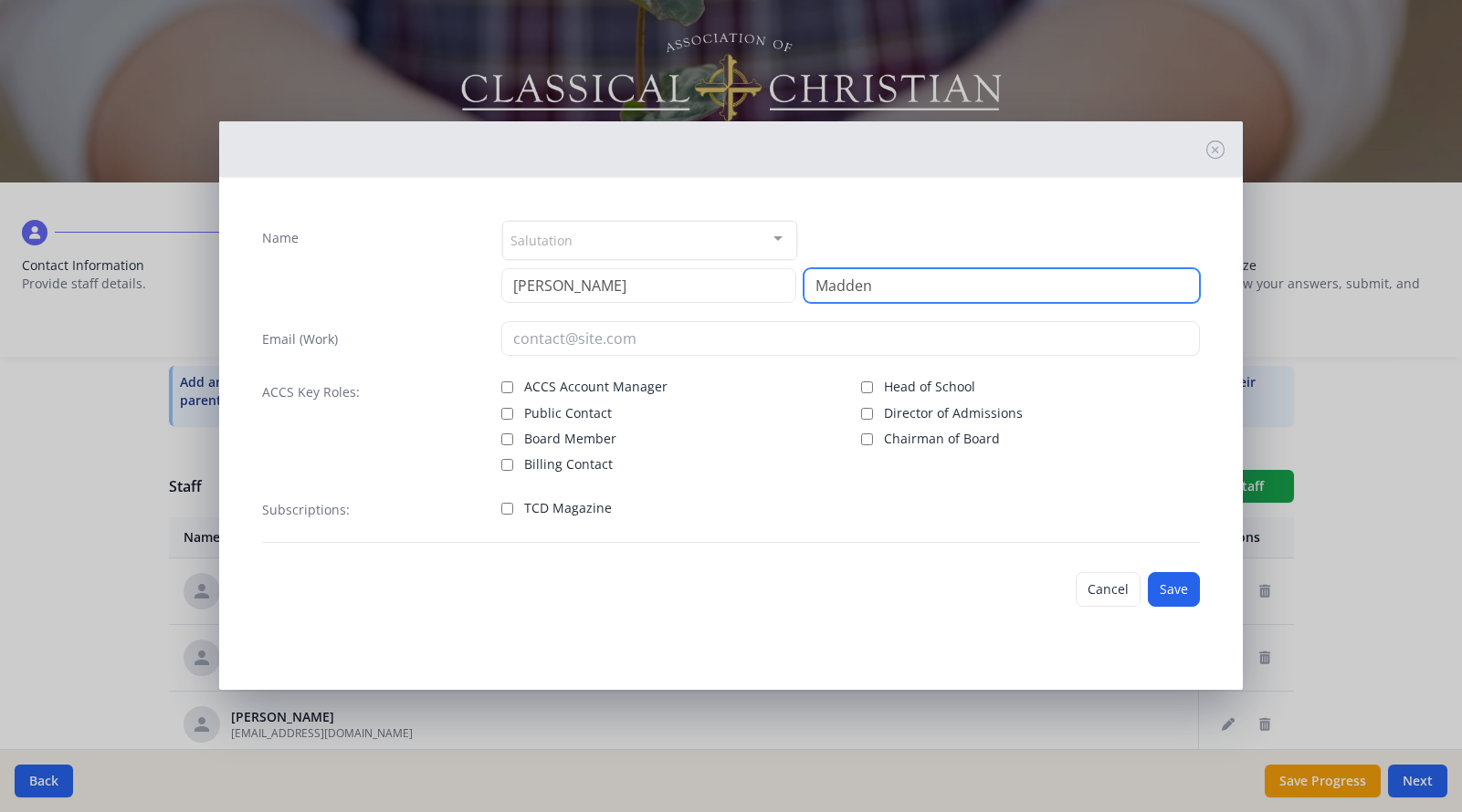
type input "Madden"
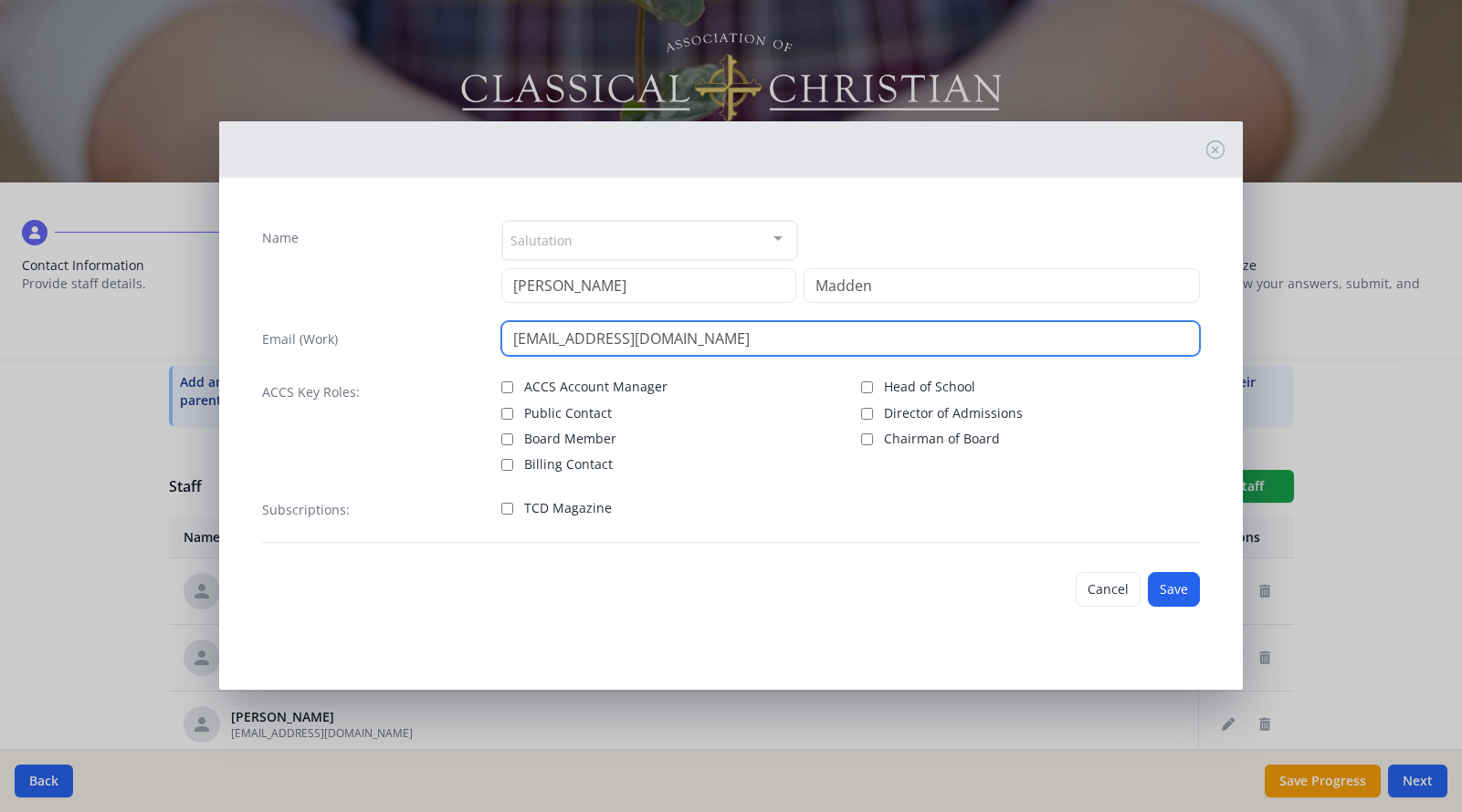
type input "jmadden@longbeachchristianschools.org"
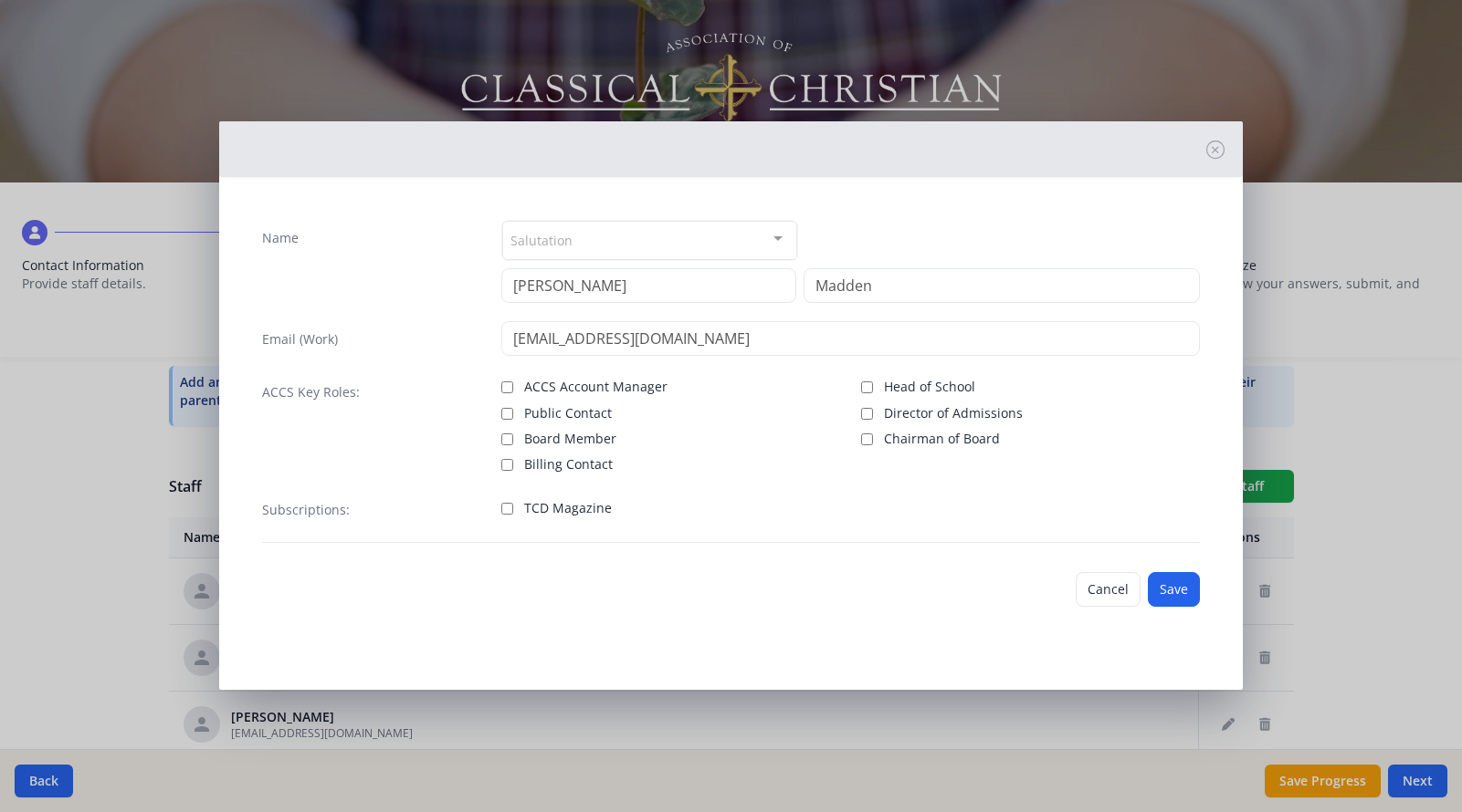
click at [504, 510] on input "TCD Magazine" at bounding box center [507, 509] width 12 height 12
checkbox input "true"
click at [1160, 588] on button "Save" at bounding box center [1173, 589] width 52 height 34
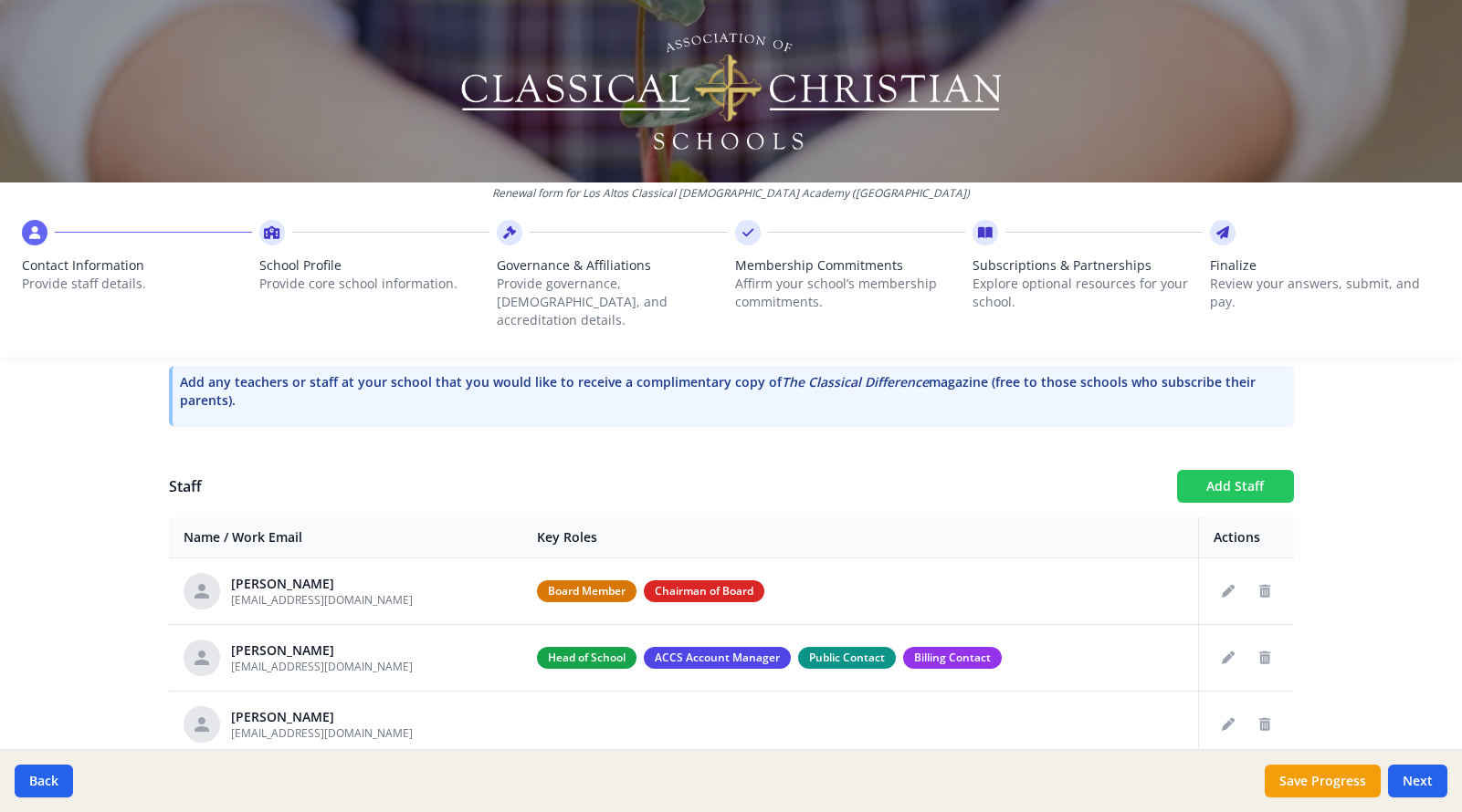
click at [1203, 471] on button "Add Staff" at bounding box center [1234, 486] width 116 height 33
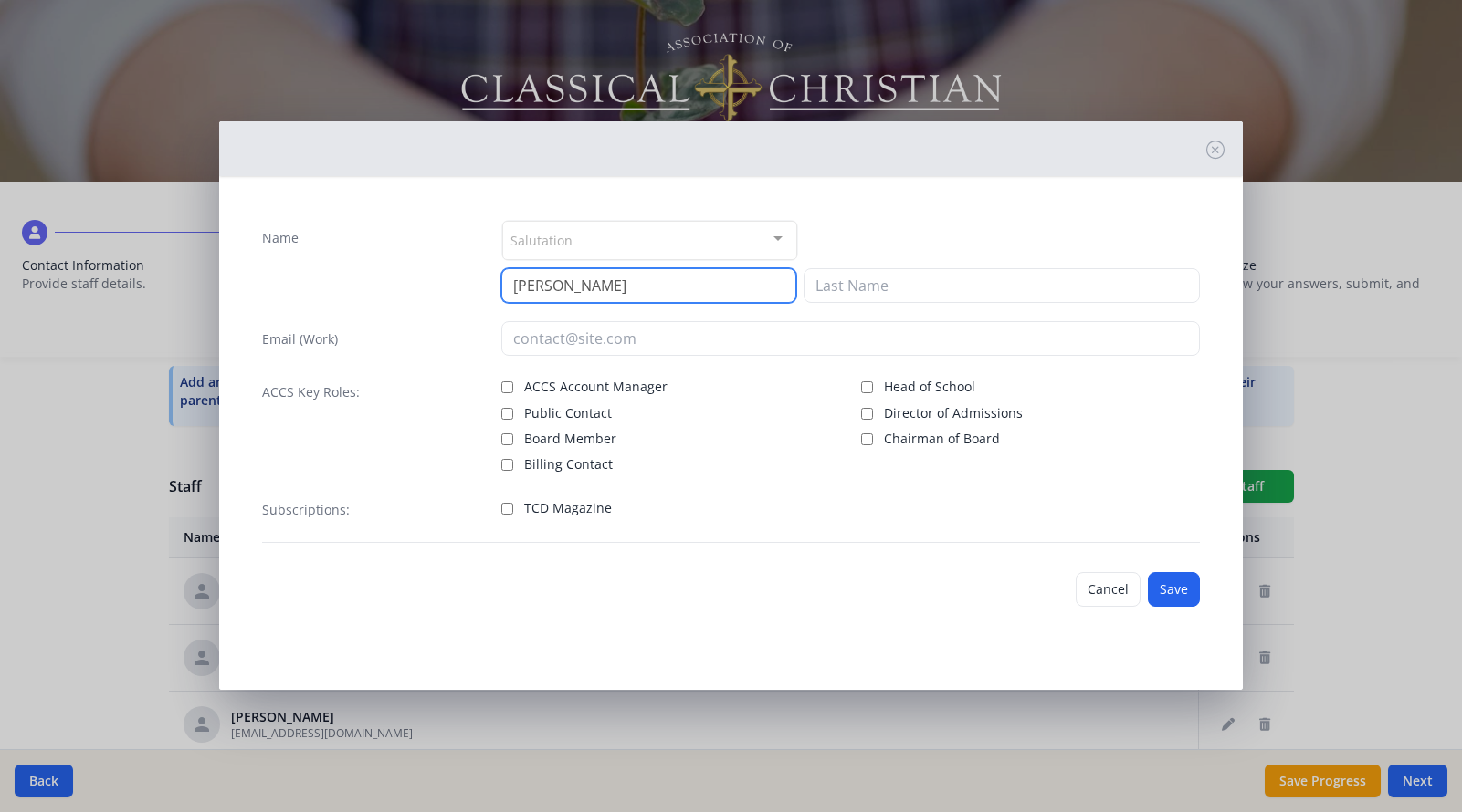
type input "Terry"
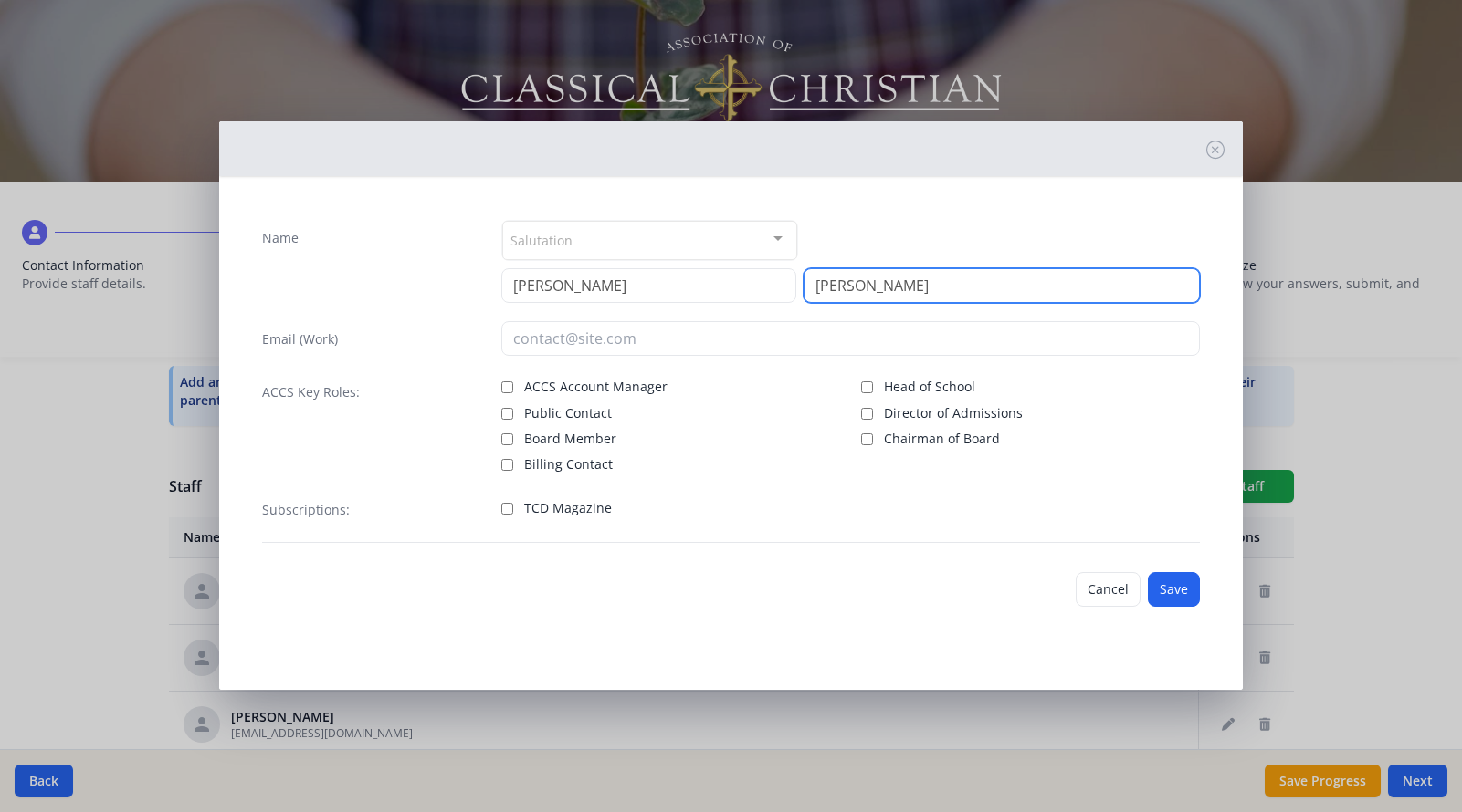
type input "Hamilton"
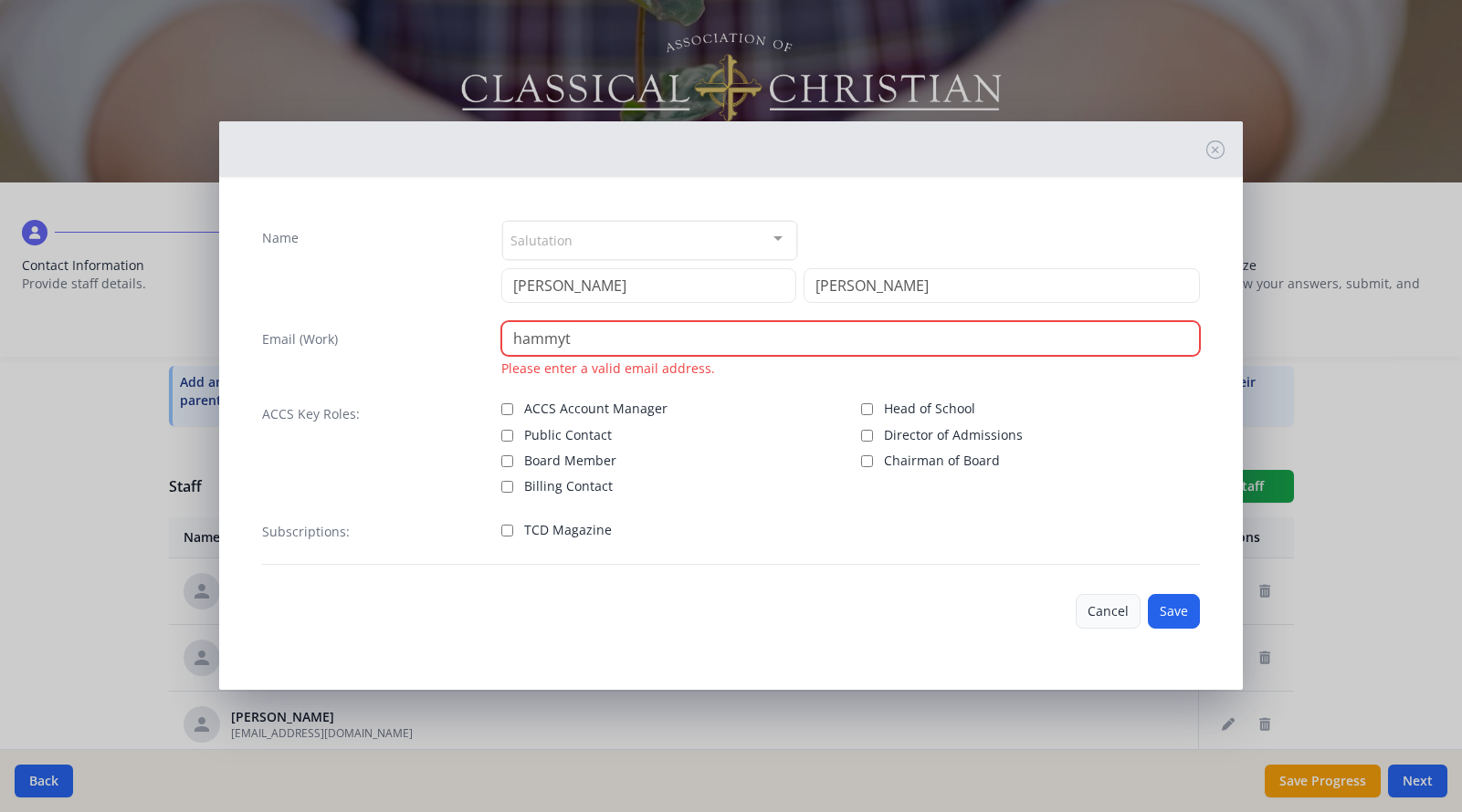
type input "hammyt"
click at [1088, 606] on button "Cancel" at bounding box center [1108, 610] width 65 height 34
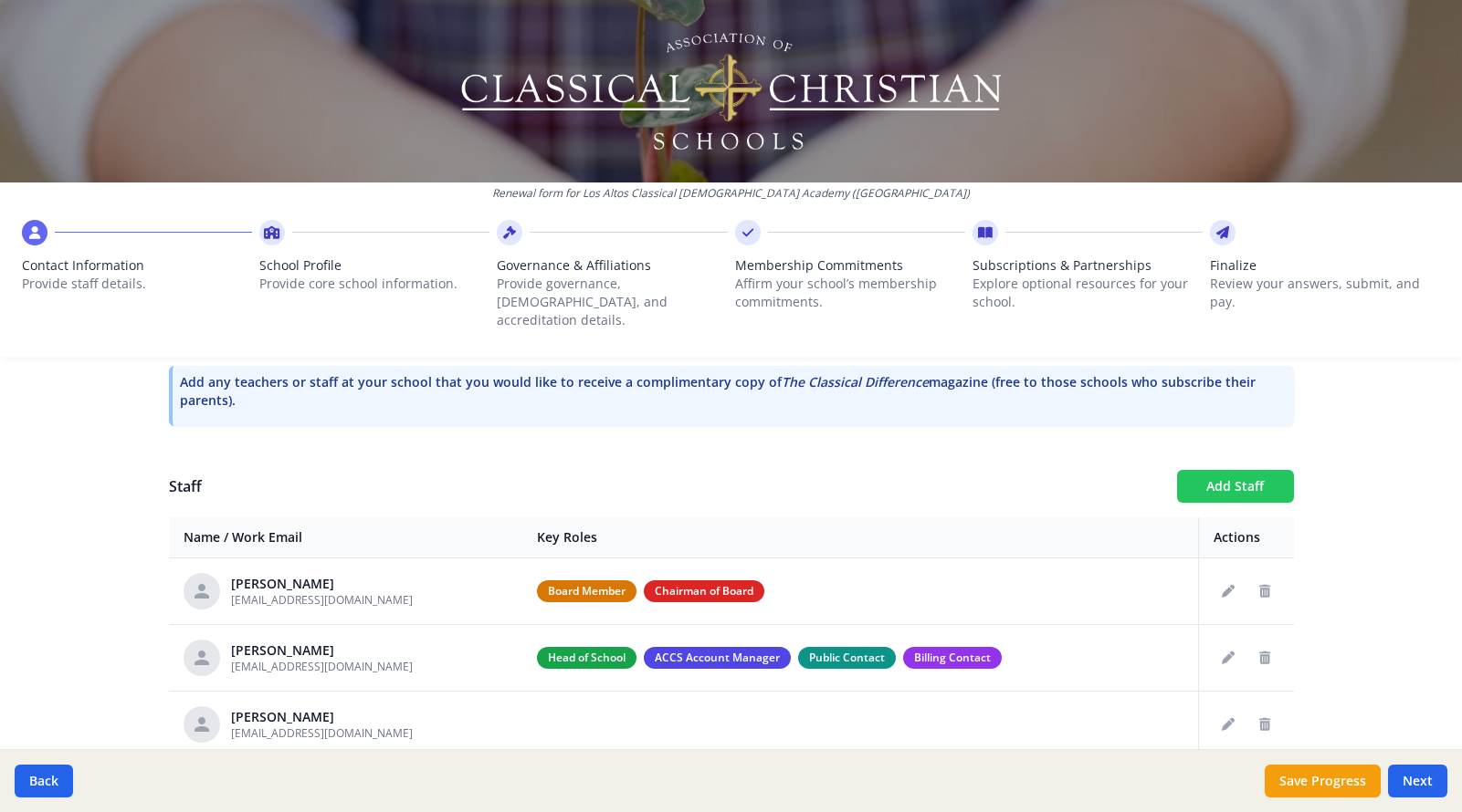
click at [1204, 470] on button "Add Staff" at bounding box center [1234, 486] width 116 height 33
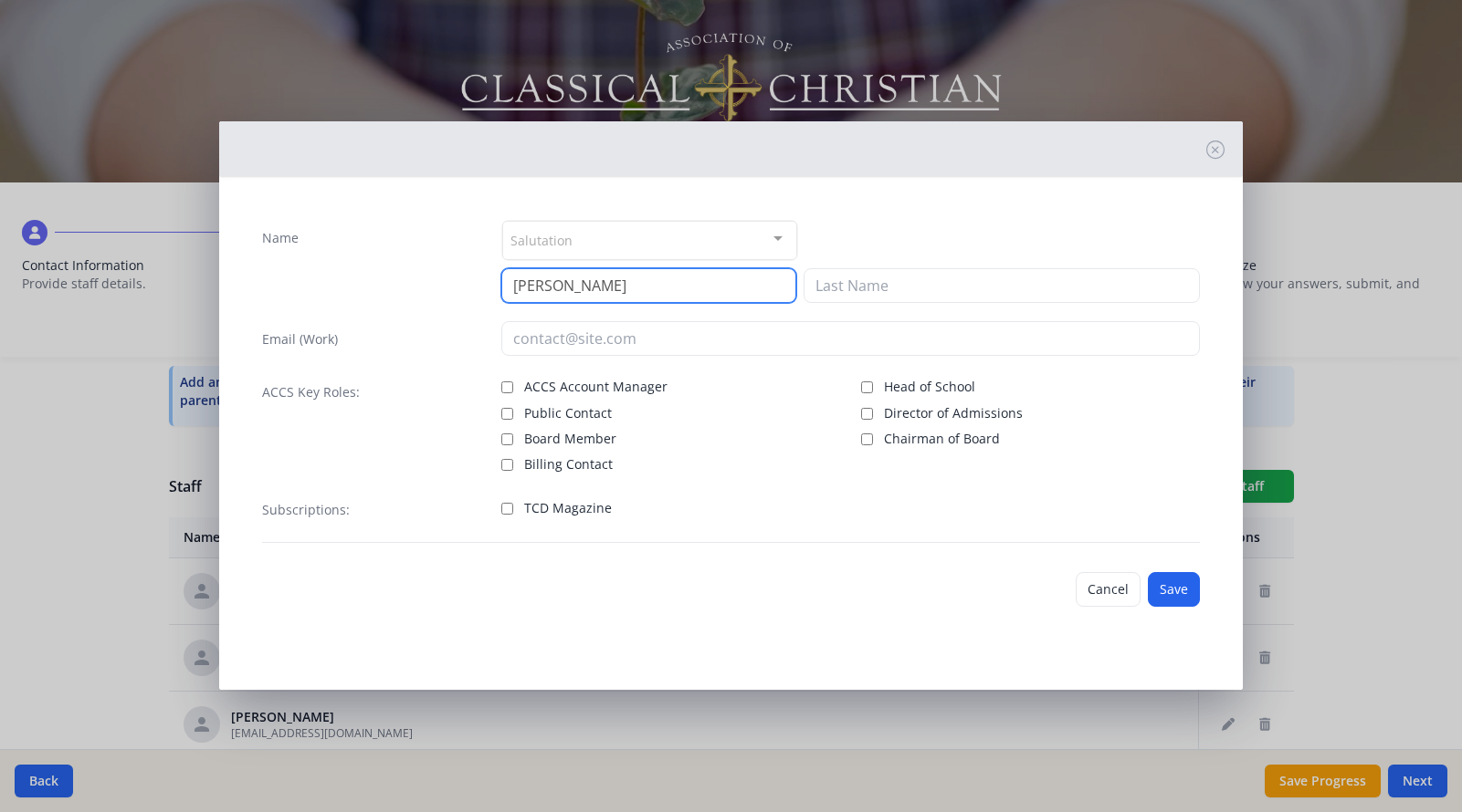
type input "Andrea"
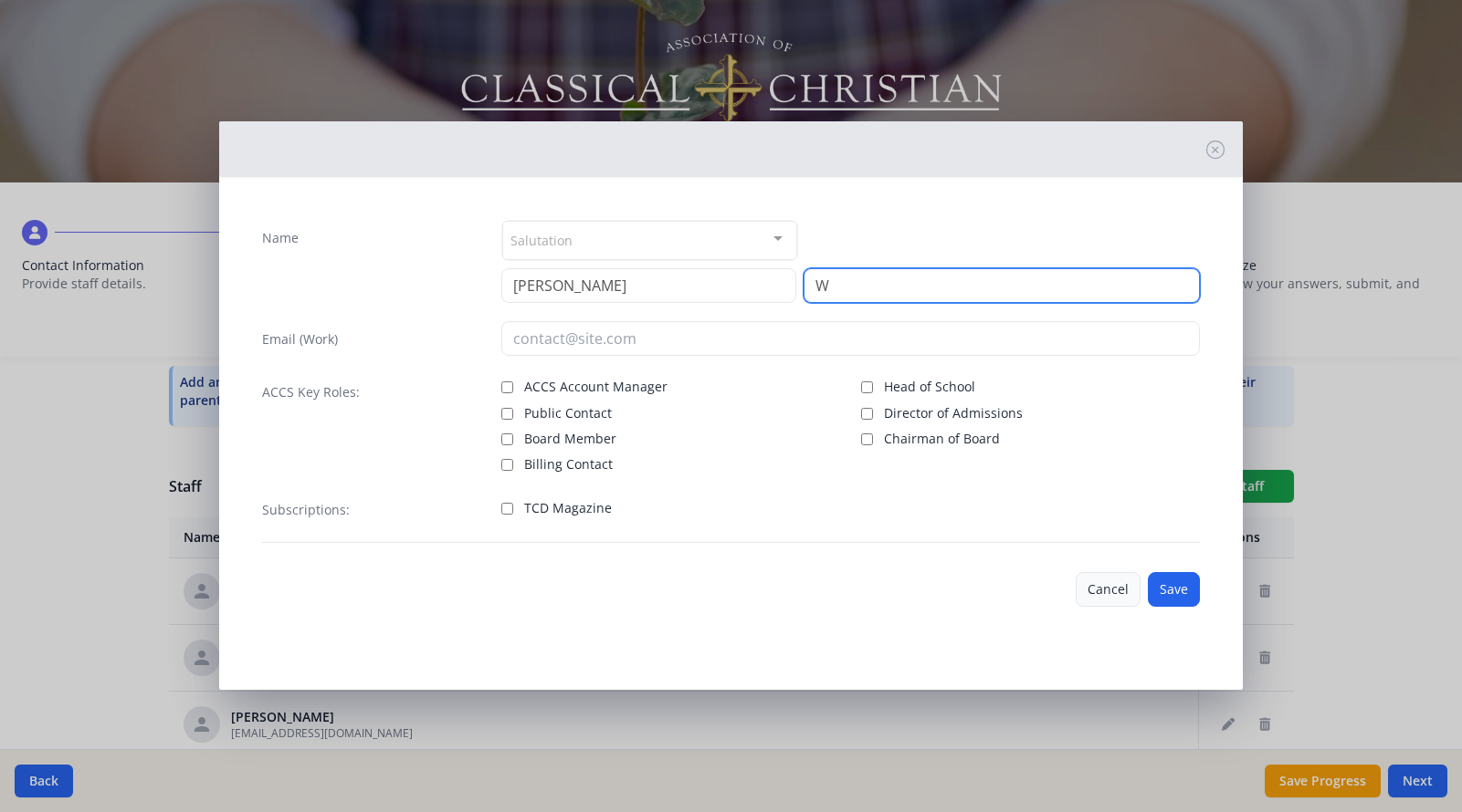
type input "W"
click at [1104, 591] on button "Cancel" at bounding box center [1108, 589] width 65 height 34
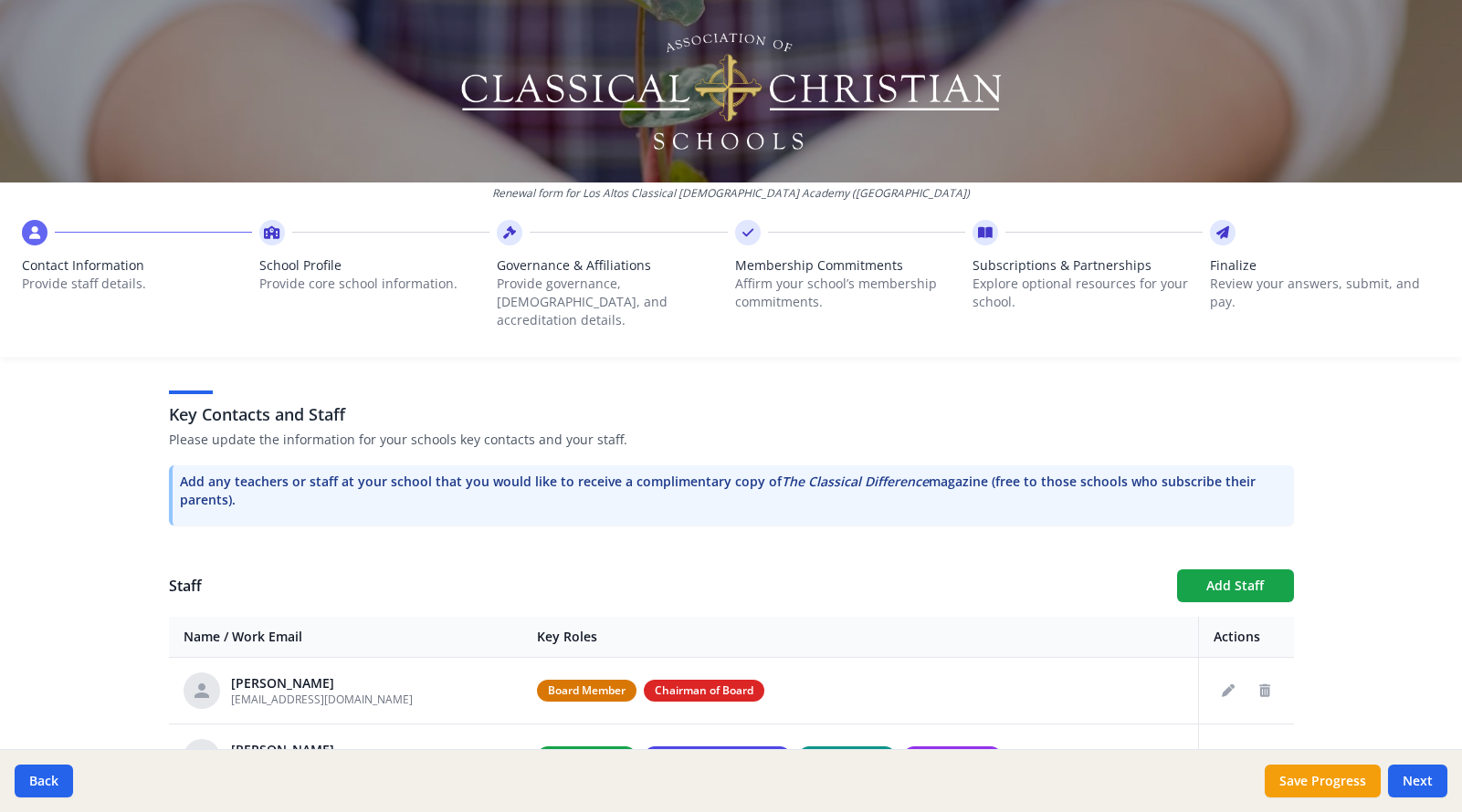
scroll to position [466, 0]
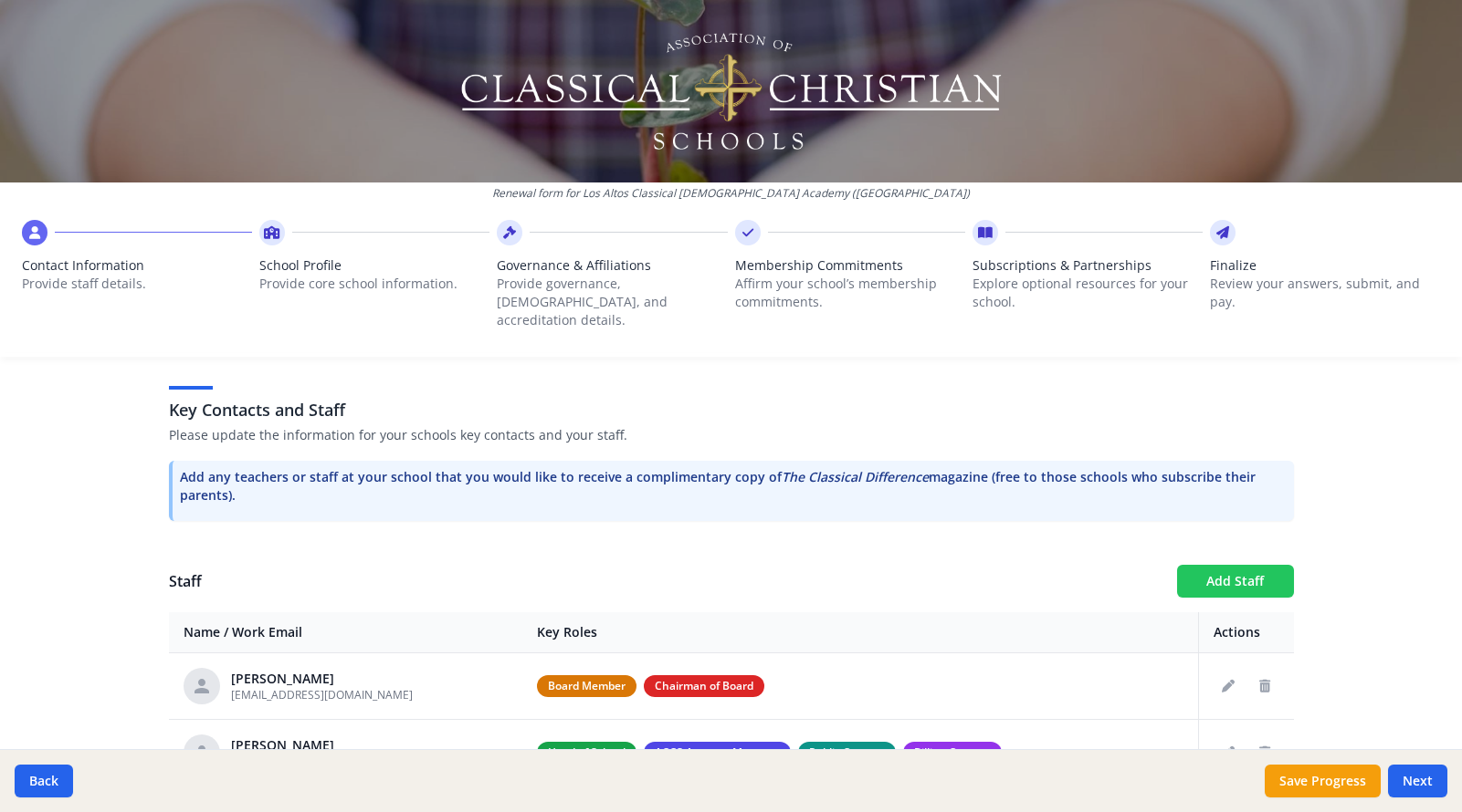
click at [1233, 564] on button "Add Staff" at bounding box center [1234, 581] width 116 height 33
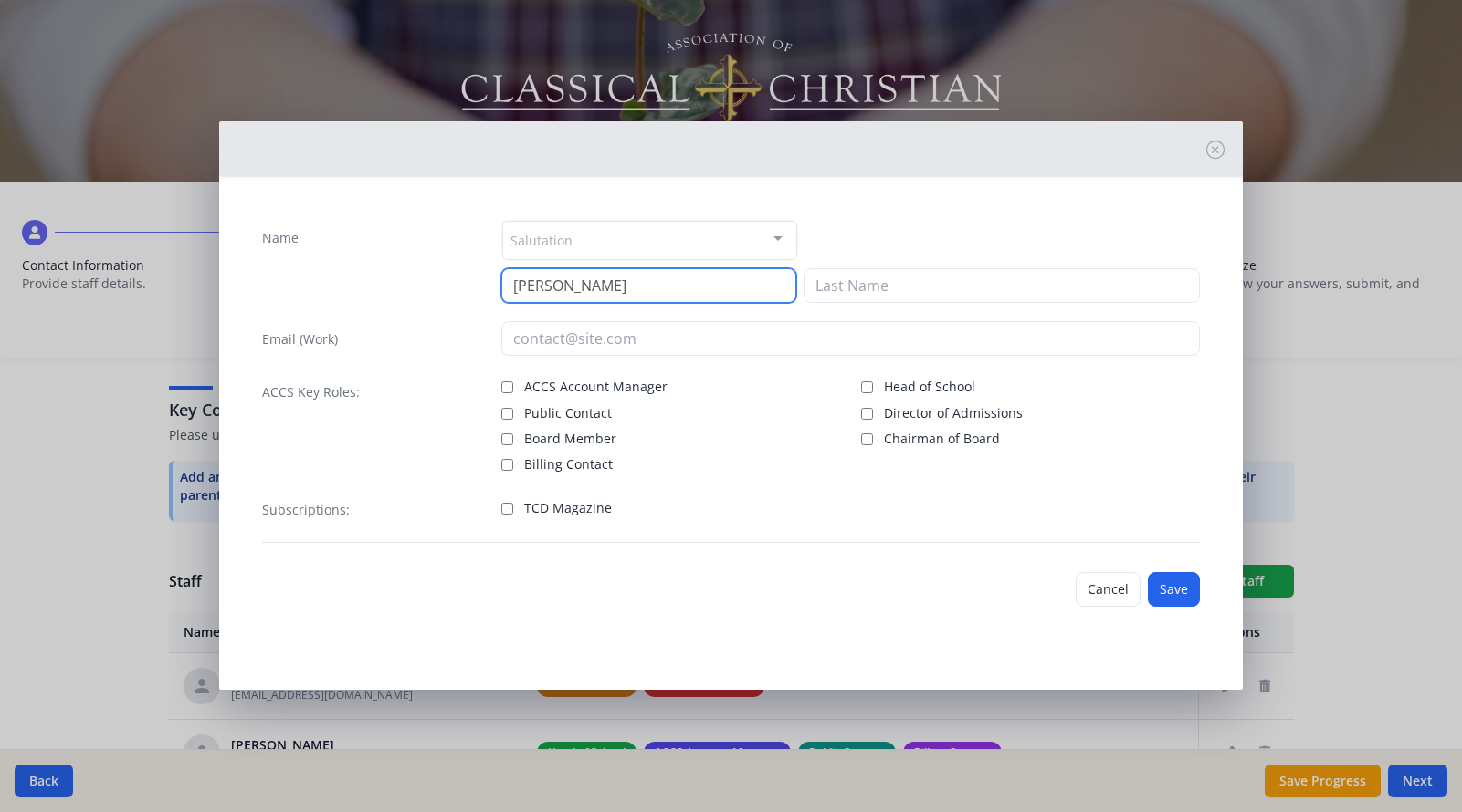
type input "Lisa"
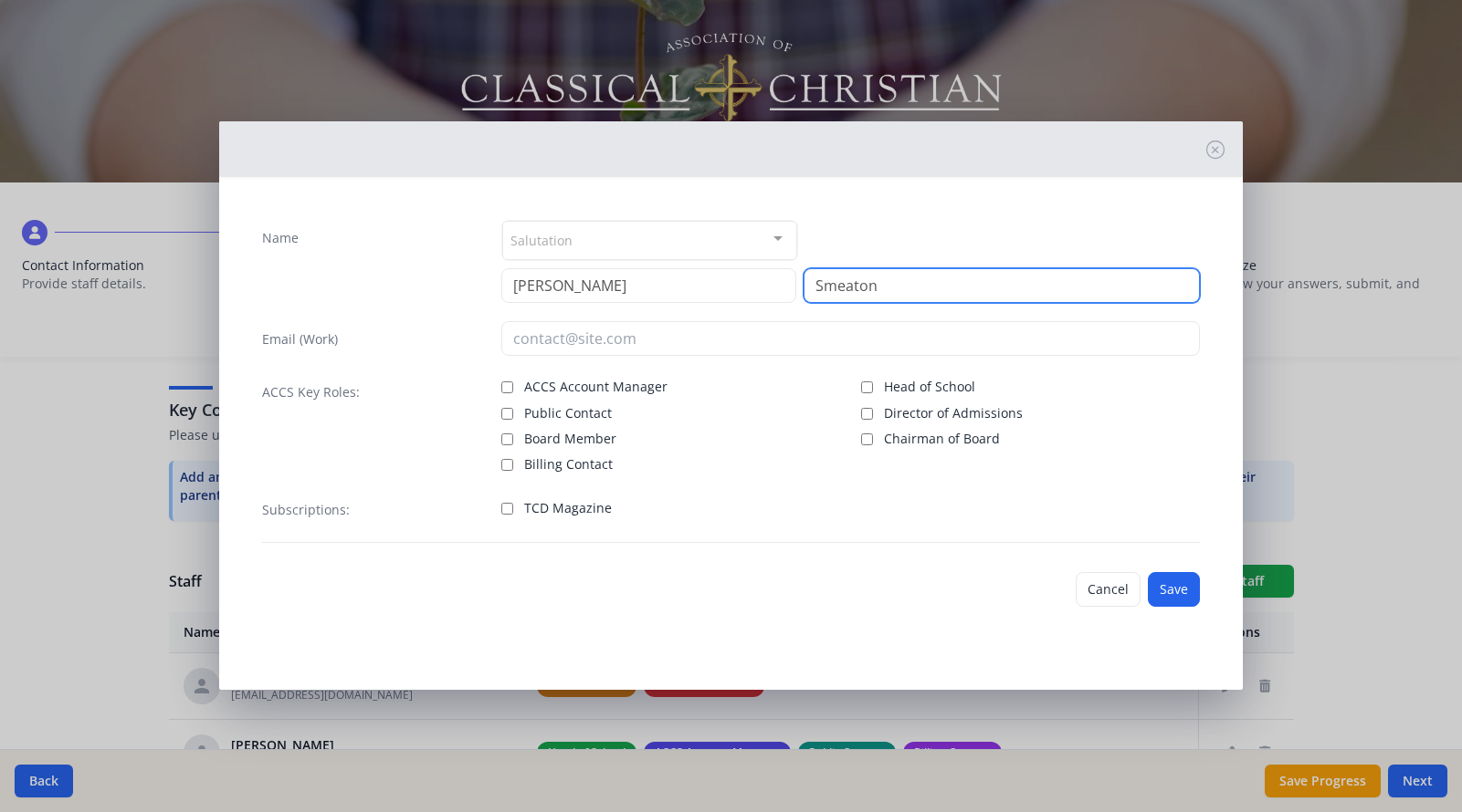
type input "Smeaton"
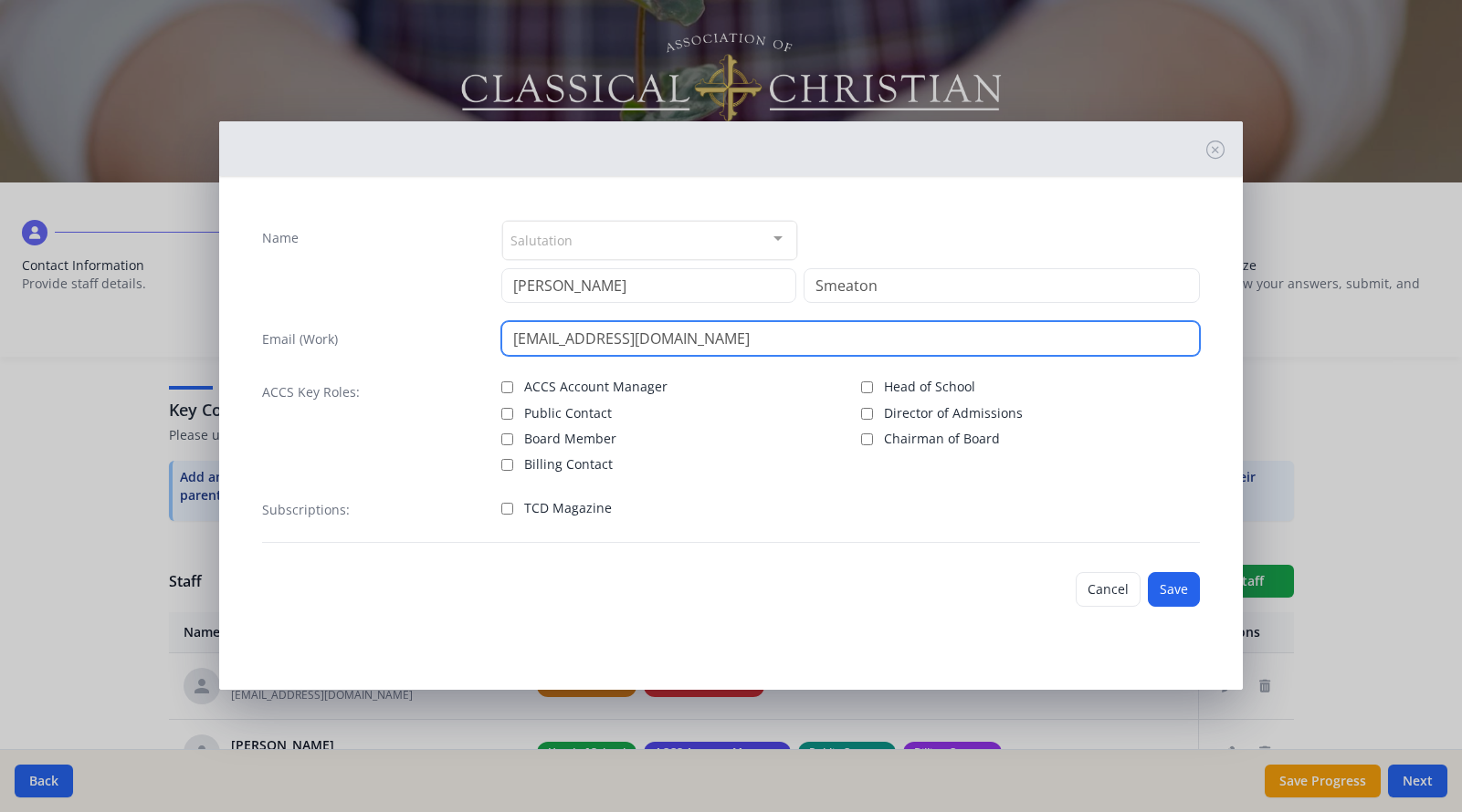
type input "lsmeaton@longbeachchristianschools.org"
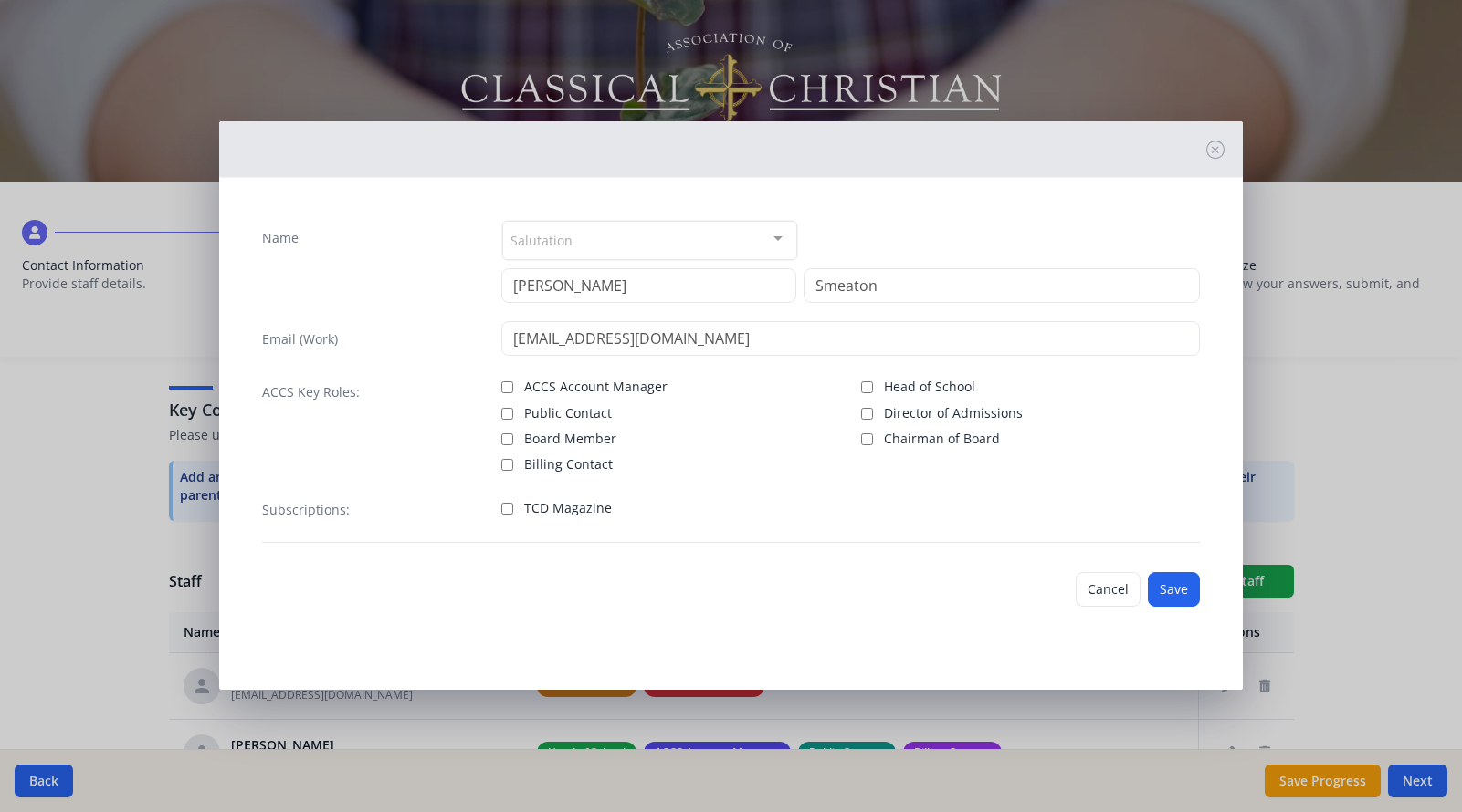
click at [511, 506] on input "TCD Magazine" at bounding box center [507, 509] width 12 height 12
checkbox input "true"
click at [1167, 603] on button "Save" at bounding box center [1173, 589] width 52 height 34
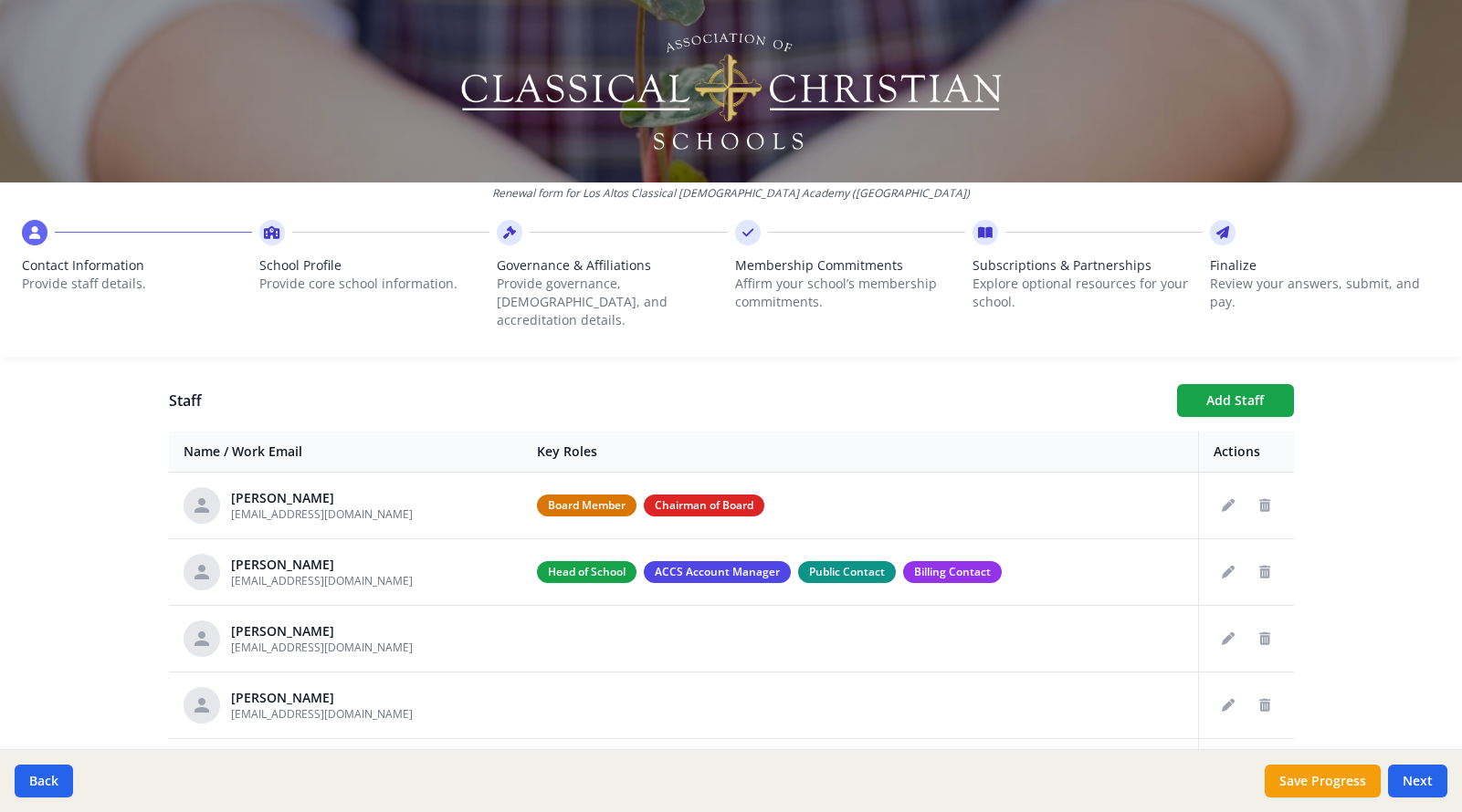
scroll to position [642, 0]
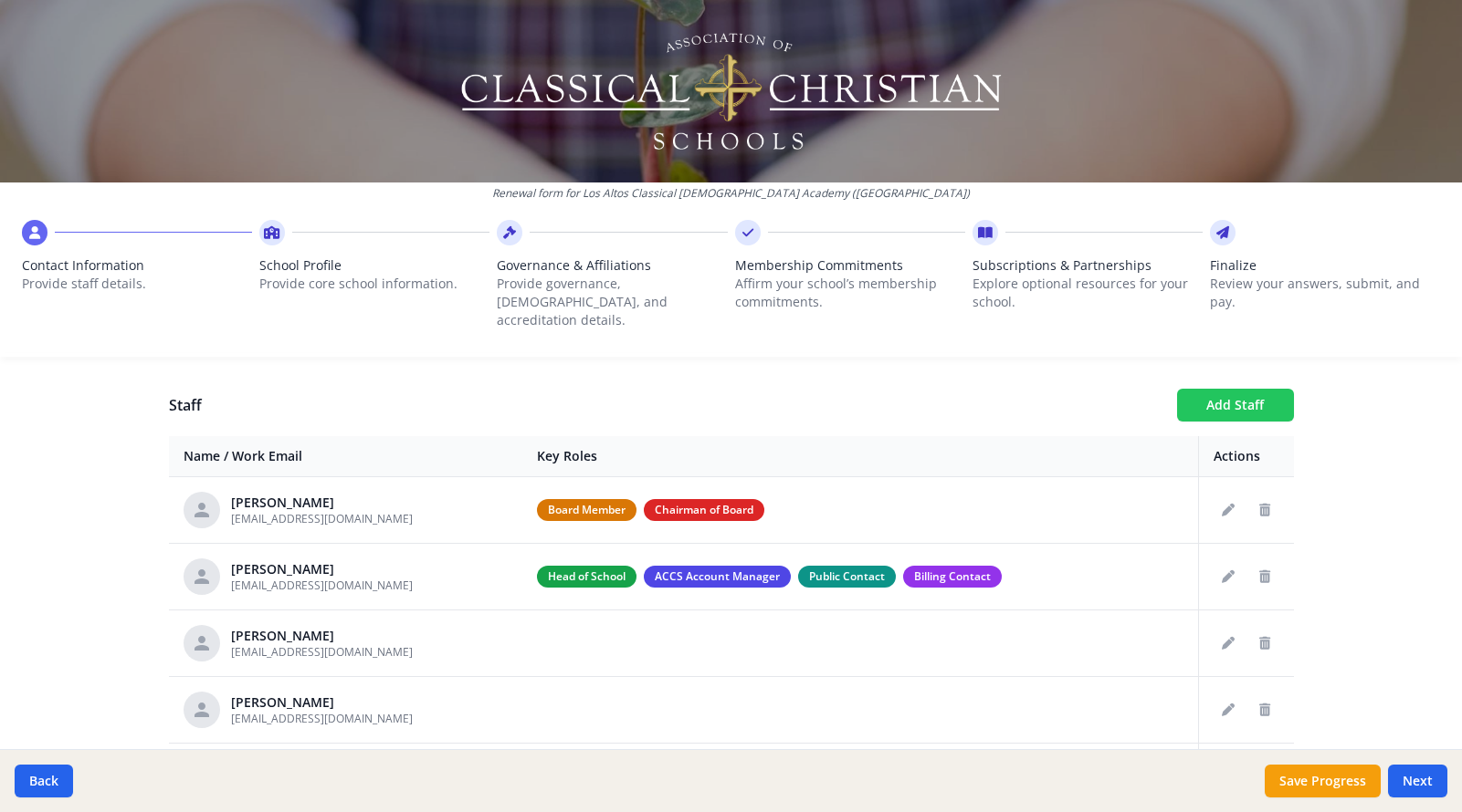
click at [1242, 391] on button "Add Staff" at bounding box center [1234, 405] width 116 height 33
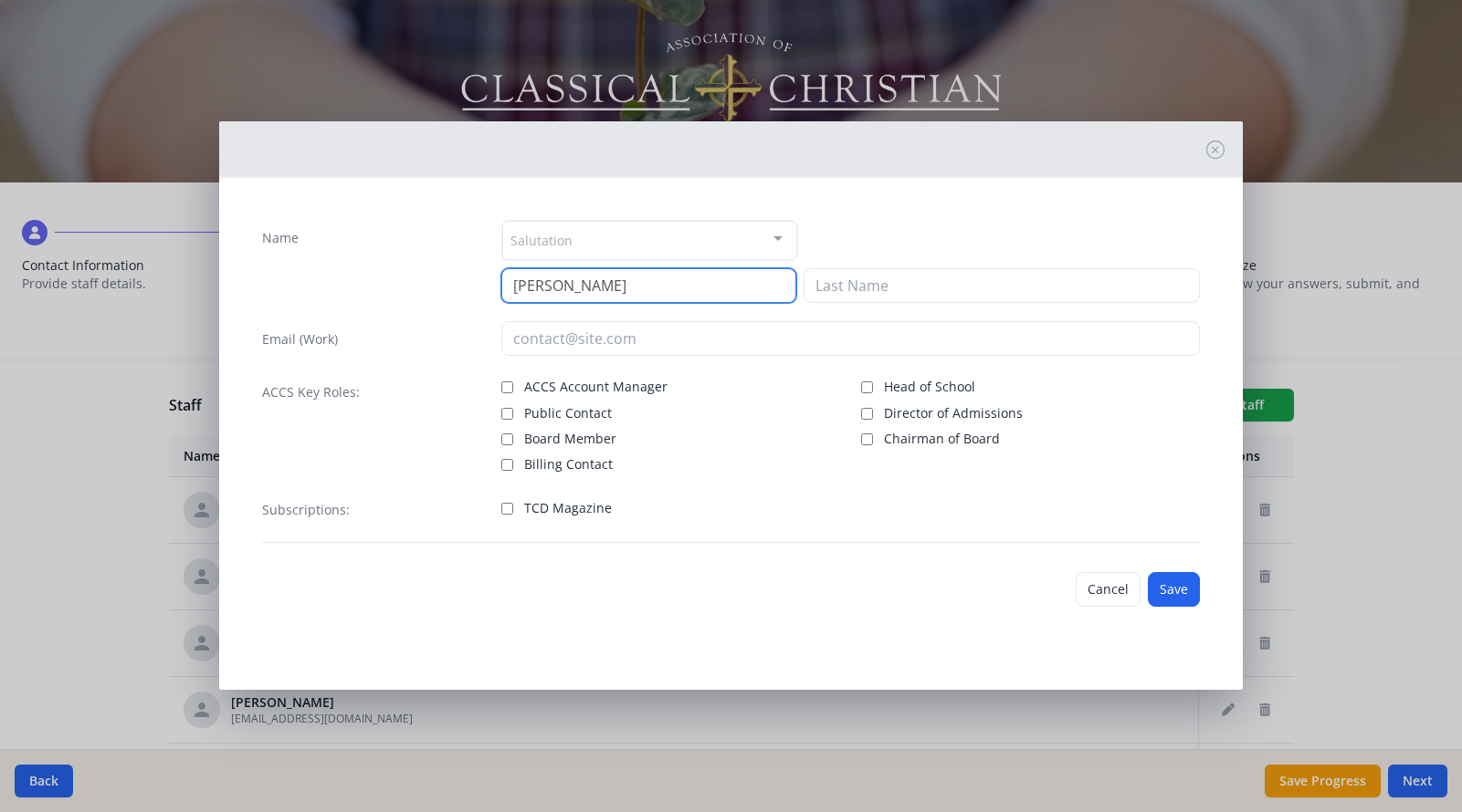
type input "Diane"
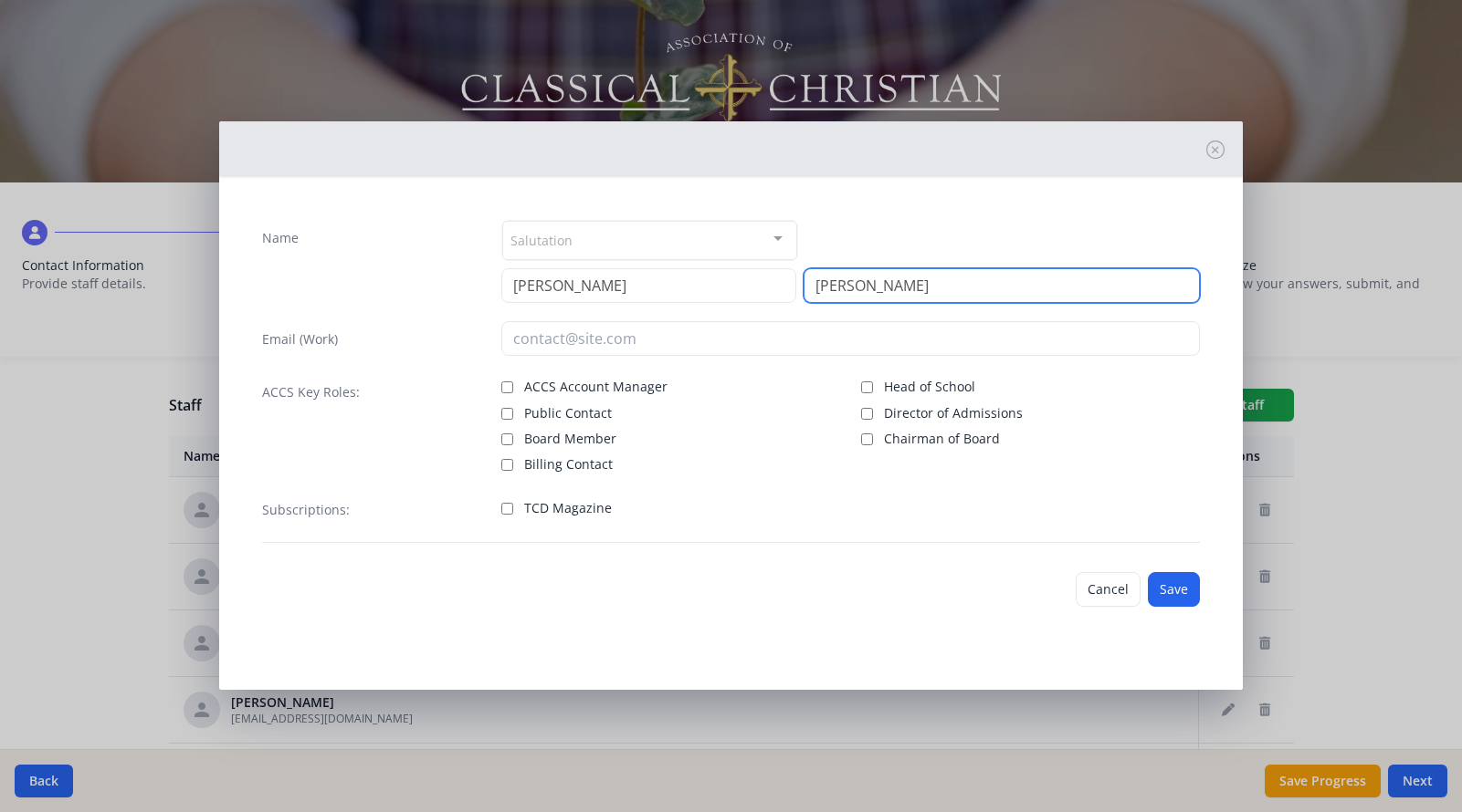
type input "Nyquist"
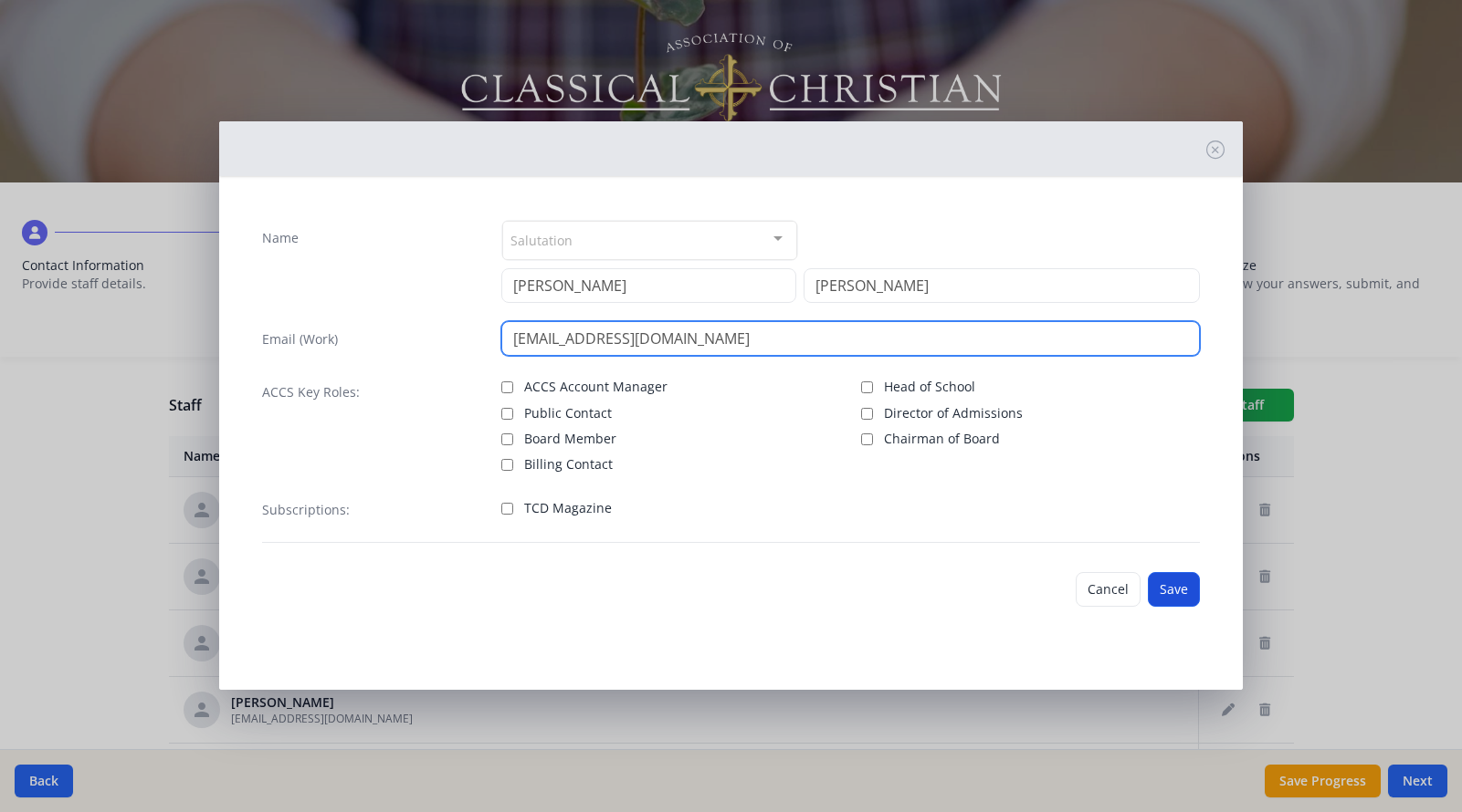
type input "dnyquist62@gmail.com"
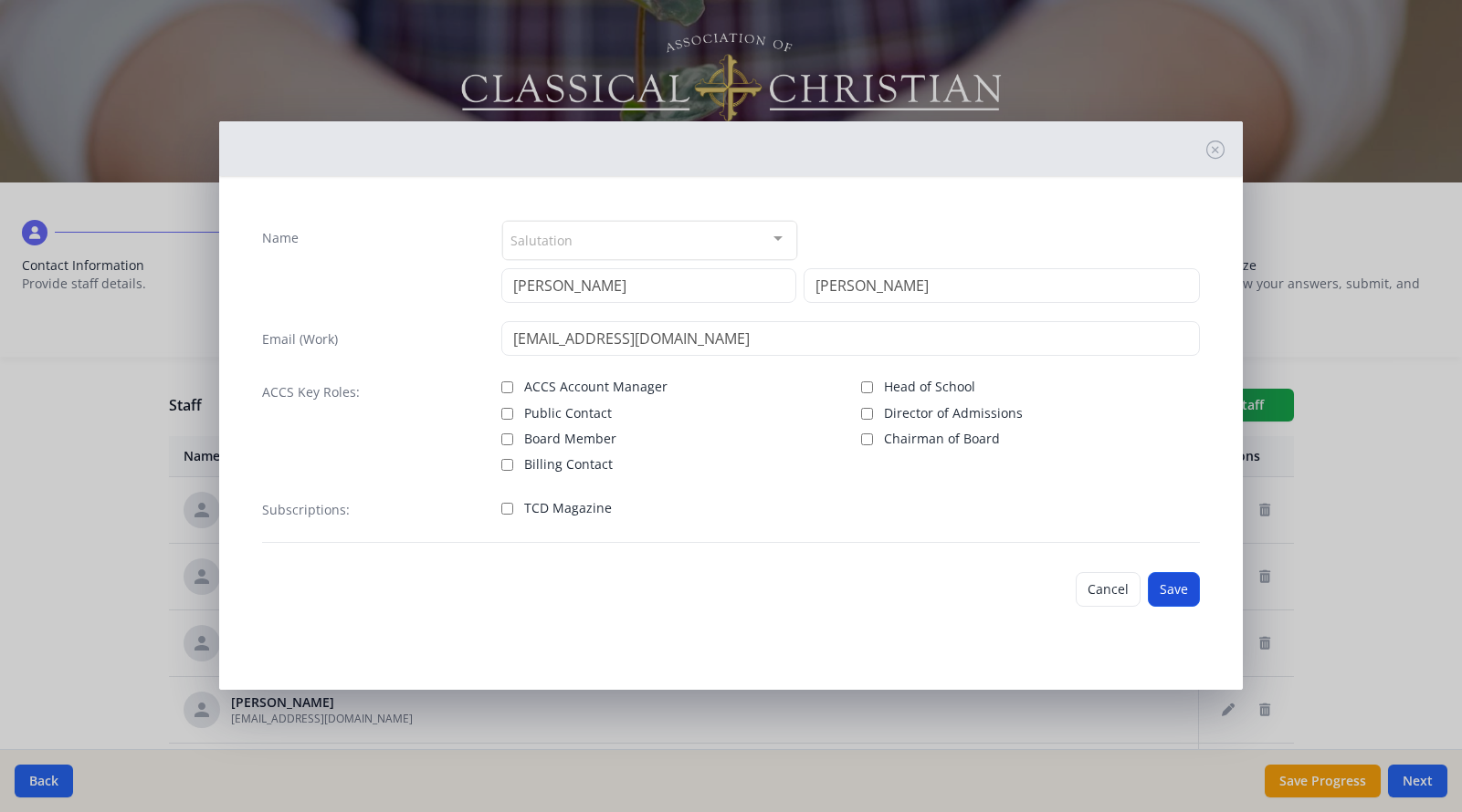
click at [1153, 589] on button "Save" at bounding box center [1173, 589] width 52 height 34
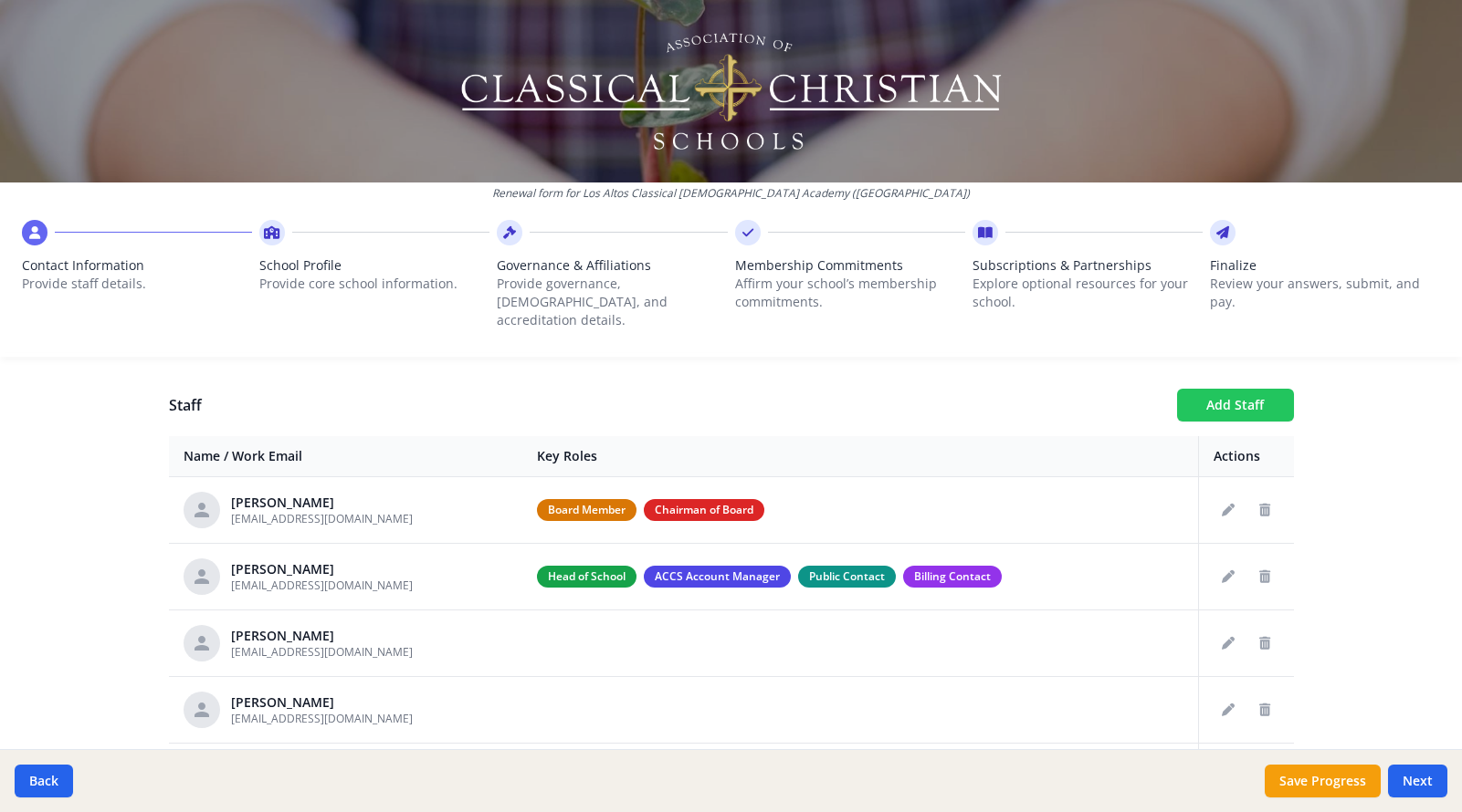
click at [1213, 388] on button "Add Staff" at bounding box center [1234, 405] width 116 height 33
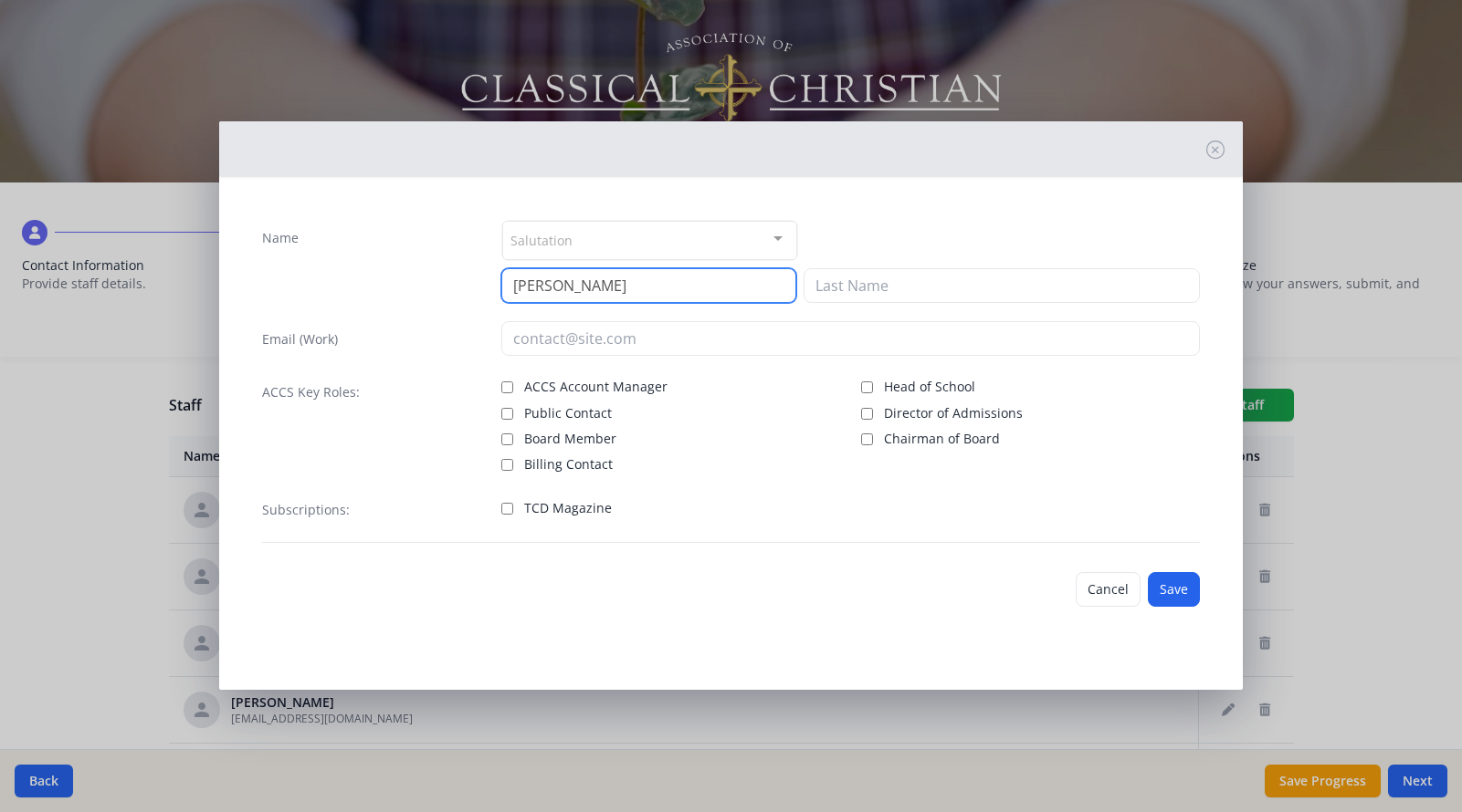
type input "Nancy"
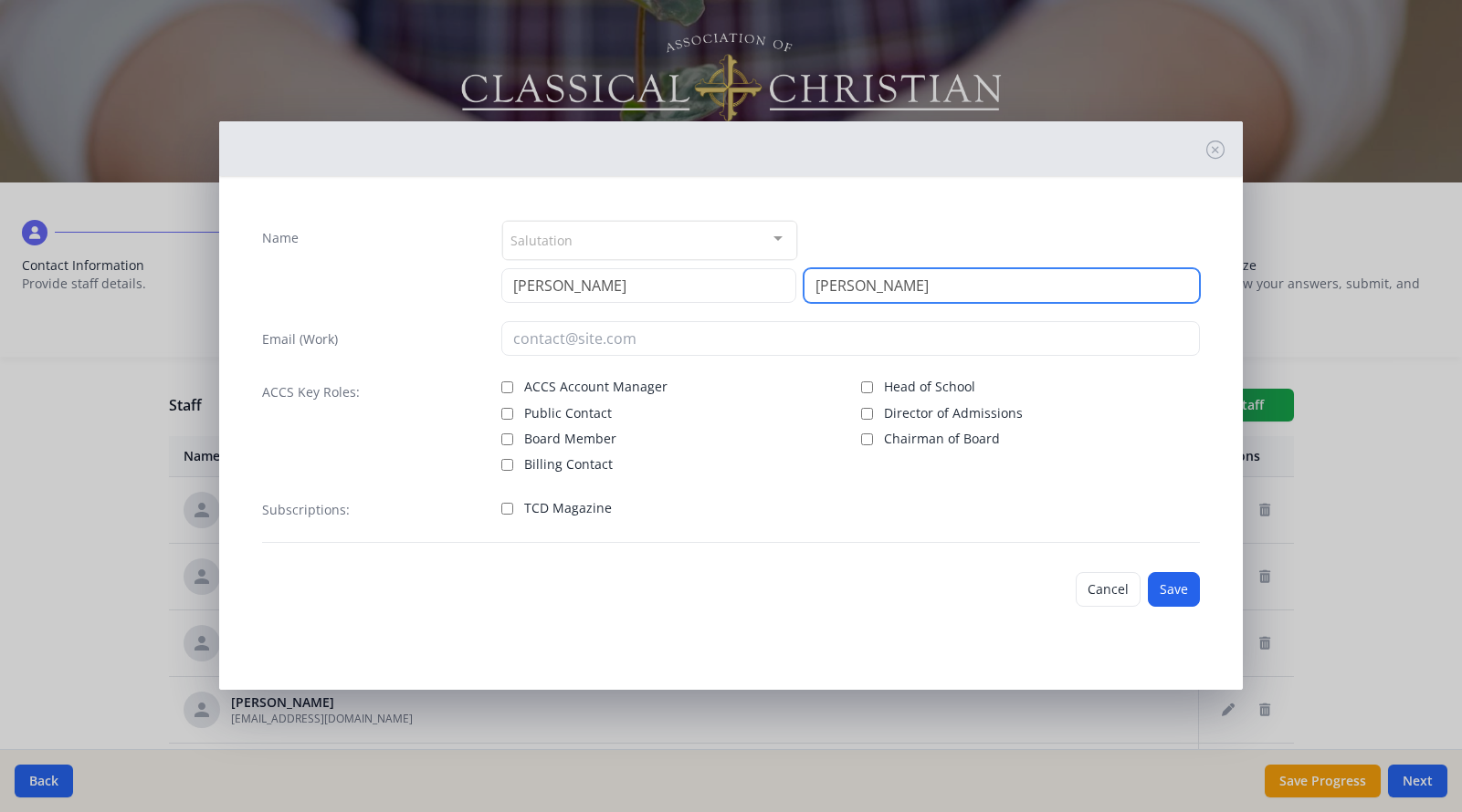
type input "McKnight"
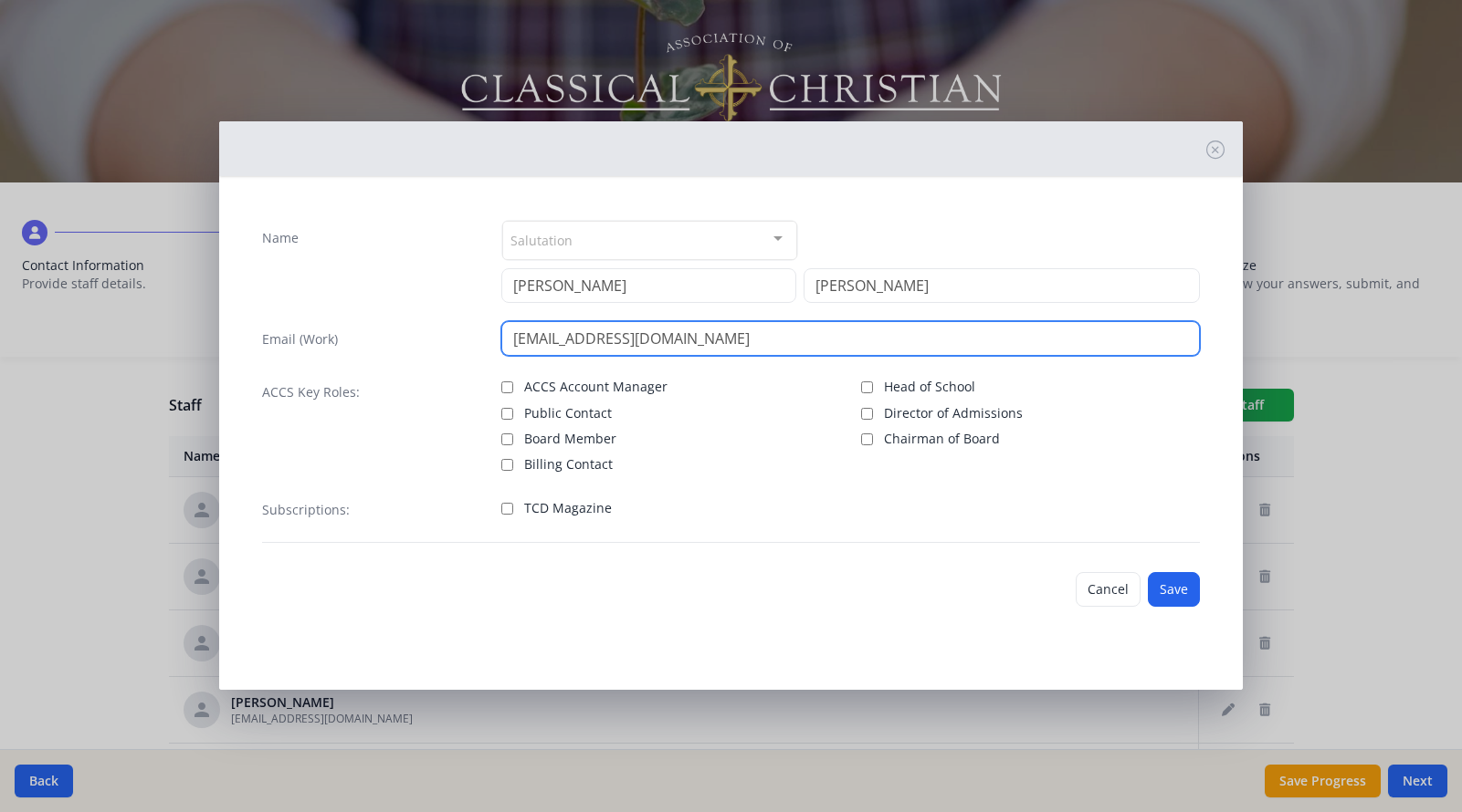
type input "jnjjj@juno.com"
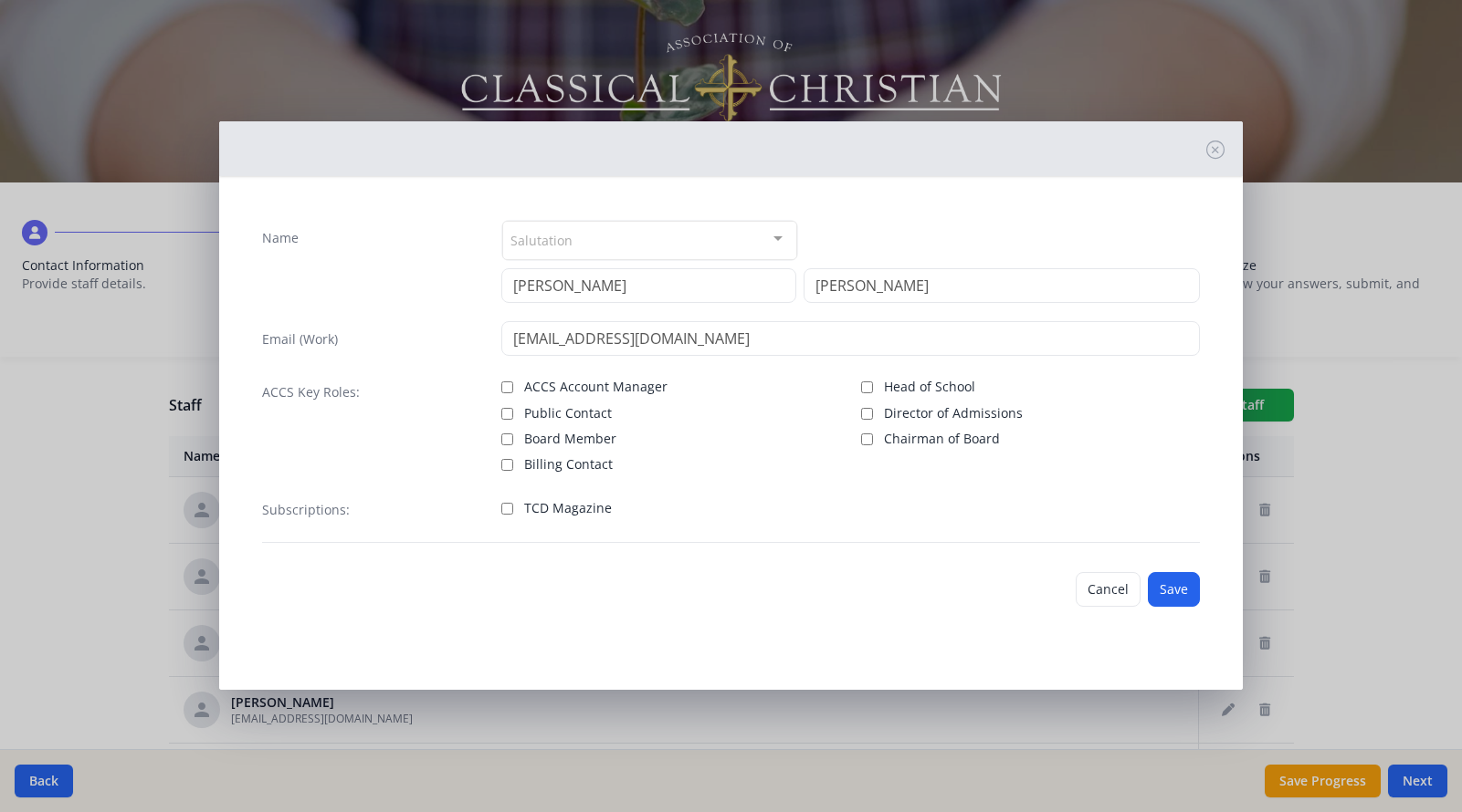
click at [503, 442] on input "Board Member" at bounding box center [507, 439] width 12 height 12
checkbox input "true"
click at [509, 508] on input "TCD Magazine" at bounding box center [507, 509] width 12 height 12
checkbox input "true"
click at [1172, 593] on button "Save" at bounding box center [1173, 589] width 52 height 34
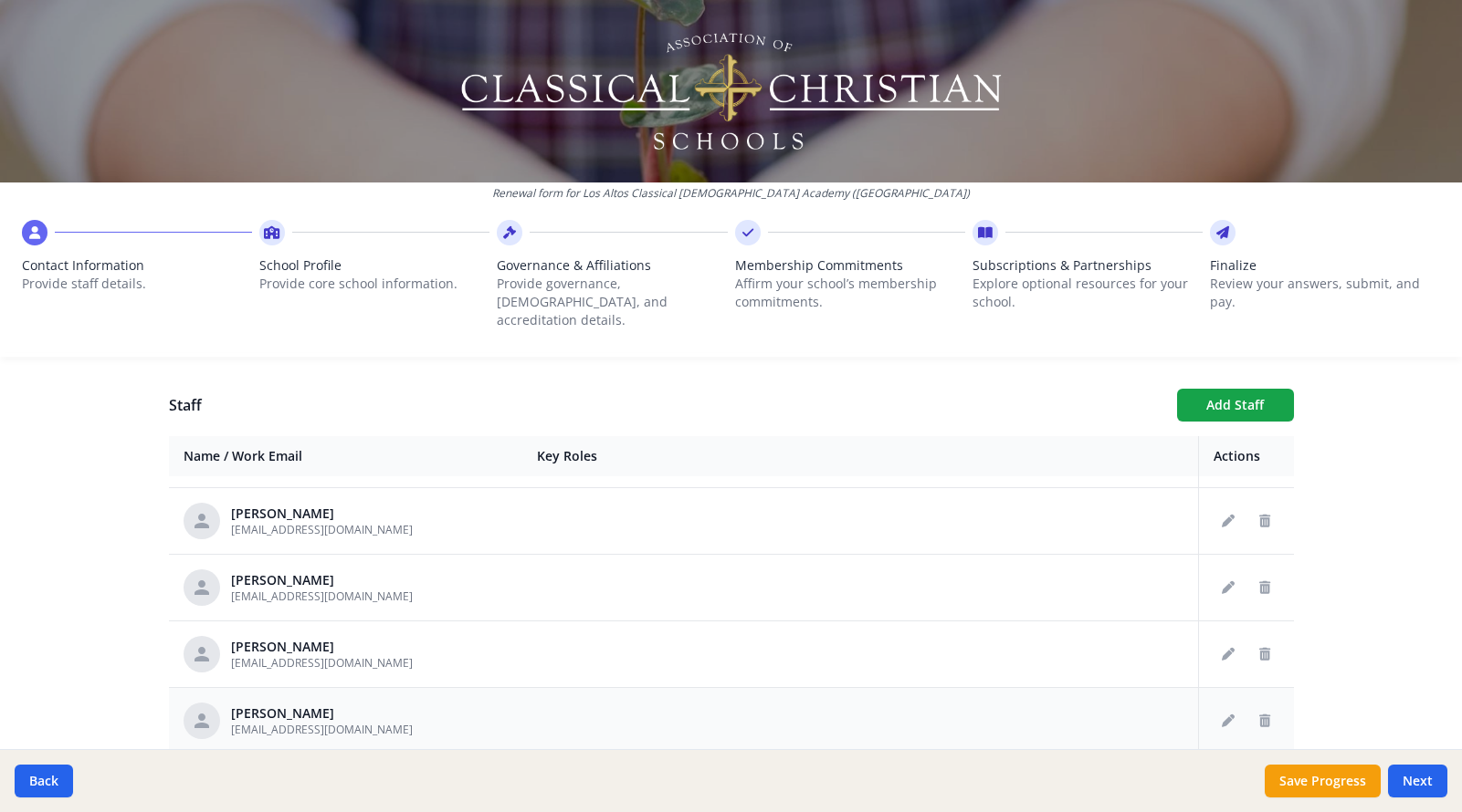
scroll to position [388, 0]
click at [1225, 714] on icon "Edit staff" at bounding box center [1227, 720] width 13 height 13
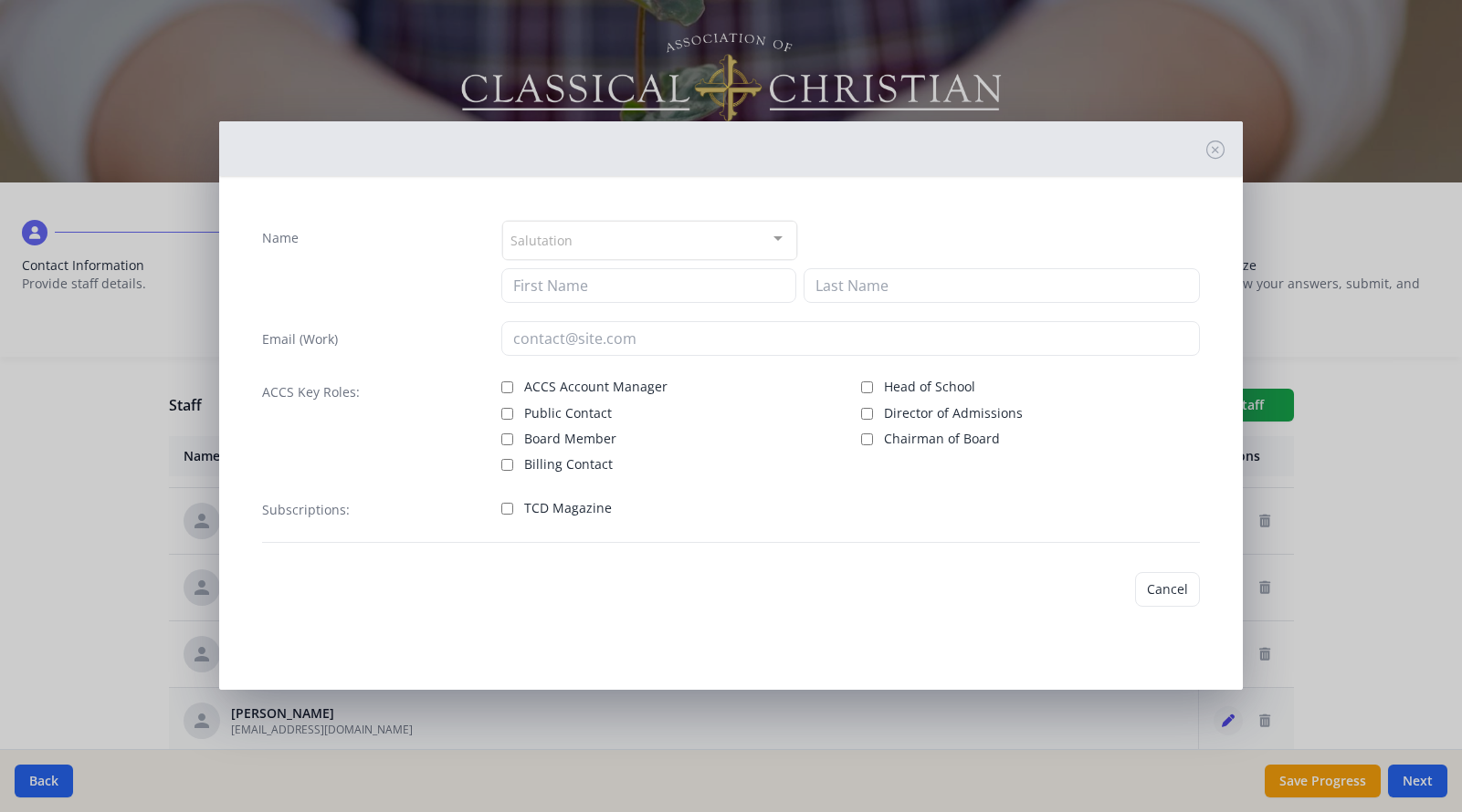
type input "Diane"
type input "Nyquist"
type input "dnyquist62@gmail.com"
click at [505, 442] on input "Board Member" at bounding box center [507, 439] width 12 height 12
checkbox input "true"
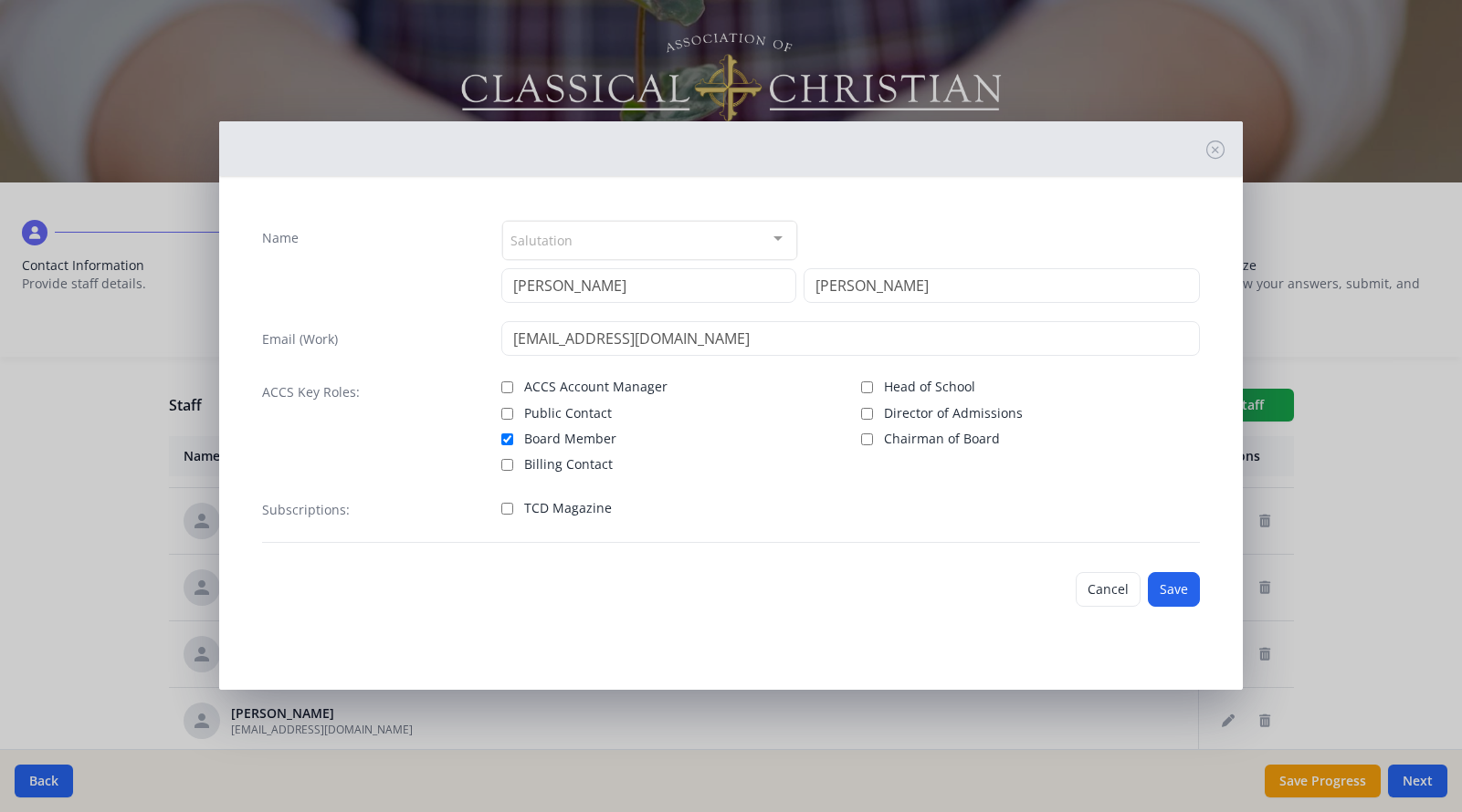
click at [507, 508] on input "TCD Magazine" at bounding box center [507, 509] width 12 height 12
checkbox input "true"
click at [1162, 589] on button "Save" at bounding box center [1173, 589] width 52 height 34
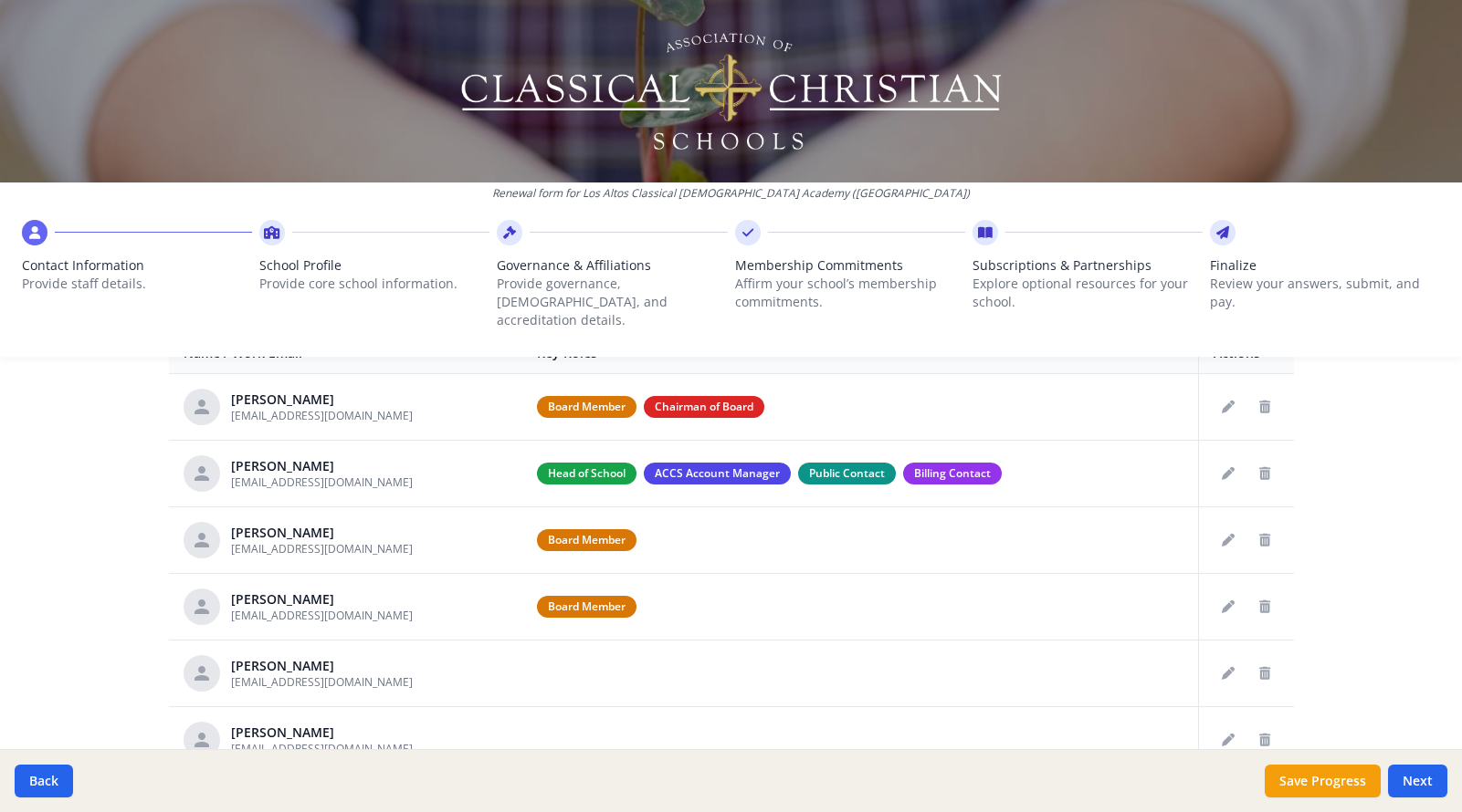
scroll to position [741, 0]
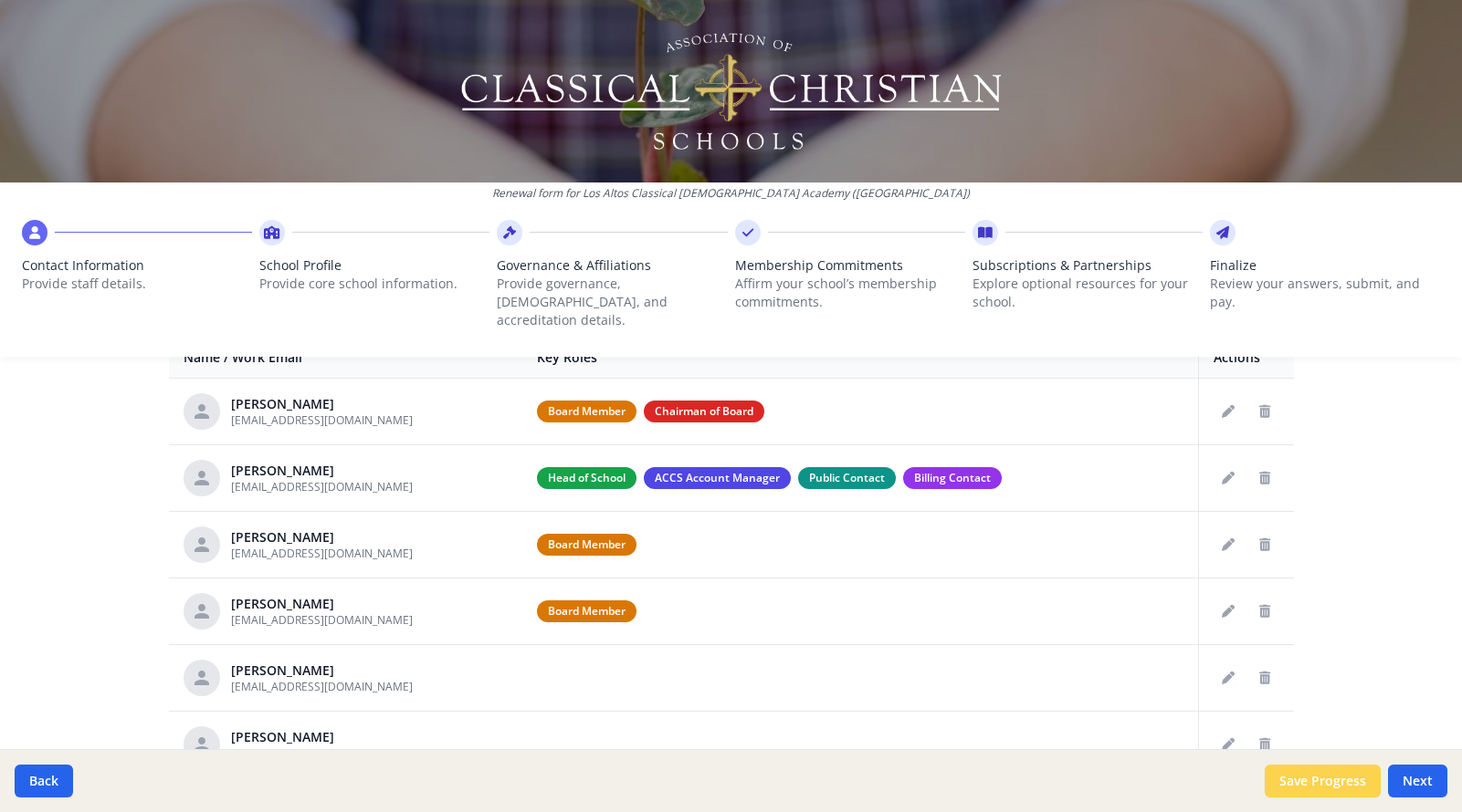
click at [1339, 779] on button "Save Progress" at bounding box center [1322, 782] width 115 height 33
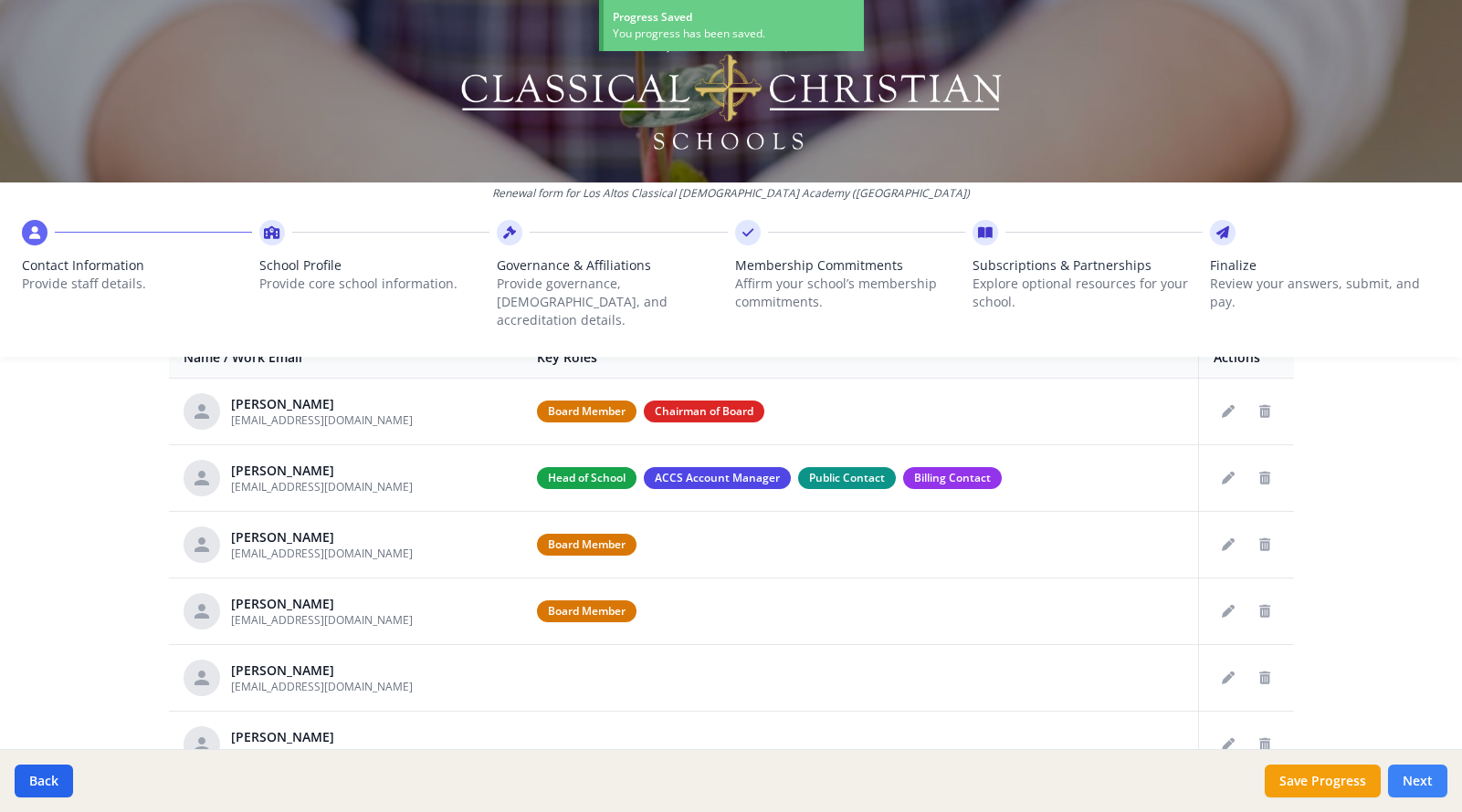
click at [1427, 782] on button "Next" at bounding box center [1417, 782] width 60 height 33
type input "(562) 430-6983"
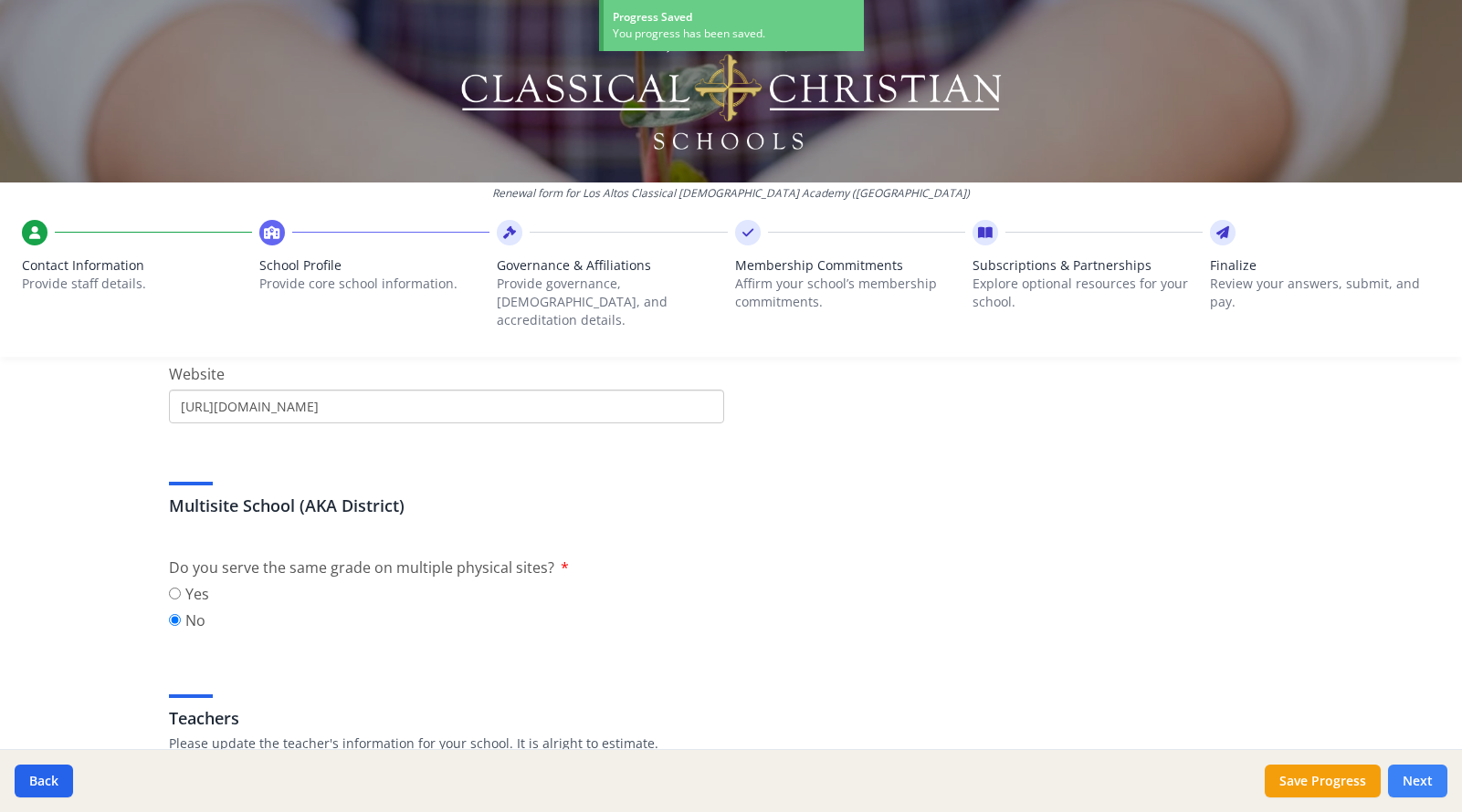
click at [1427, 783] on button "Next" at bounding box center [1417, 782] width 60 height 33
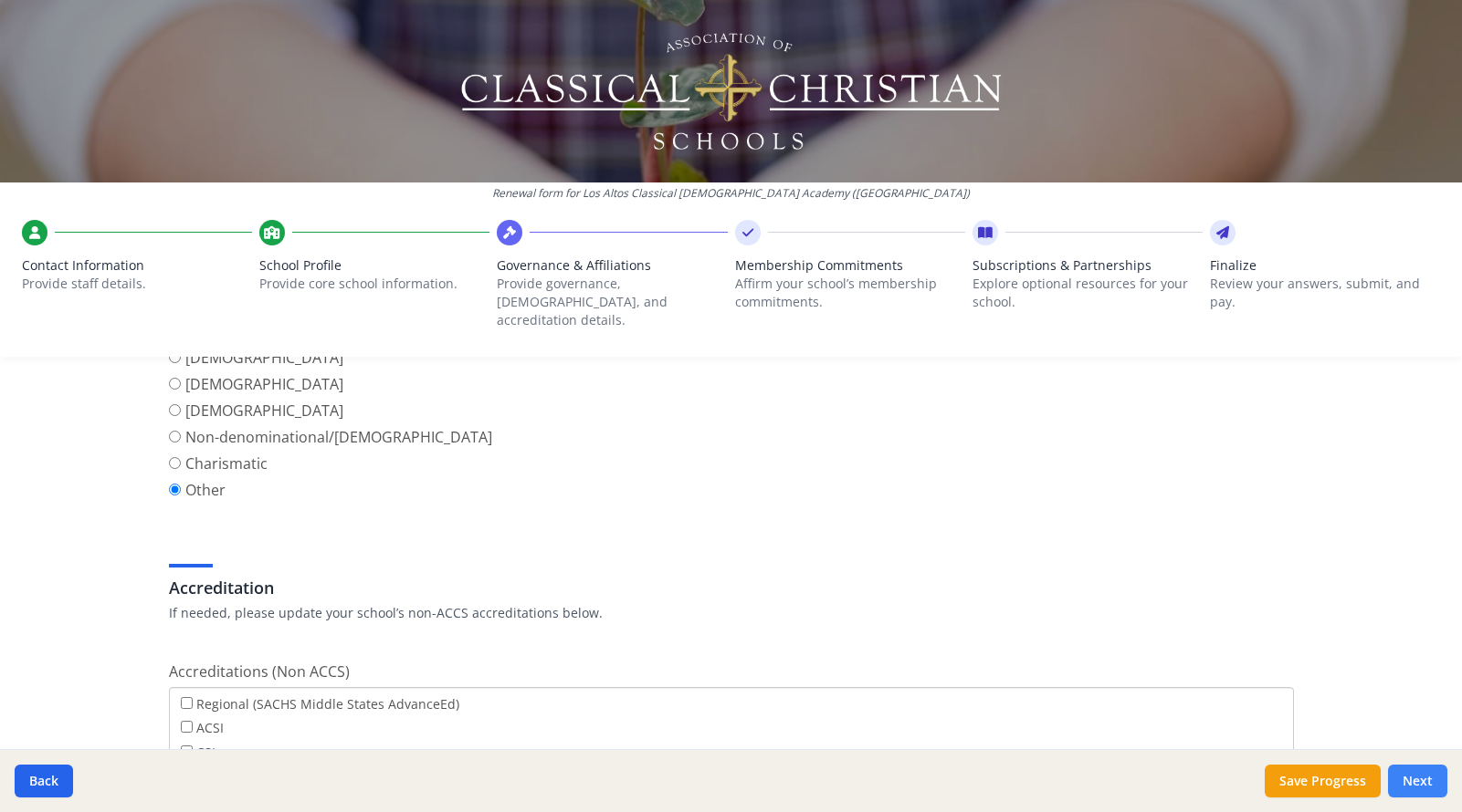
click at [1427, 783] on button "Next" at bounding box center [1417, 782] width 60 height 33
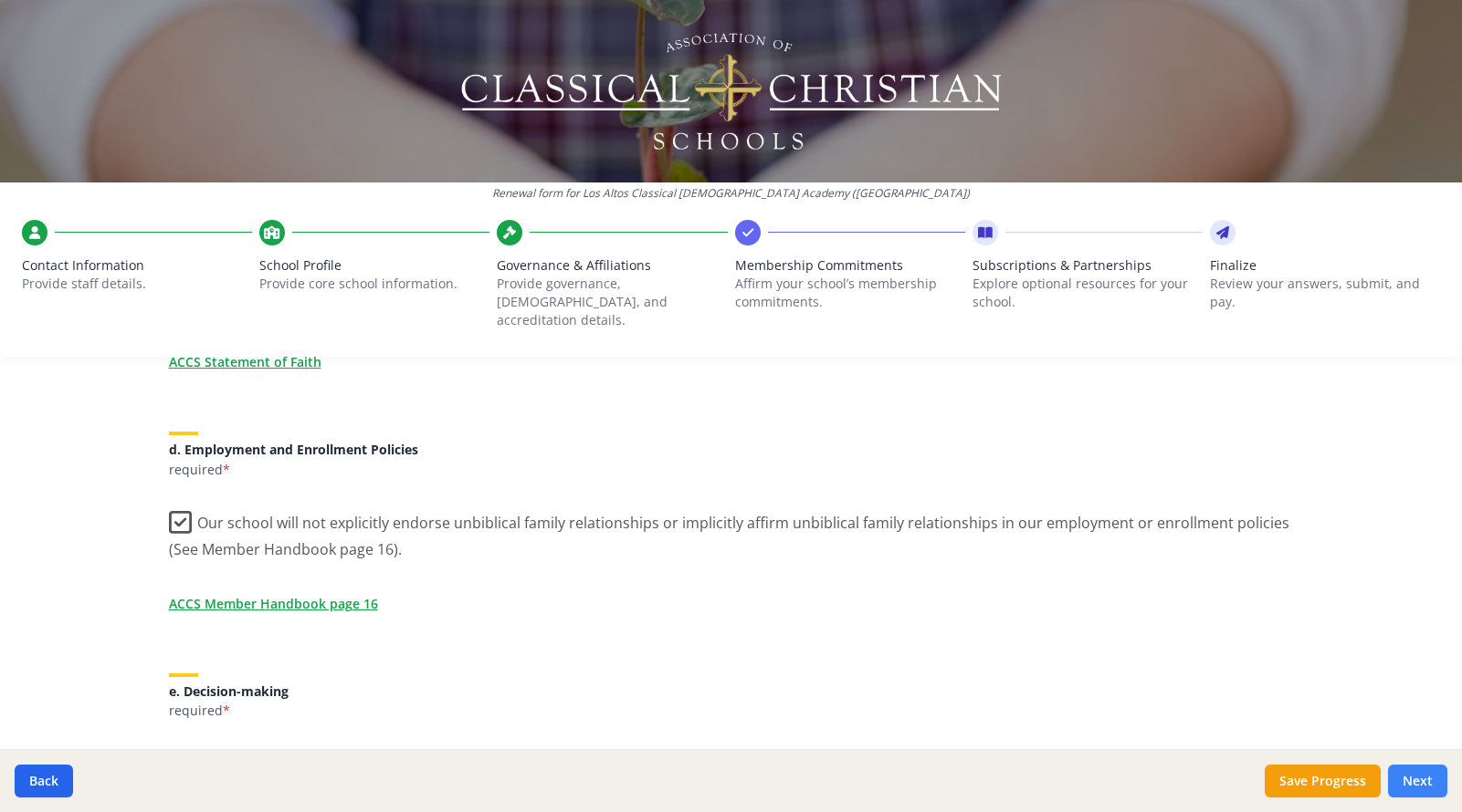
click at [1427, 784] on button "Next" at bounding box center [1417, 782] width 60 height 33
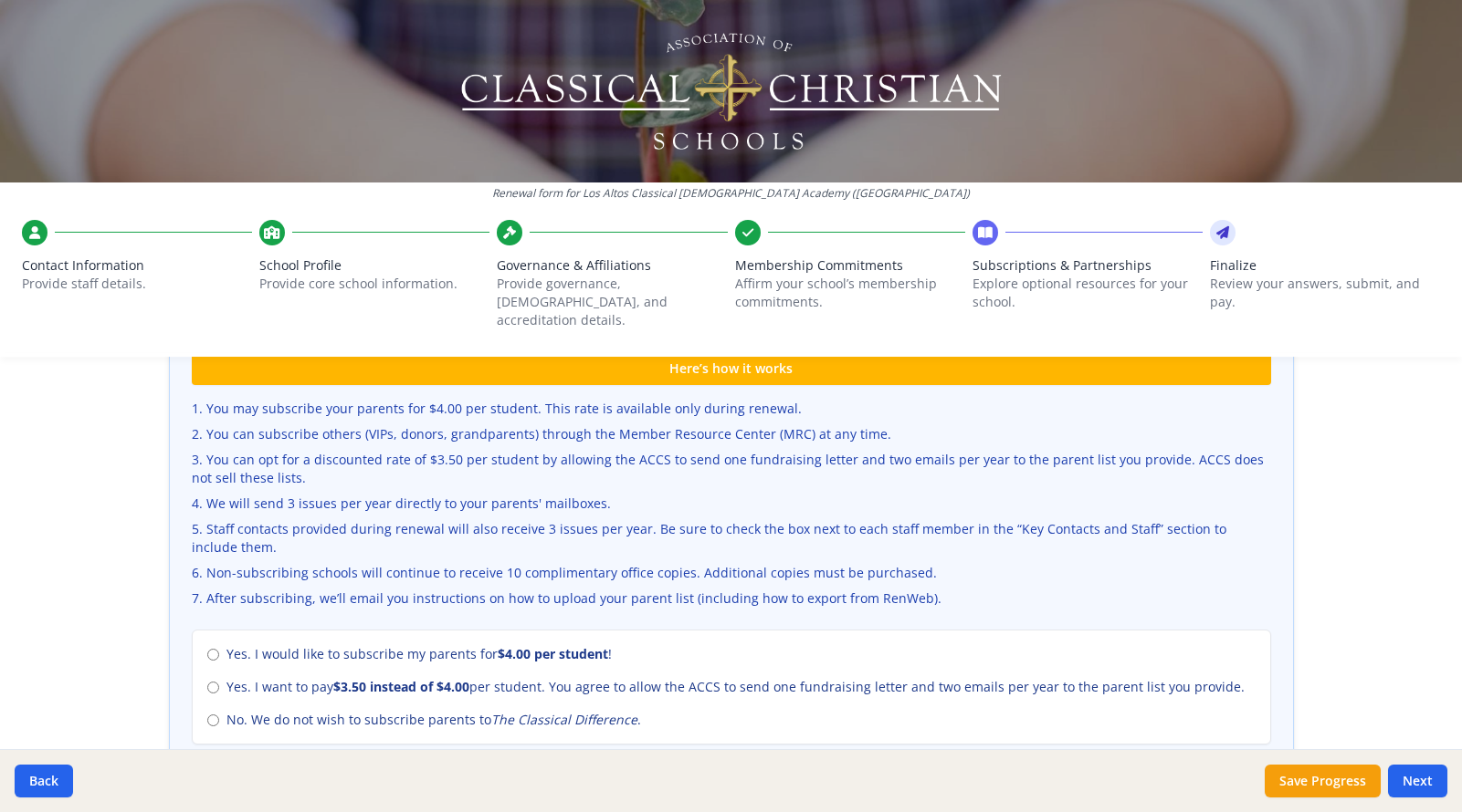
scroll to position [585, 0]
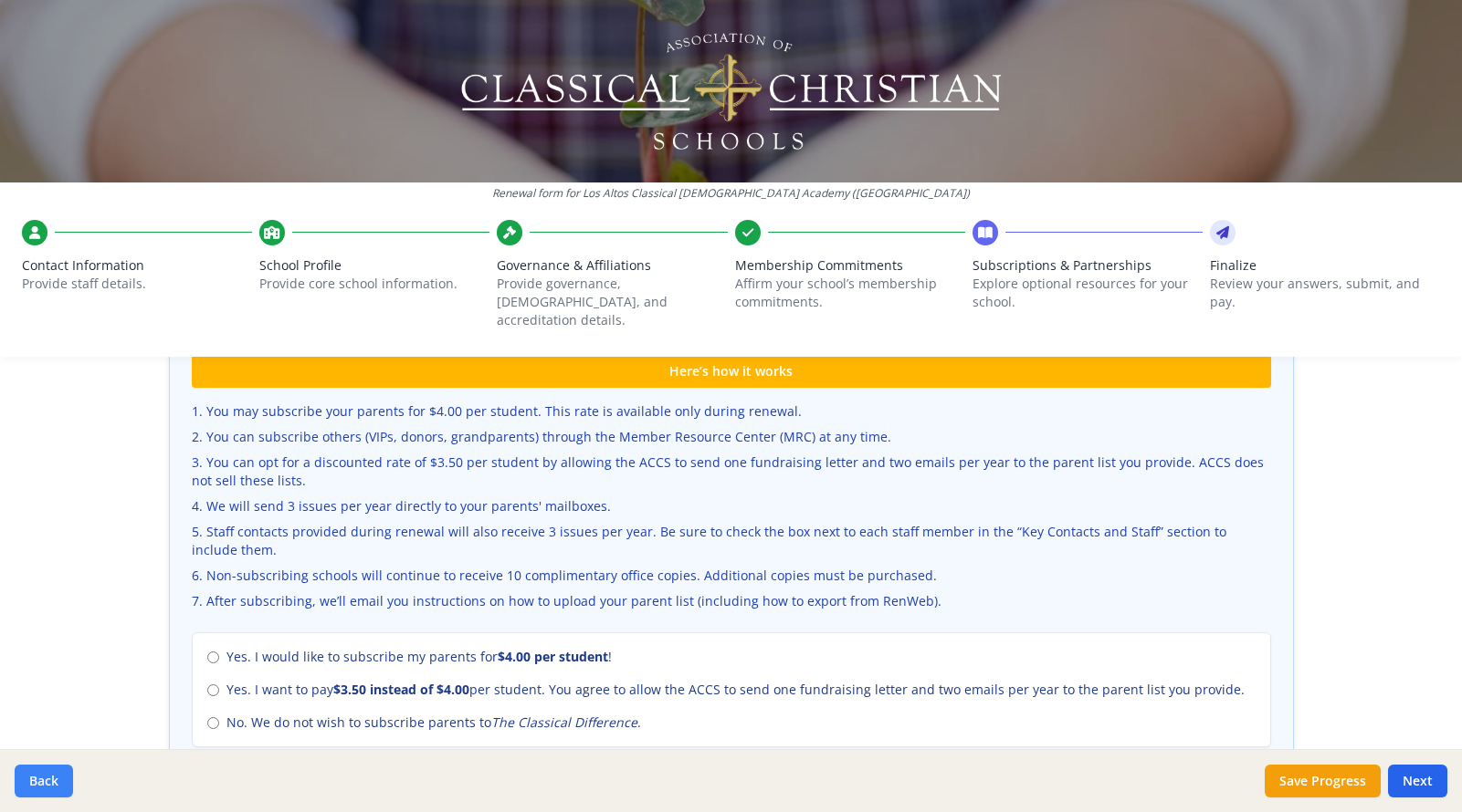
click at [55, 779] on button "Back" at bounding box center [44, 782] width 59 height 33
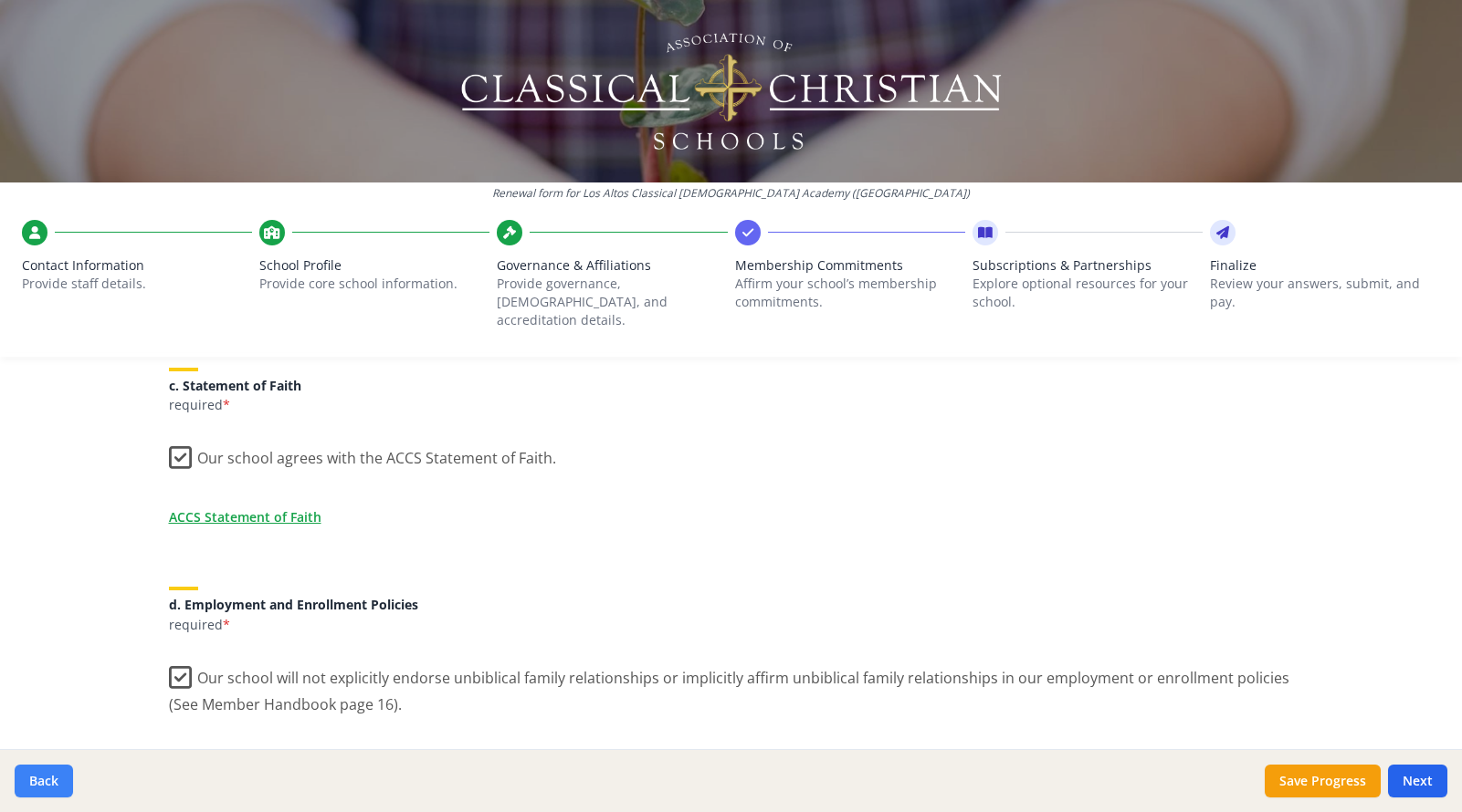
click at [55, 779] on button "Back" at bounding box center [44, 782] width 59 height 33
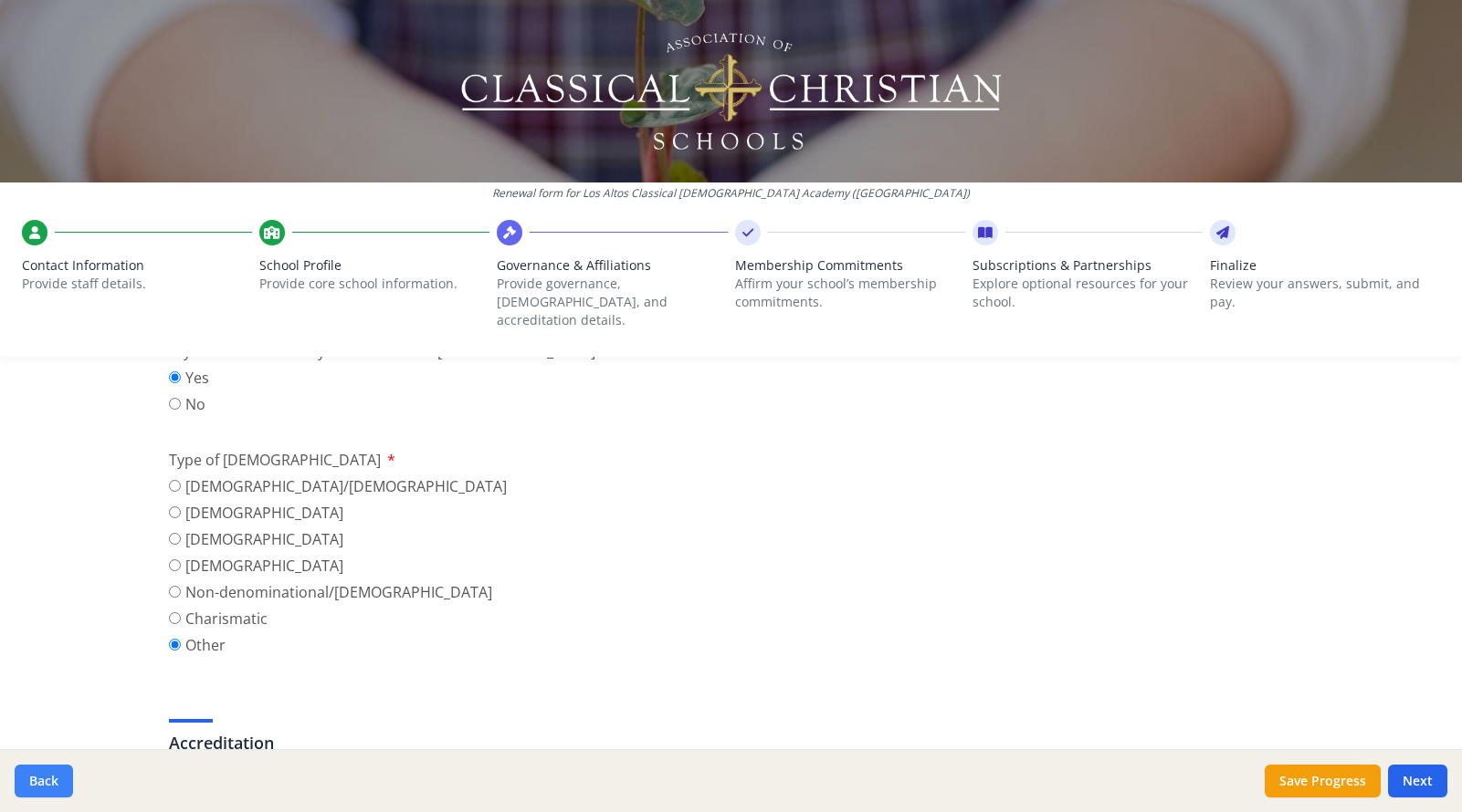
click at [55, 779] on button "Back" at bounding box center [44, 782] width 59 height 33
type input "(562) 430-6983"
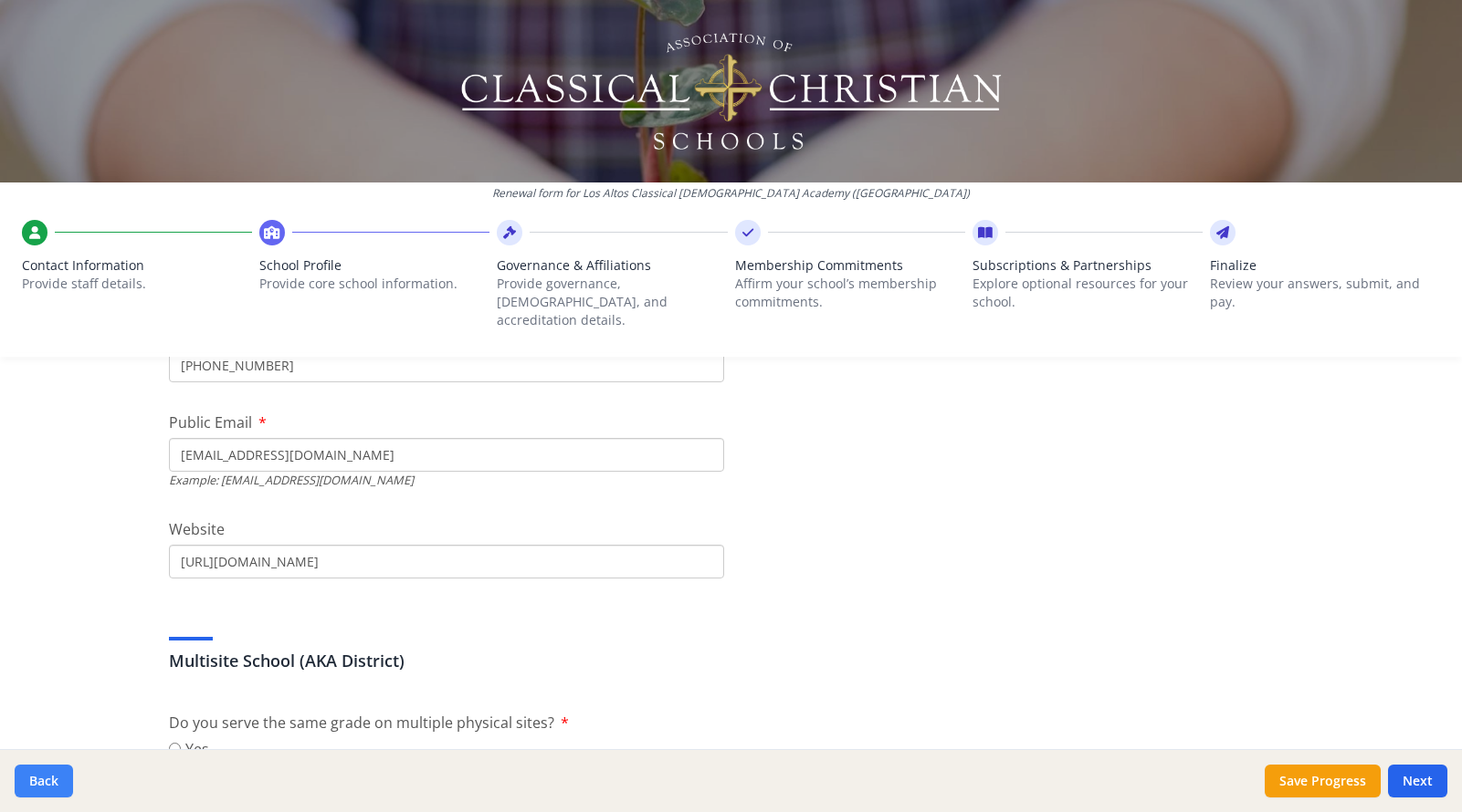
click at [55, 779] on button "Back" at bounding box center [44, 782] width 59 height 33
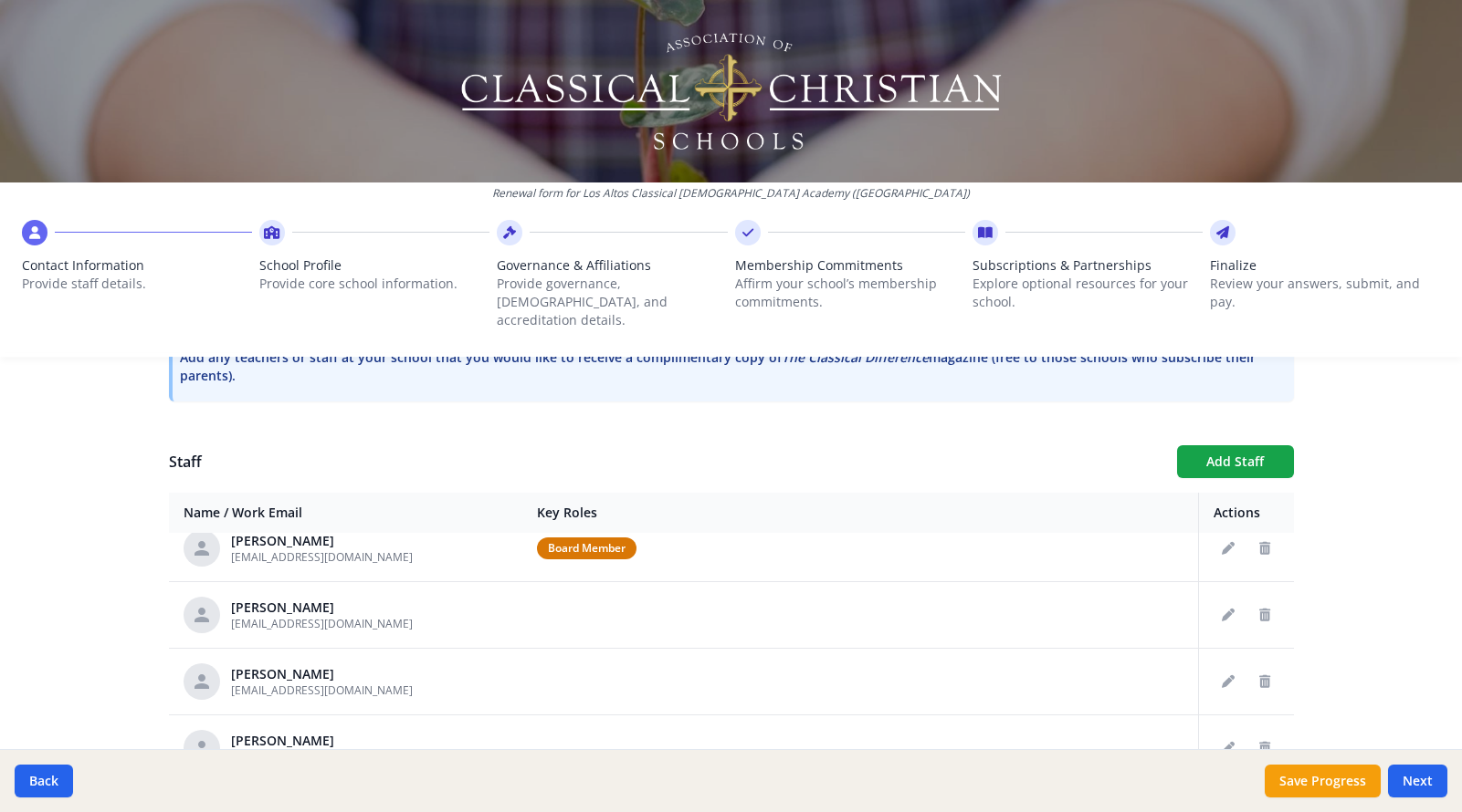
scroll to position [221, 0]
click at [1225, 606] on icon "Edit staff" at bounding box center [1227, 611] width 13 height 13
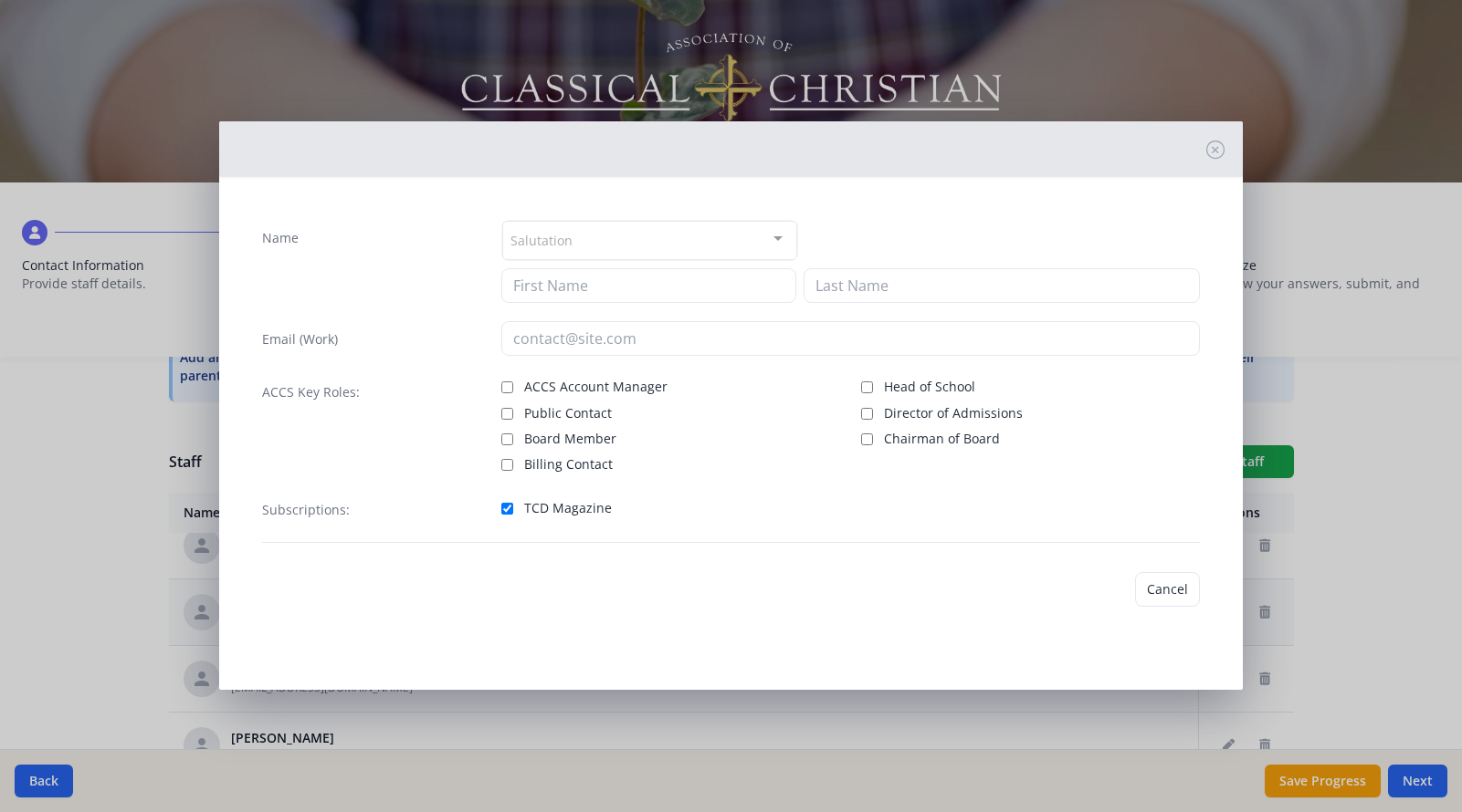
type input "Carole"
type input "Agnew"
type input "cagnew@longbeachchristianschools.org"
checkbox input "true"
click at [1167, 585] on button "Save" at bounding box center [1173, 589] width 52 height 34
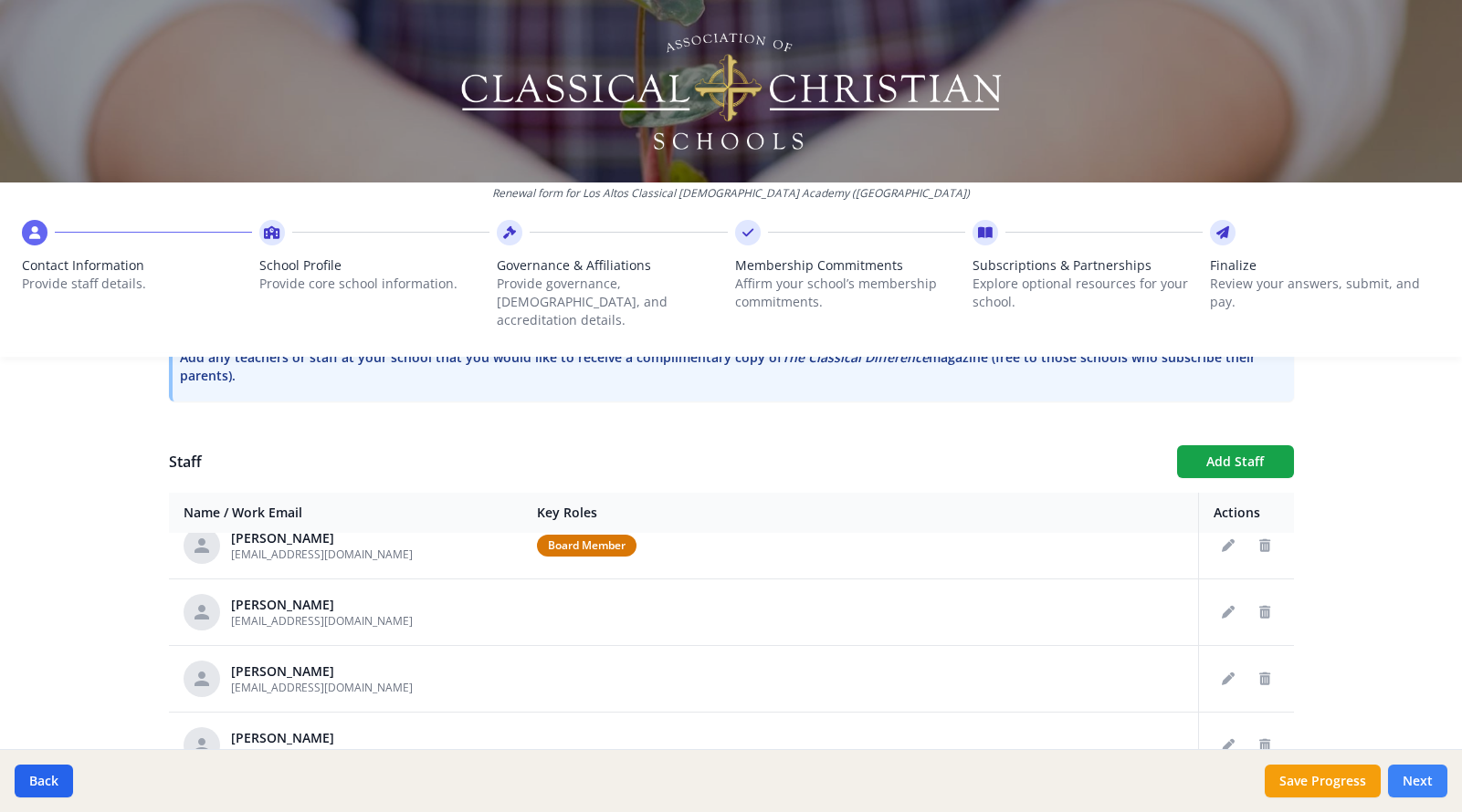
click at [1400, 778] on button "Next" at bounding box center [1417, 782] width 60 height 33
type input "(562) 430-6983"
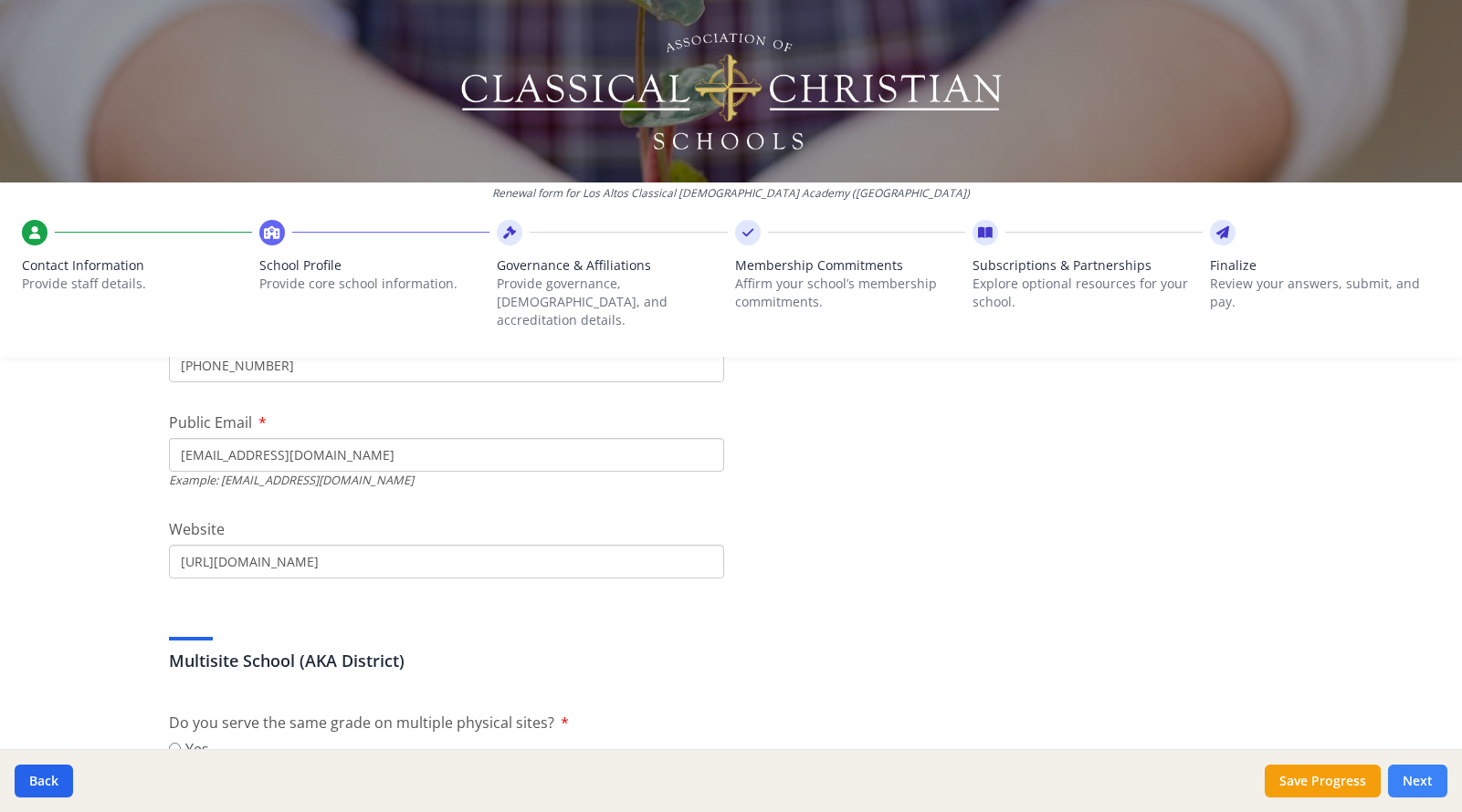
click at [1400, 778] on button "Next" at bounding box center [1417, 782] width 60 height 33
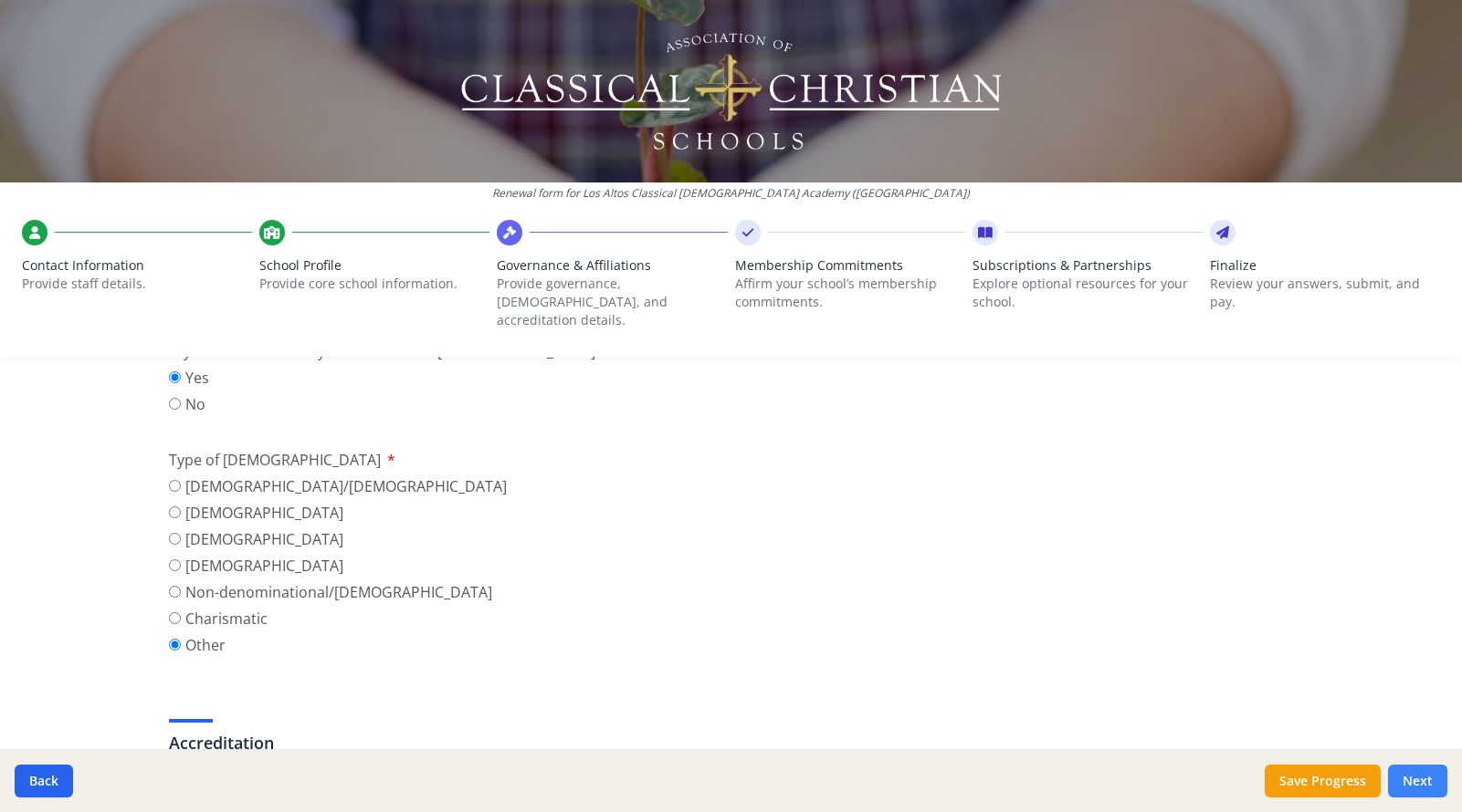
click at [1400, 778] on button "Next" at bounding box center [1417, 782] width 60 height 33
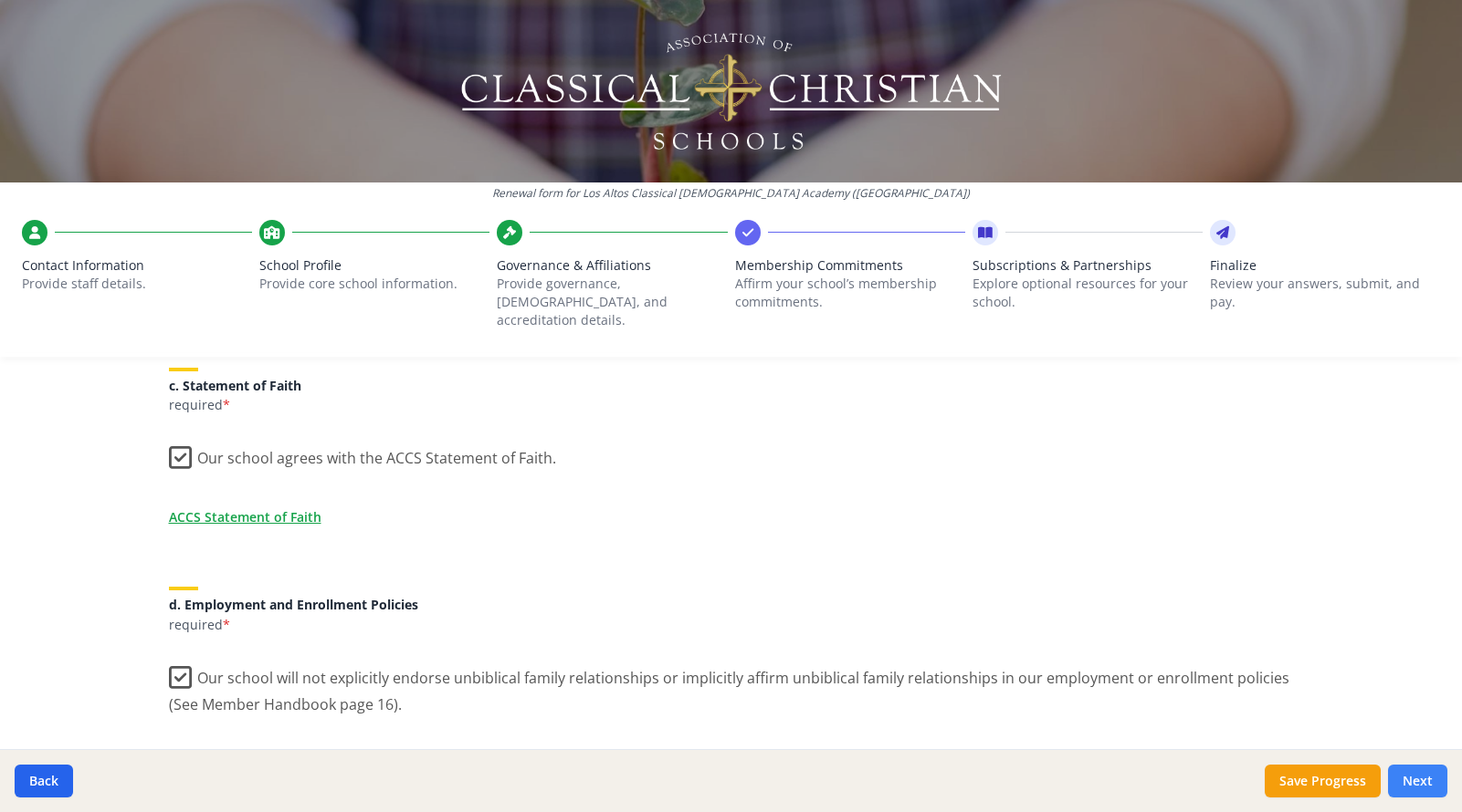
click at [1400, 778] on button "Next" at bounding box center [1417, 782] width 60 height 33
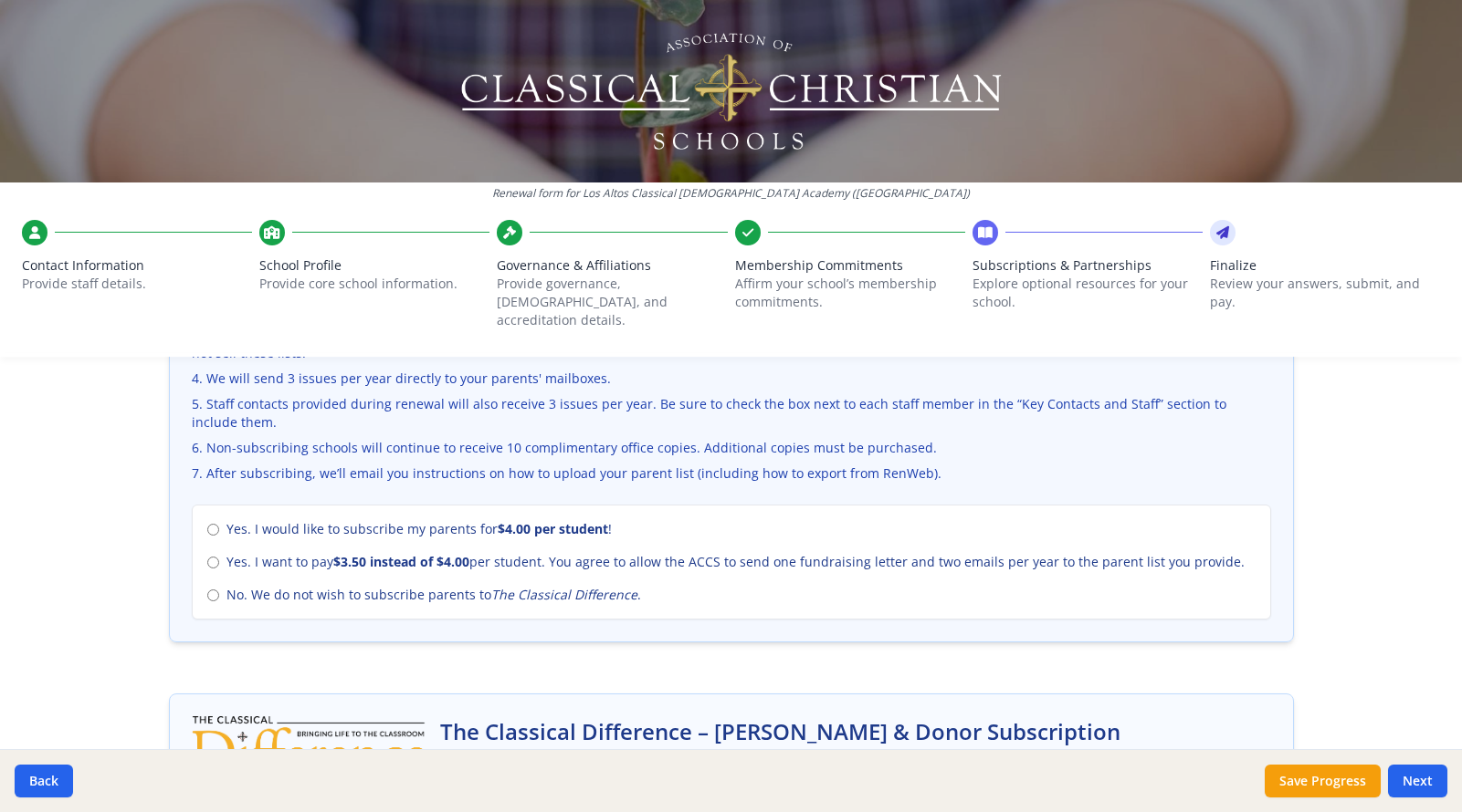
scroll to position [712, 0]
click at [214, 558] on input "Yes. I want to pay $3.50 instead of $4.00 per student. You agree to allow the A…" at bounding box center [213, 564] width 12 height 12
radio input "true"
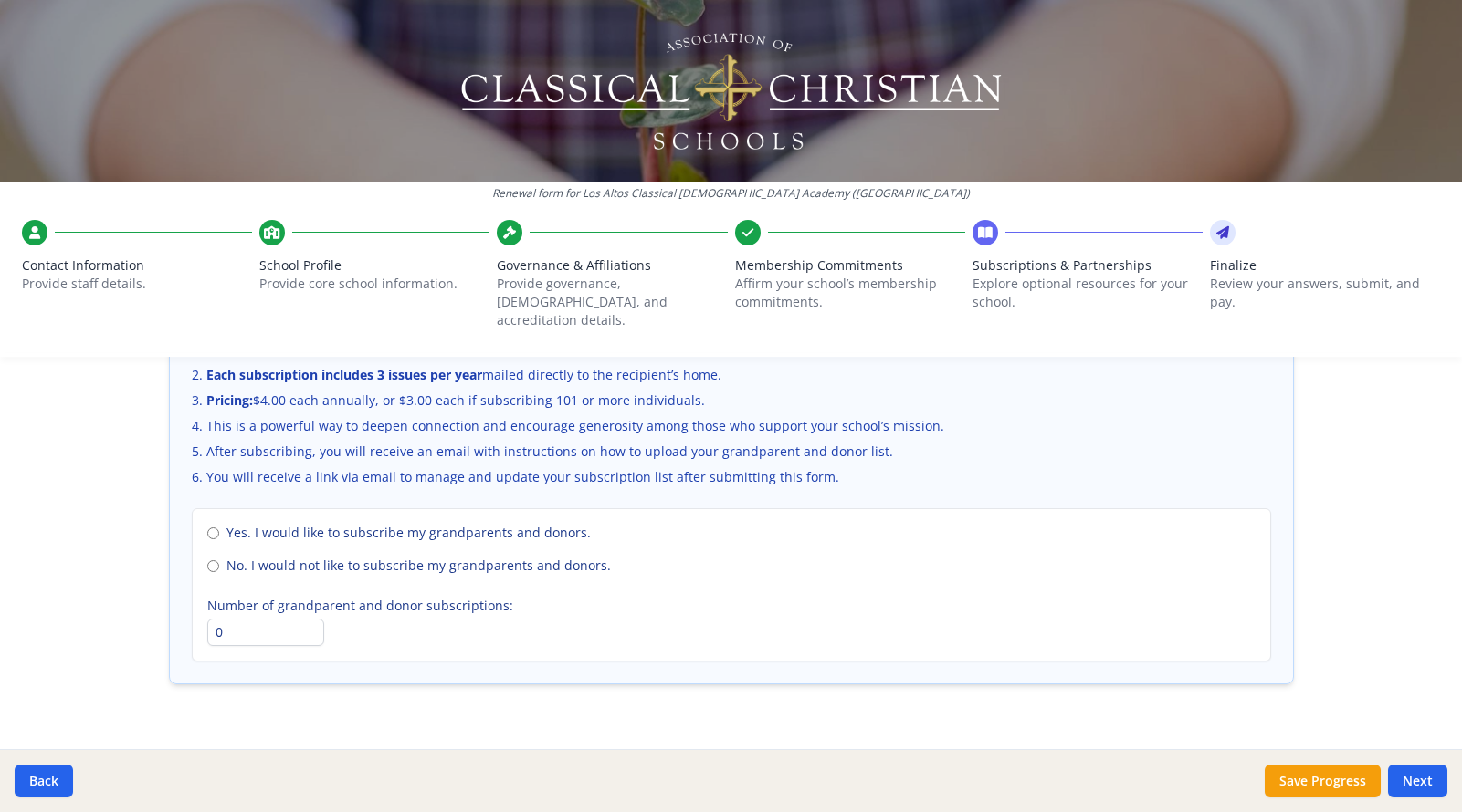
scroll to position [1258, 0]
click at [213, 562] on input "No. I would not like to subscribe my grandparents and donors." at bounding box center [213, 567] width 12 height 12
radio input "true"
click at [1412, 779] on button "Next" at bounding box center [1417, 782] width 60 height 33
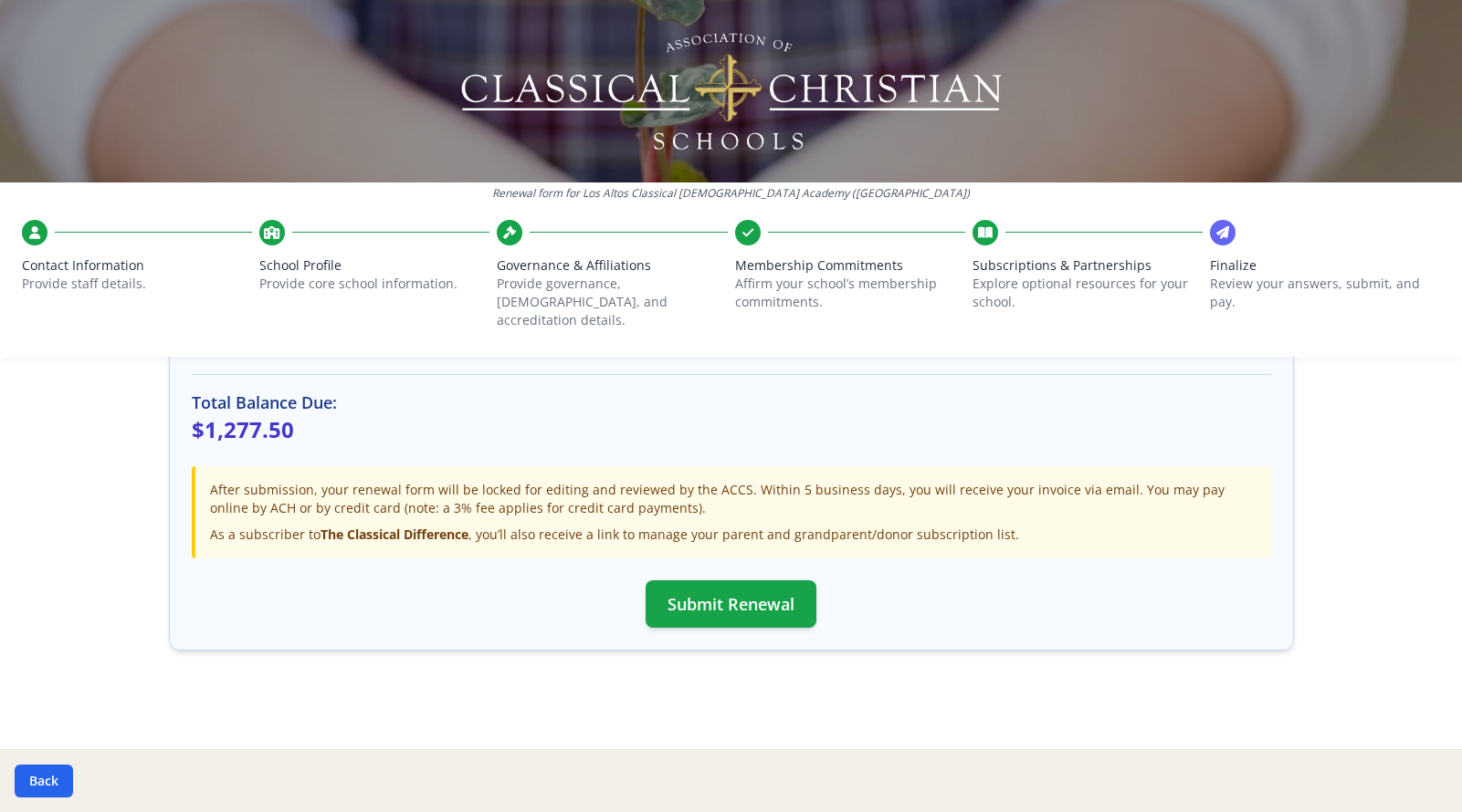
scroll to position [548, 0]
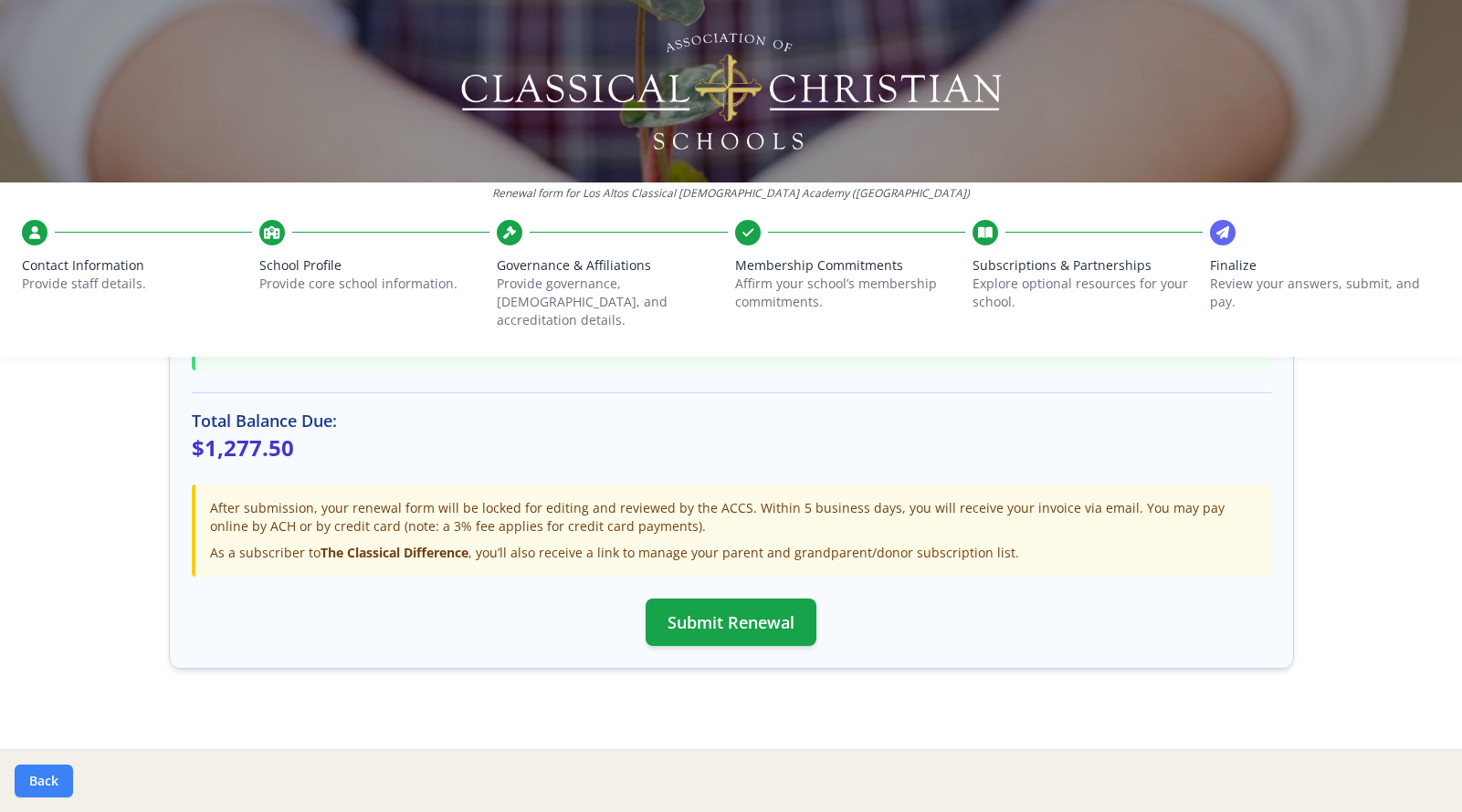
click at [43, 782] on button "Back" at bounding box center [44, 782] width 59 height 33
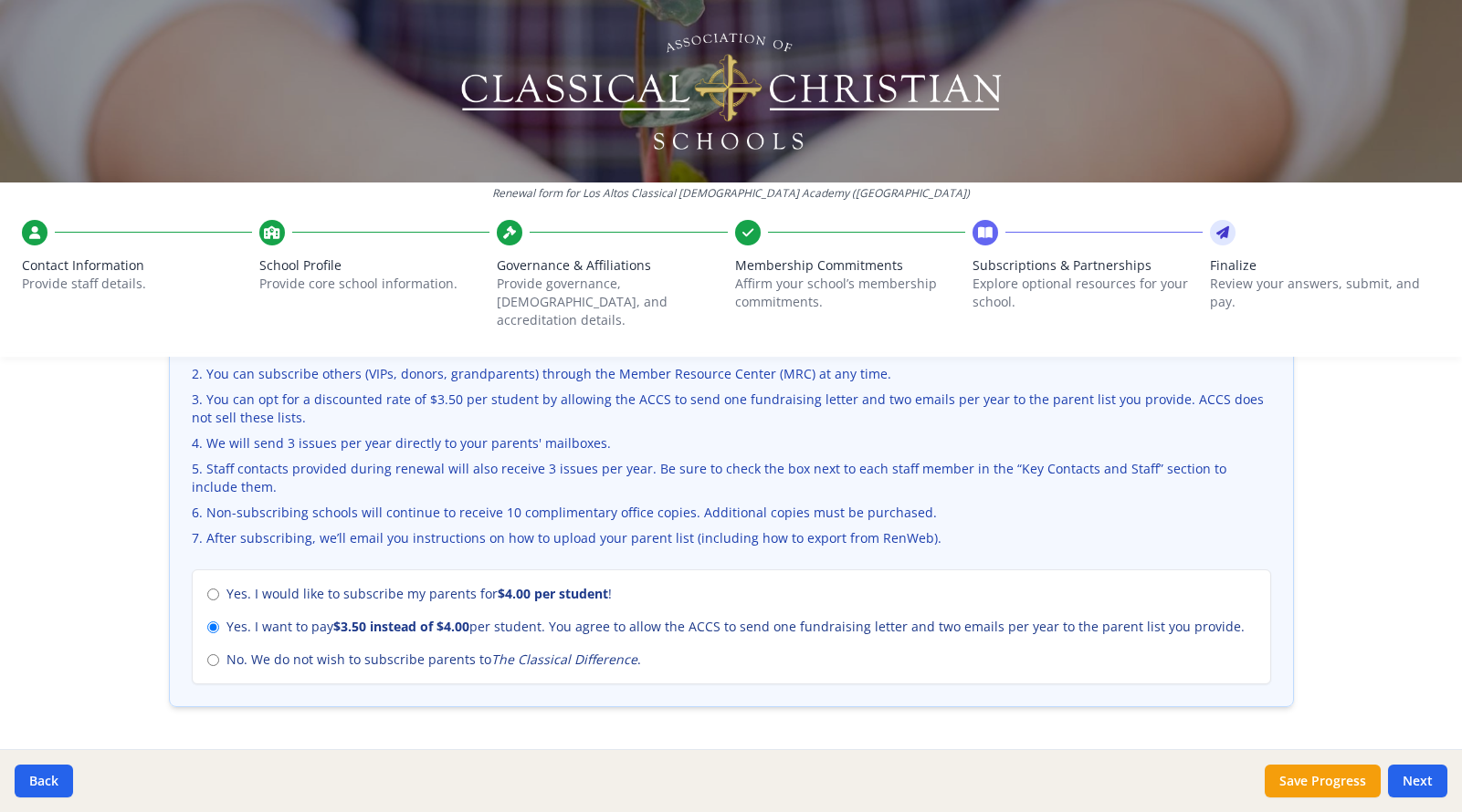
scroll to position [685, 0]
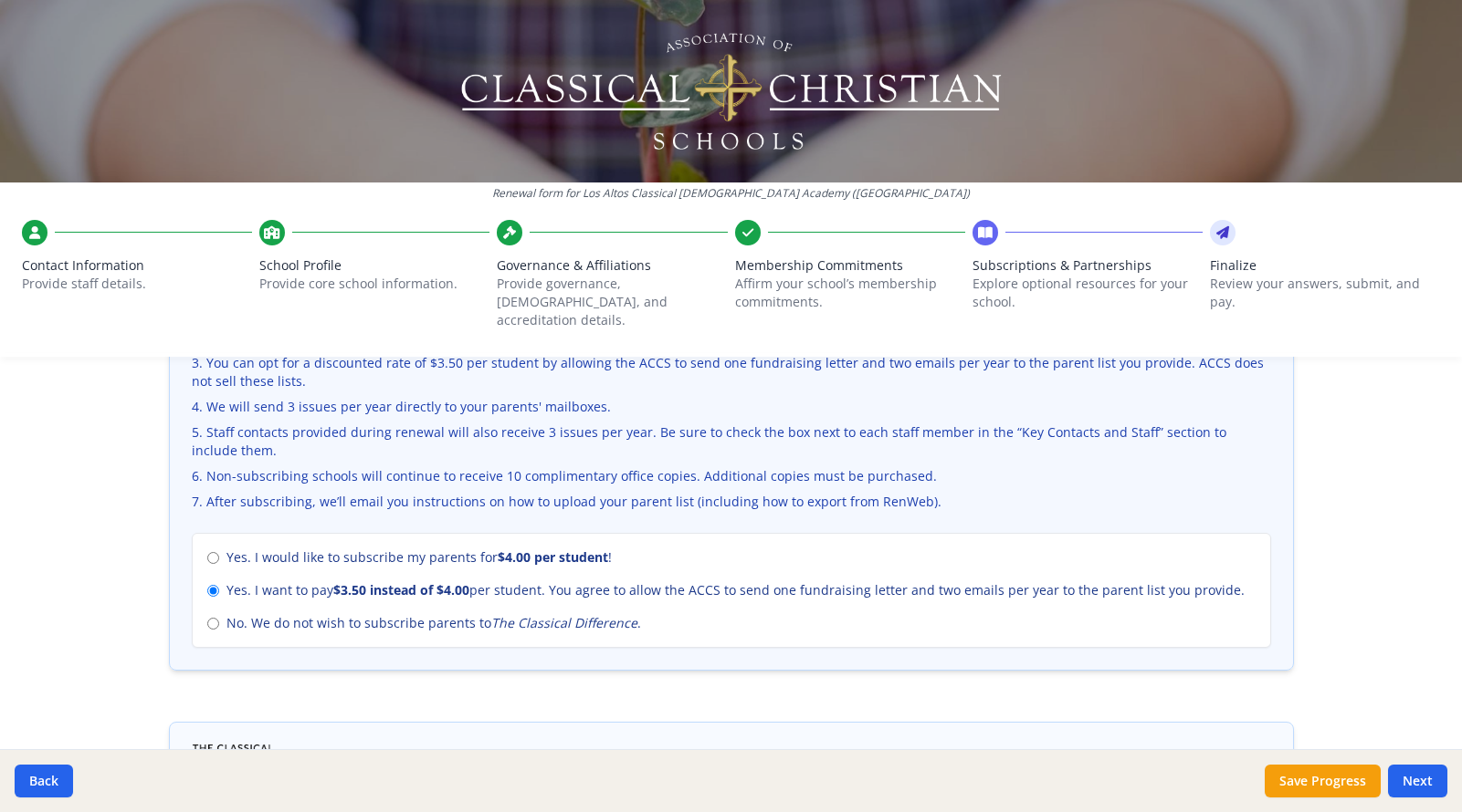
click at [213, 618] on input "No. We do not wish to subscribe parents to The Classical Difference ." at bounding box center [213, 624] width 12 height 12
radio input "true"
radio input "false"
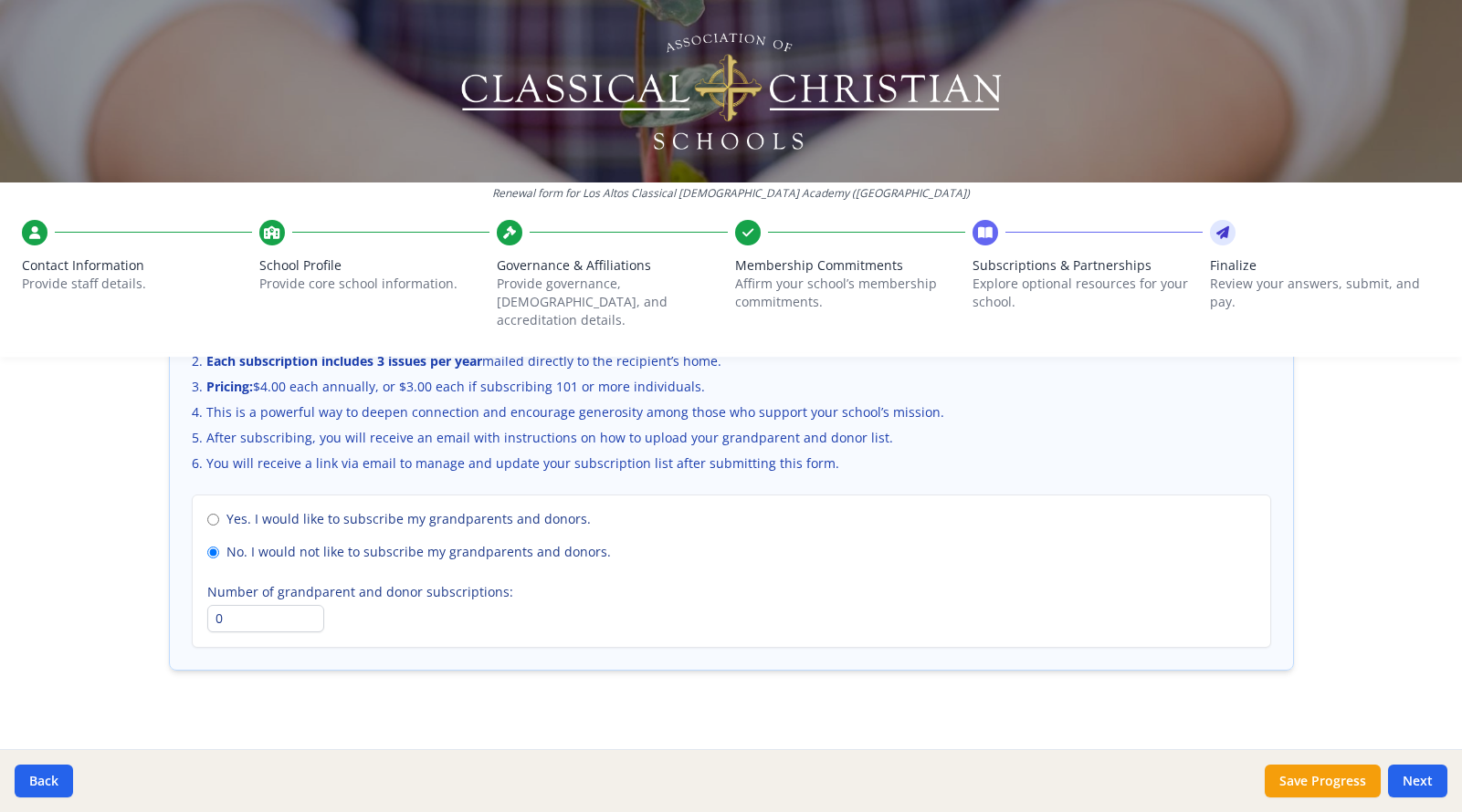
scroll to position [1272, 0]
click at [1414, 778] on button "Next" at bounding box center [1417, 782] width 60 height 33
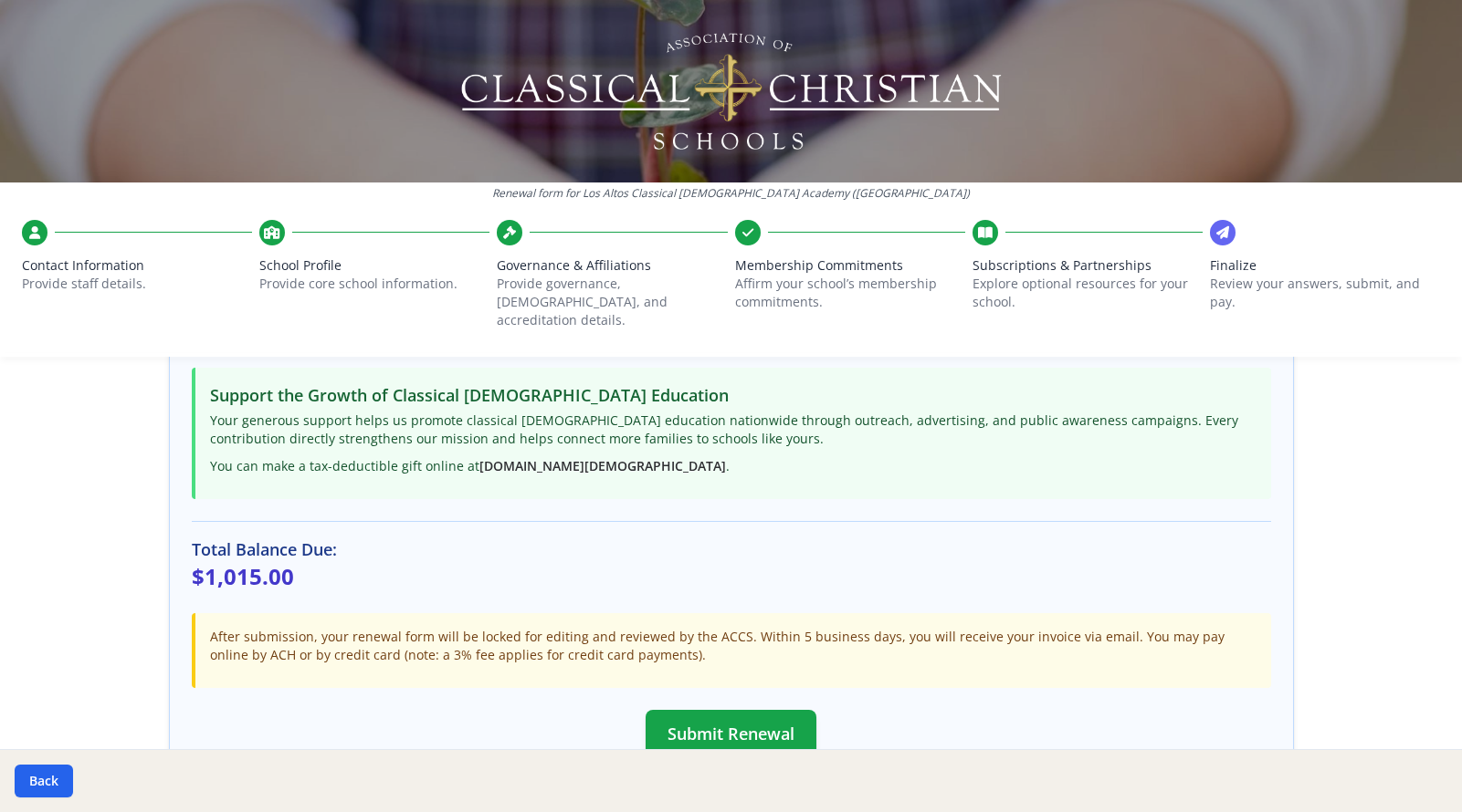
scroll to position [429, 0]
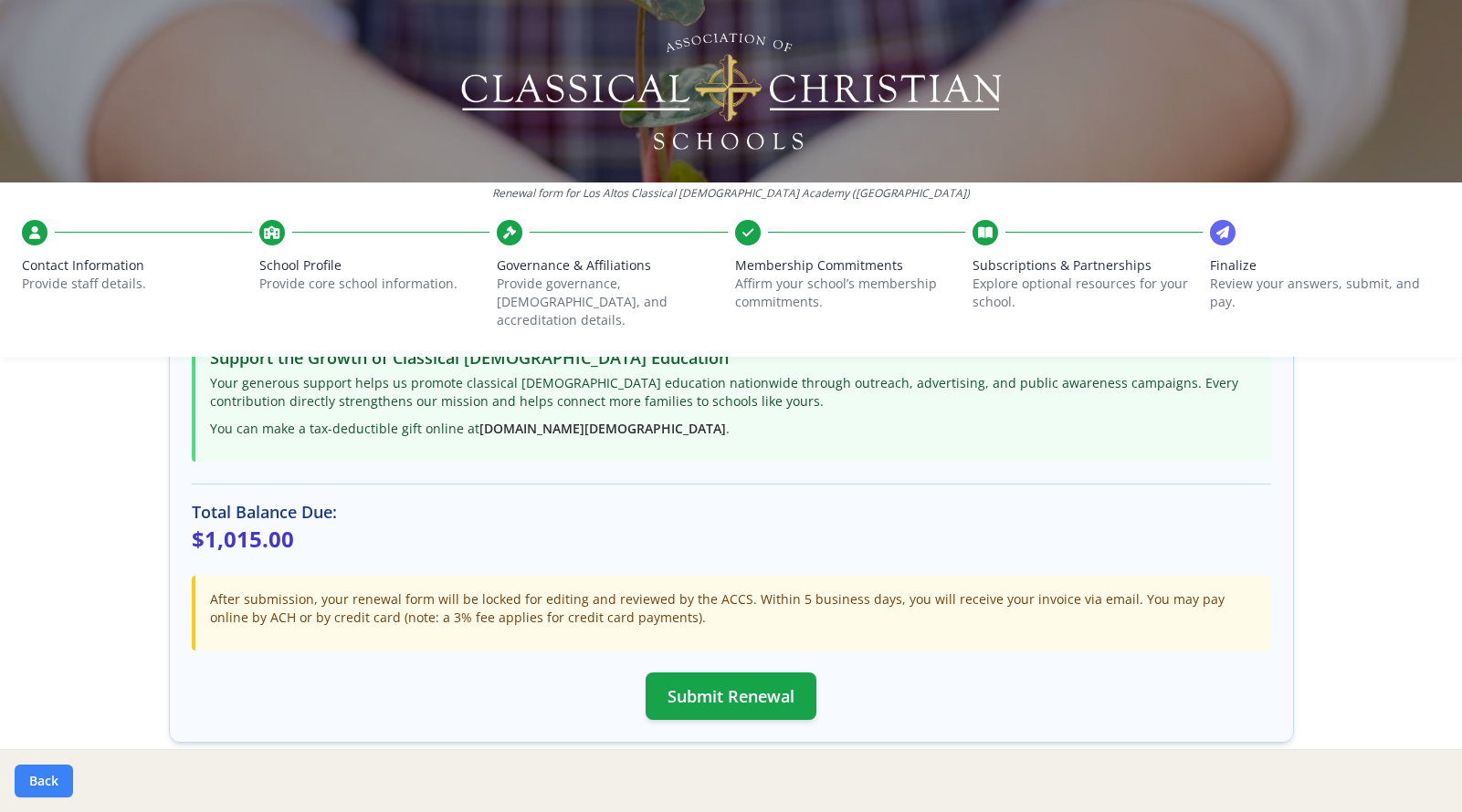
click at [41, 777] on button "Back" at bounding box center [44, 782] width 59 height 33
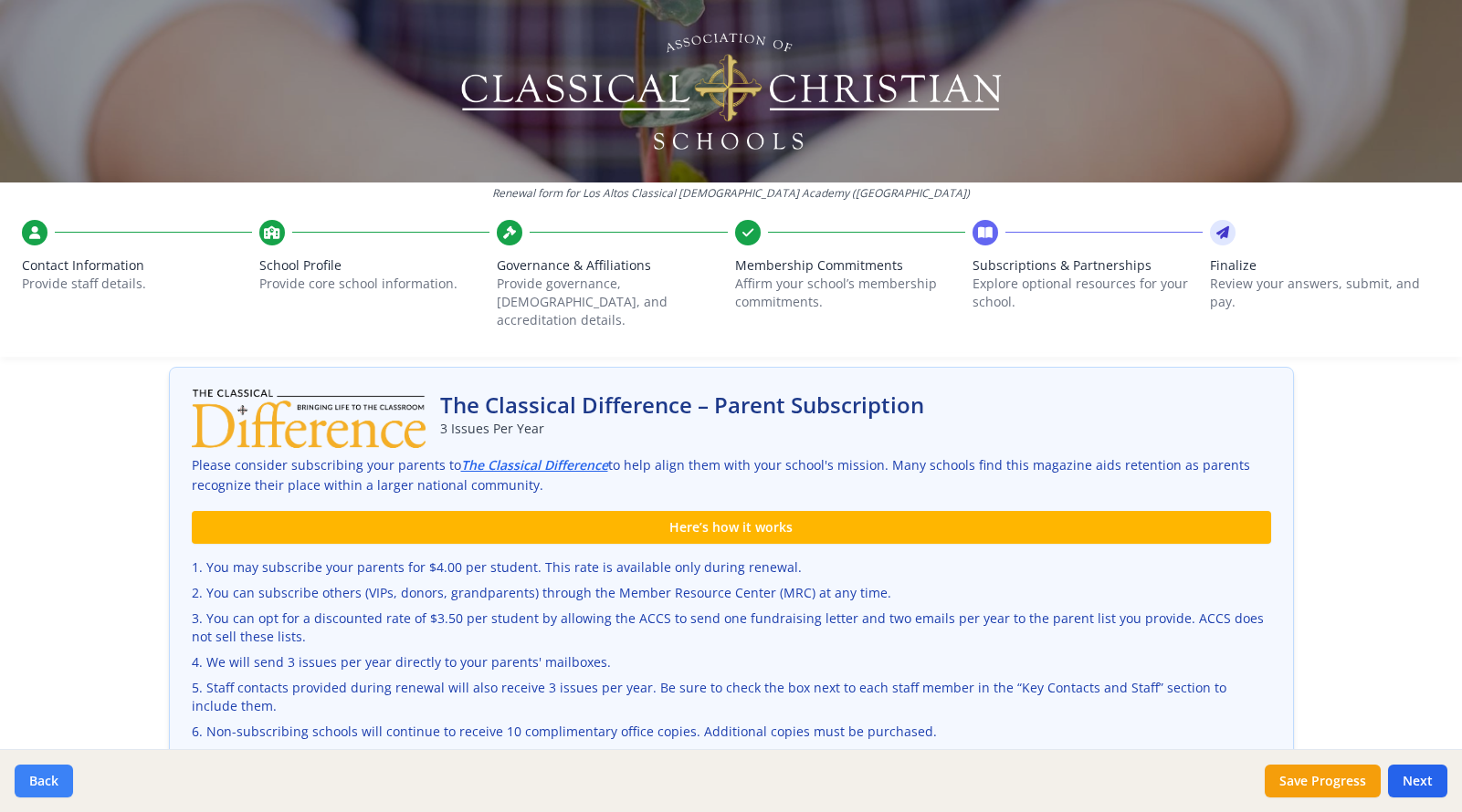
click at [41, 778] on button "Back" at bounding box center [44, 782] width 59 height 33
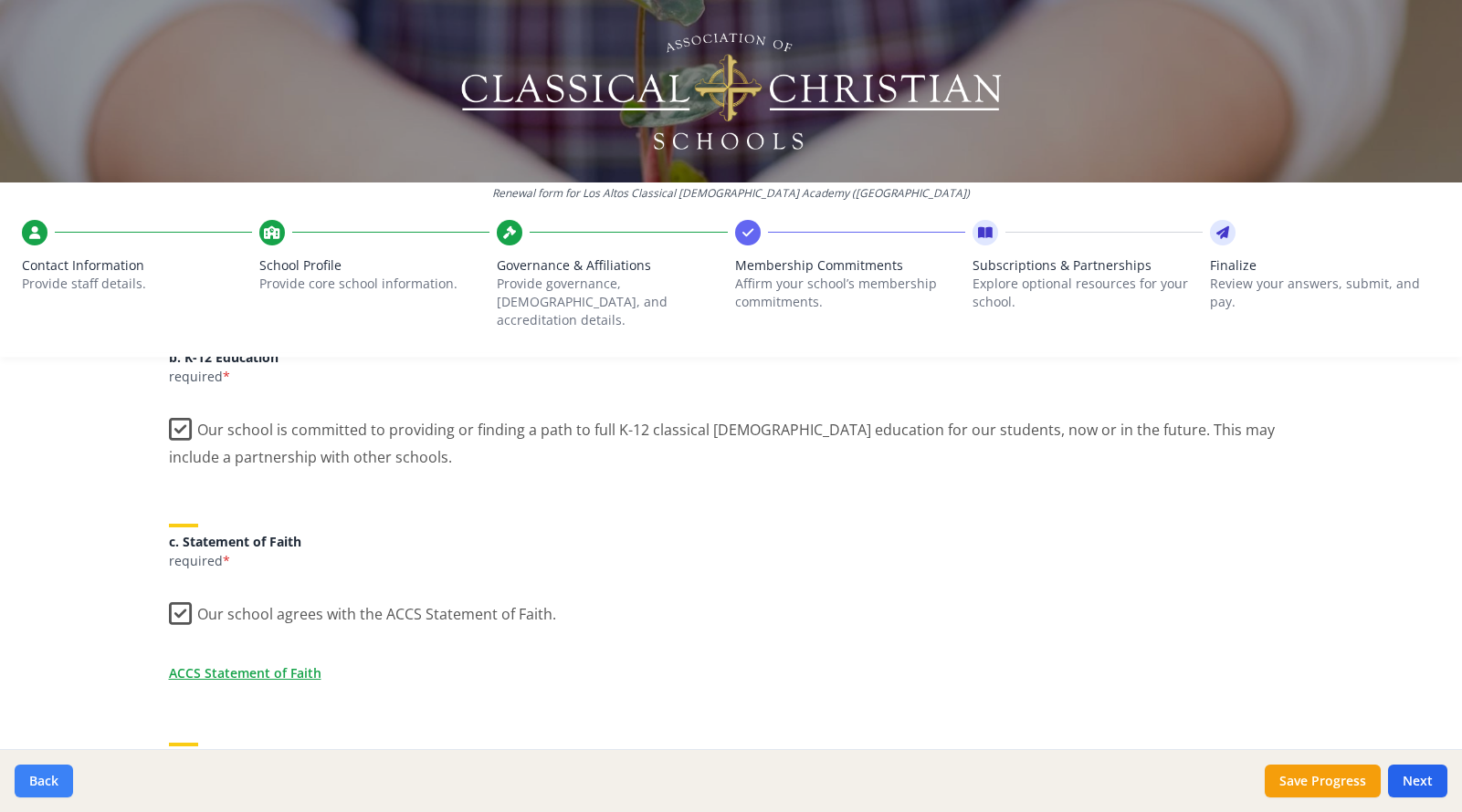
click at [41, 778] on button "Back" at bounding box center [44, 782] width 59 height 33
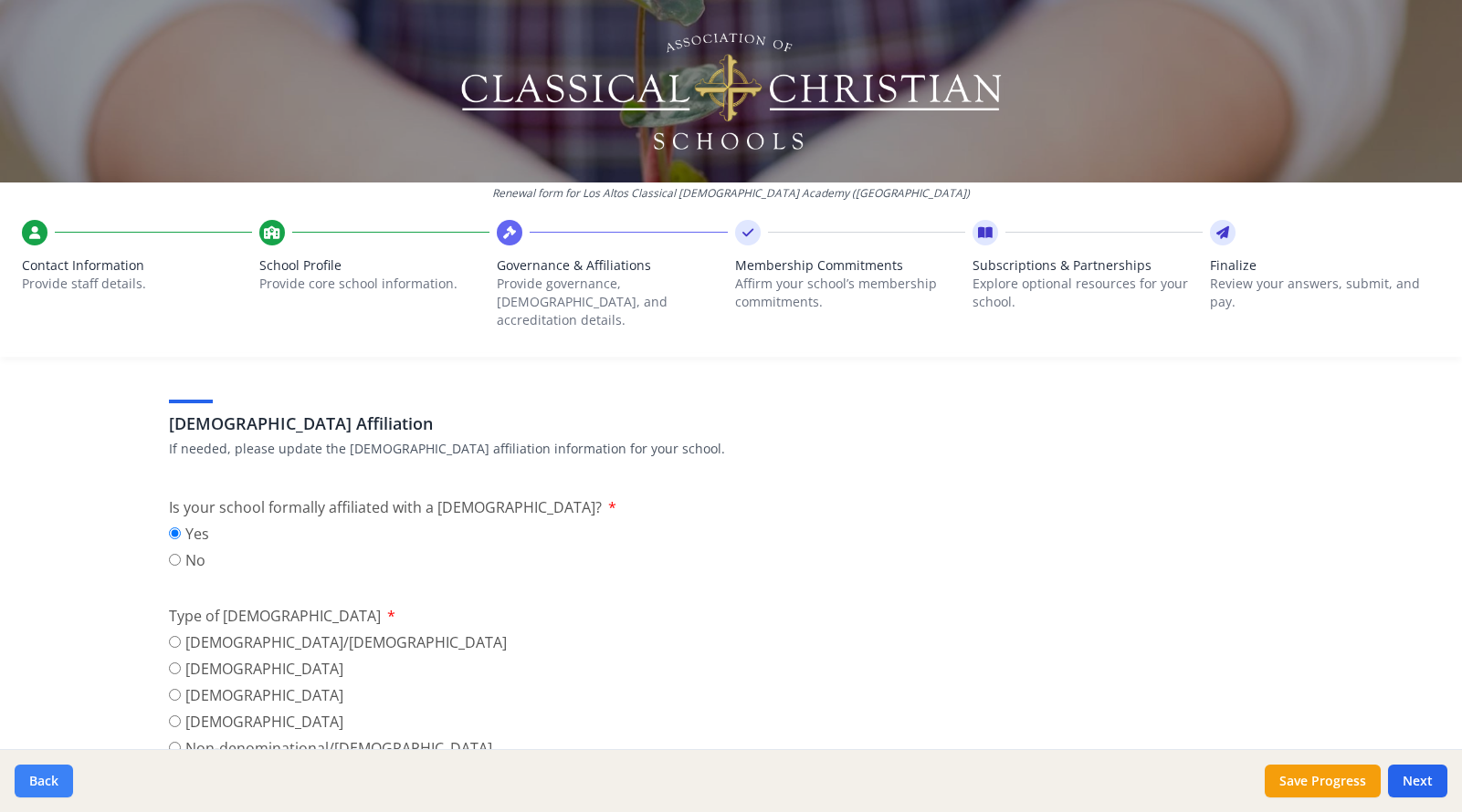
click at [41, 778] on button "Back" at bounding box center [44, 782] width 59 height 33
type input "(562) 430-6983"
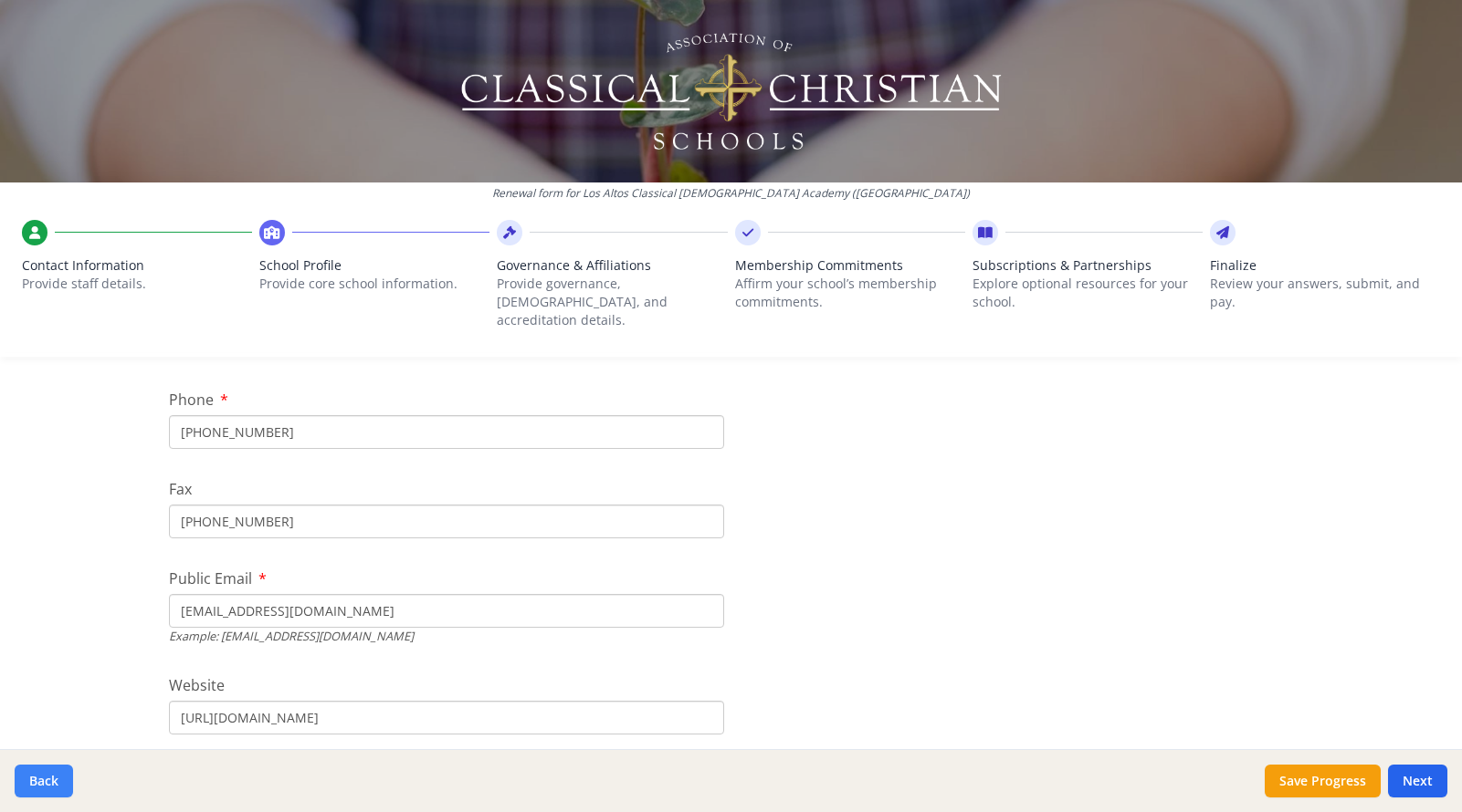
click at [41, 778] on button "Back" at bounding box center [44, 782] width 59 height 33
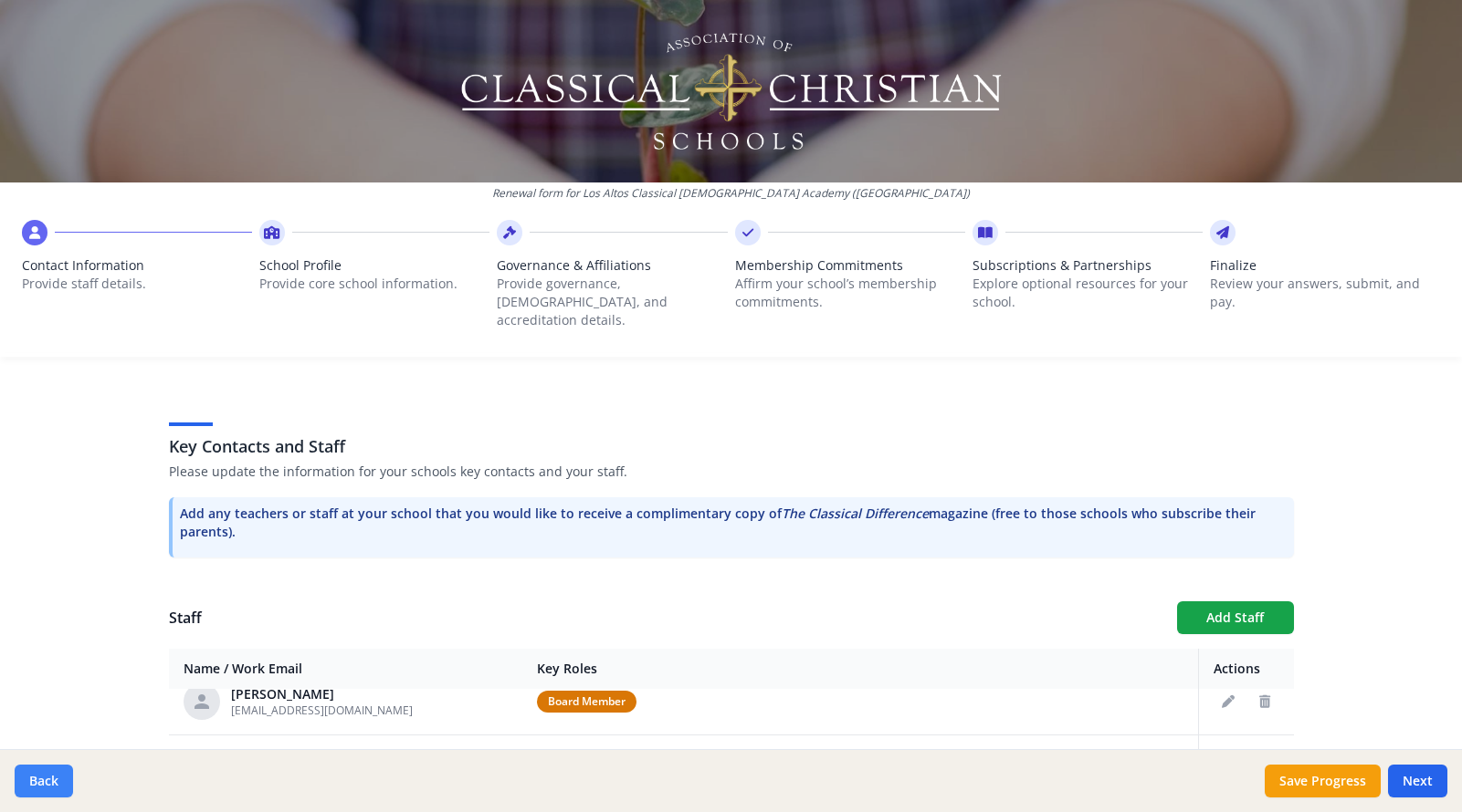
click at [41, 778] on button "Back" at bounding box center [44, 782] width 59 height 33
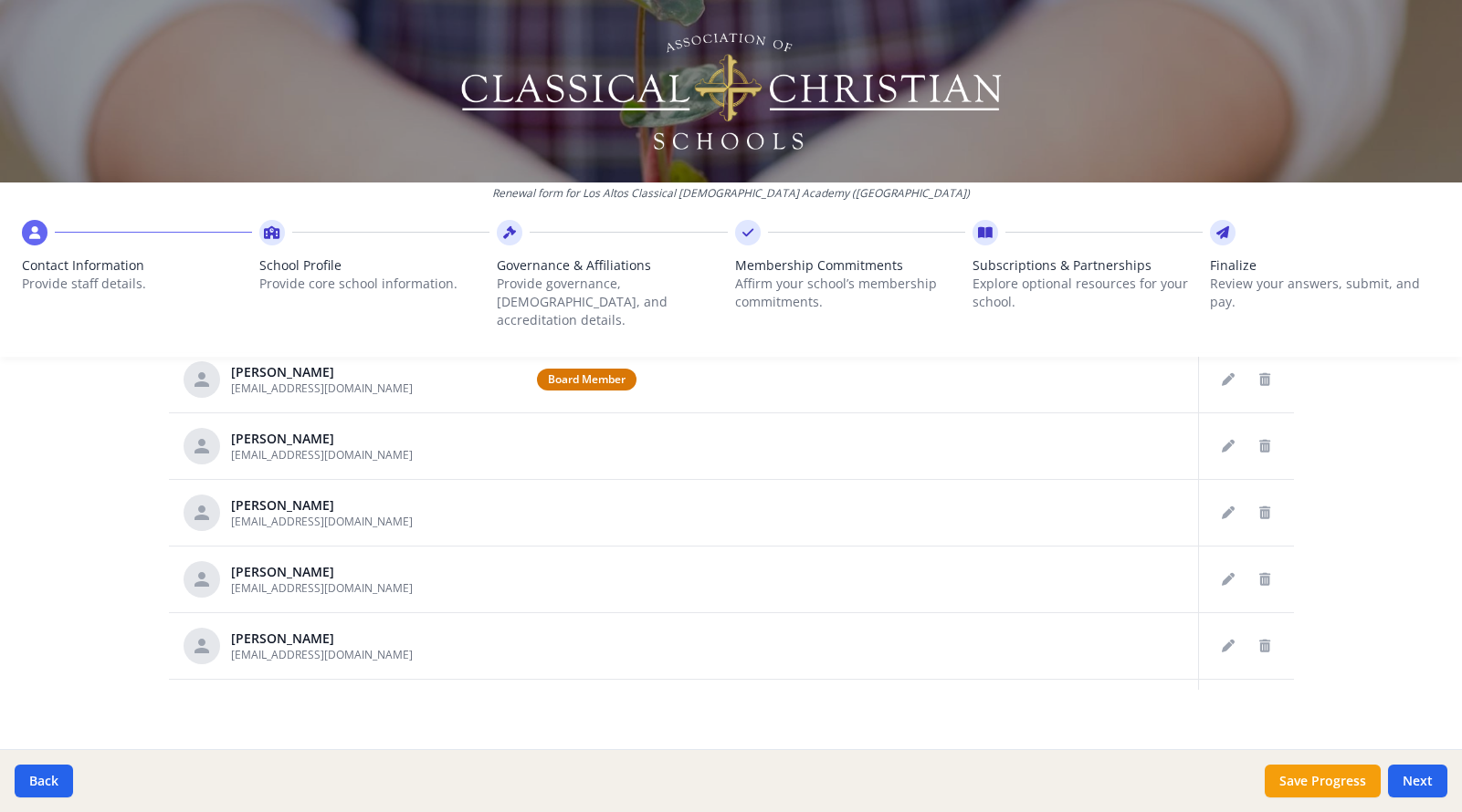
scroll to position [971, 0]
click at [1401, 782] on button "Next" at bounding box center [1417, 782] width 60 height 33
type input "(562) 430-6983"
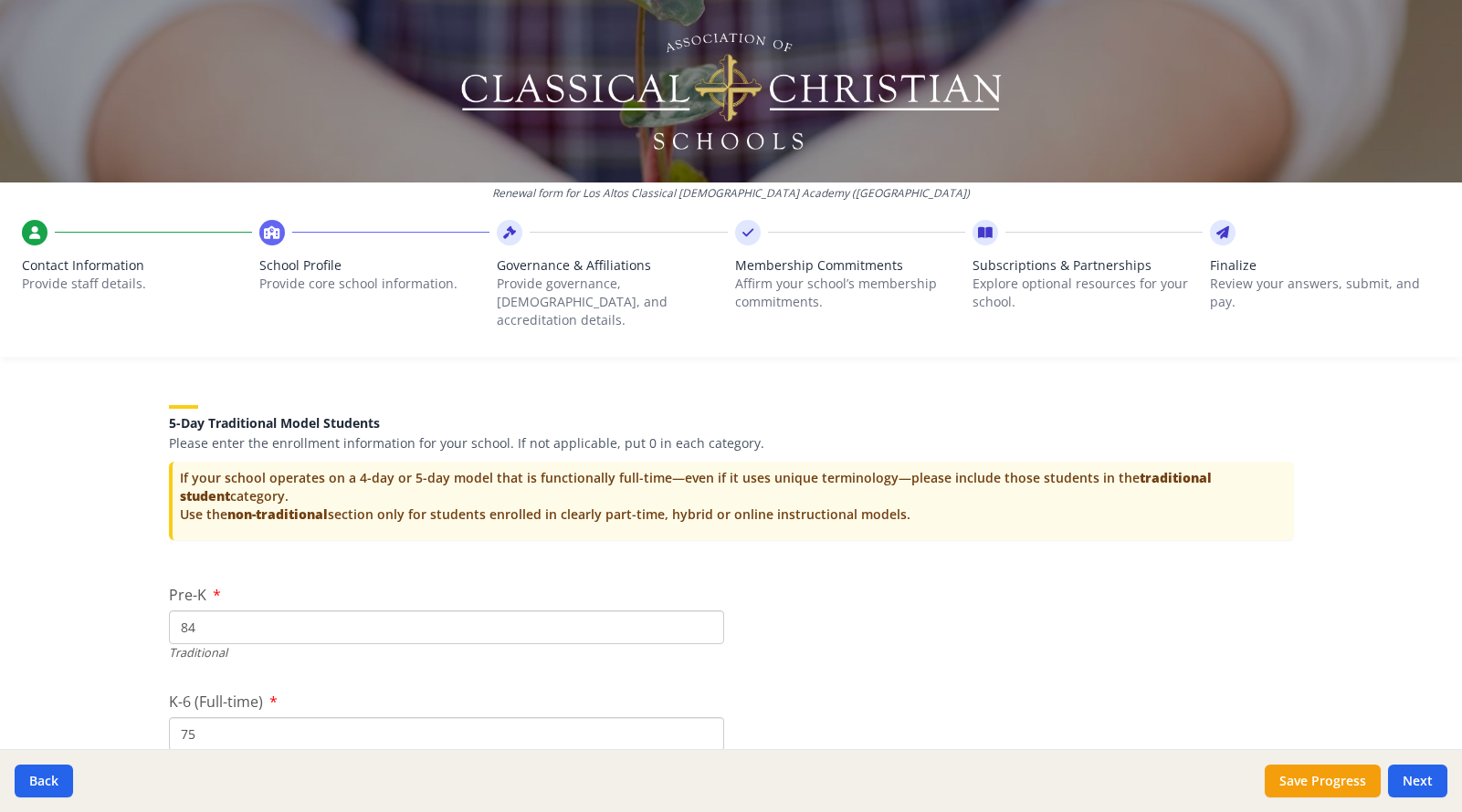
scroll to position [3655, 0]
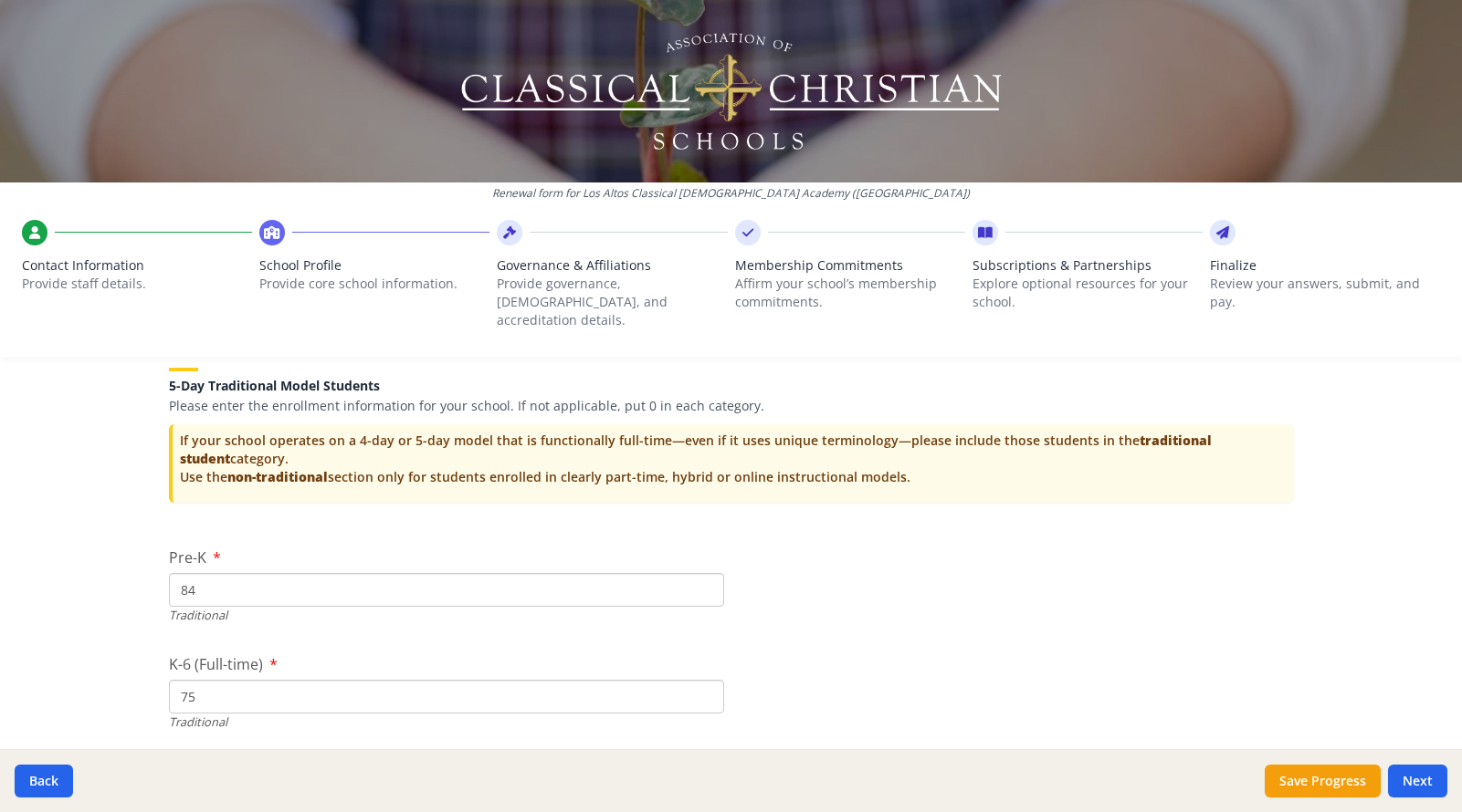
click at [219, 573] on input "84" at bounding box center [446, 590] width 555 height 34
type input "8"
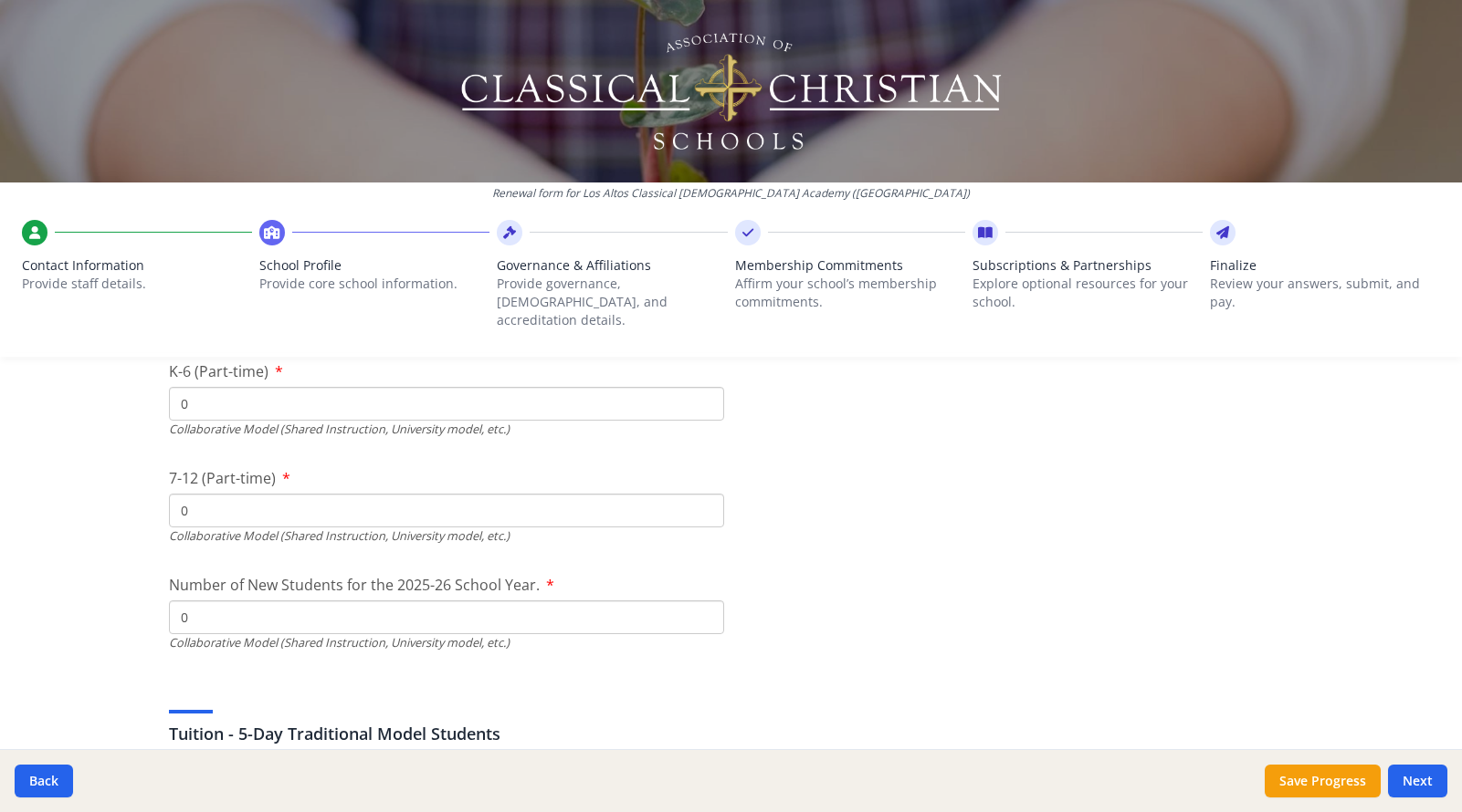
scroll to position [4379, 0]
type input "0"
click at [1419, 784] on button "Next" at bounding box center [1417, 782] width 60 height 33
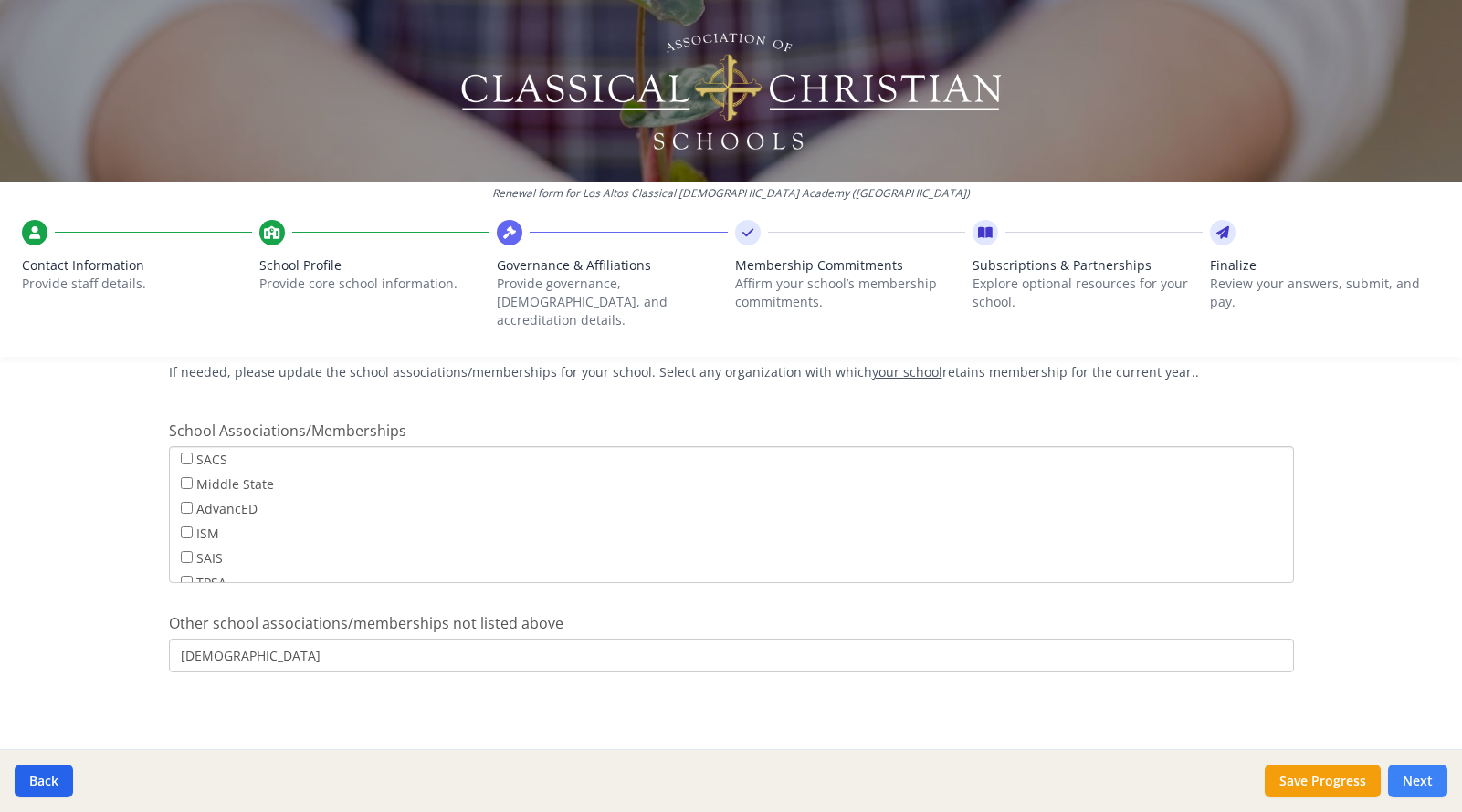
scroll to position [1337, 0]
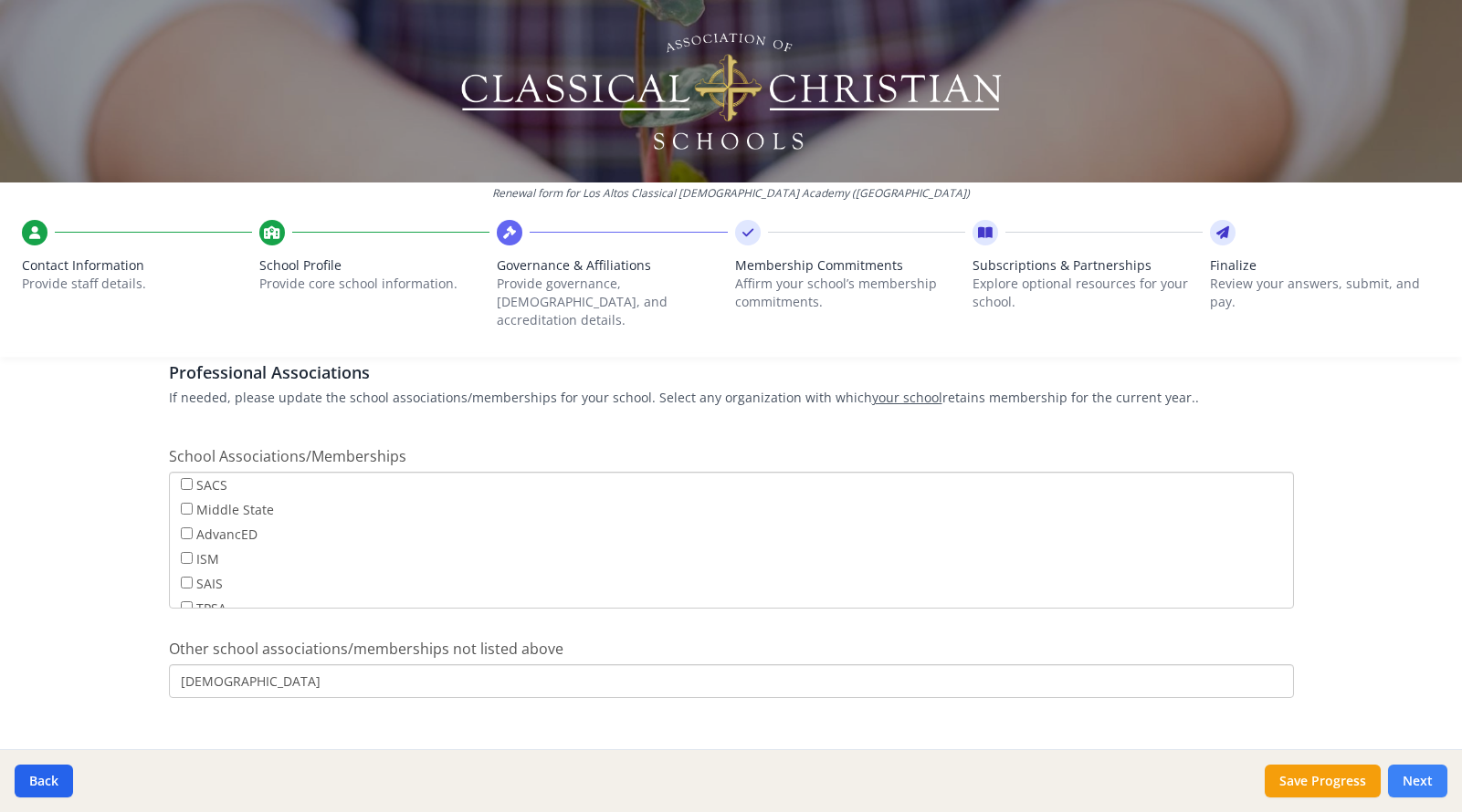
click at [1419, 785] on button "Next" at bounding box center [1417, 782] width 60 height 33
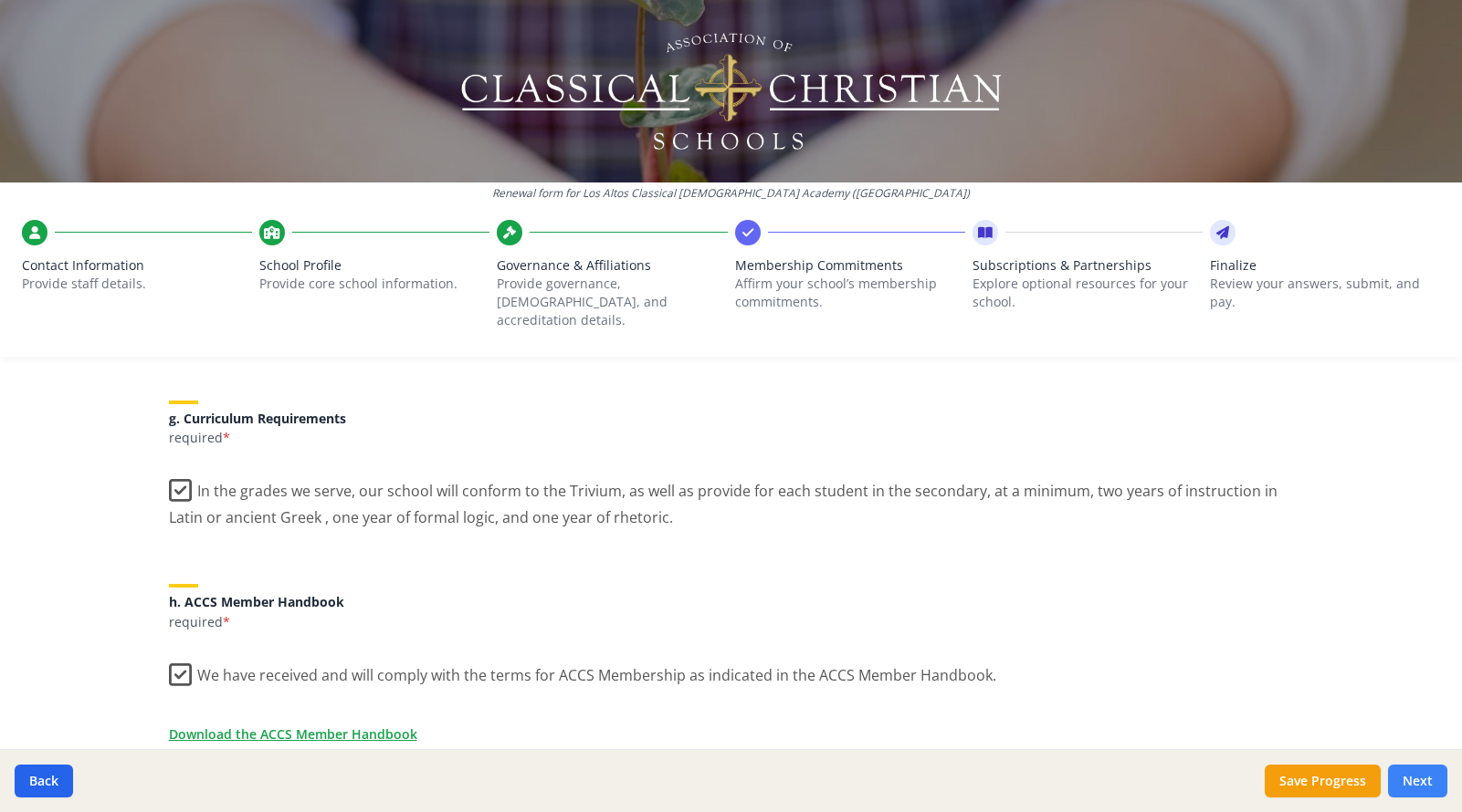
click at [1419, 785] on button "Next" at bounding box center [1417, 782] width 60 height 33
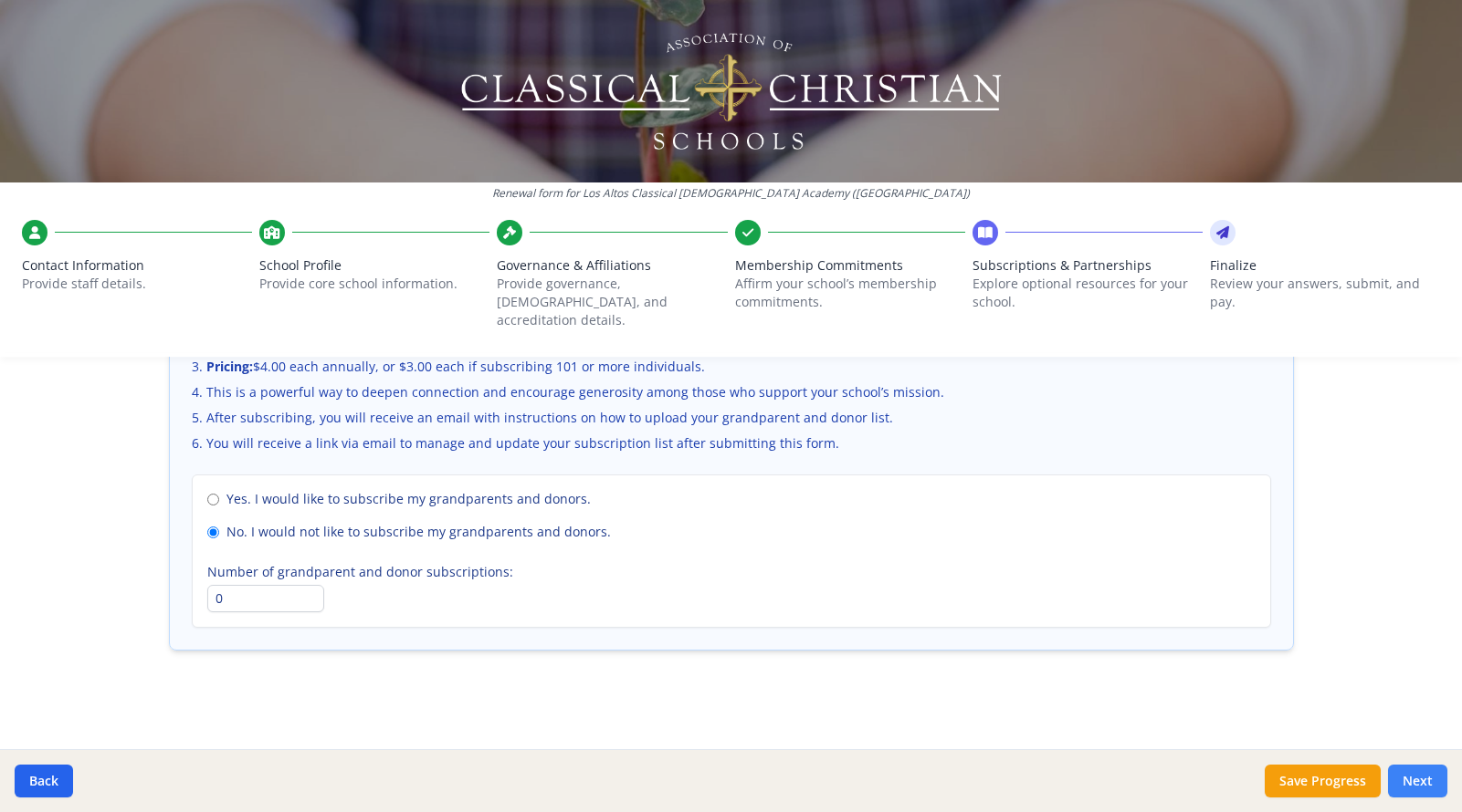
scroll to position [1272, 0]
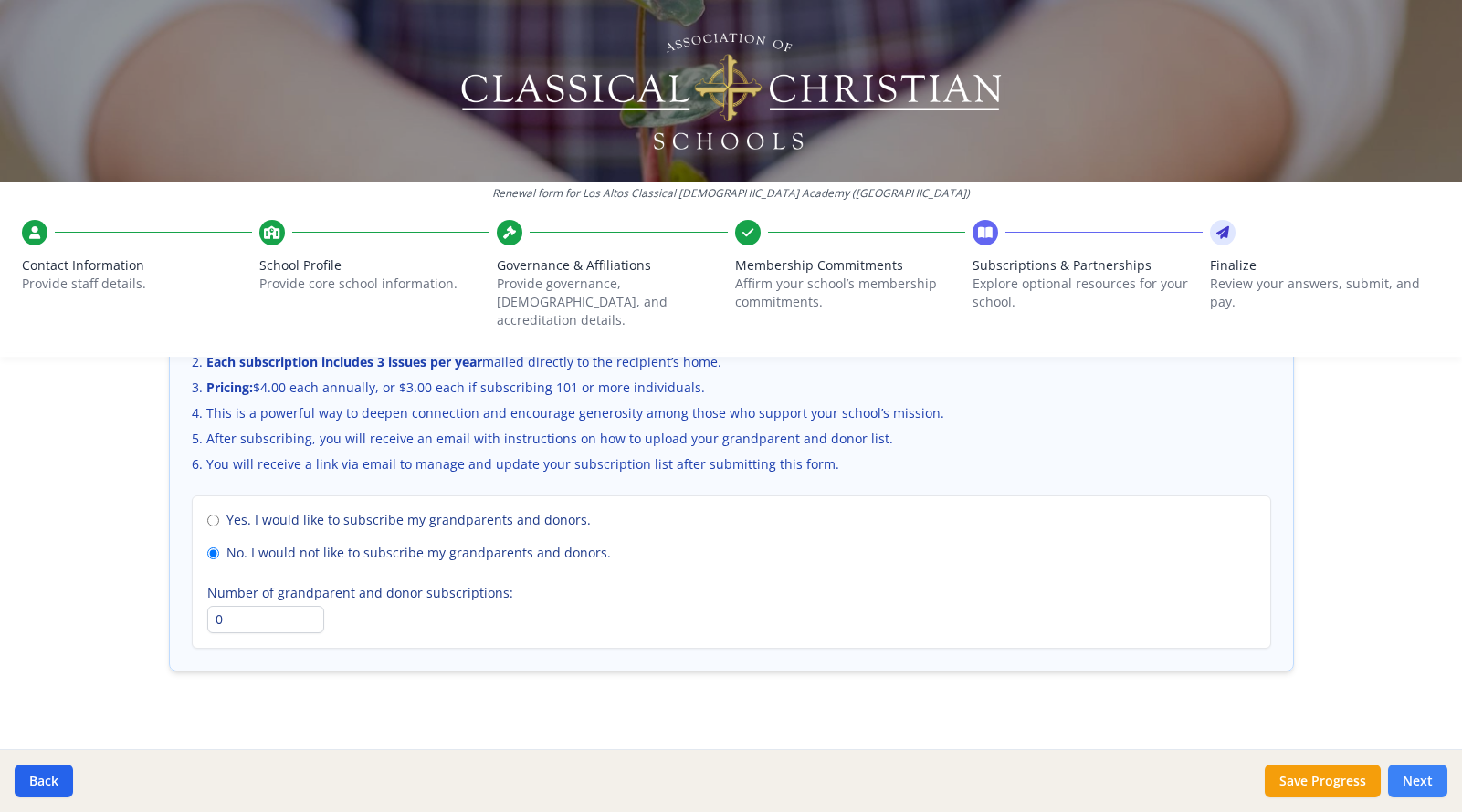
click at [1419, 785] on button "Next" at bounding box center [1417, 782] width 60 height 33
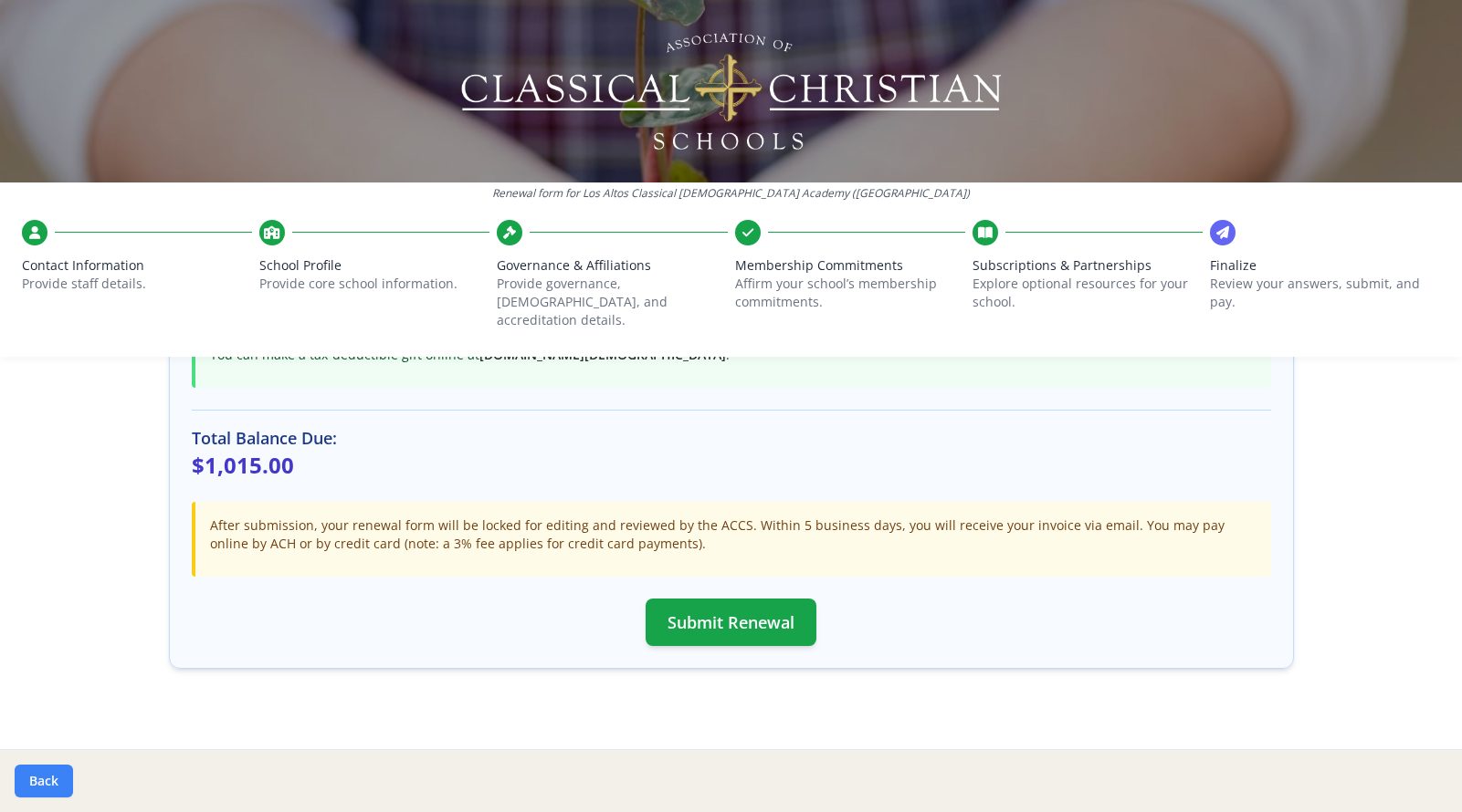
click at [54, 775] on button "Back" at bounding box center [44, 782] width 59 height 33
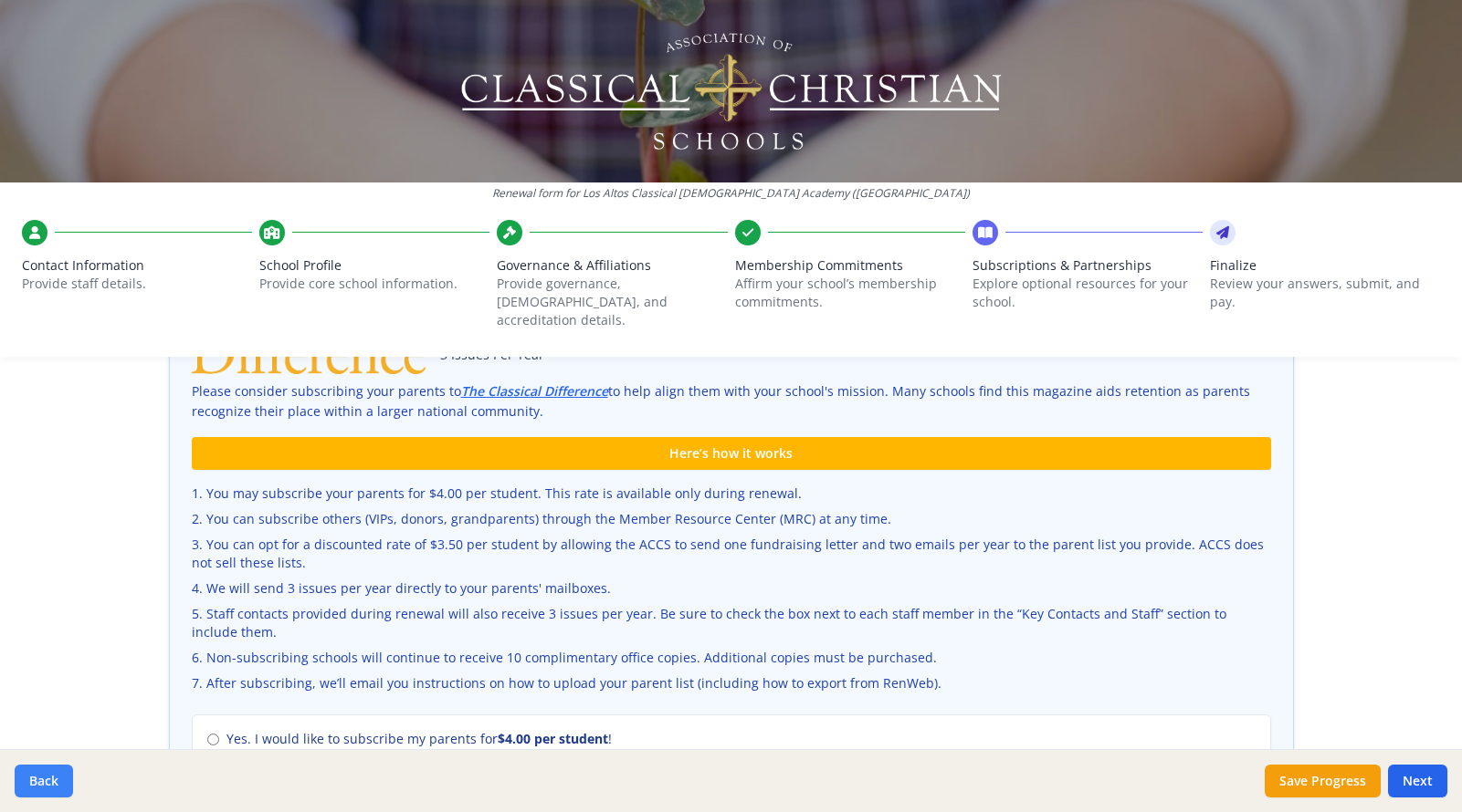
click at [54, 775] on button "Back" at bounding box center [44, 782] width 59 height 33
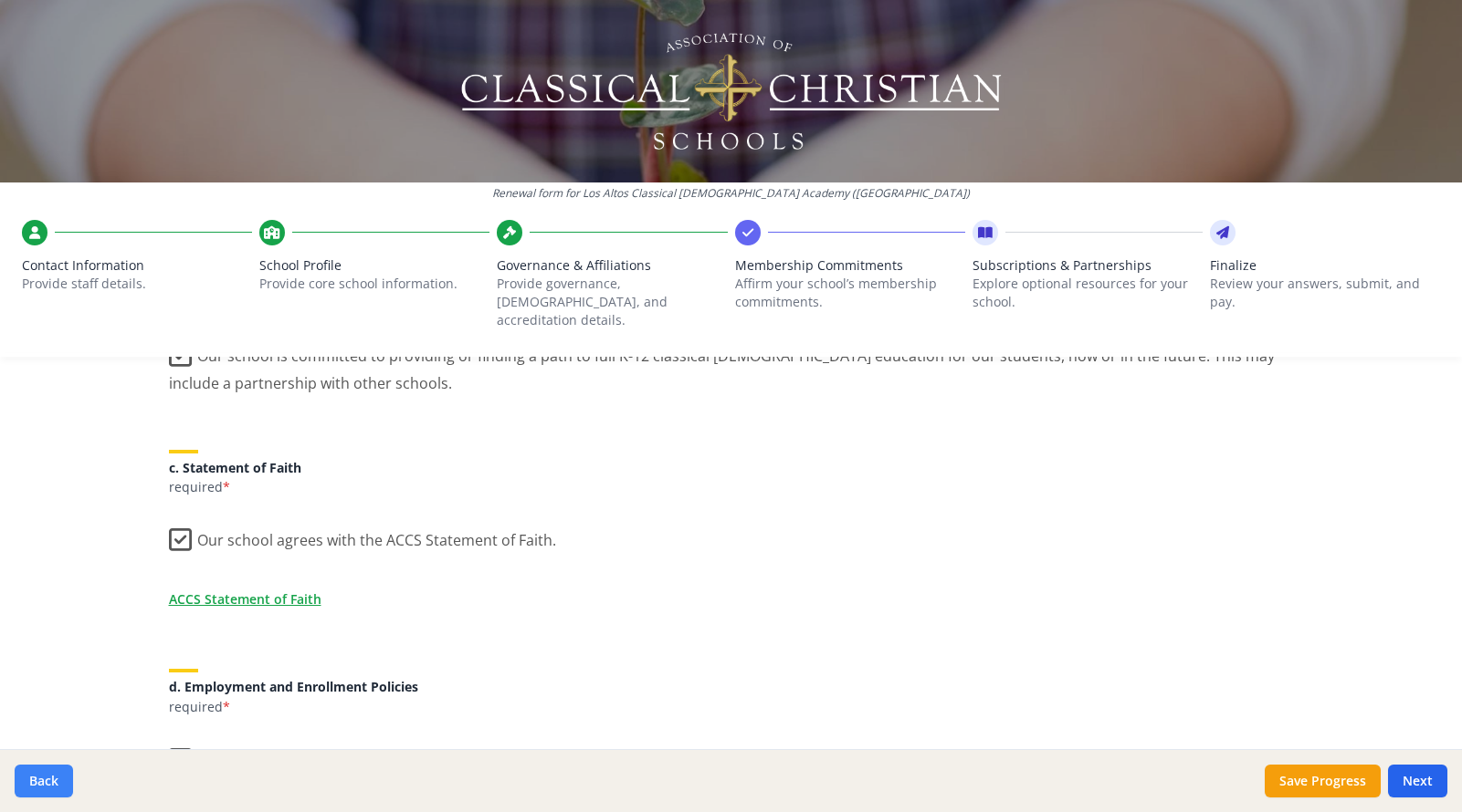
click at [54, 775] on button "Back" at bounding box center [44, 782] width 59 height 33
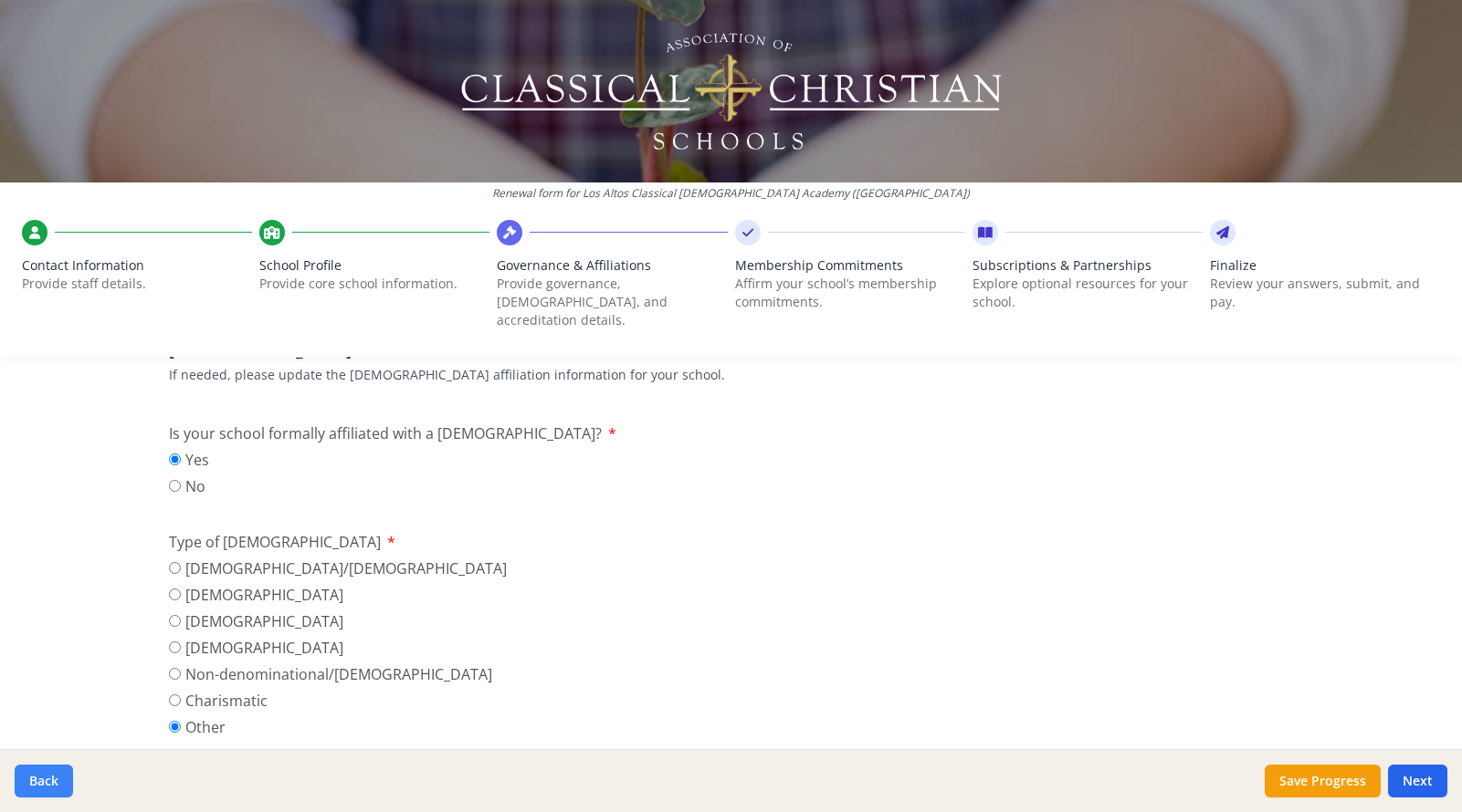
click at [54, 775] on button "Back" at bounding box center [44, 782] width 59 height 33
type input "(562) 430-6983"
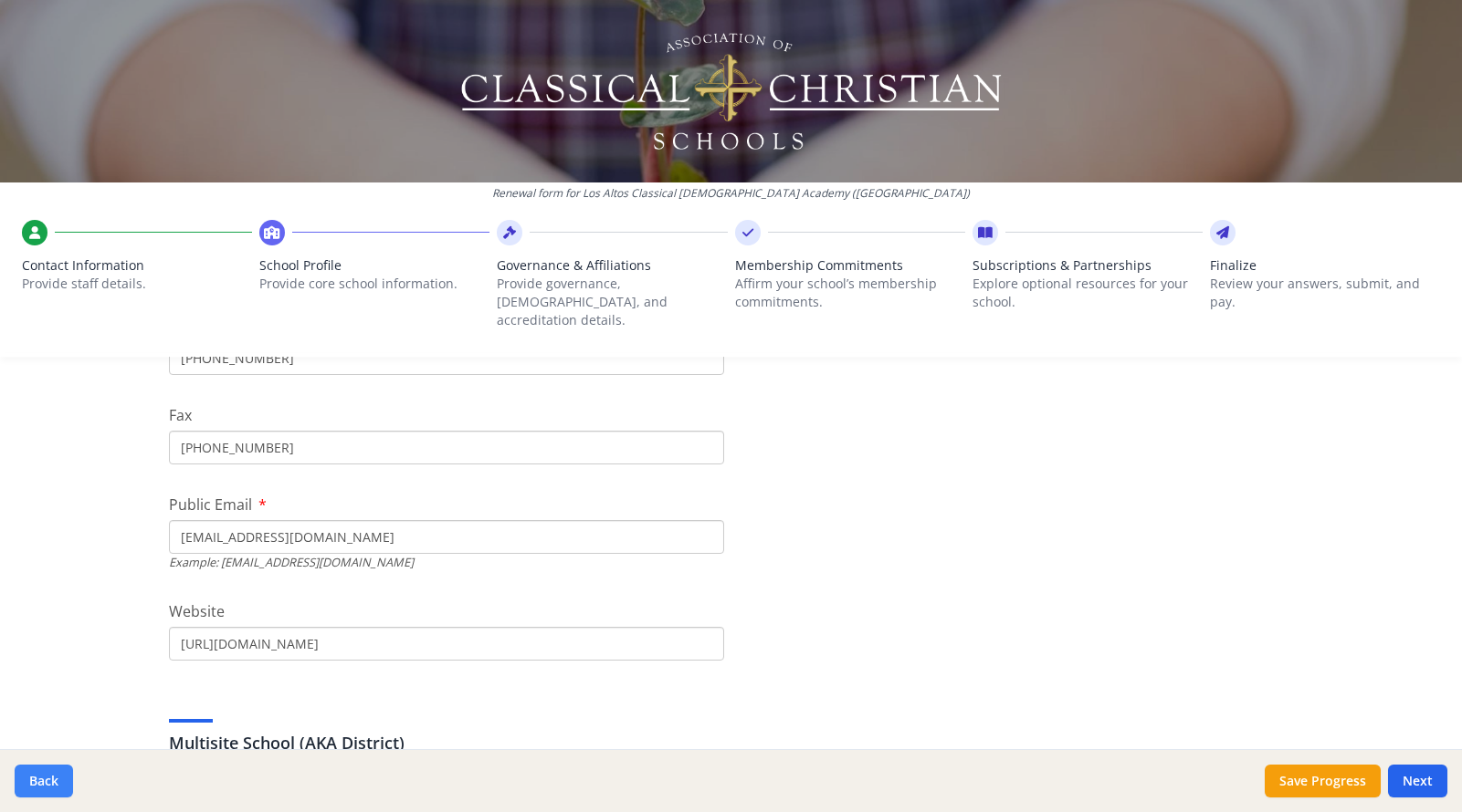
click at [54, 776] on button "Back" at bounding box center [44, 782] width 59 height 33
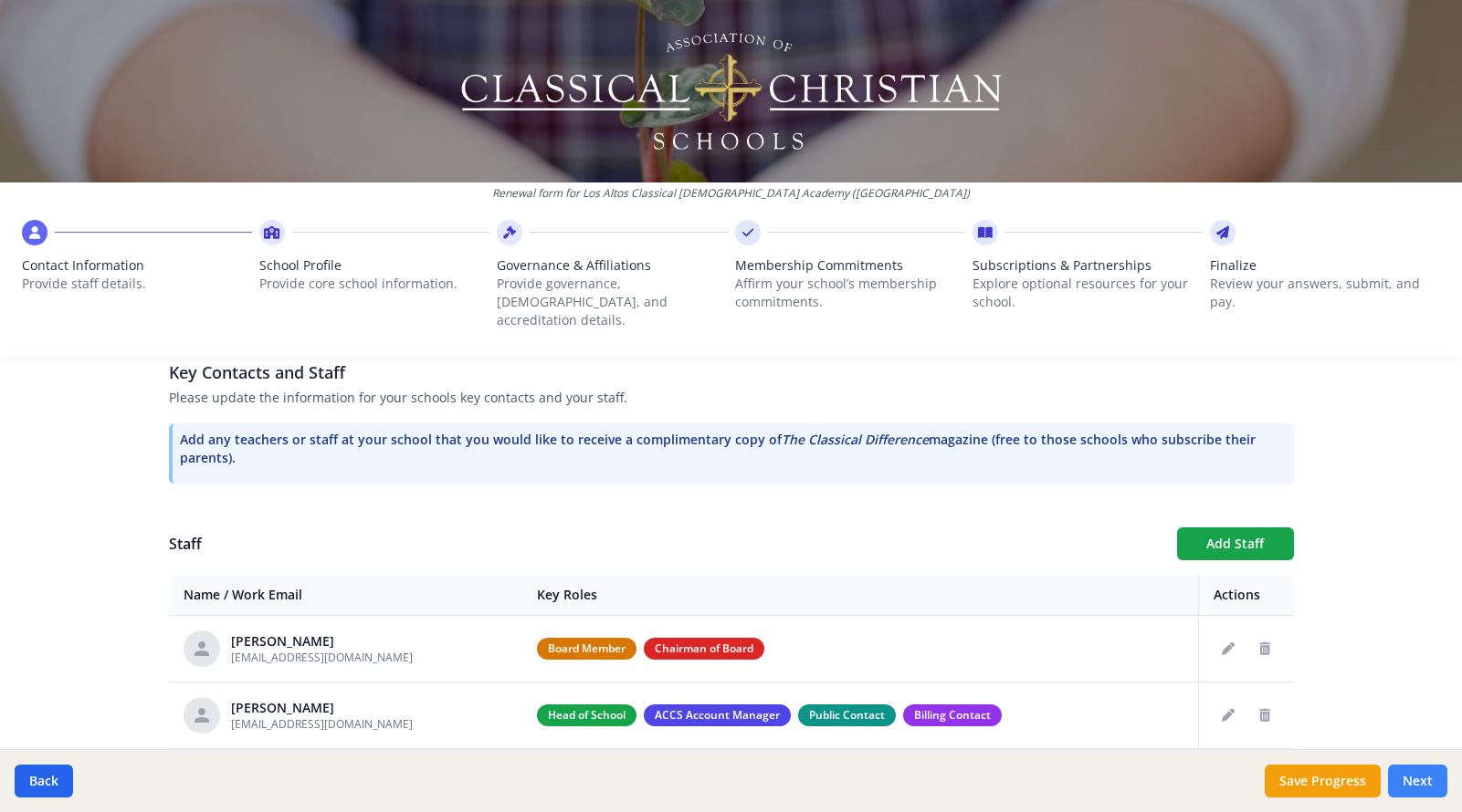
click at [1424, 780] on button "Next" at bounding box center [1417, 782] width 60 height 33
type input "(562) 430-6983"
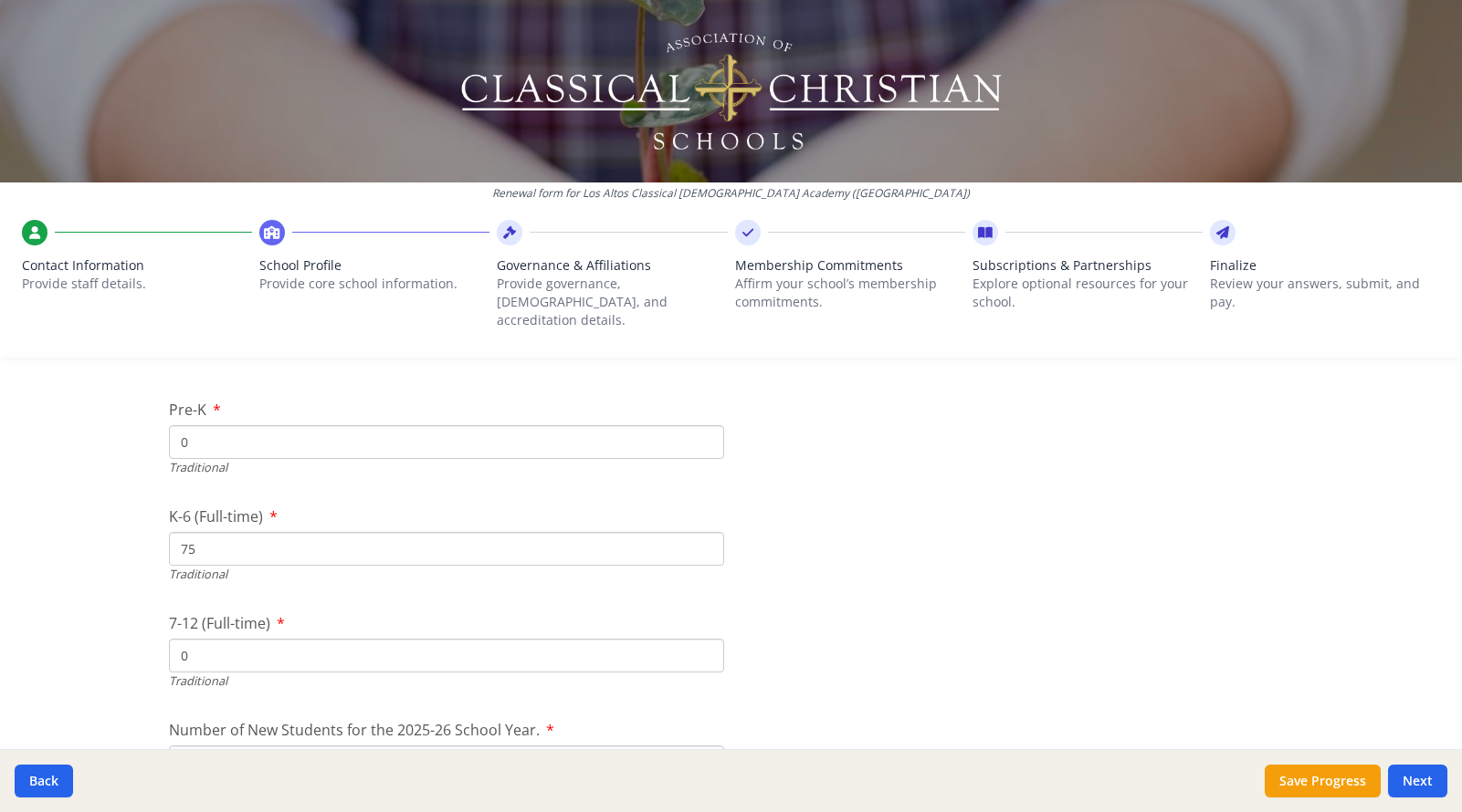
scroll to position [3807, 0]
click at [197, 422] on input "0" at bounding box center [446, 438] width 555 height 34
type input "84"
click at [1410, 775] on button "Next" at bounding box center [1417, 782] width 60 height 33
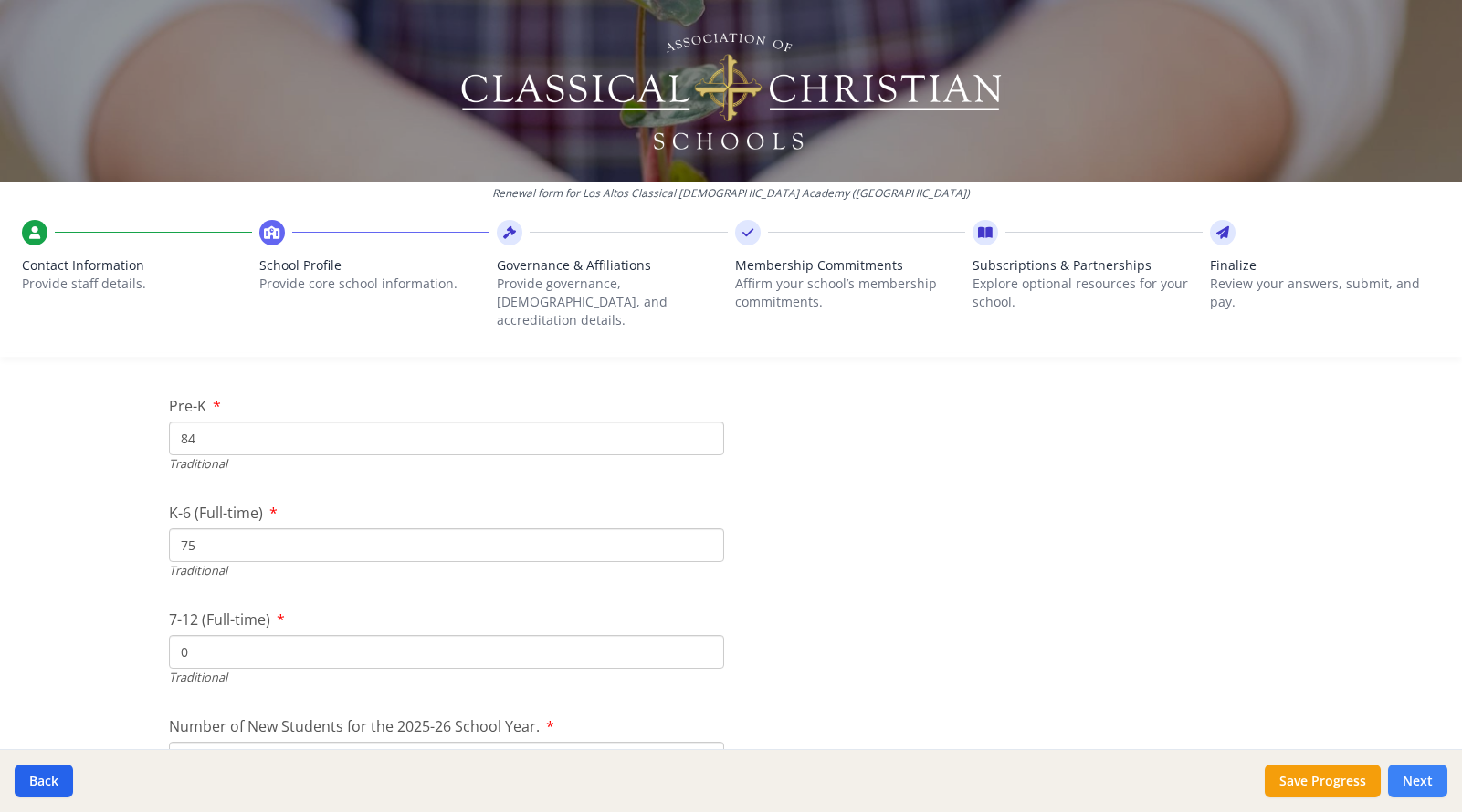
scroll to position [1337, 0]
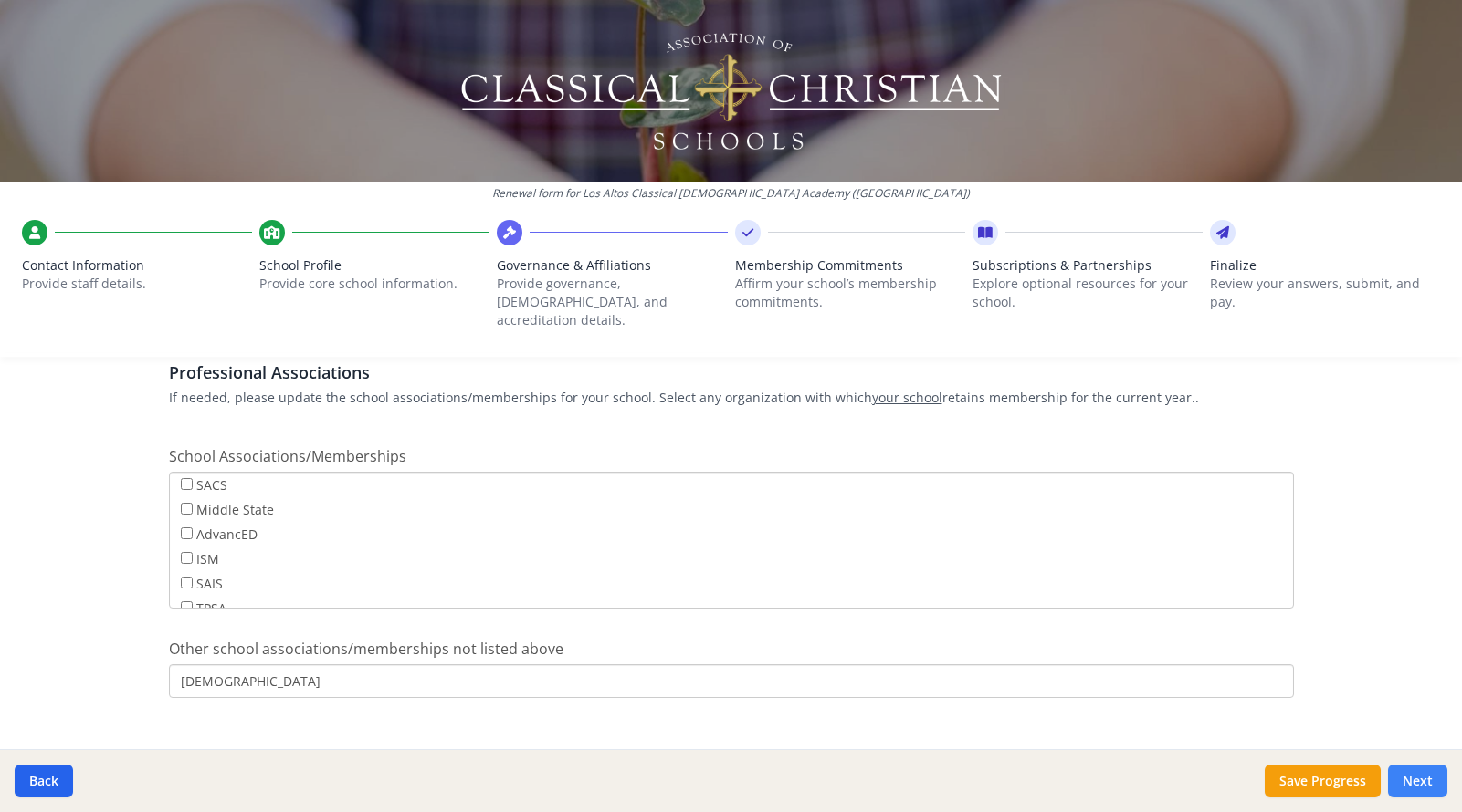
click at [1416, 784] on button "Next" at bounding box center [1417, 782] width 60 height 33
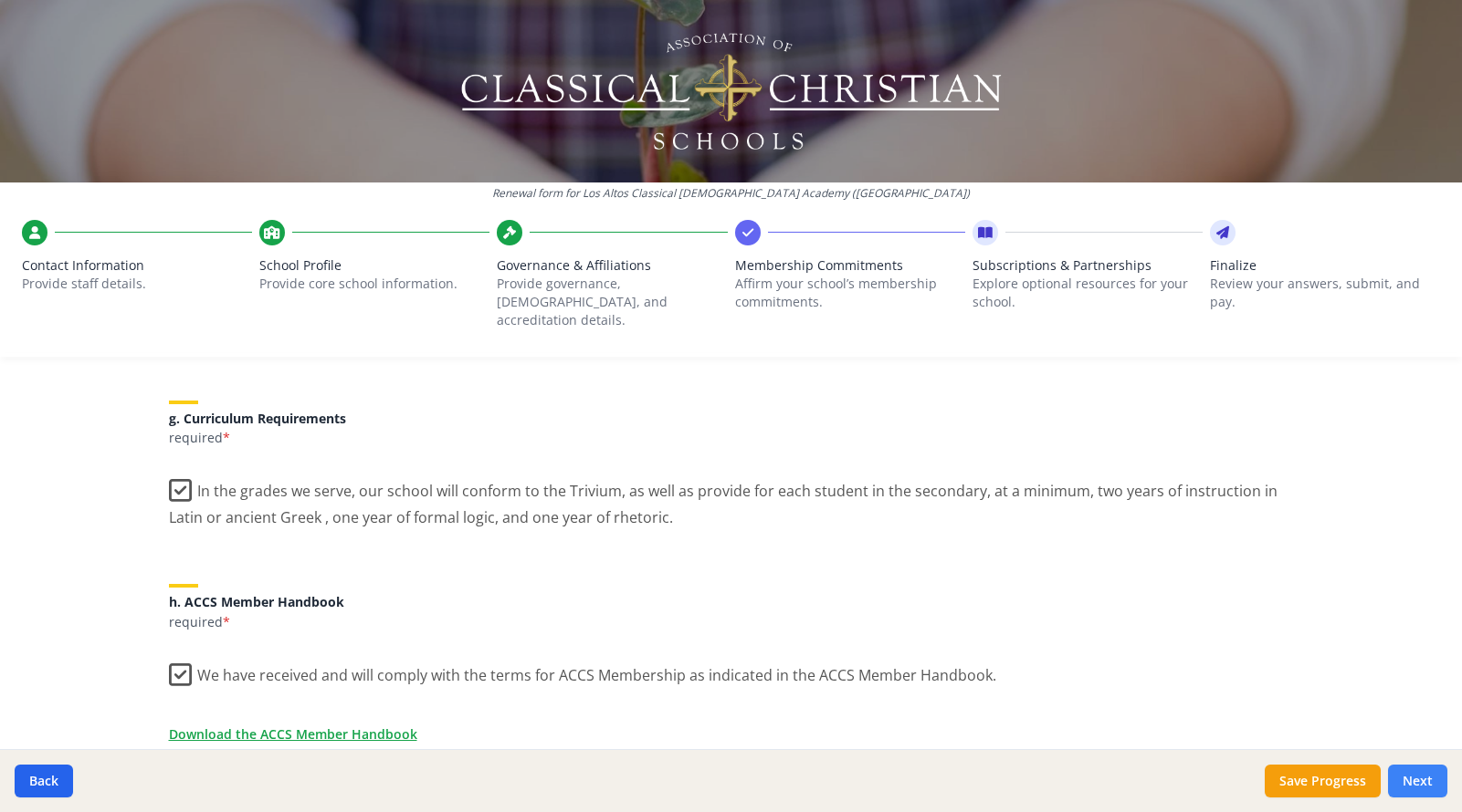
click at [1416, 784] on button "Next" at bounding box center [1417, 782] width 60 height 33
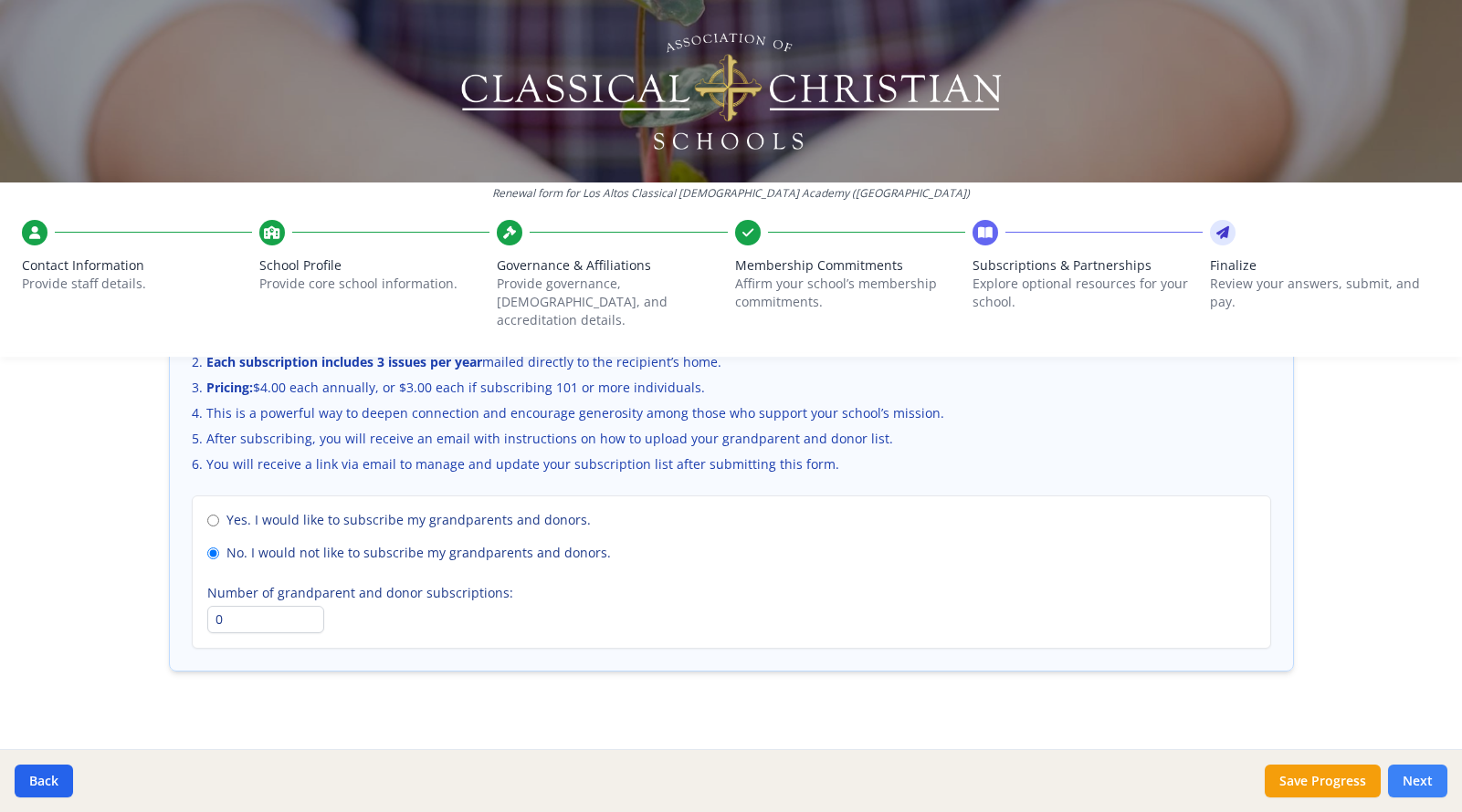
click at [1416, 784] on button "Next" at bounding box center [1417, 782] width 60 height 33
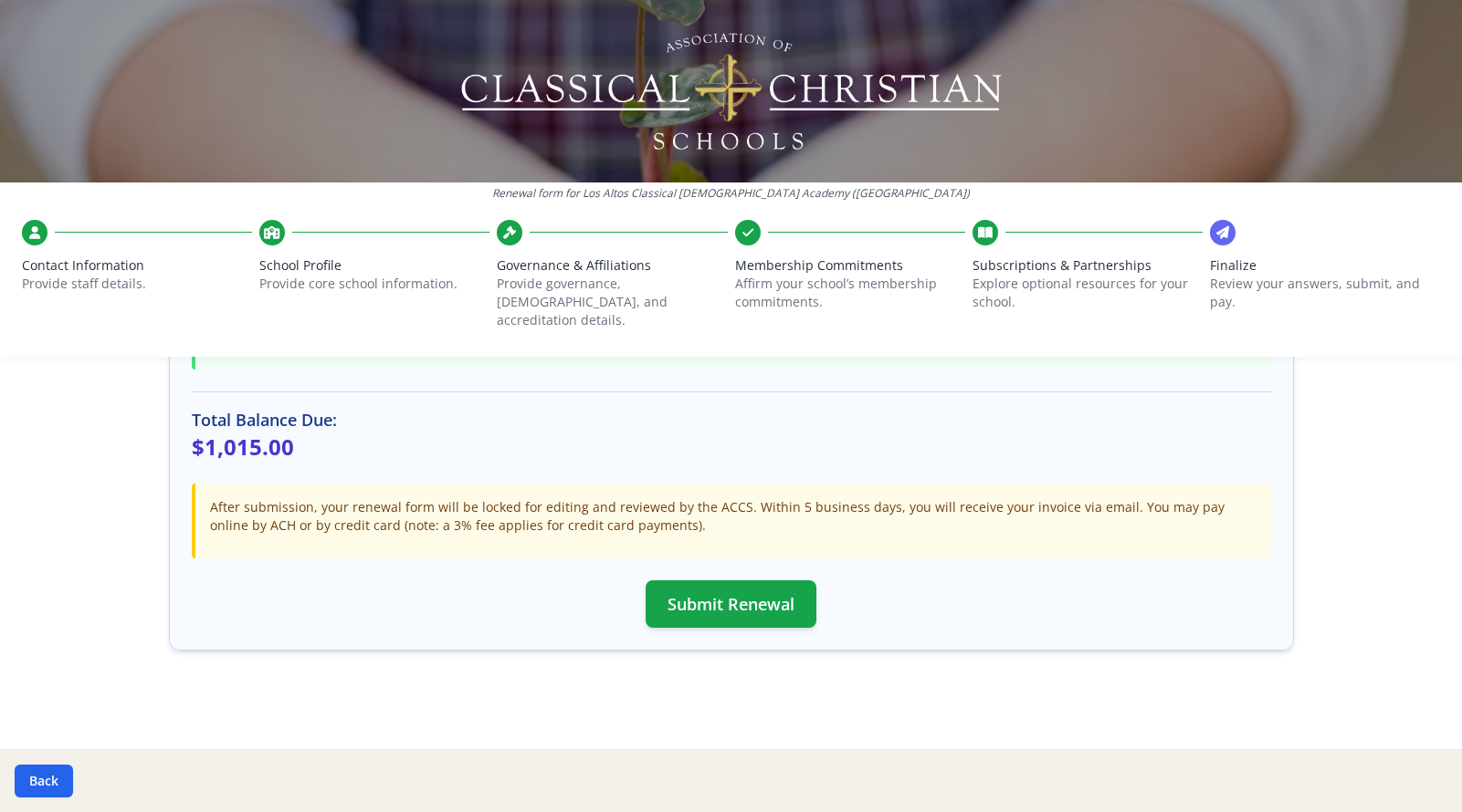
scroll to position [503, 0]
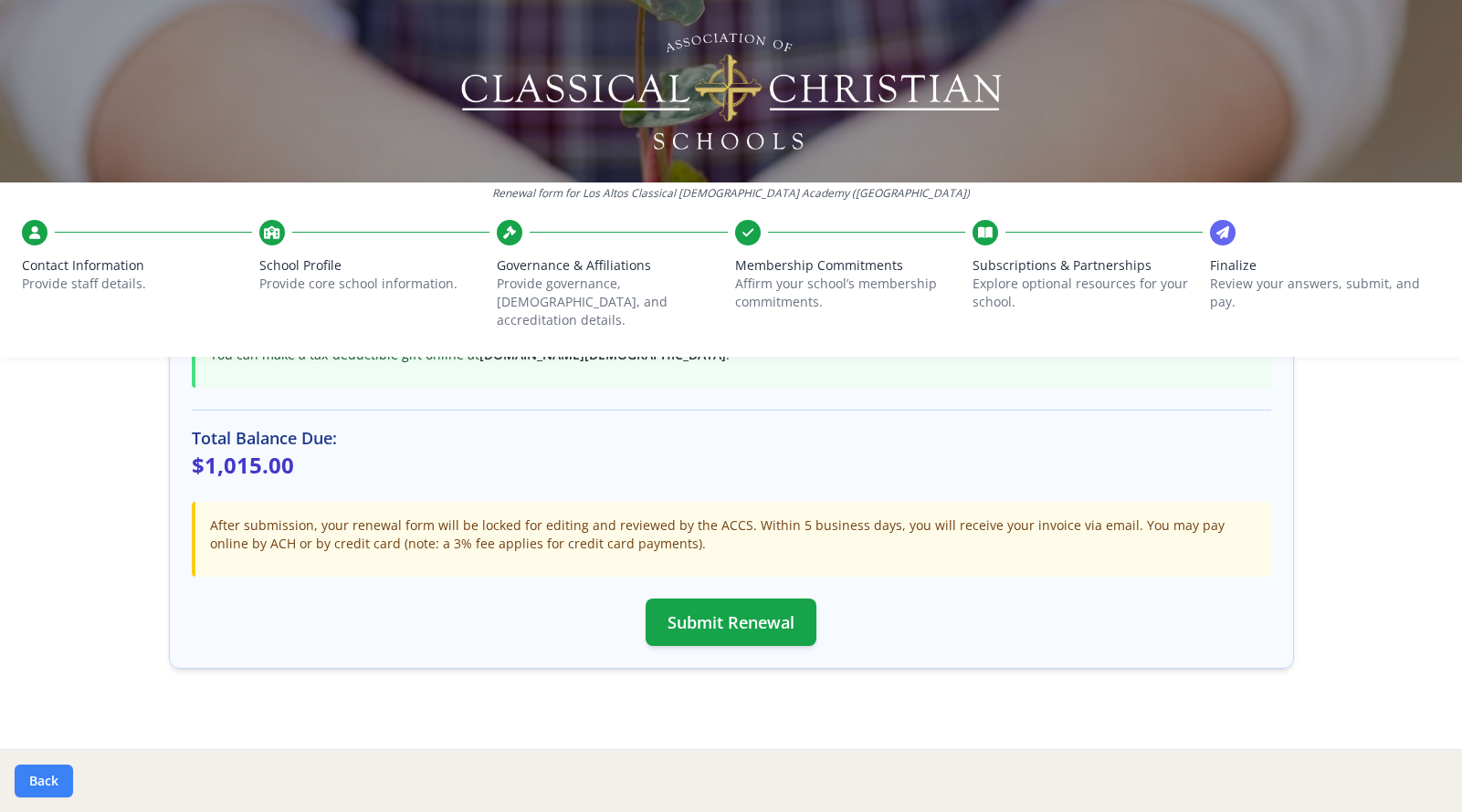
click at [40, 781] on button "Back" at bounding box center [44, 782] width 59 height 33
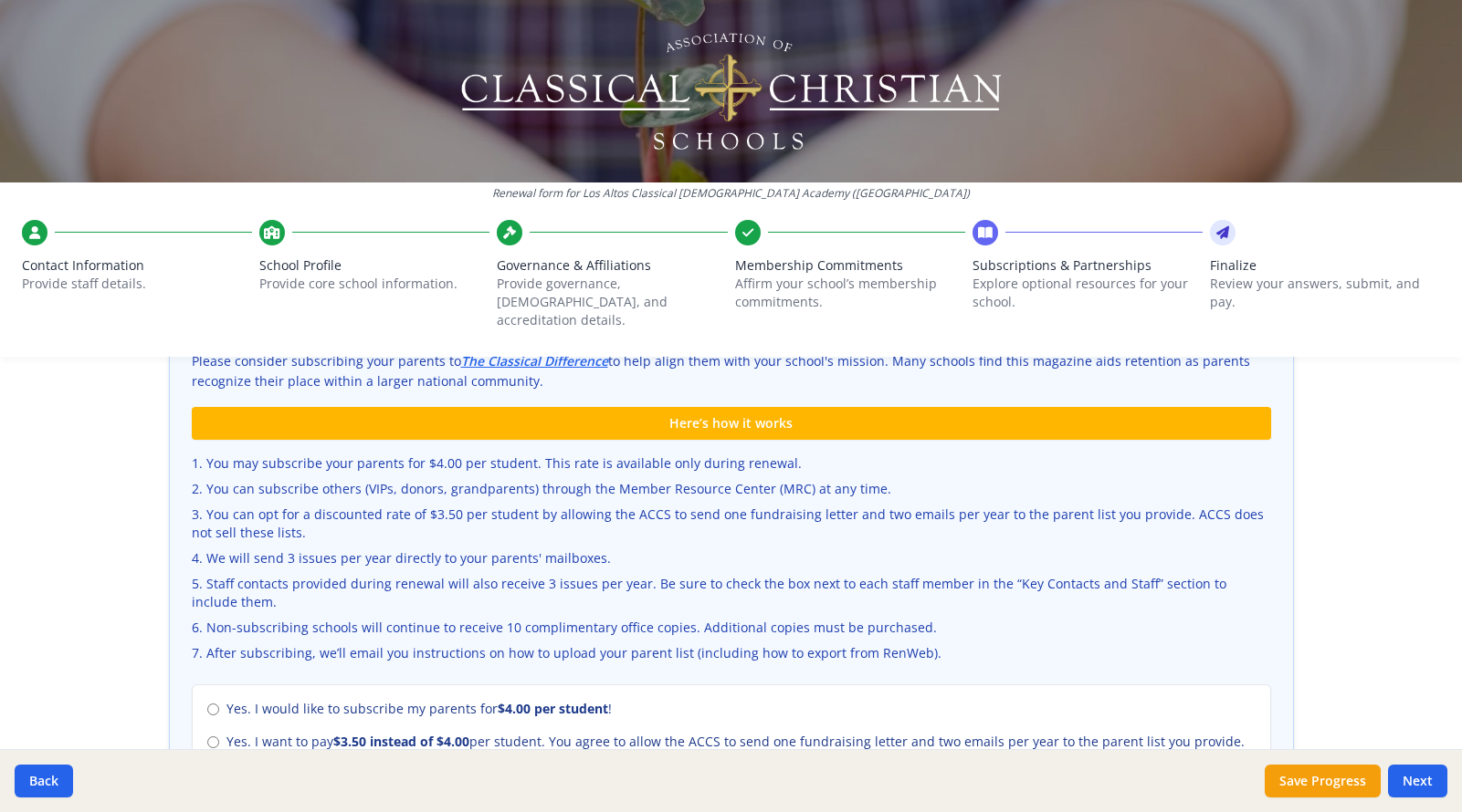
scroll to position [560, 0]
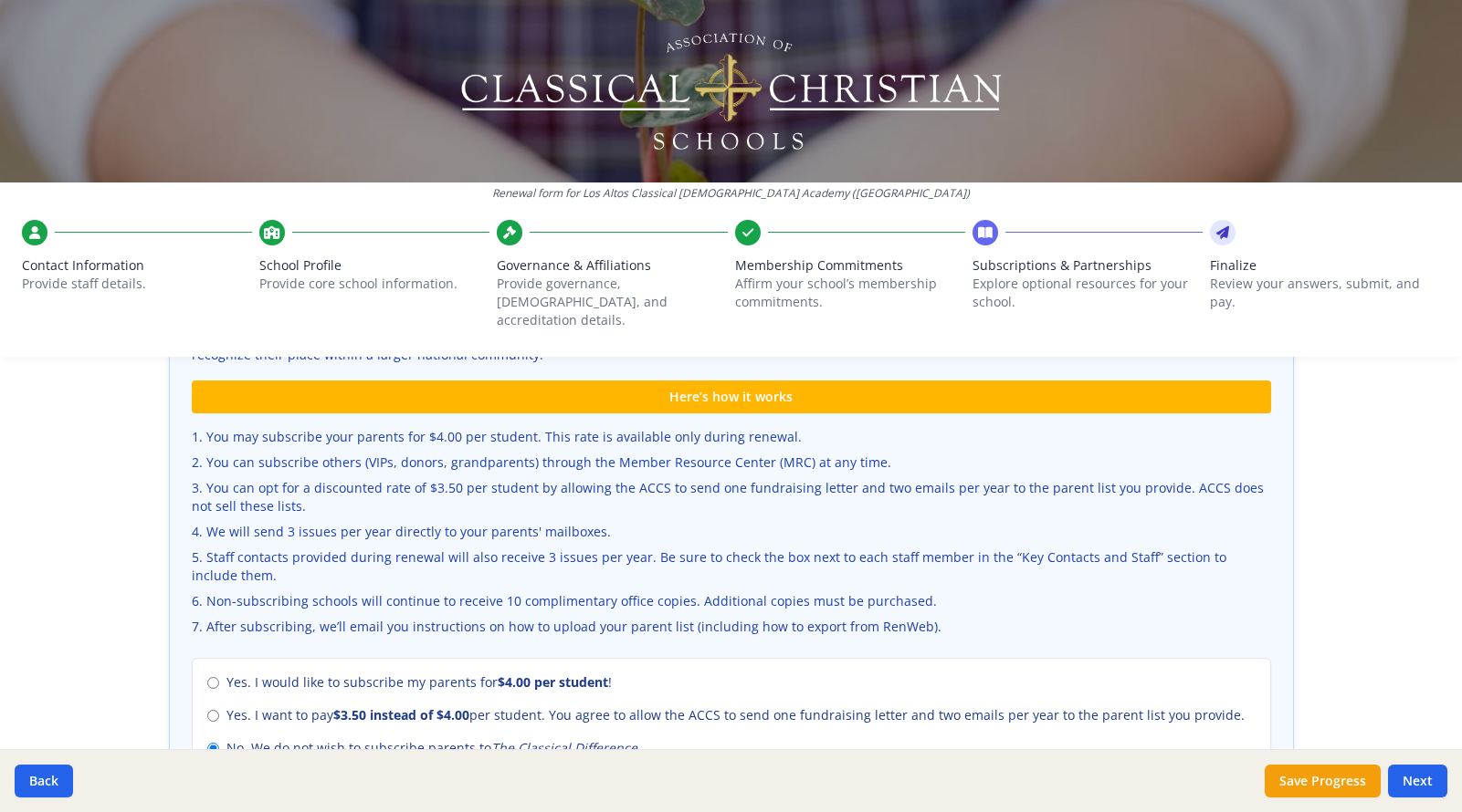
click at [215, 710] on input "Yes. I want to pay $3.50 instead of $4.00 per student. You agree to allow the A…" at bounding box center [213, 716] width 12 height 12
radio input "true"
radio input "false"
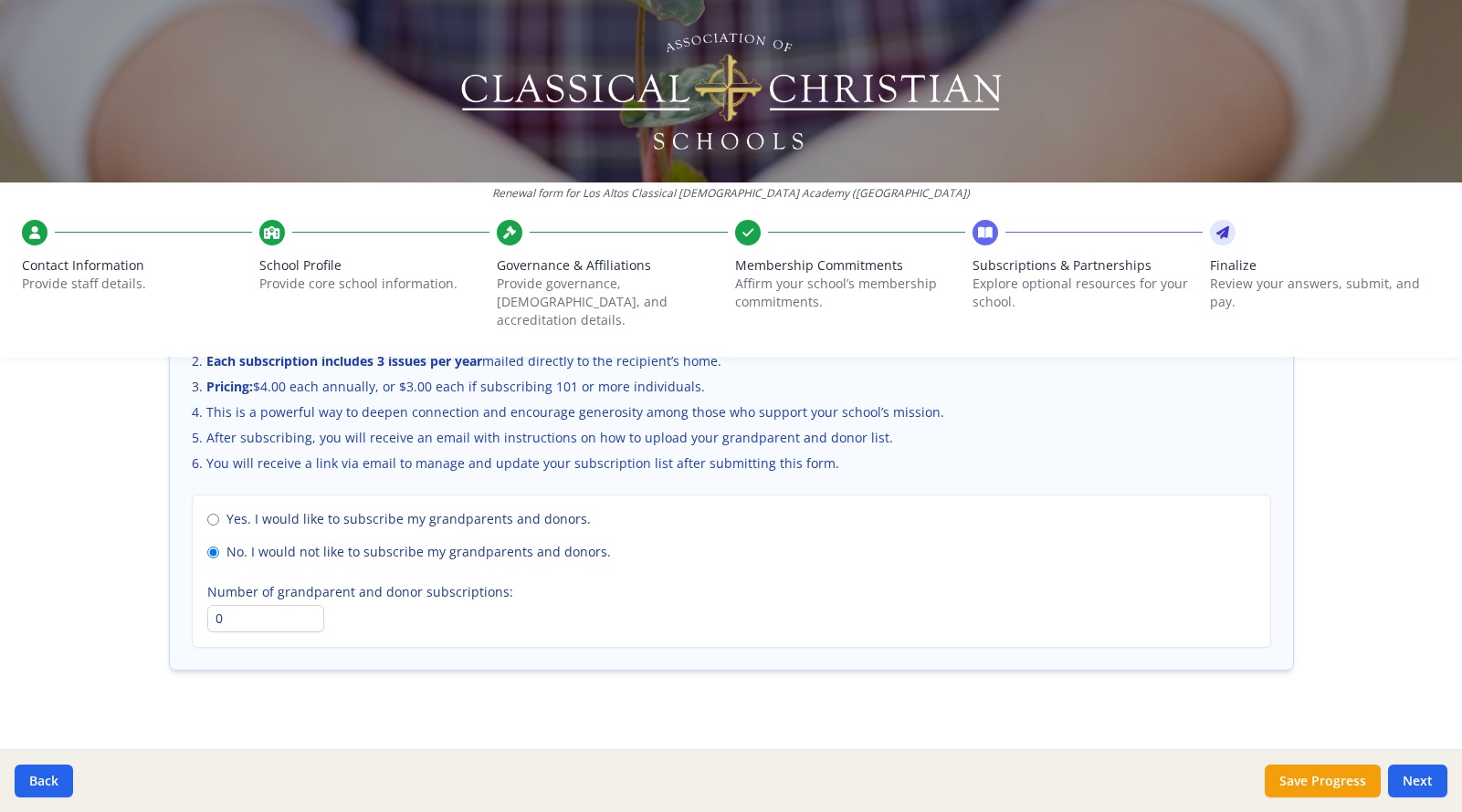
scroll to position [1272, 0]
click at [1419, 778] on button "Next" at bounding box center [1417, 782] width 60 height 33
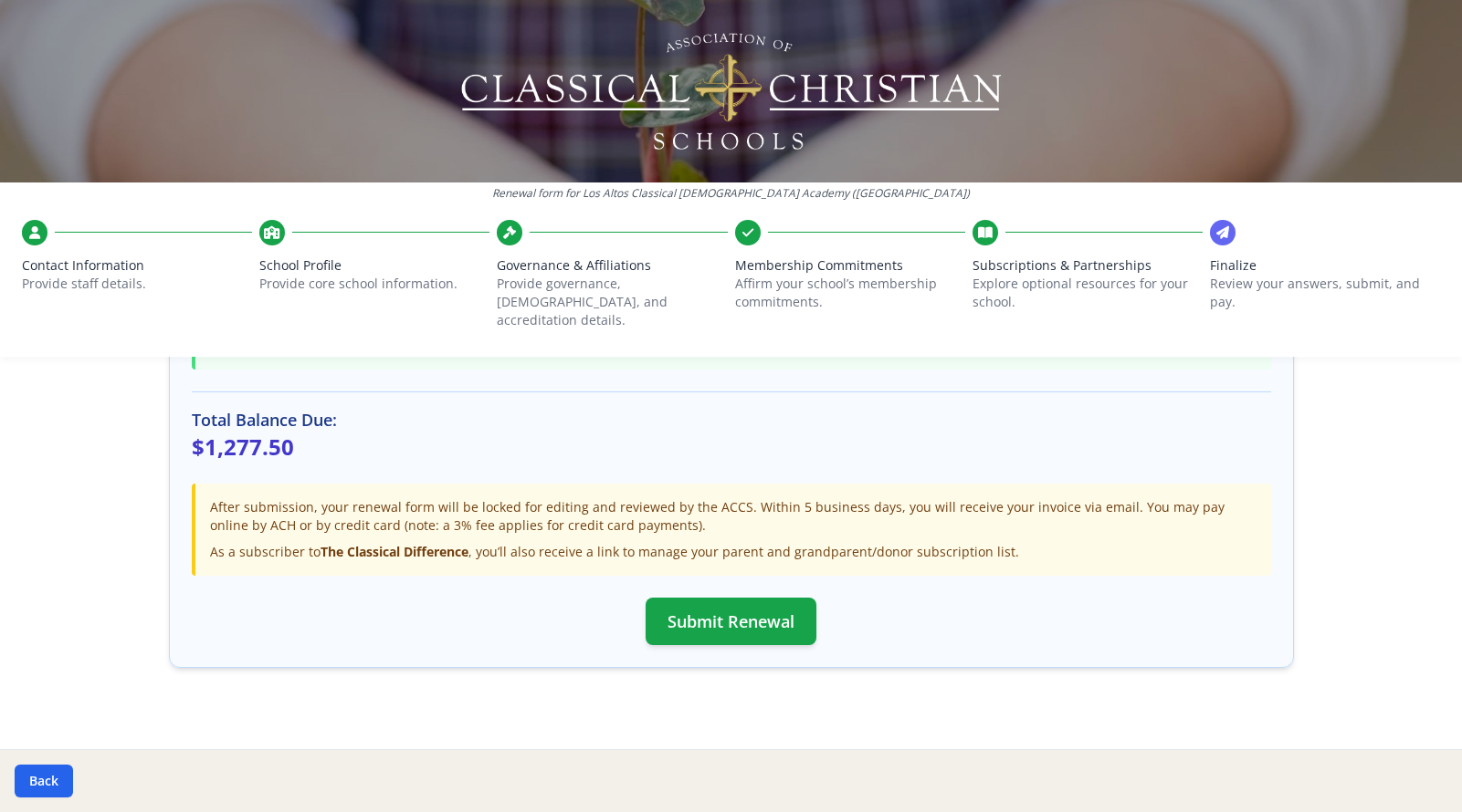
scroll to position [548, 0]
click at [726, 601] on button "Submit Renewal" at bounding box center [731, 622] width 170 height 48
